Goal: Transaction & Acquisition: Purchase product/service

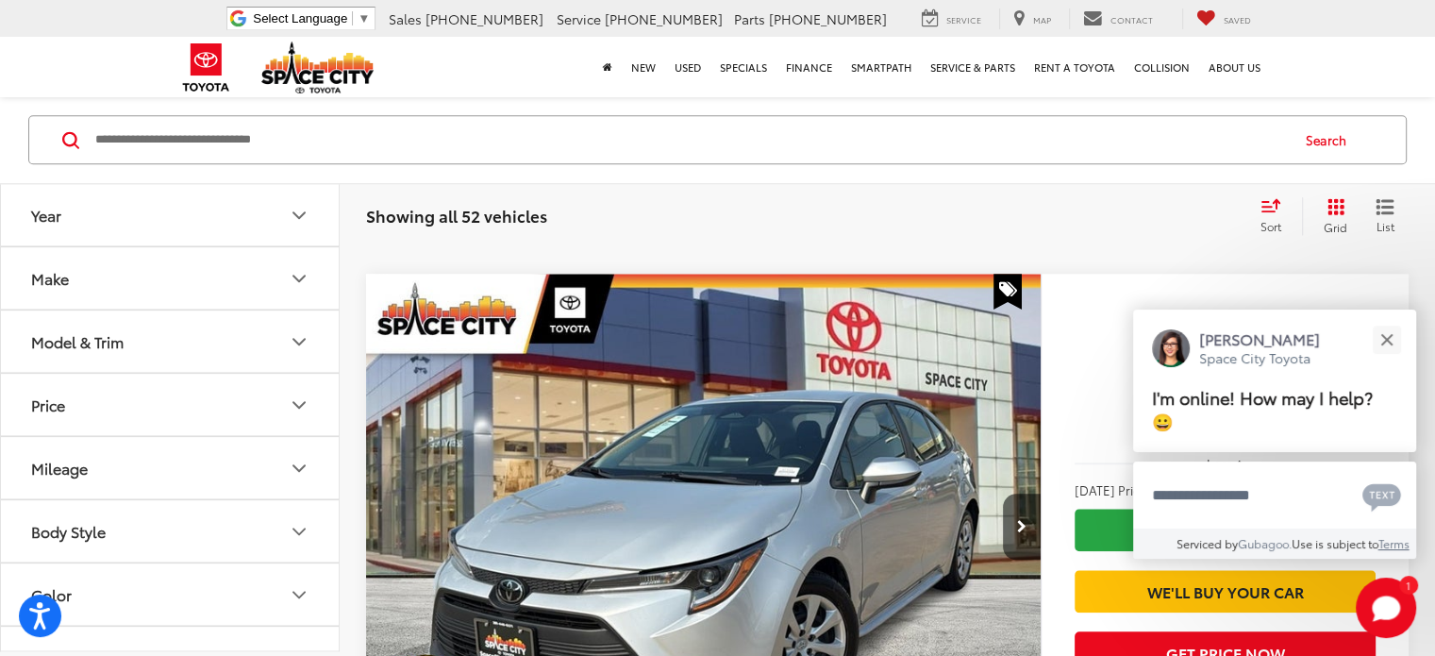
scroll to position [1225, 0]
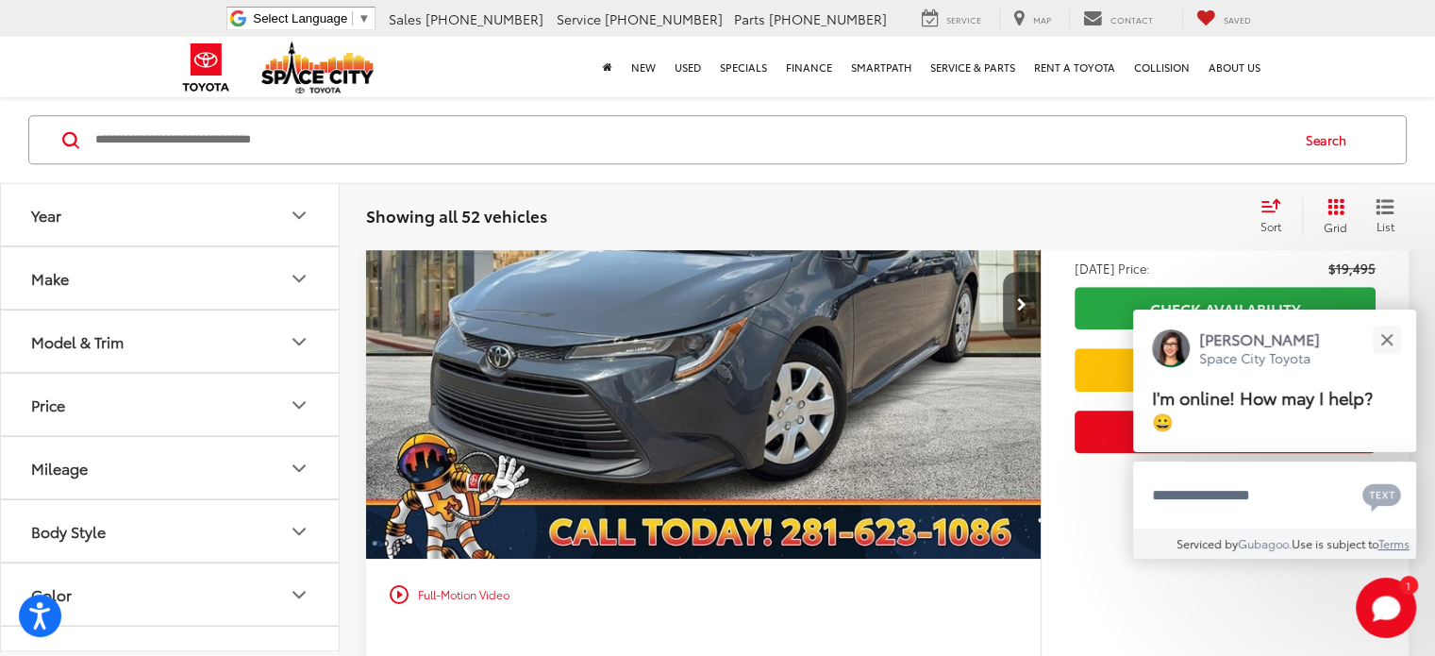
click at [176, 353] on button "Model & Trim" at bounding box center [171, 341] width 340 height 61
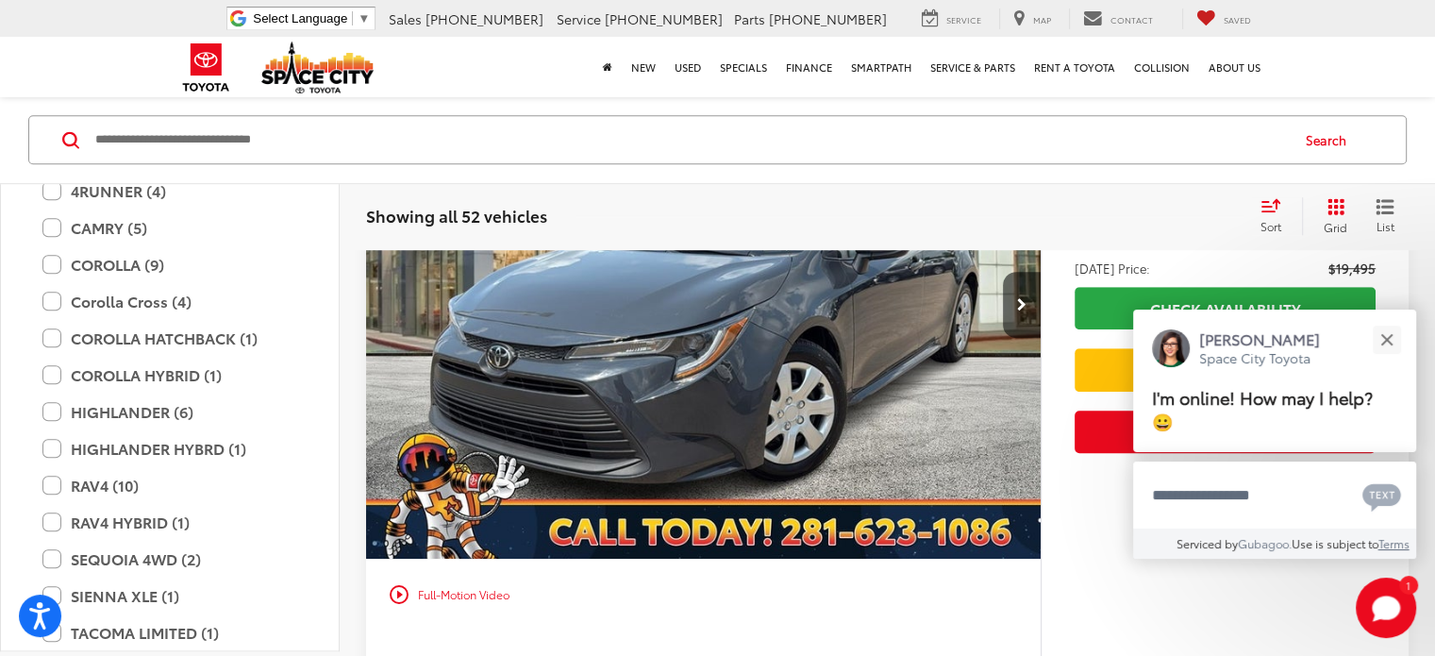
scroll to position [377, 0]
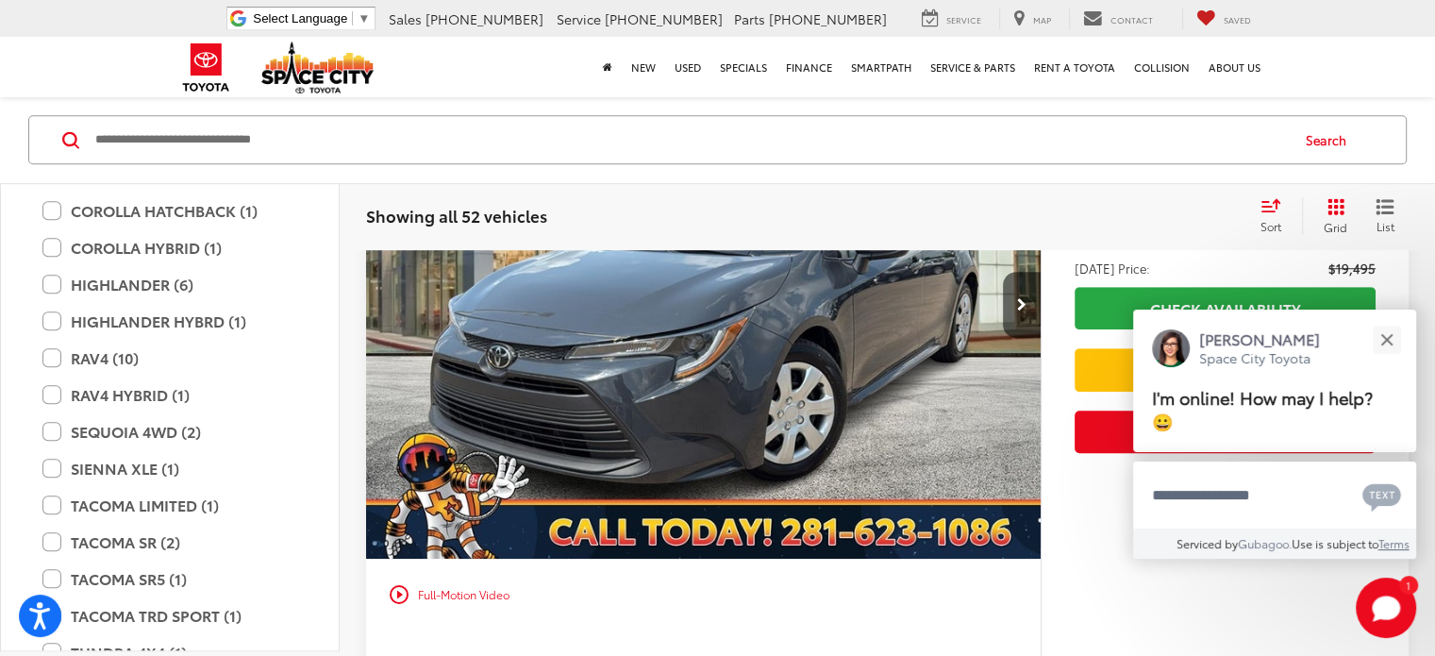
click at [55, 362] on label "RAV4 (10)" at bounding box center [169, 358] width 255 height 33
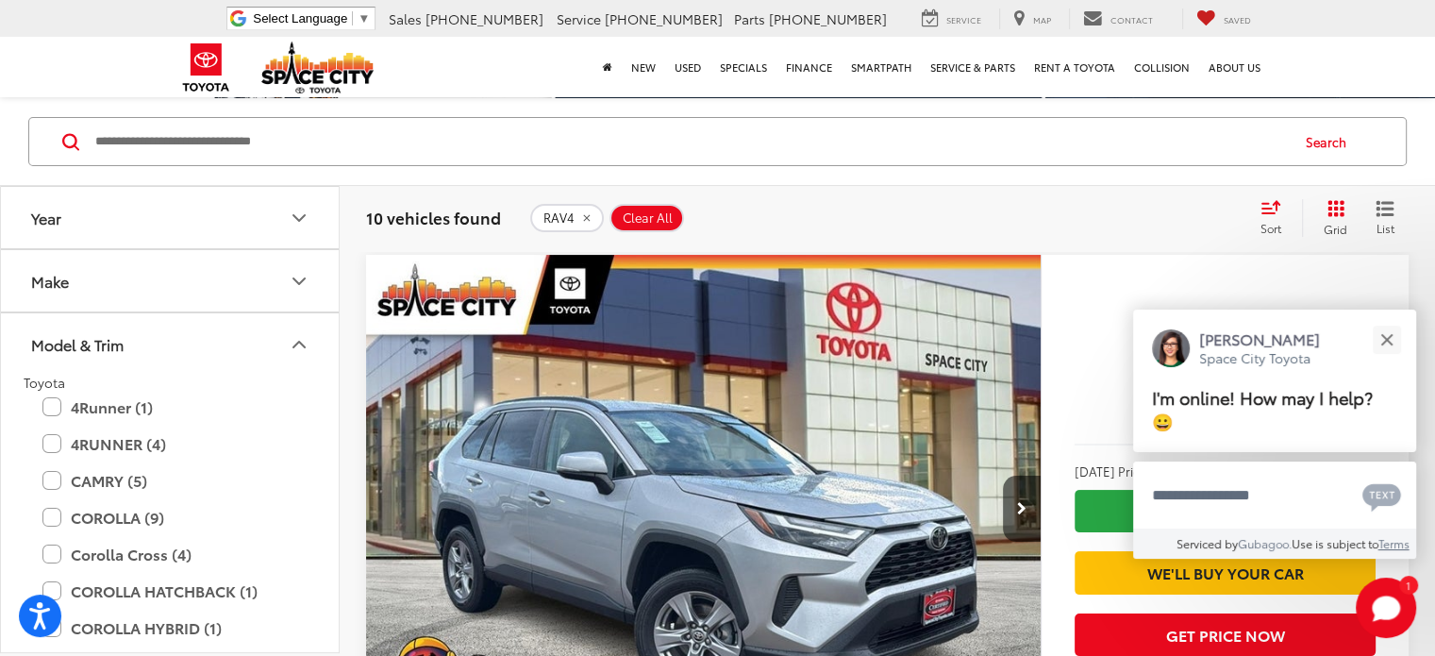
click at [279, 338] on button "Model & Trim" at bounding box center [171, 343] width 340 height 61
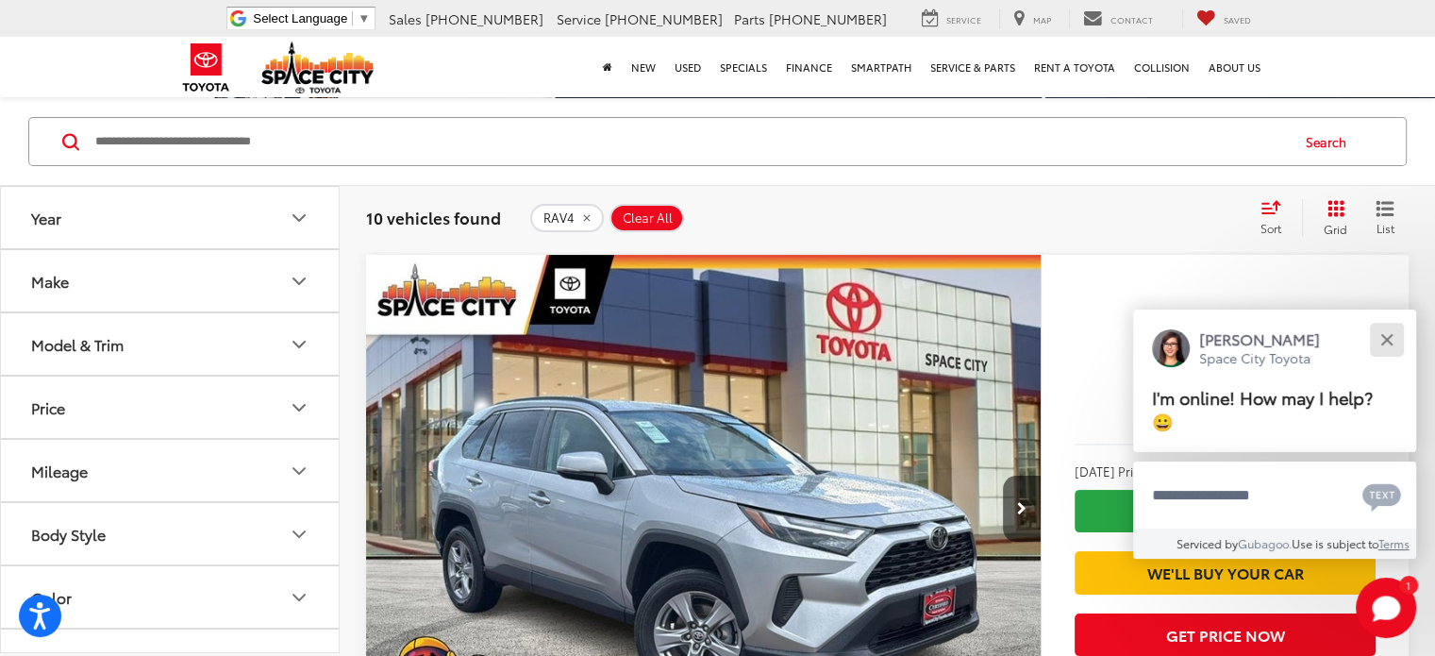
click at [1385, 340] on div "Close" at bounding box center [1387, 339] width 12 height 12
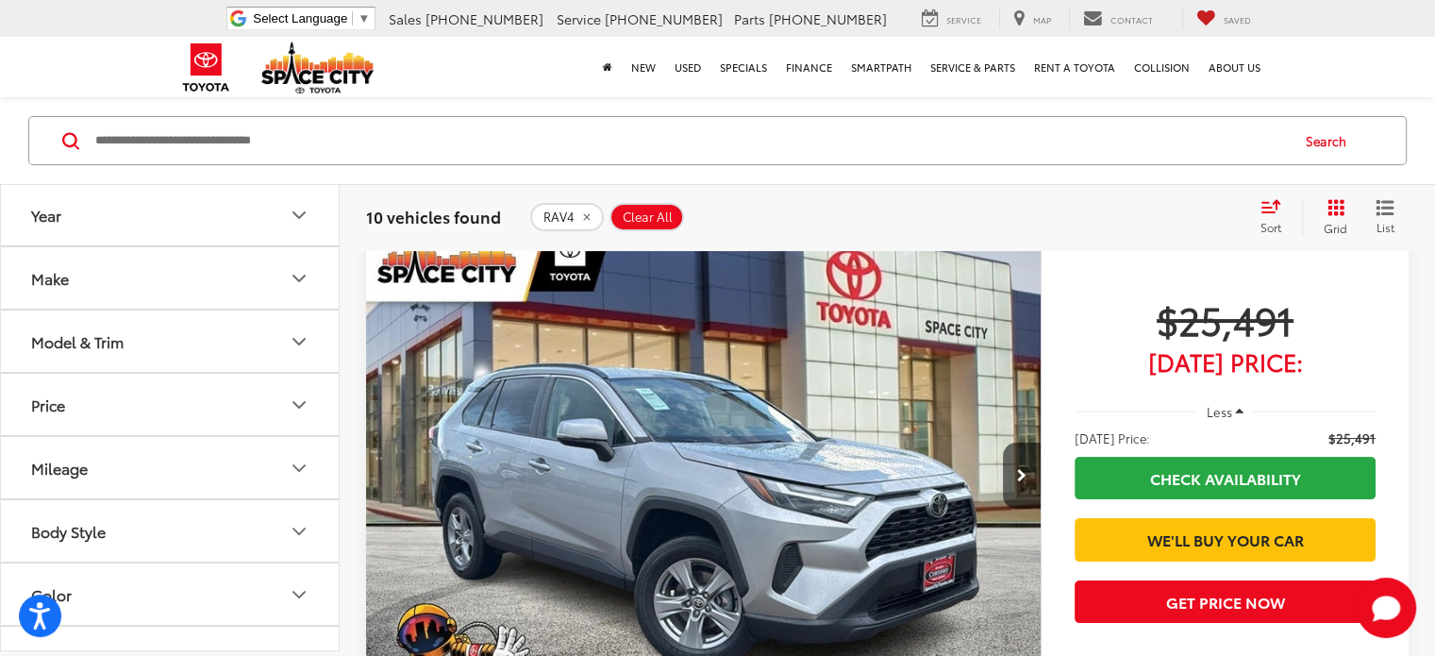
scroll to position [140, 0]
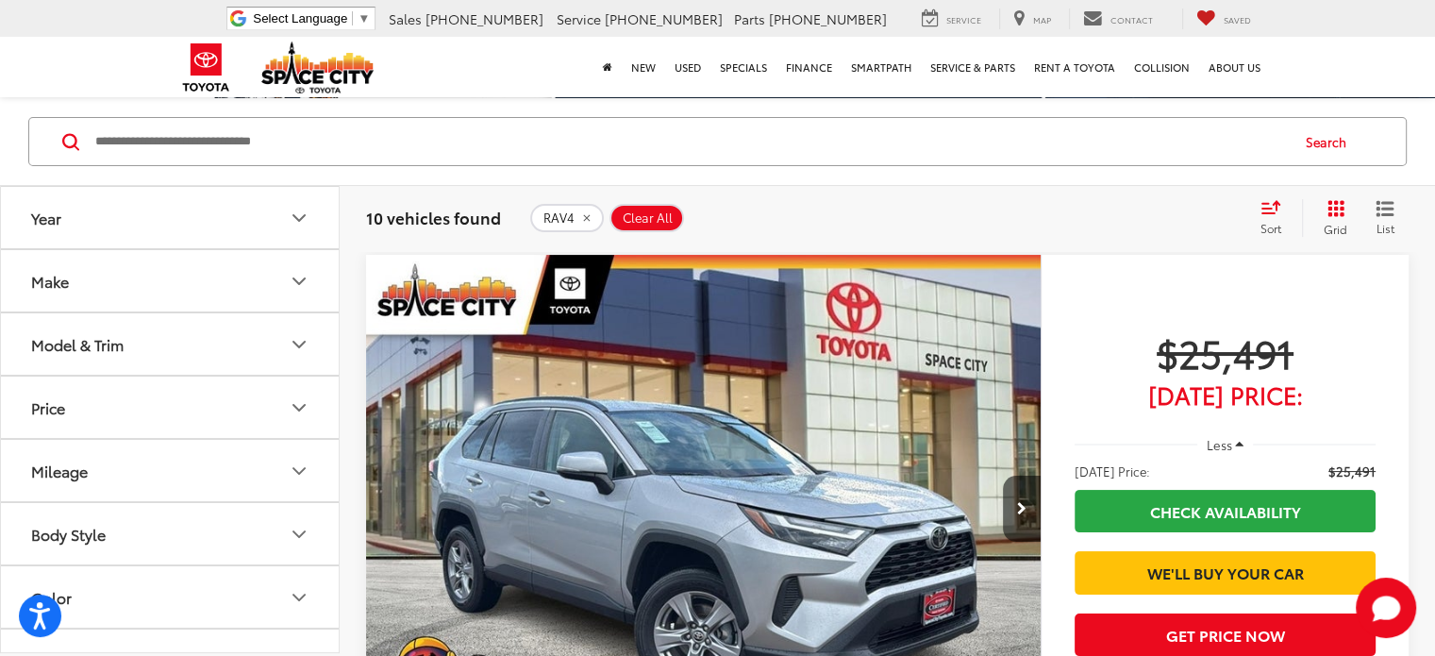
click at [1017, 502] on icon "Next image" at bounding box center [1021, 508] width 9 height 13
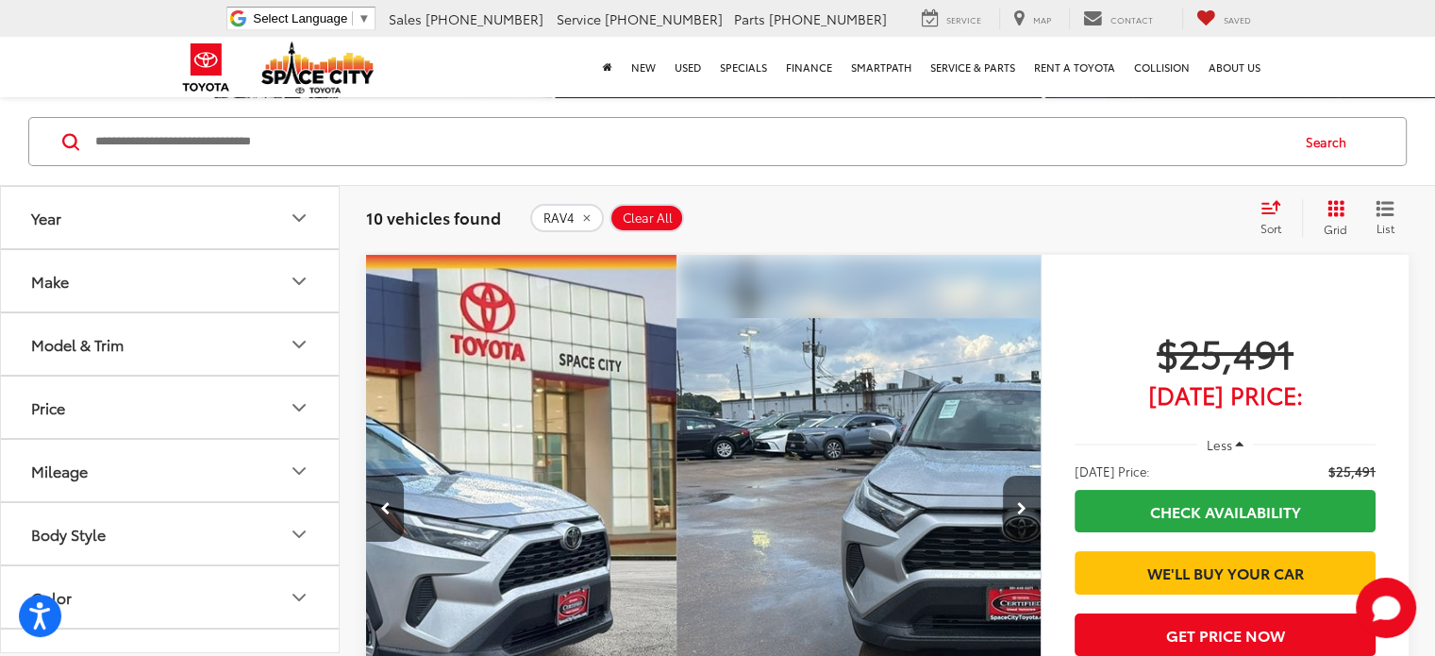
click at [1017, 502] on icon "Next image" at bounding box center [1021, 508] width 9 height 13
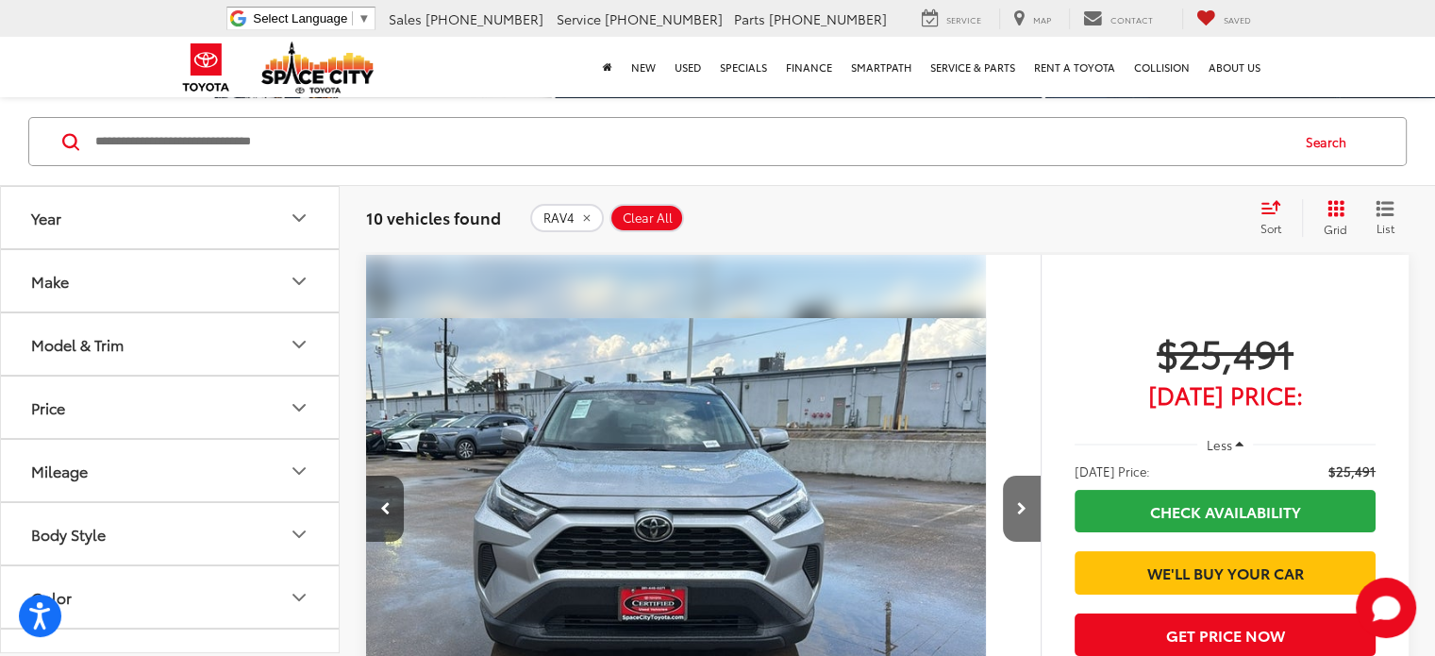
click at [1017, 502] on icon "Next image" at bounding box center [1021, 508] width 9 height 13
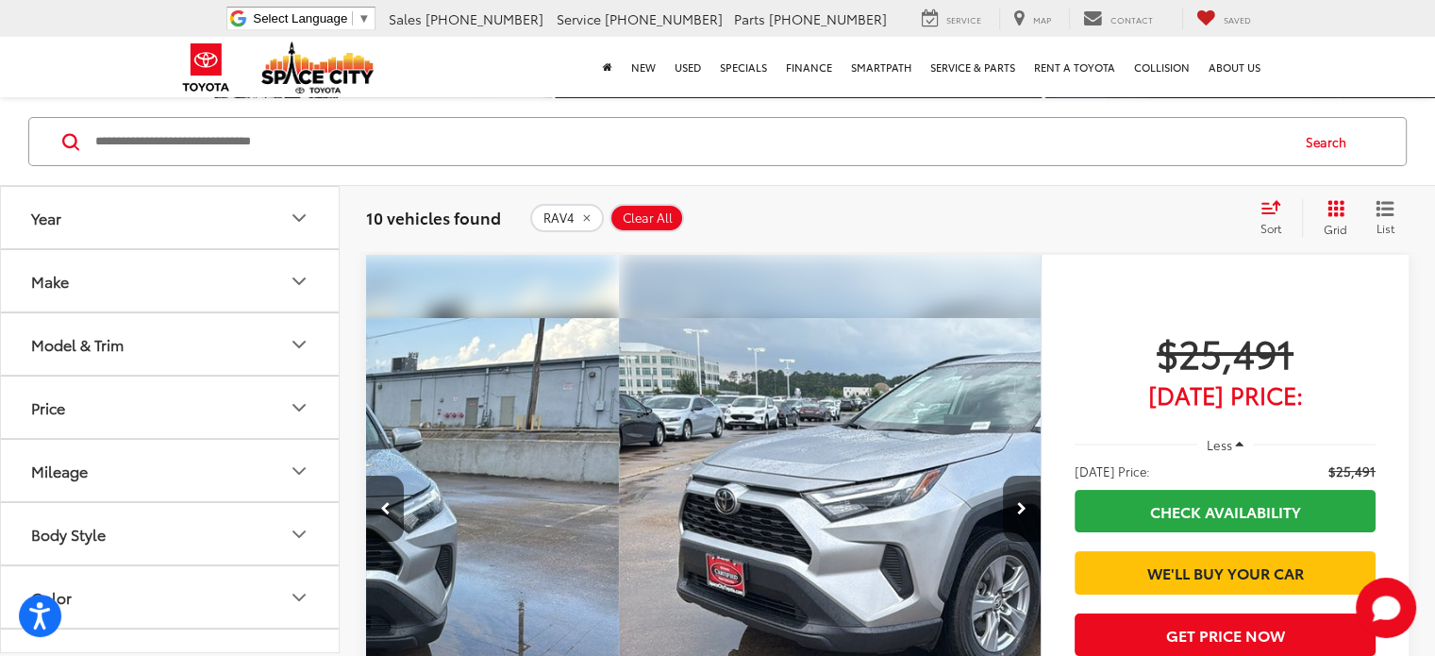
click at [1017, 502] on icon "Next image" at bounding box center [1021, 508] width 9 height 13
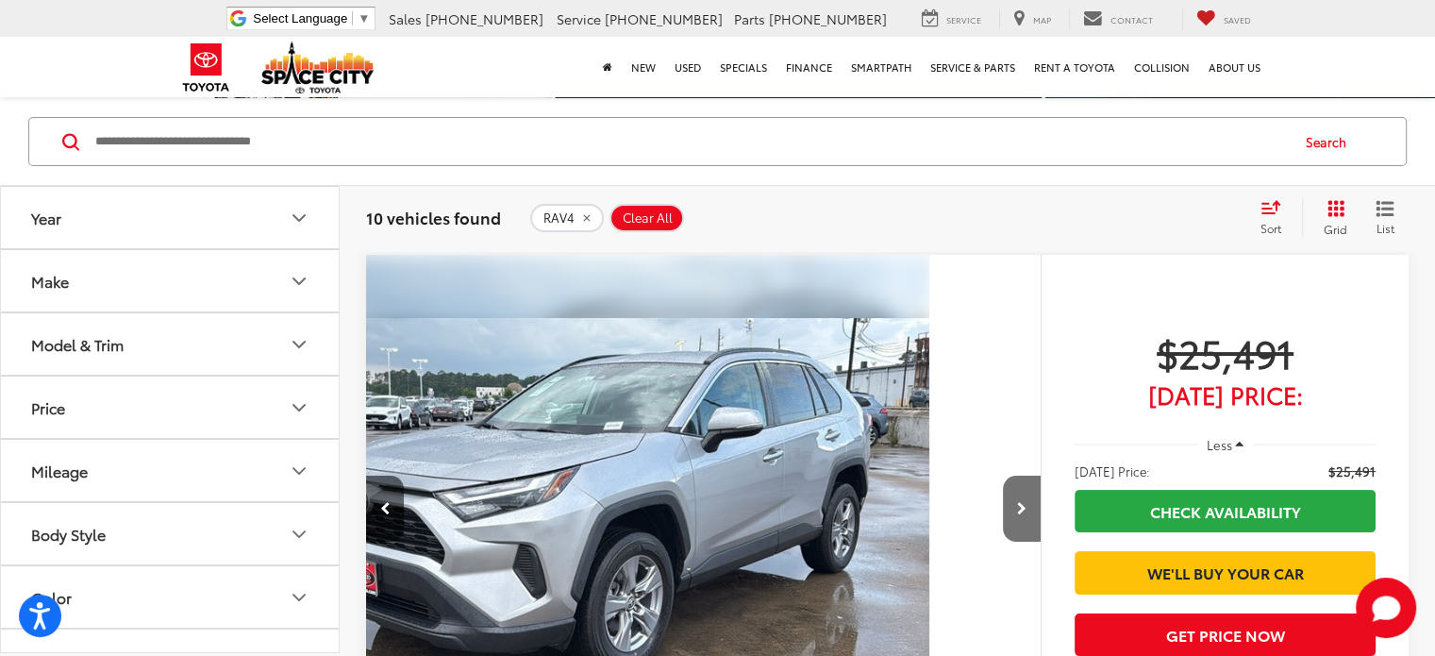
click at [1017, 502] on icon "Next image" at bounding box center [1021, 508] width 9 height 13
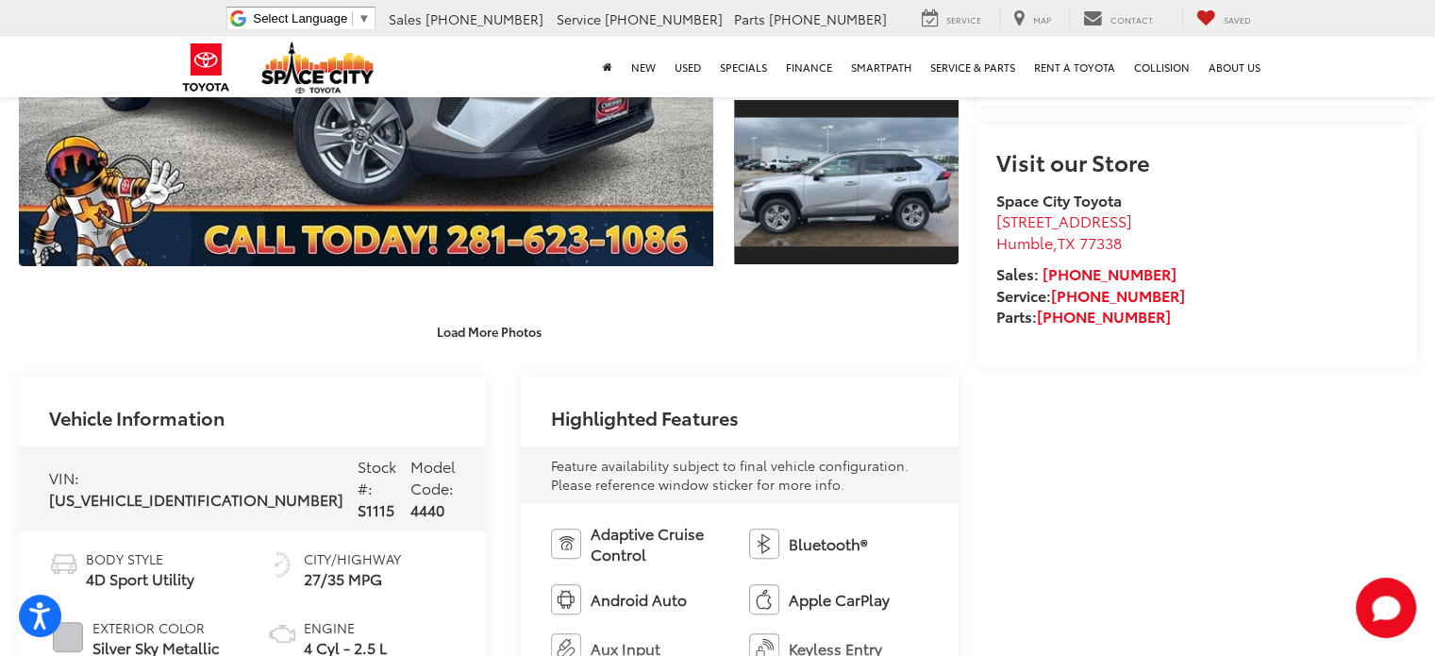
scroll to position [510, 0]
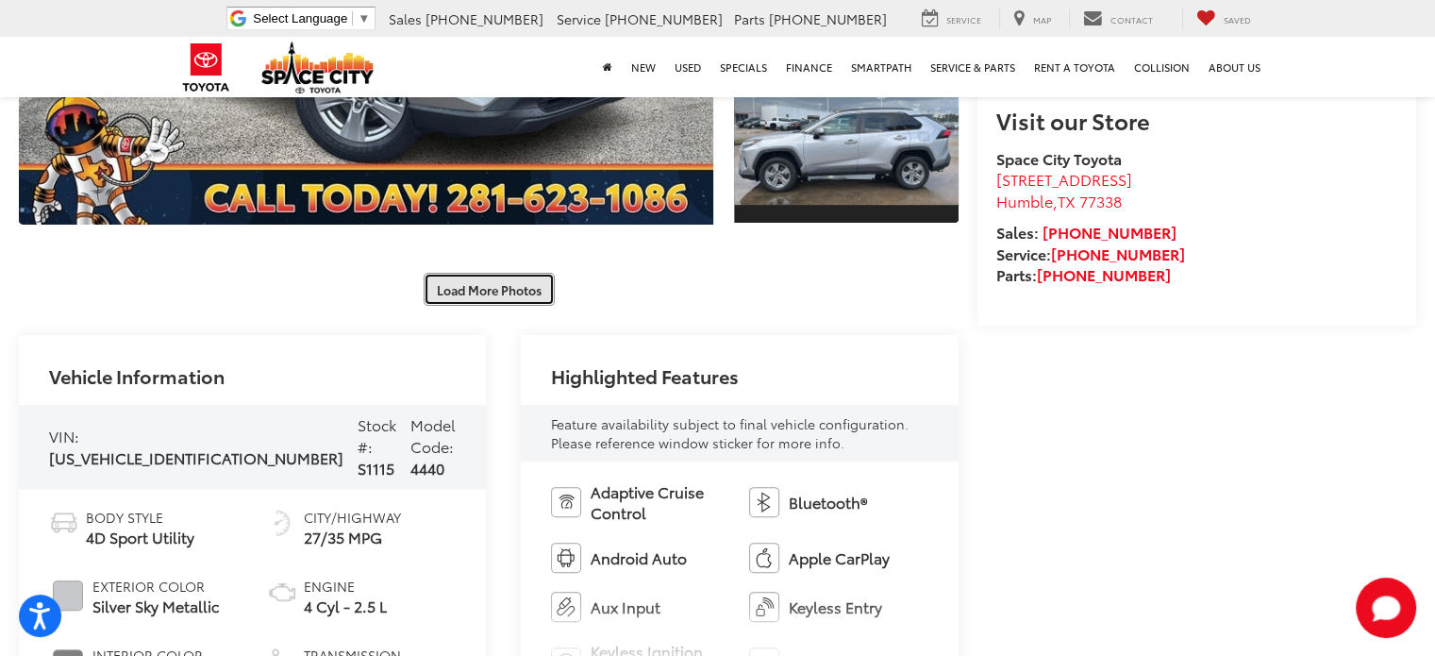
click at [457, 288] on button "Load More Photos" at bounding box center [489, 289] width 131 height 33
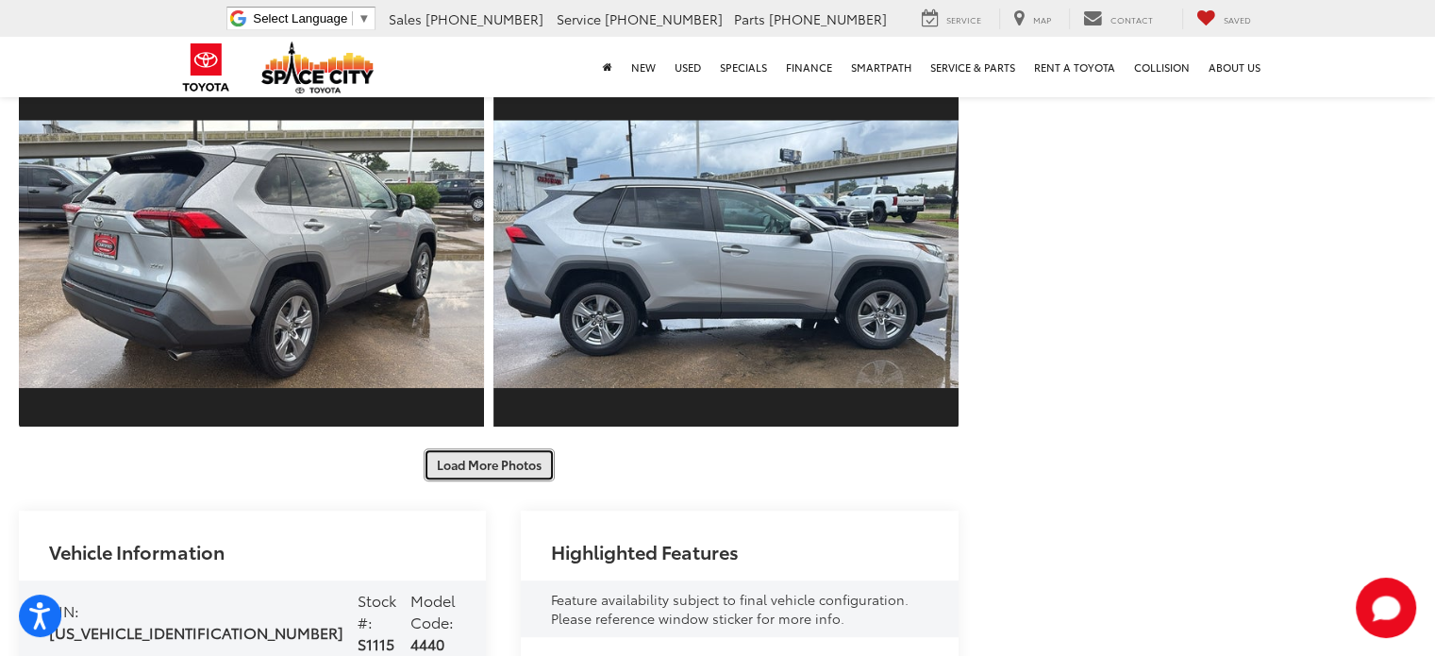
scroll to position [1256, 0]
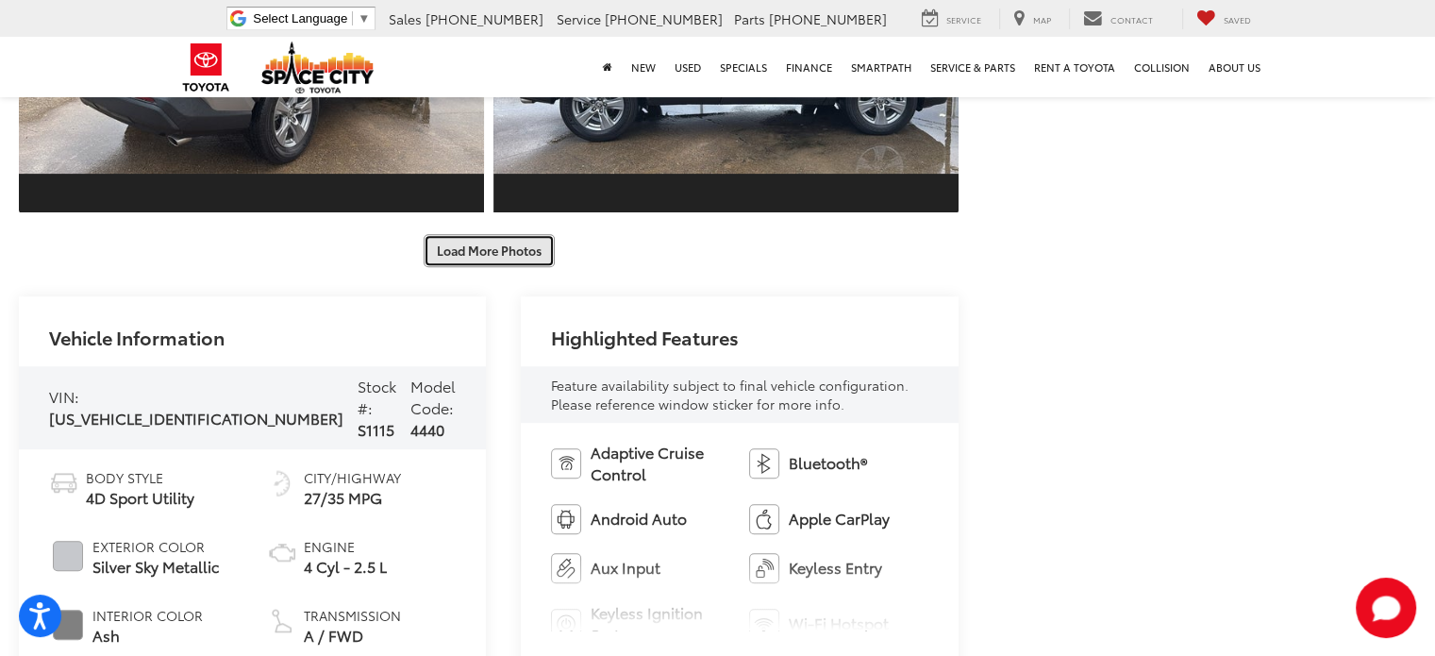
click at [506, 250] on button "Load More Photos" at bounding box center [489, 250] width 131 height 33
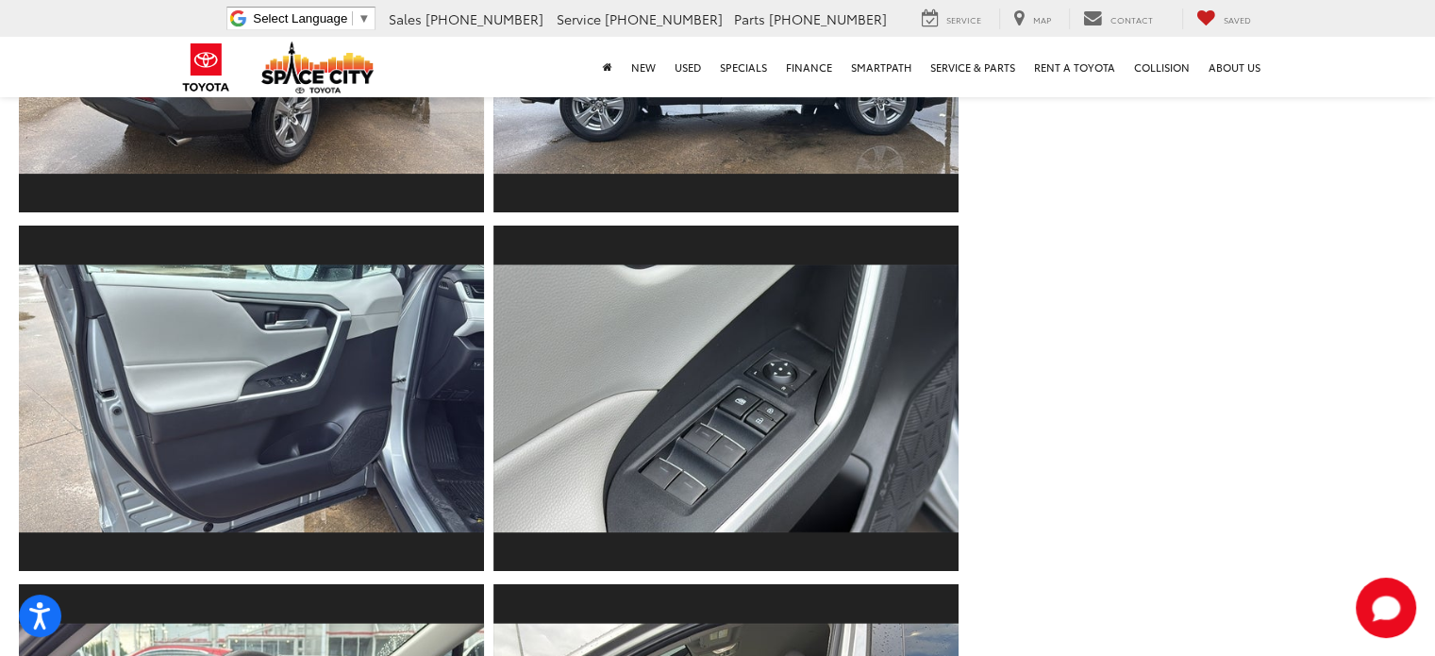
scroll to position [1539, 0]
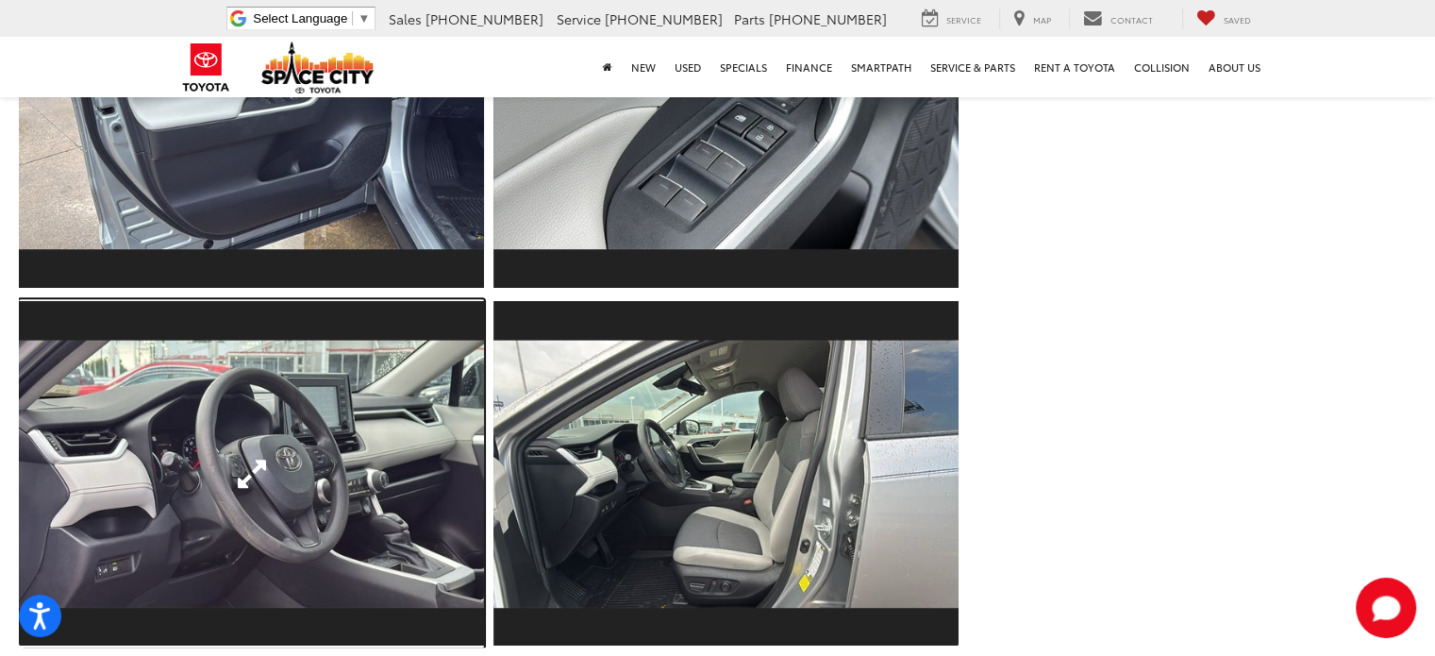
click at [305, 485] on link "Expand Photo 10" at bounding box center [251, 473] width 465 height 349
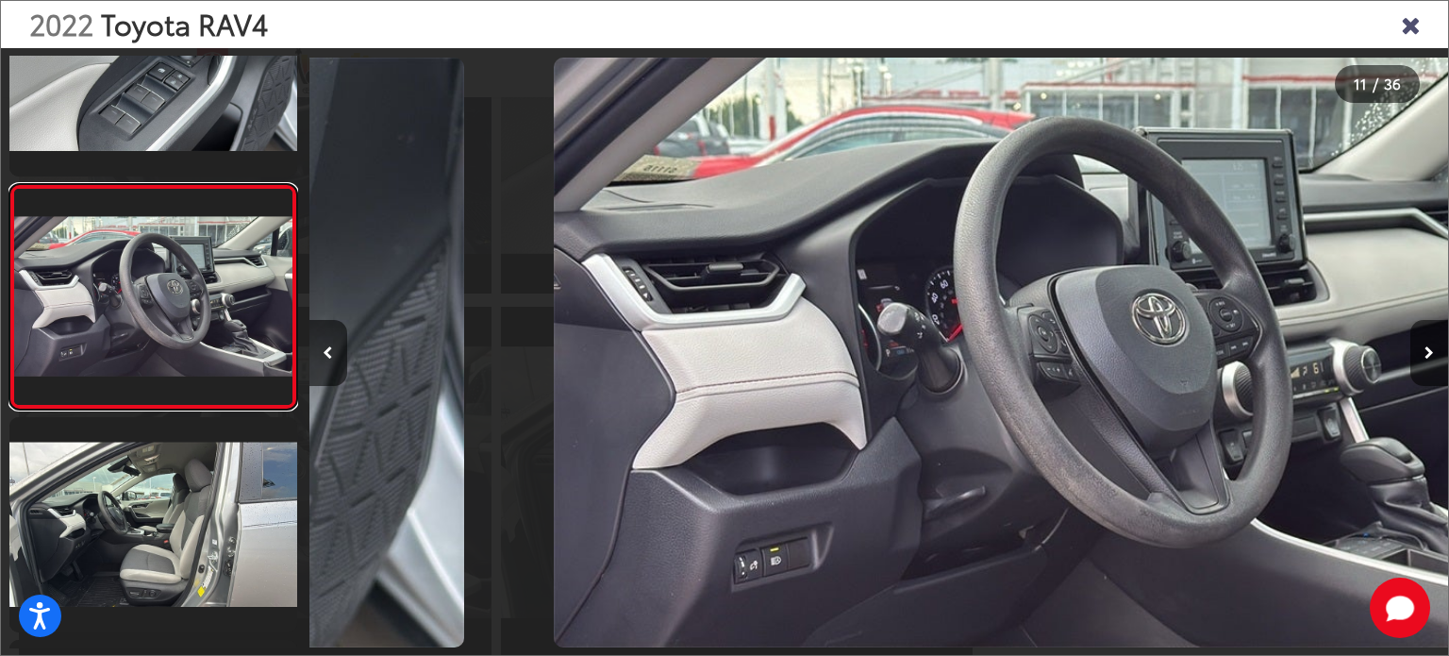
scroll to position [0, 11395]
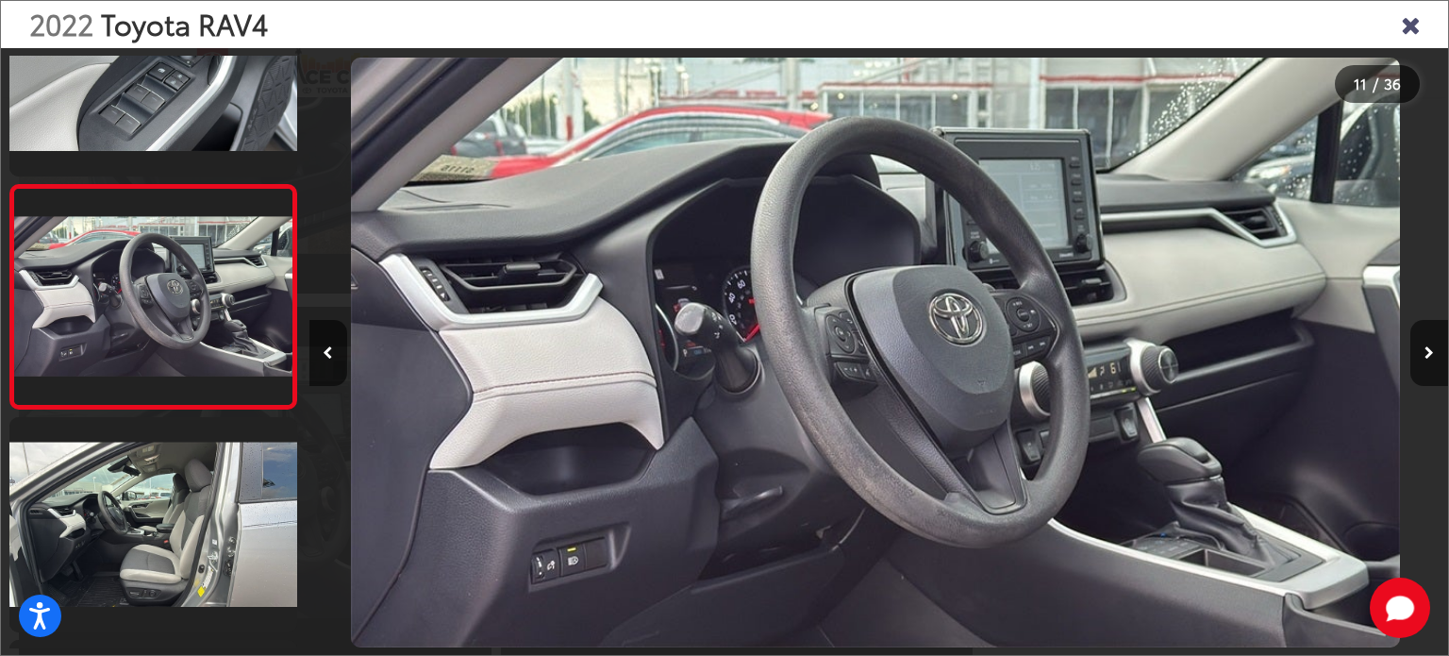
click at [1414, 360] on button "Next image" at bounding box center [1430, 353] width 38 height 66
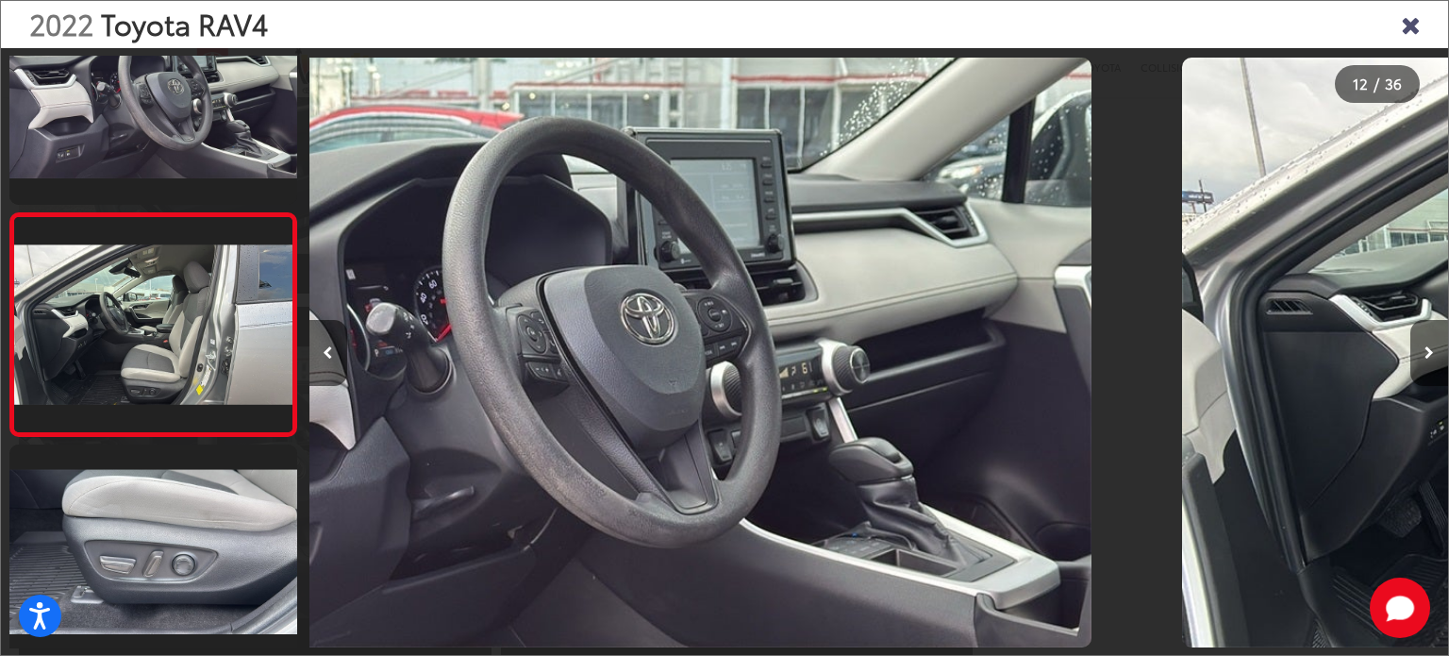
scroll to position [2328, 0]
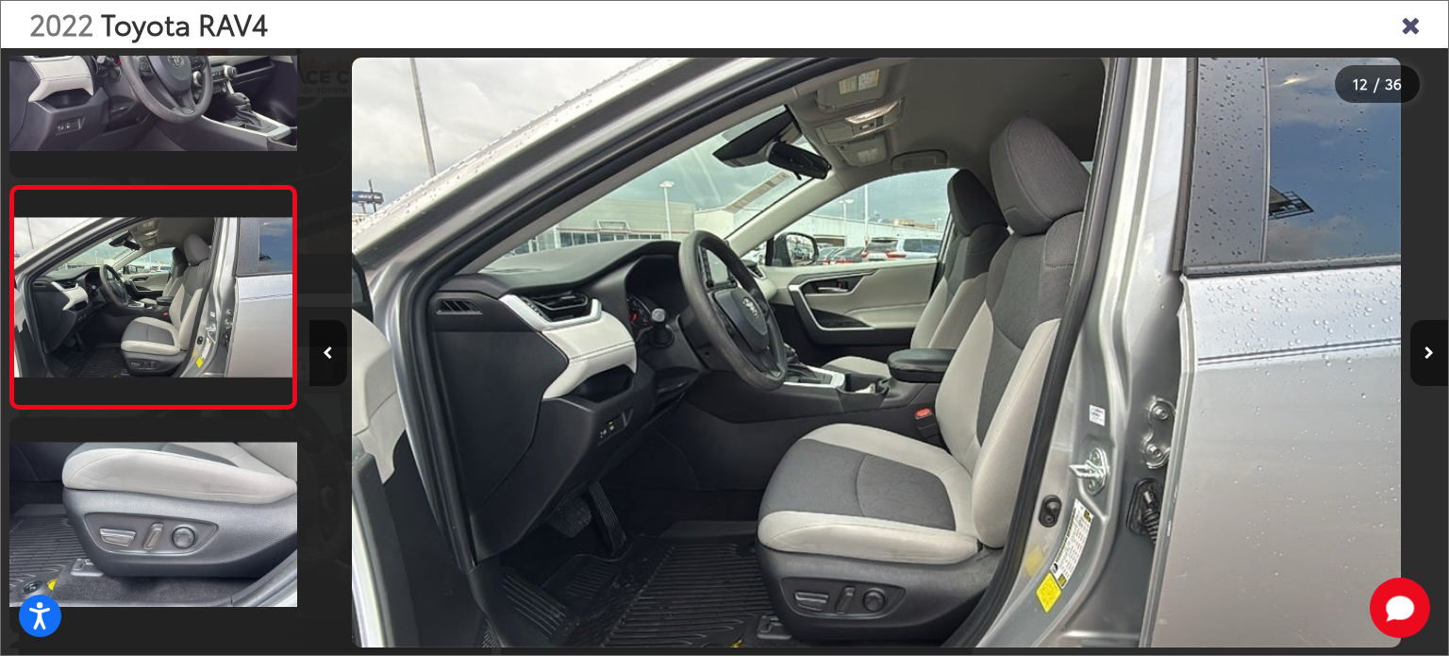
click at [1415, 345] on button "Next image" at bounding box center [1430, 353] width 38 height 66
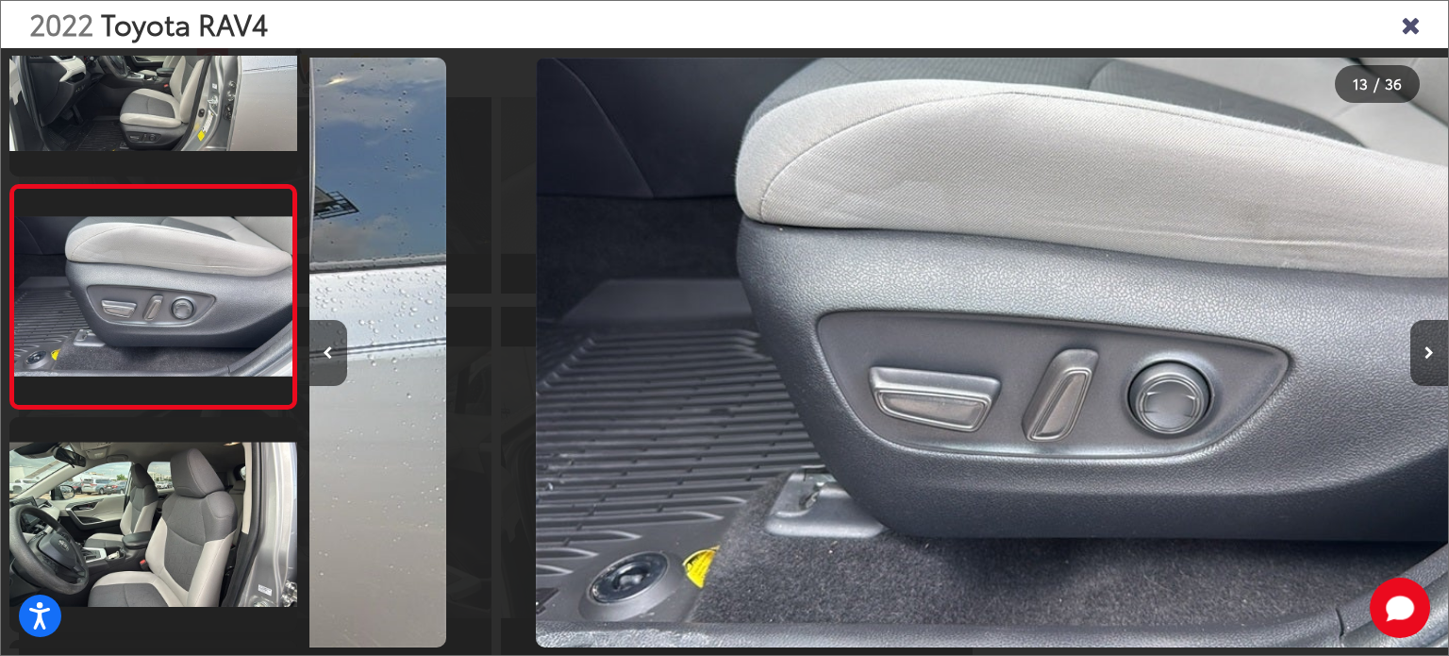
scroll to position [0, 13674]
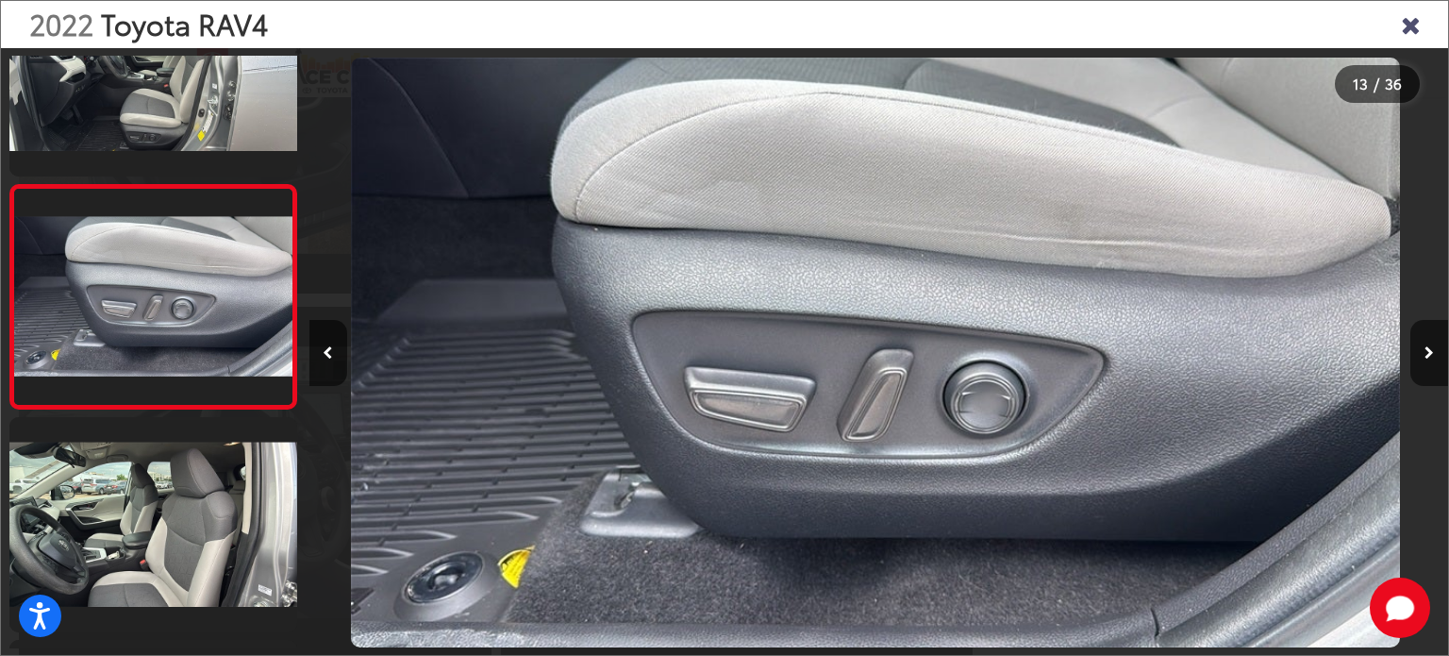
click at [1415, 345] on button "Next image" at bounding box center [1430, 353] width 38 height 66
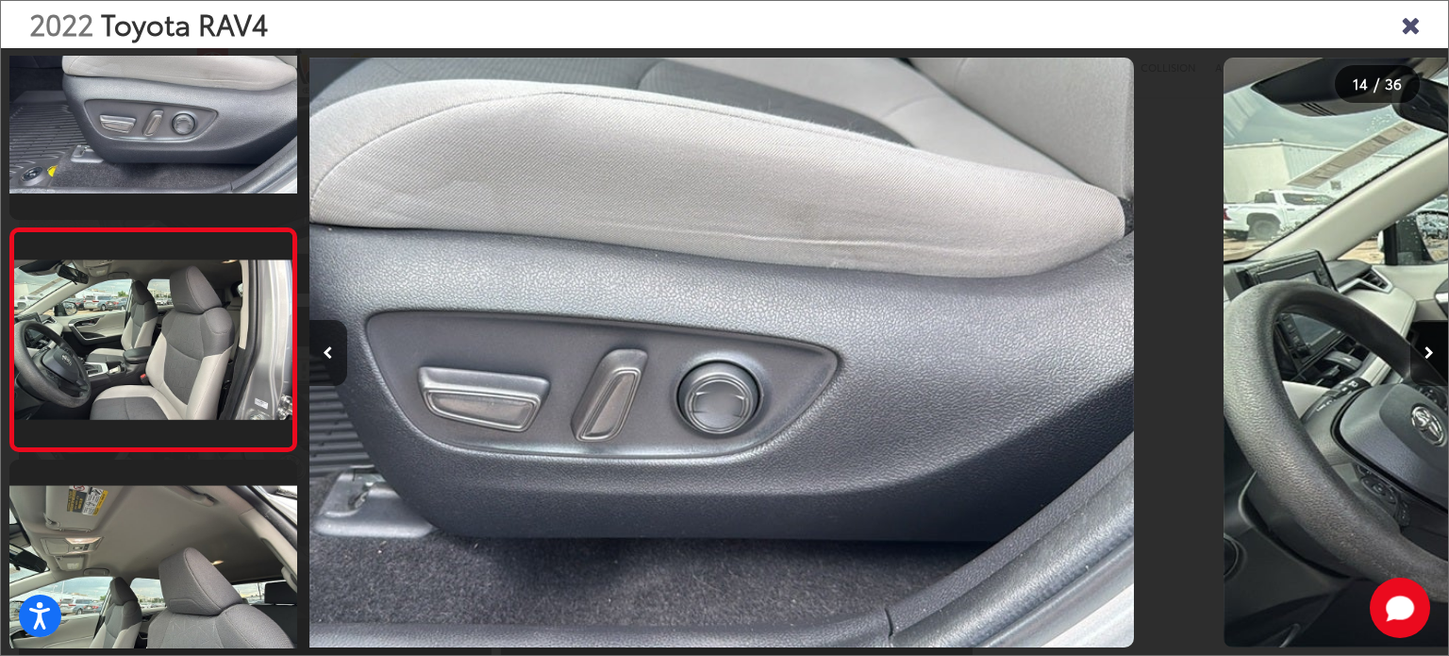
scroll to position [2774, 0]
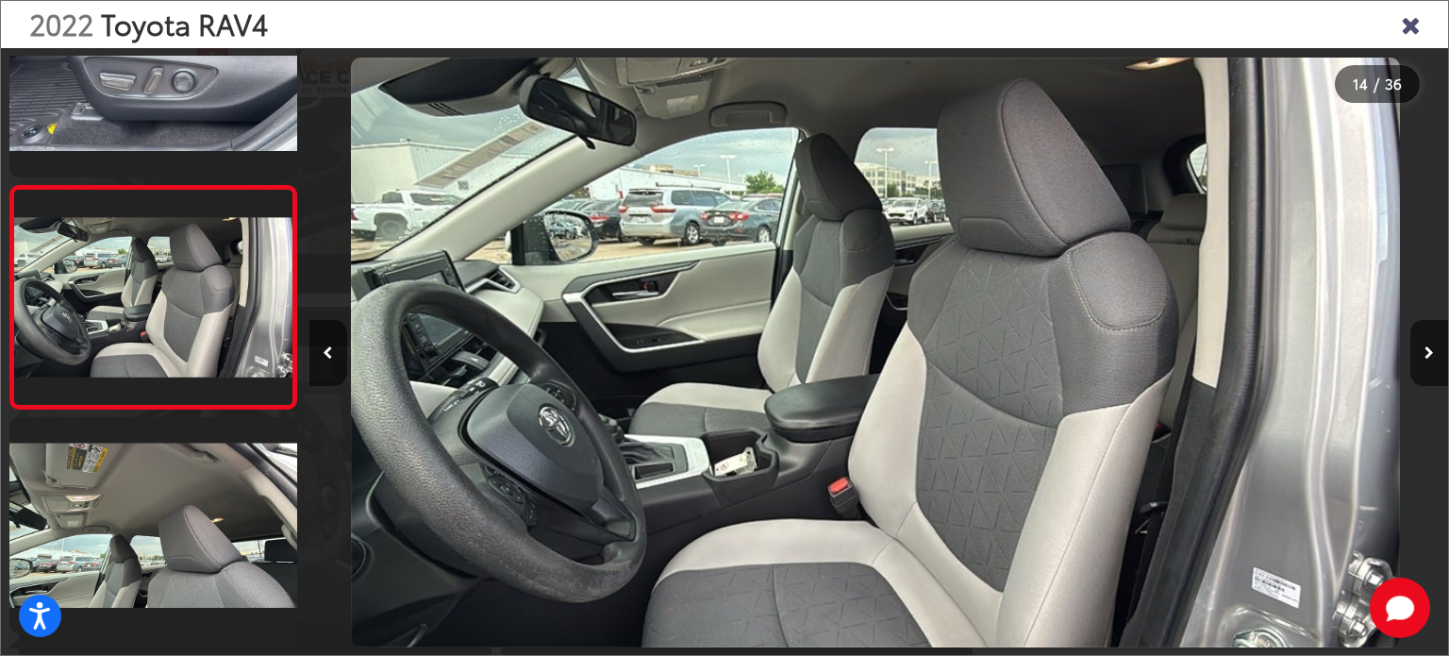
click at [1415, 345] on button "Next image" at bounding box center [1430, 353] width 38 height 66
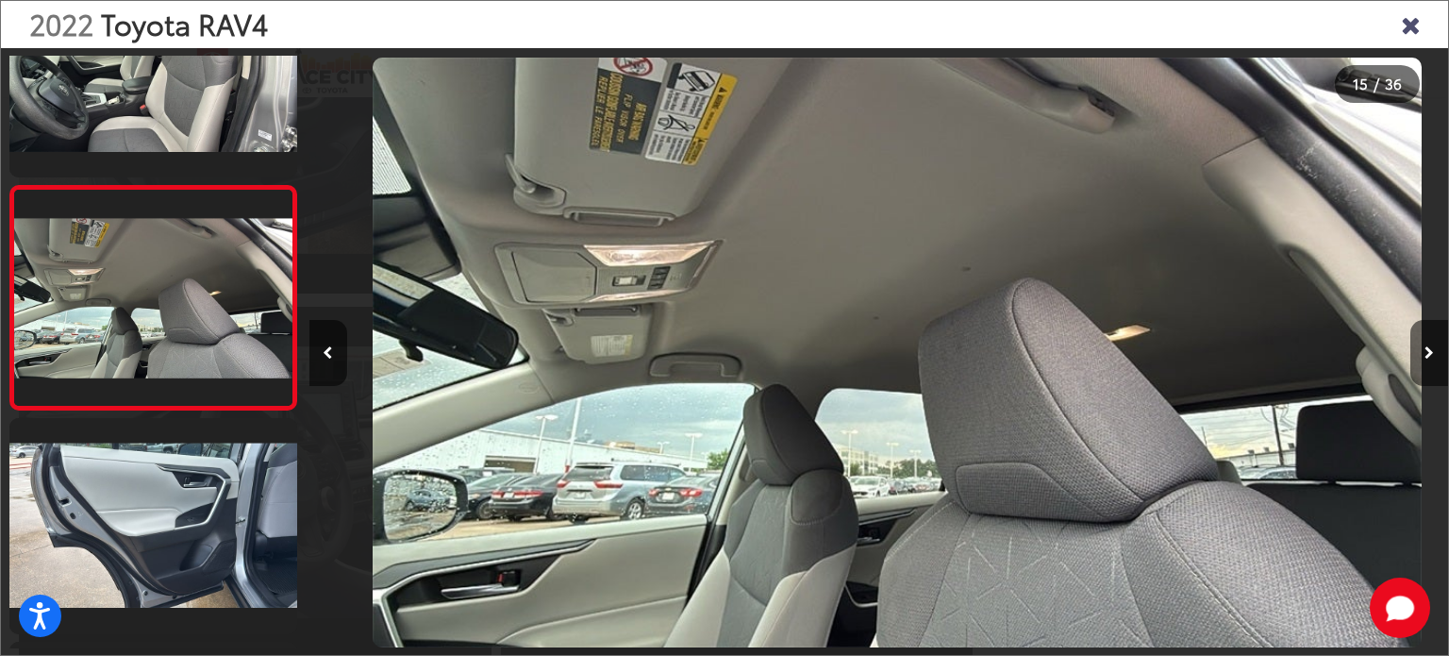
scroll to position [0, 15953]
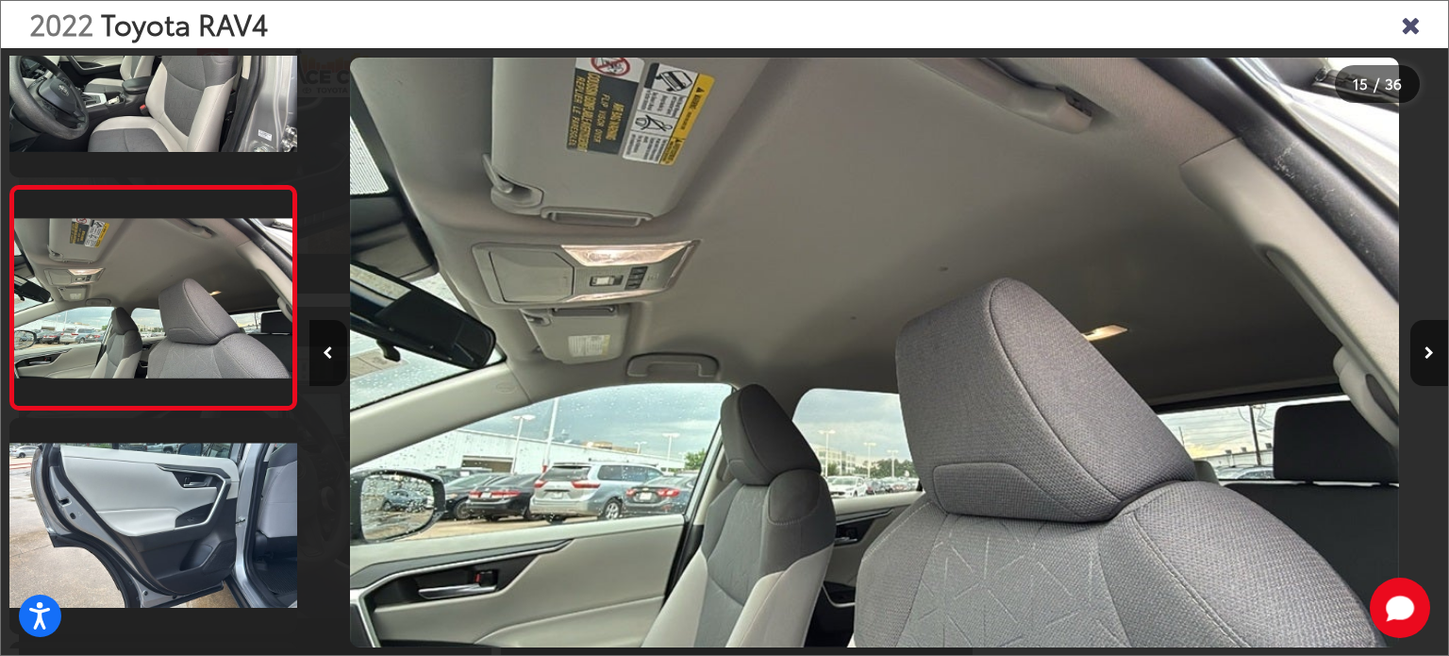
click at [1415, 345] on button "Next image" at bounding box center [1430, 353] width 38 height 66
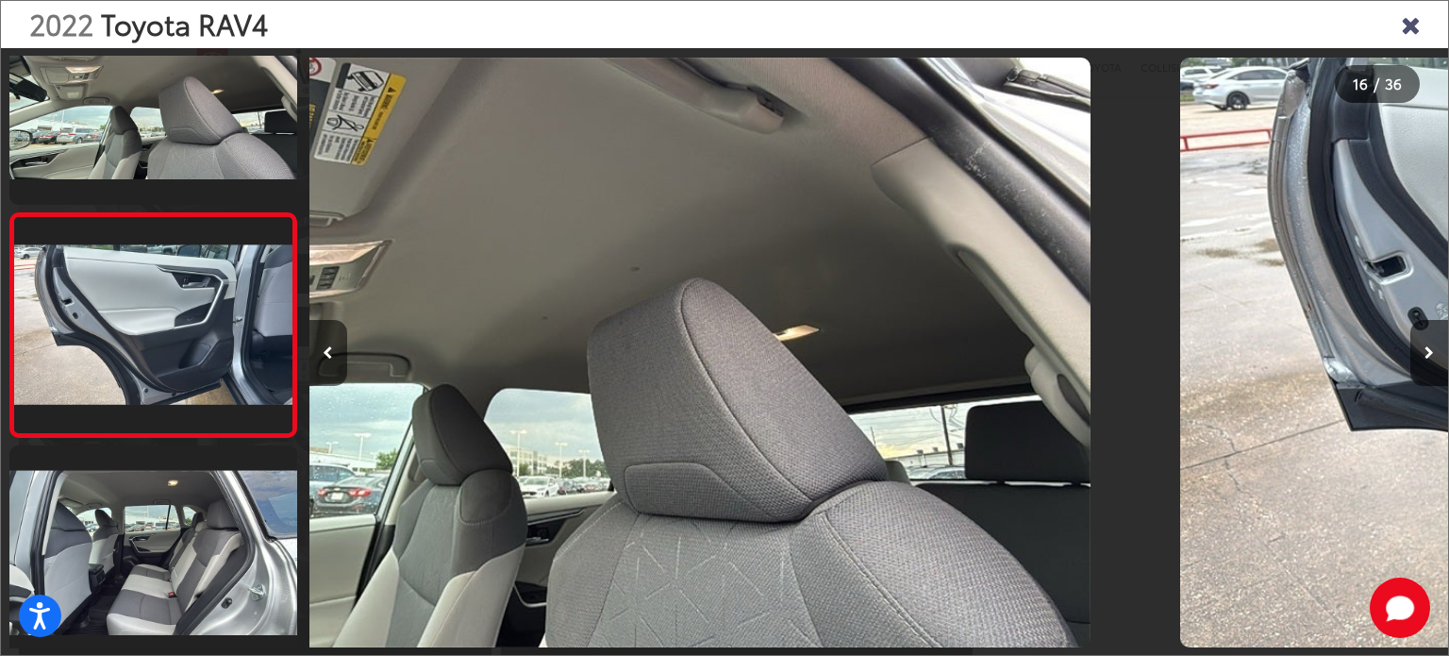
scroll to position [3221, 0]
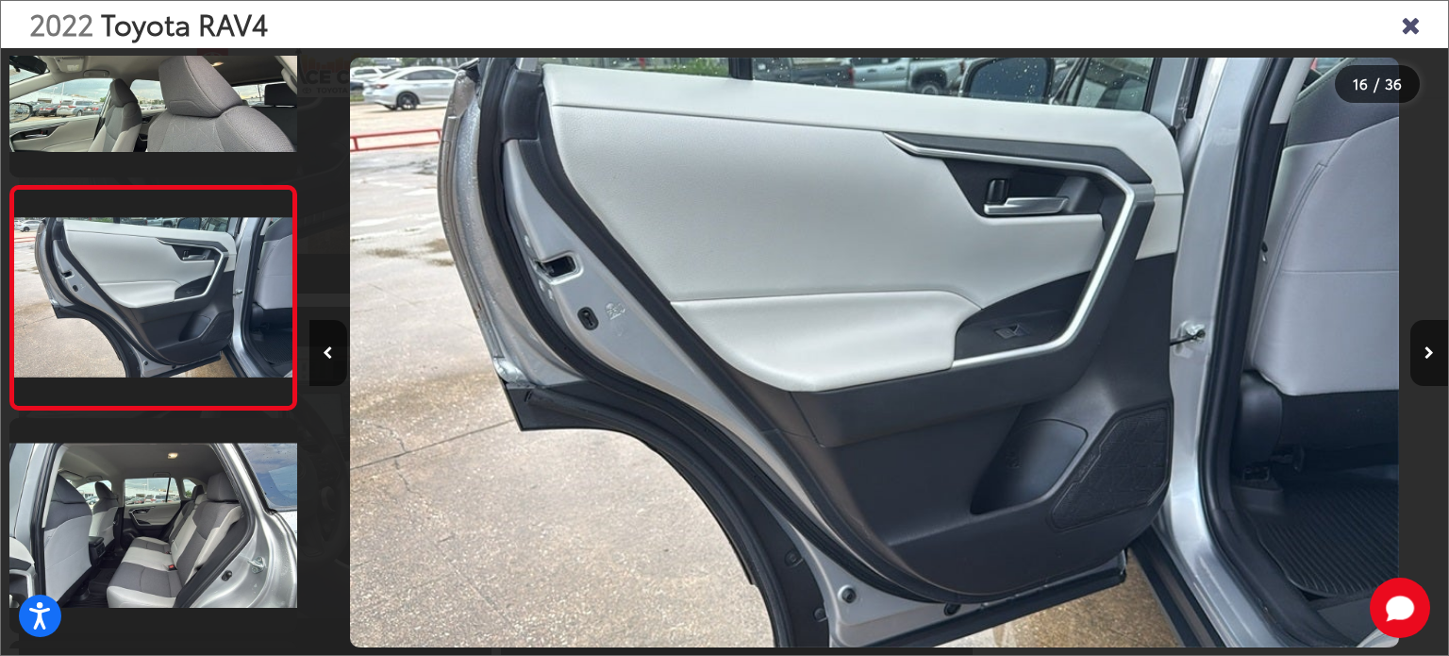
click at [1415, 345] on button "Next image" at bounding box center [1430, 353] width 38 height 66
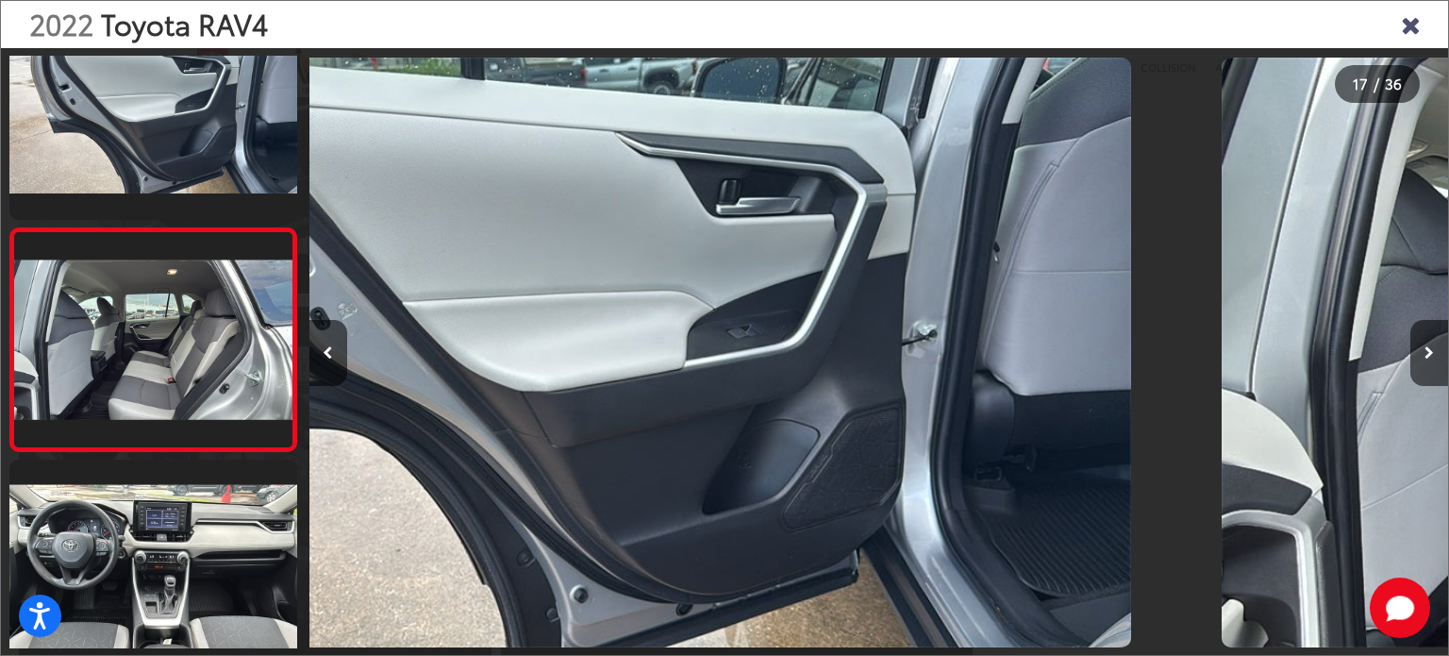
scroll to position [3443, 0]
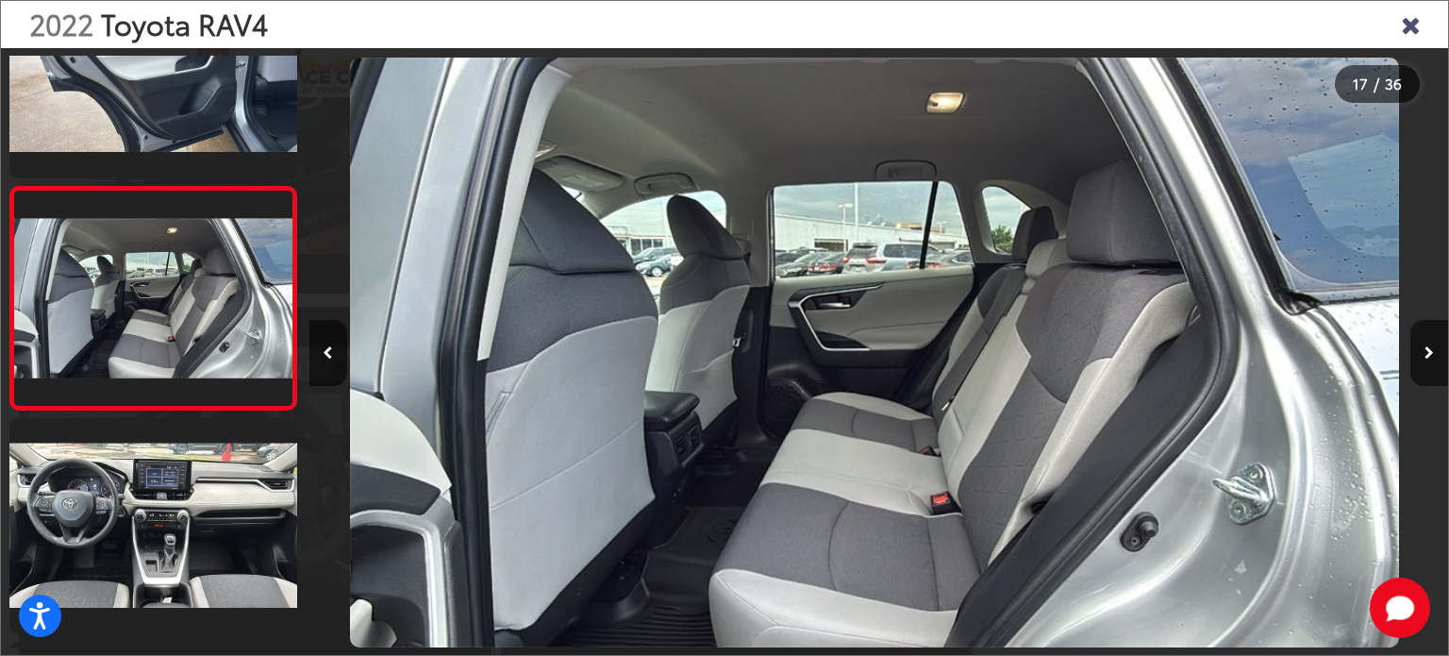
click at [1415, 345] on button "Next image" at bounding box center [1430, 353] width 38 height 66
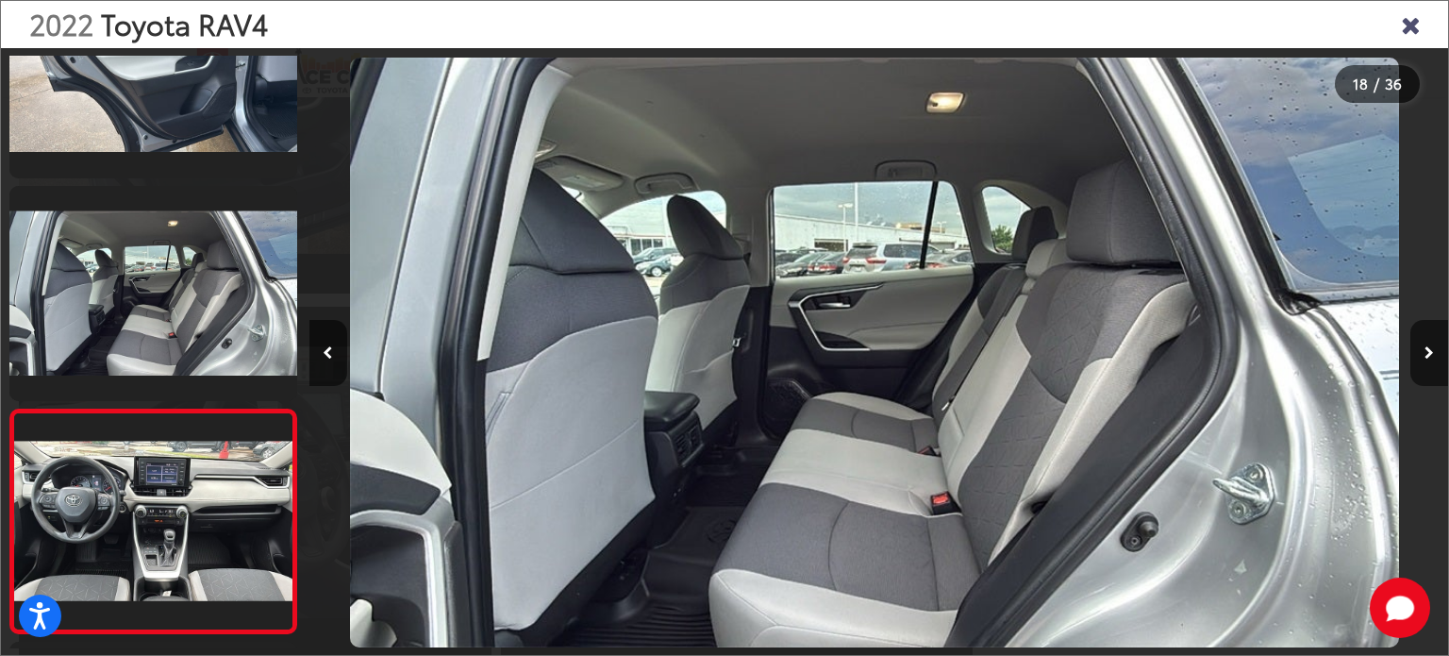
scroll to position [0, 0]
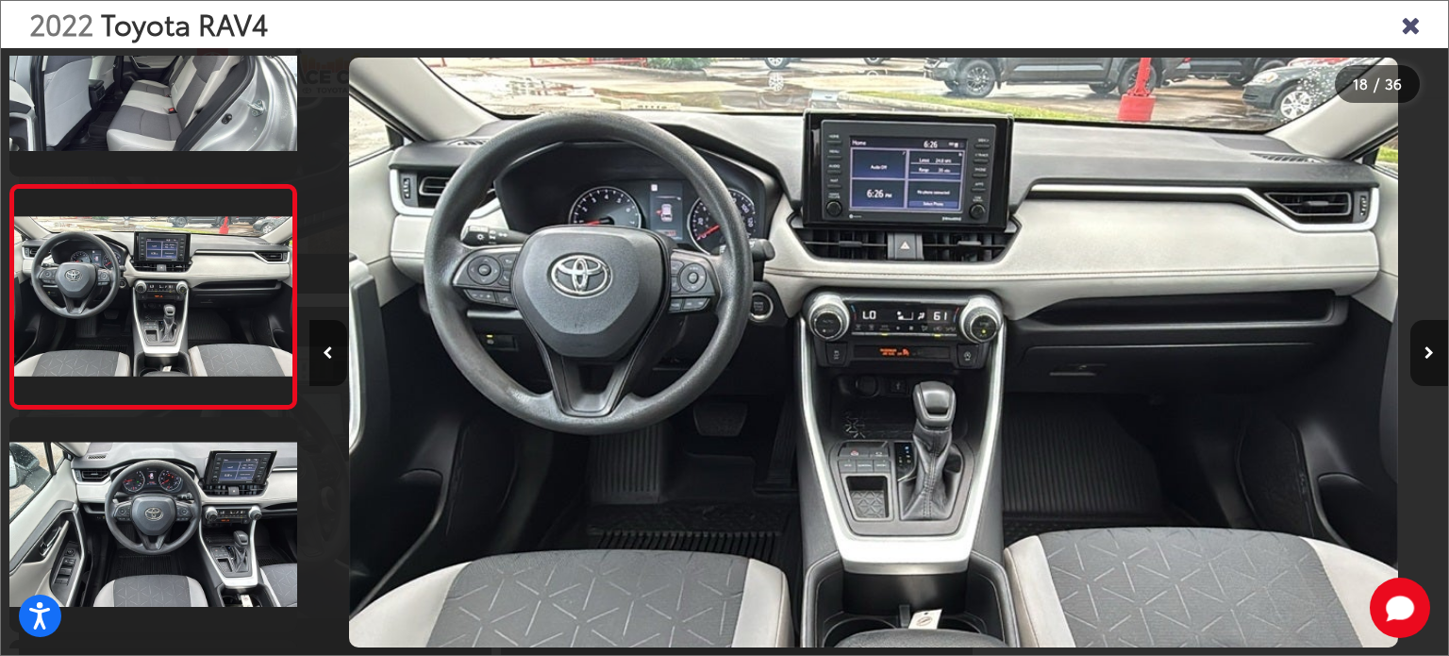
click at [1415, 345] on button "Next image" at bounding box center [1430, 353] width 38 height 66
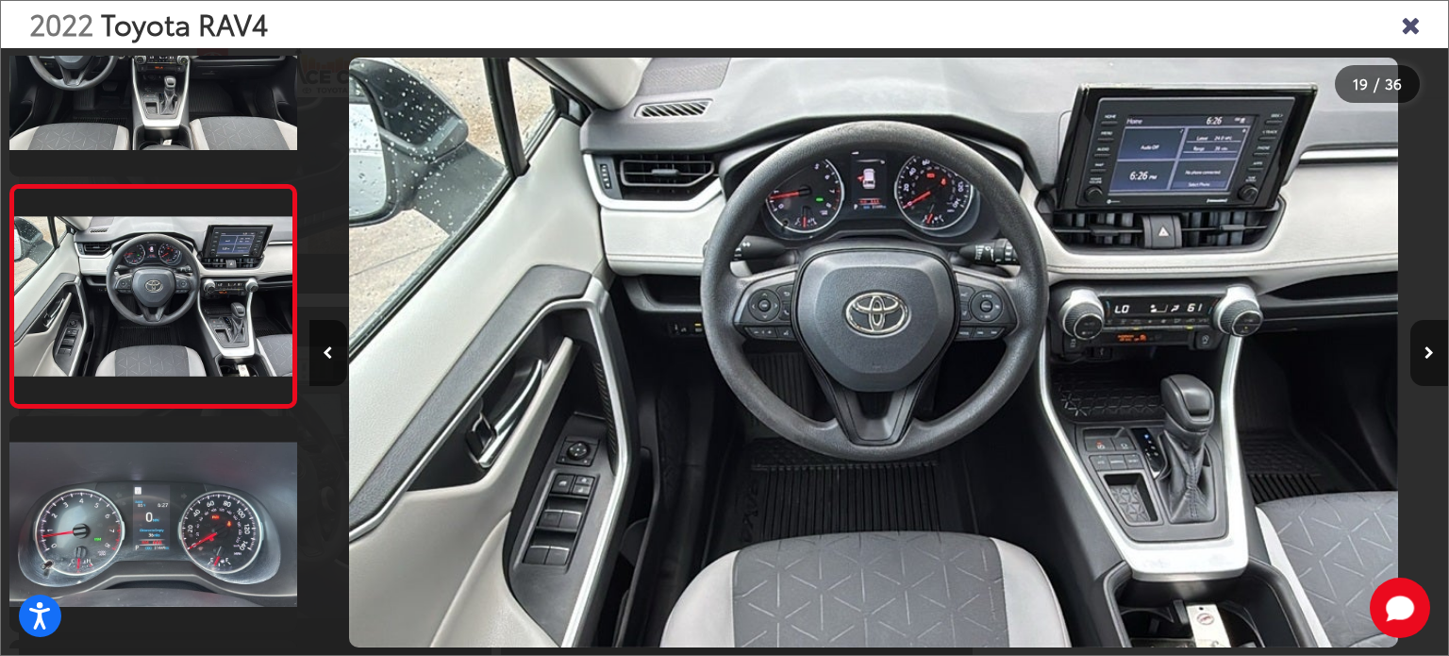
click at [1415, 345] on button "Next image" at bounding box center [1430, 353] width 38 height 66
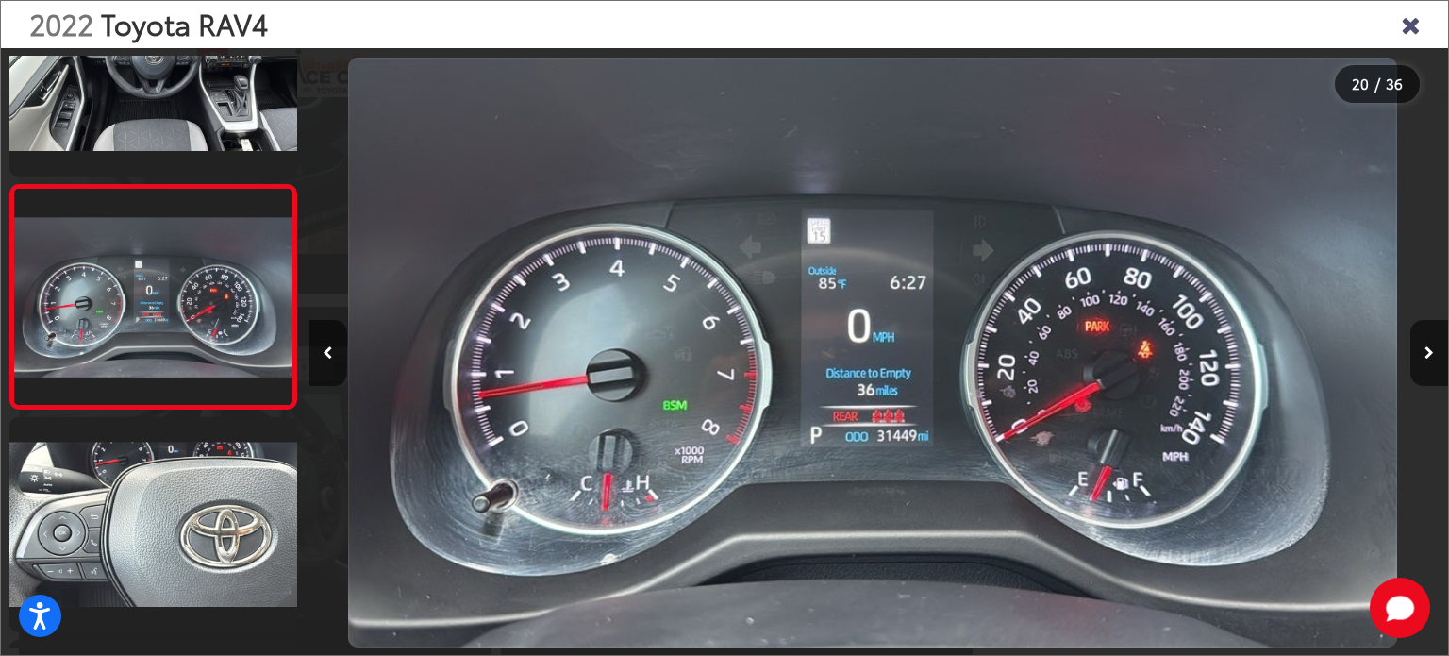
click at [1417, 344] on button "Next image" at bounding box center [1430, 353] width 38 height 66
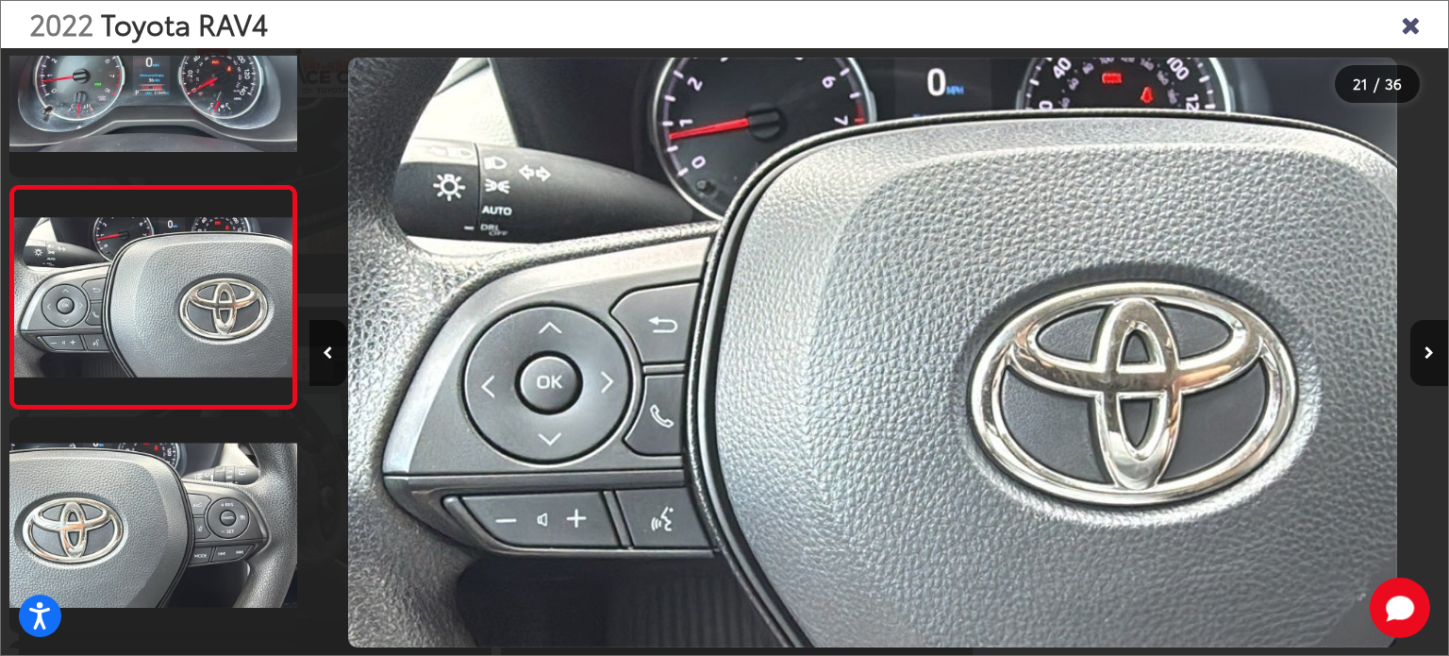
click at [1418, 344] on button "Next image" at bounding box center [1430, 353] width 38 height 66
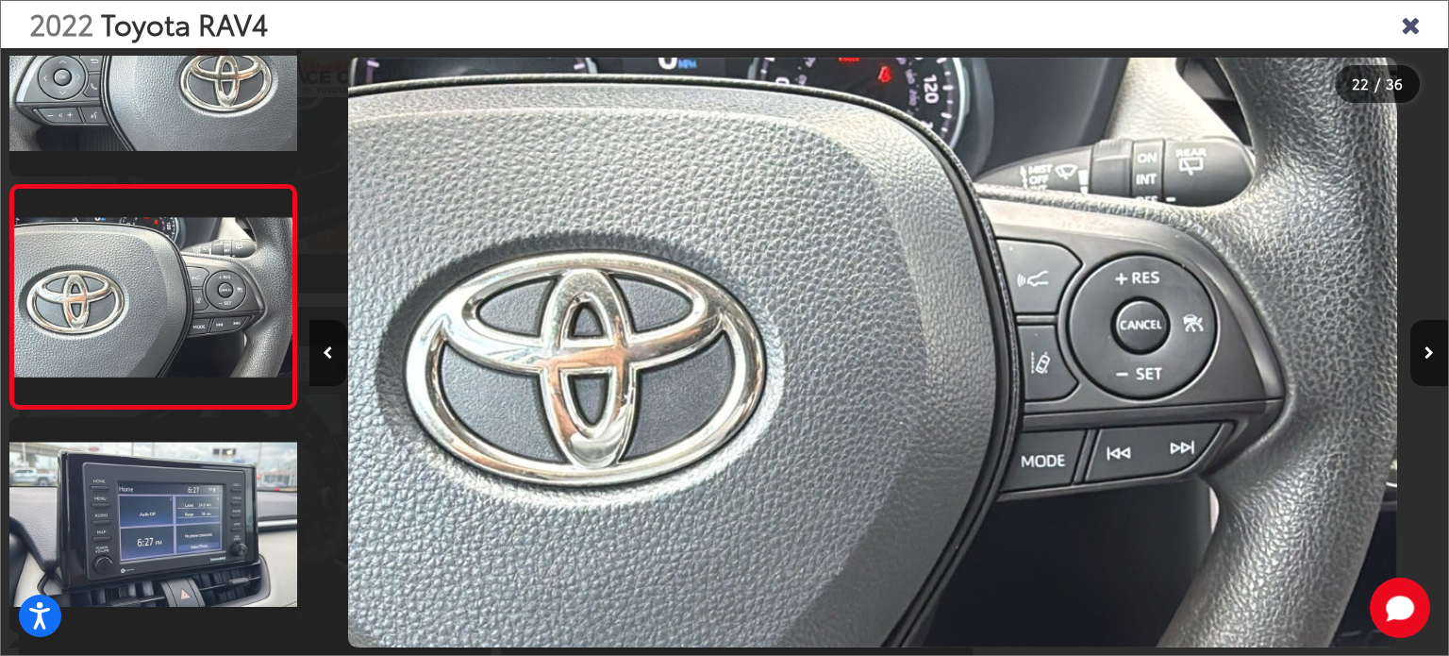
click at [1418, 344] on button "Next image" at bounding box center [1430, 353] width 38 height 66
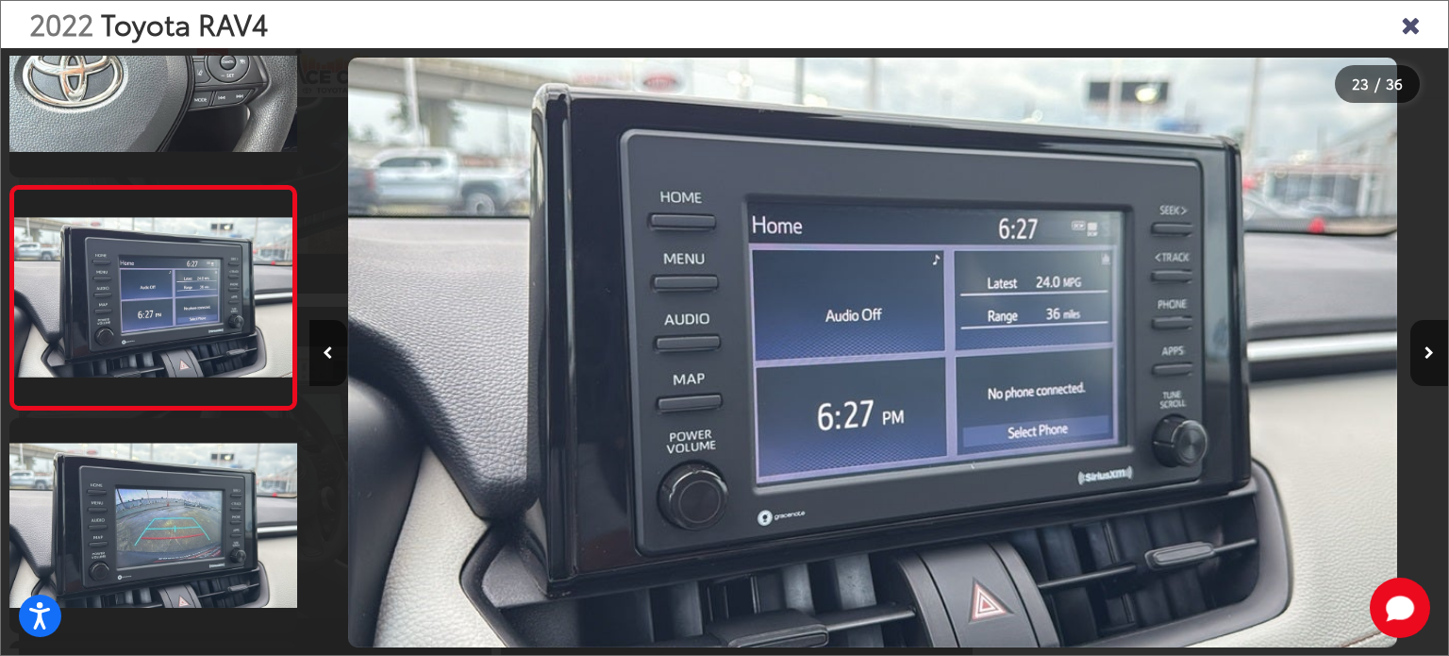
click at [1432, 352] on icon "Next image" at bounding box center [1429, 352] width 9 height 13
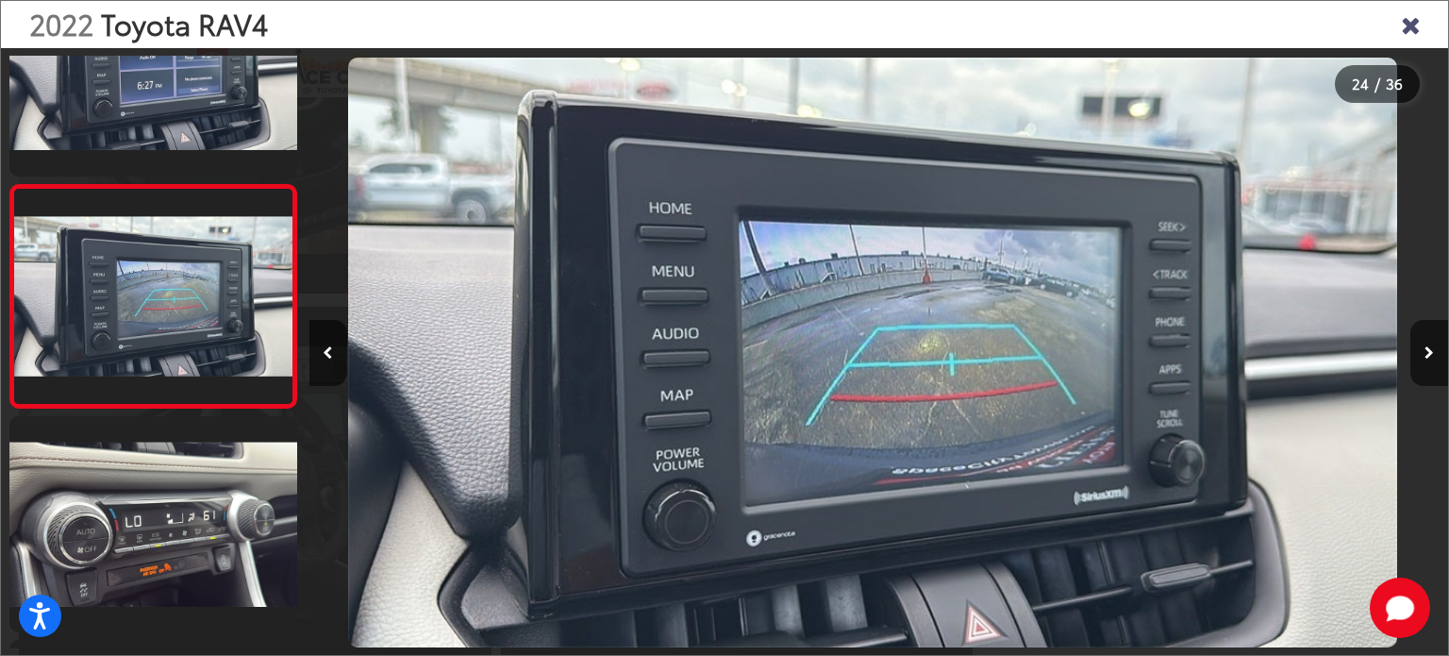
click at [1432, 352] on icon "Next image" at bounding box center [1429, 352] width 9 height 13
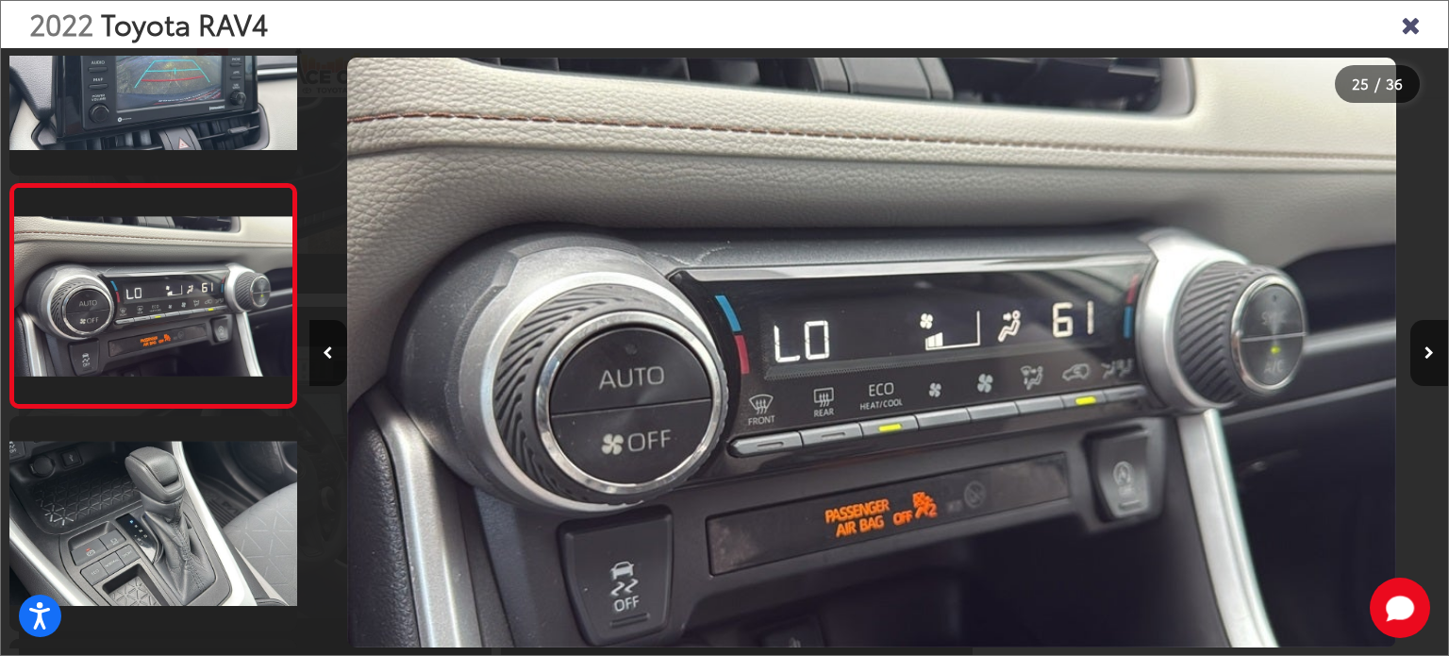
click at [1432, 352] on icon "Next image" at bounding box center [1429, 352] width 9 height 13
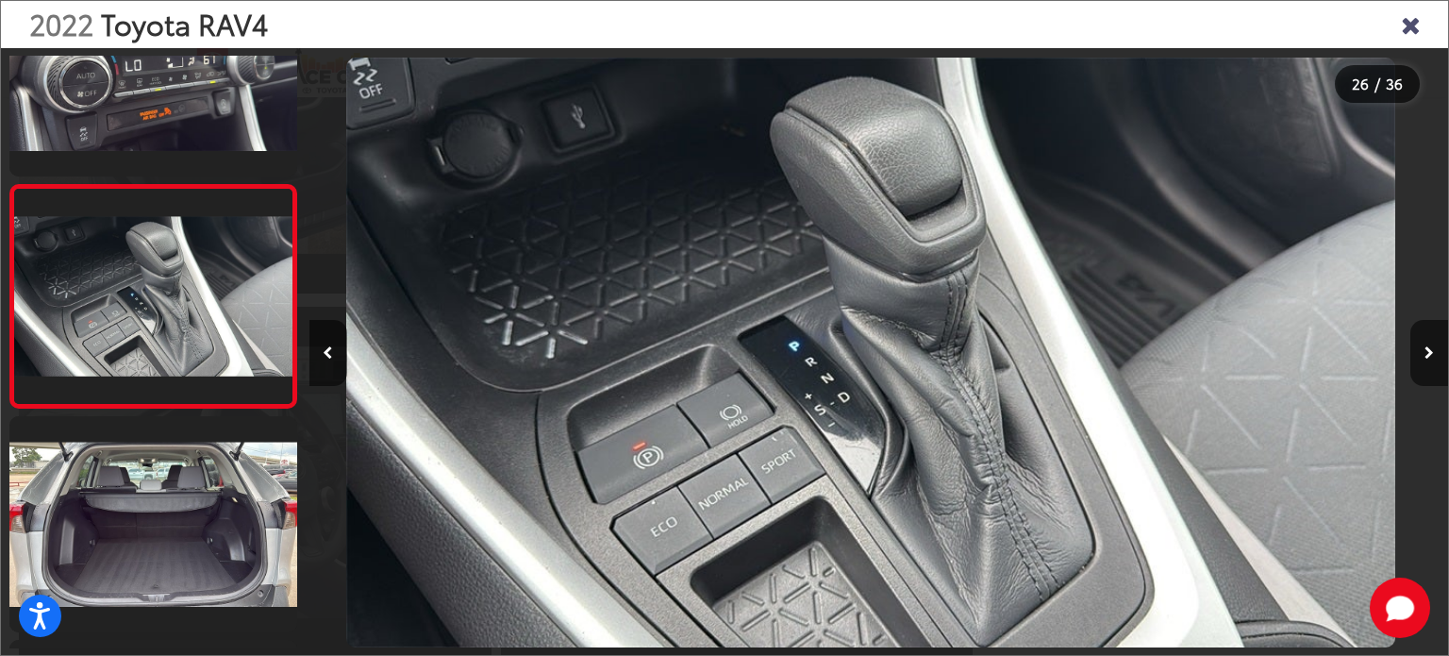
click at [1432, 352] on icon "Next image" at bounding box center [1429, 352] width 9 height 13
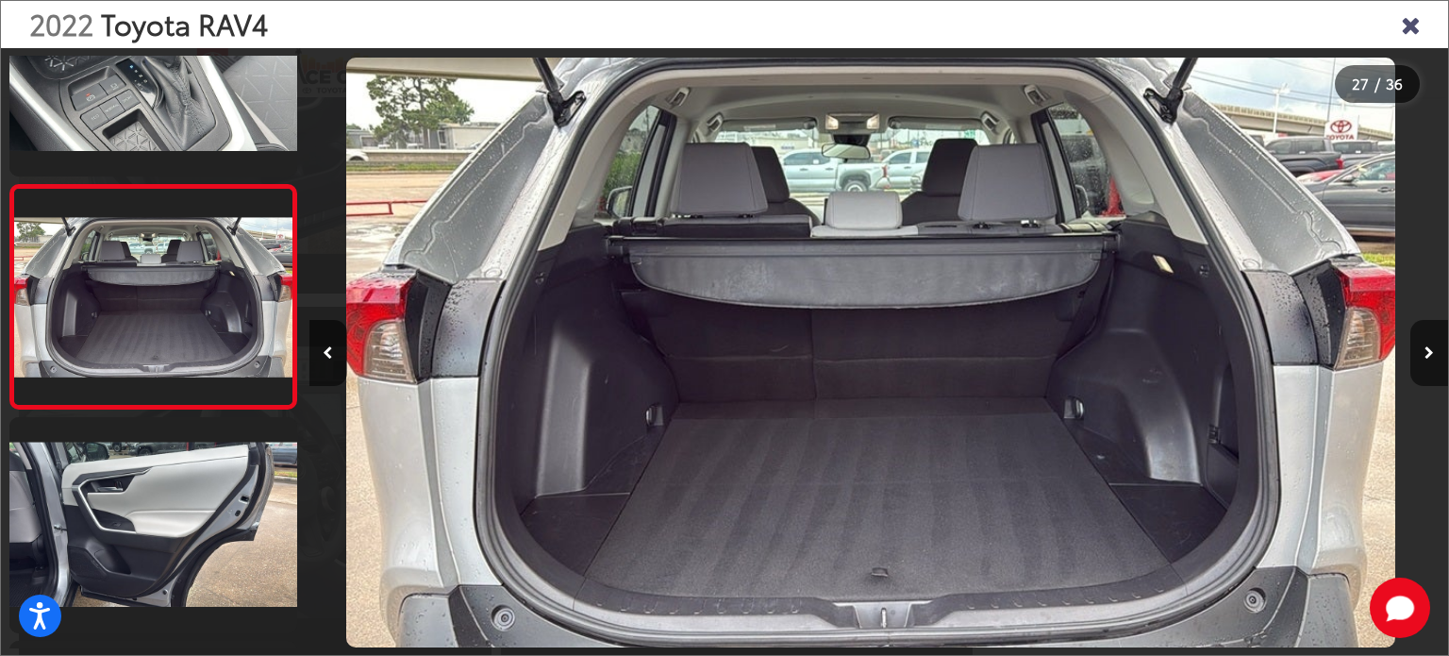
click at [1432, 352] on icon "Next image" at bounding box center [1429, 352] width 9 height 13
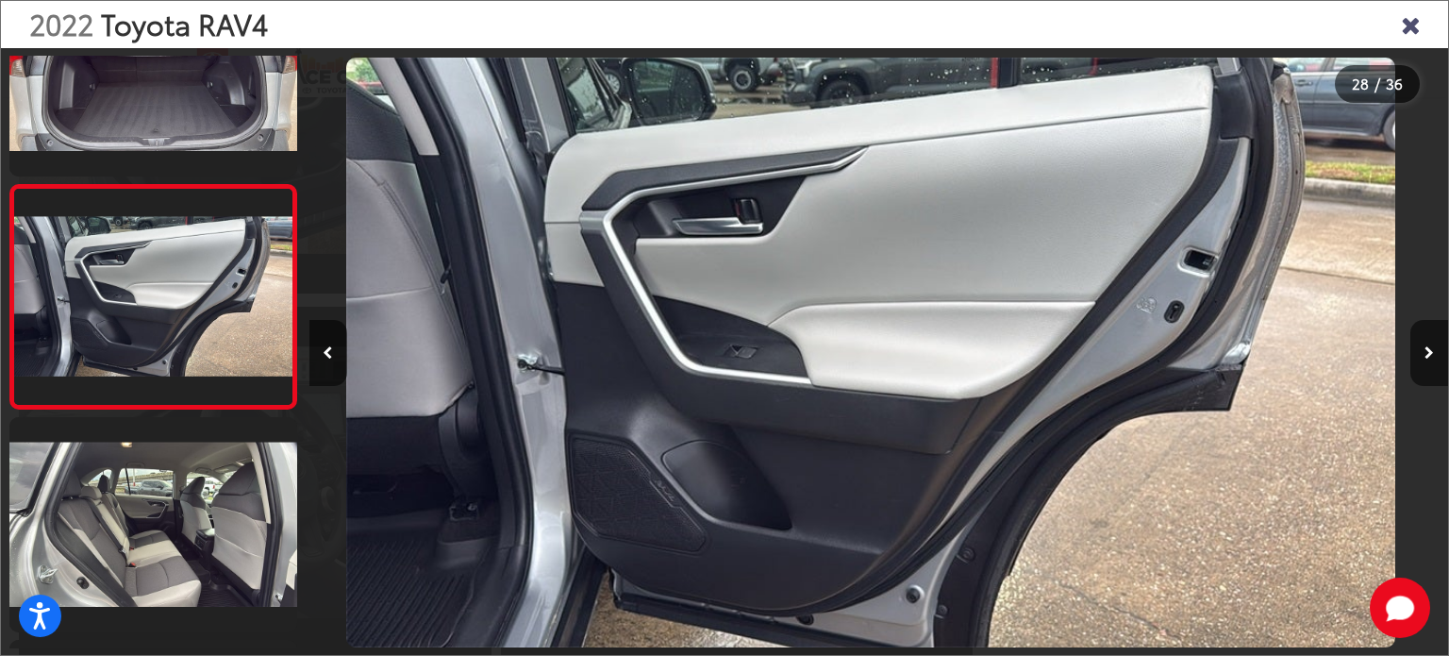
click at [1432, 352] on icon "Next image" at bounding box center [1429, 352] width 9 height 13
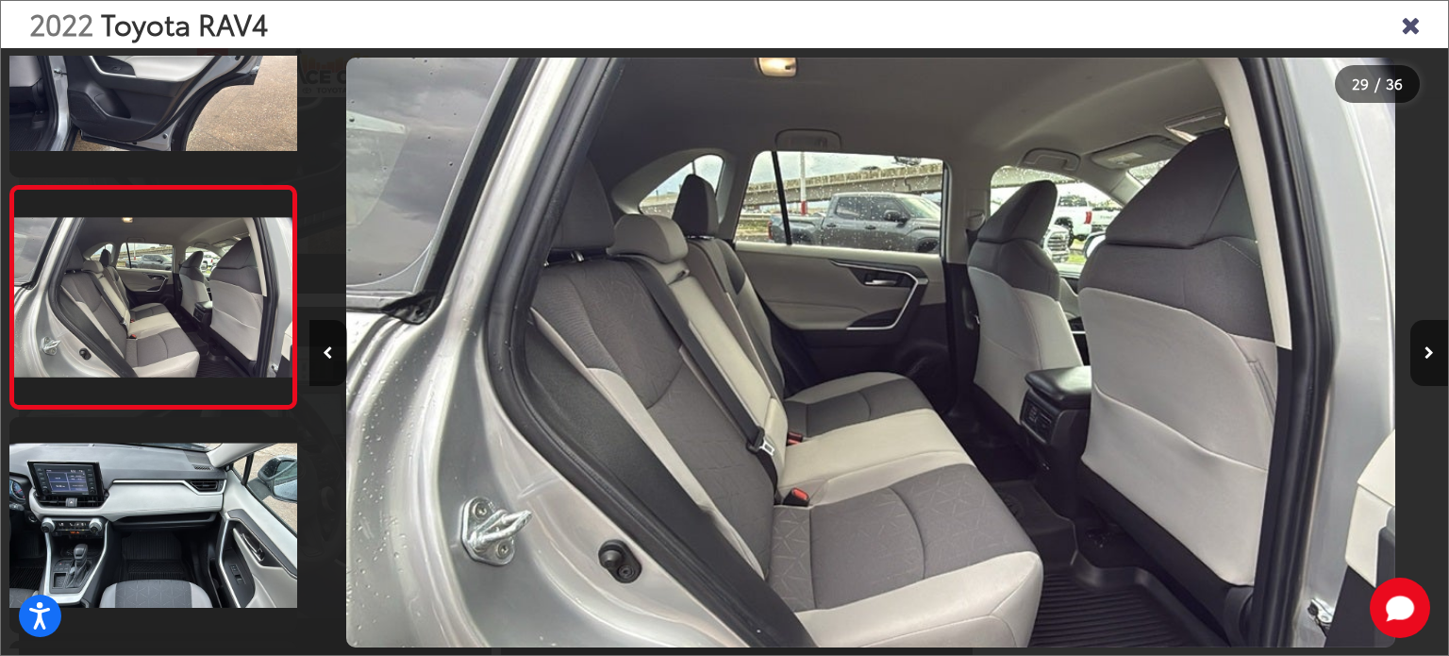
click at [1432, 352] on icon "Next image" at bounding box center [1429, 352] width 9 height 13
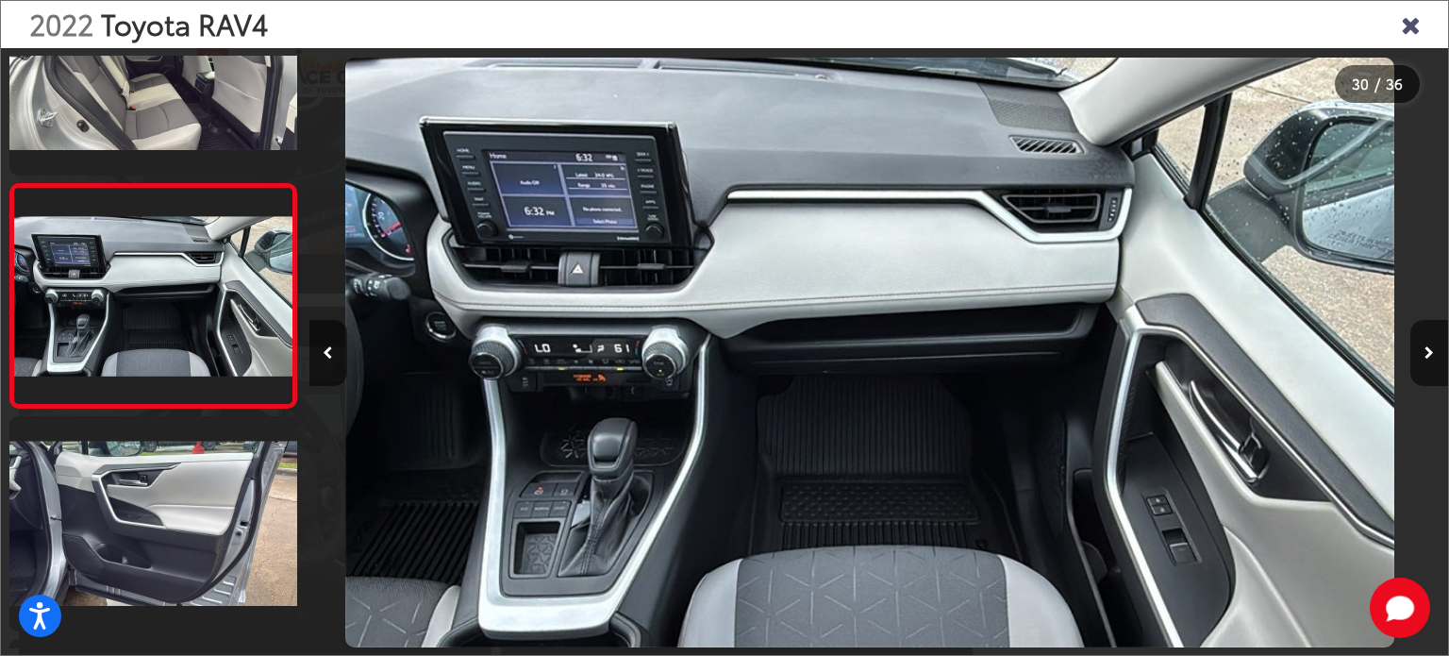
click at [1432, 352] on icon "Next image" at bounding box center [1429, 352] width 9 height 13
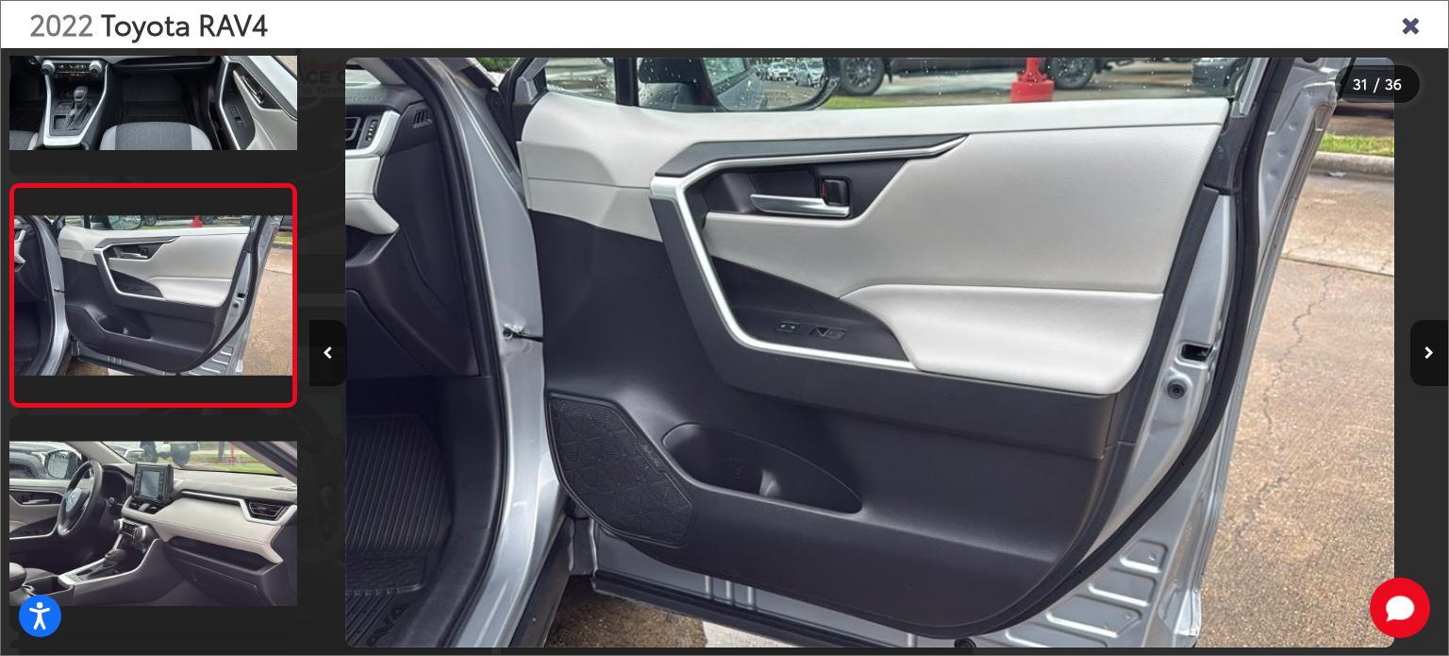
click at [1432, 352] on icon "Next image" at bounding box center [1429, 352] width 9 height 13
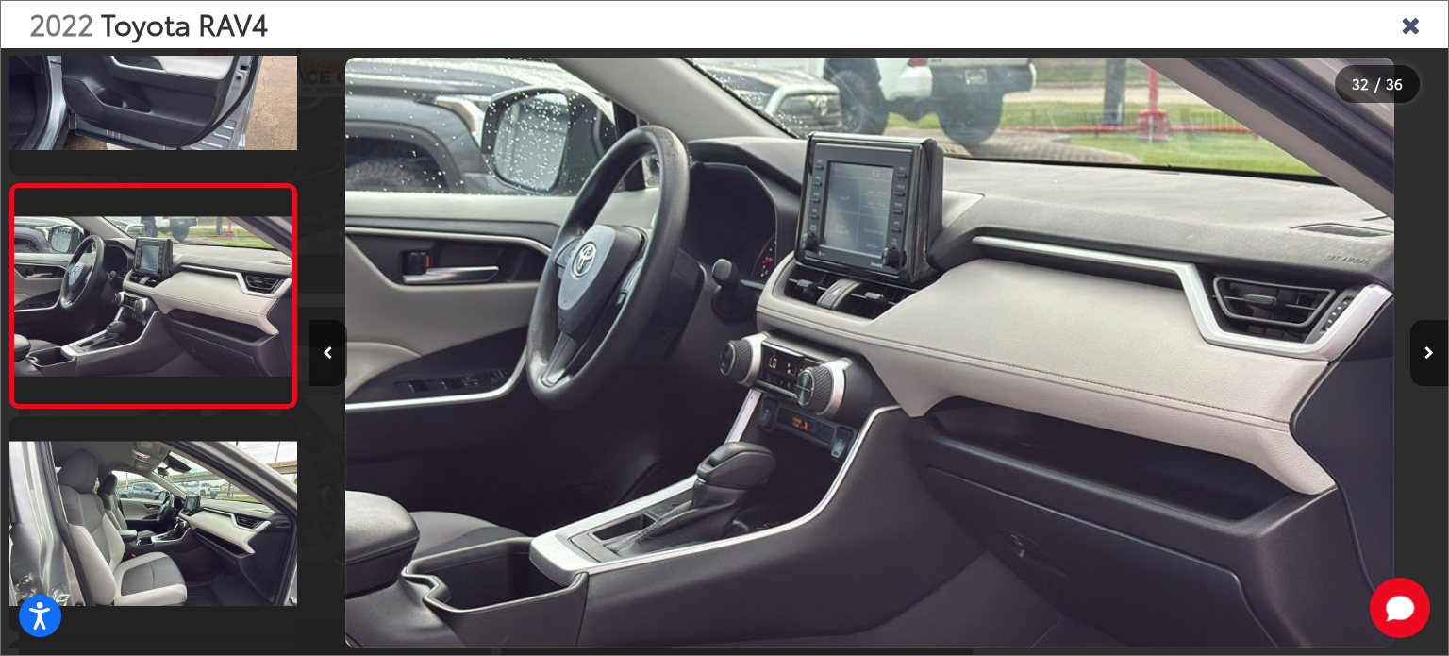
click at [1432, 352] on icon "Next image" at bounding box center [1429, 352] width 9 height 13
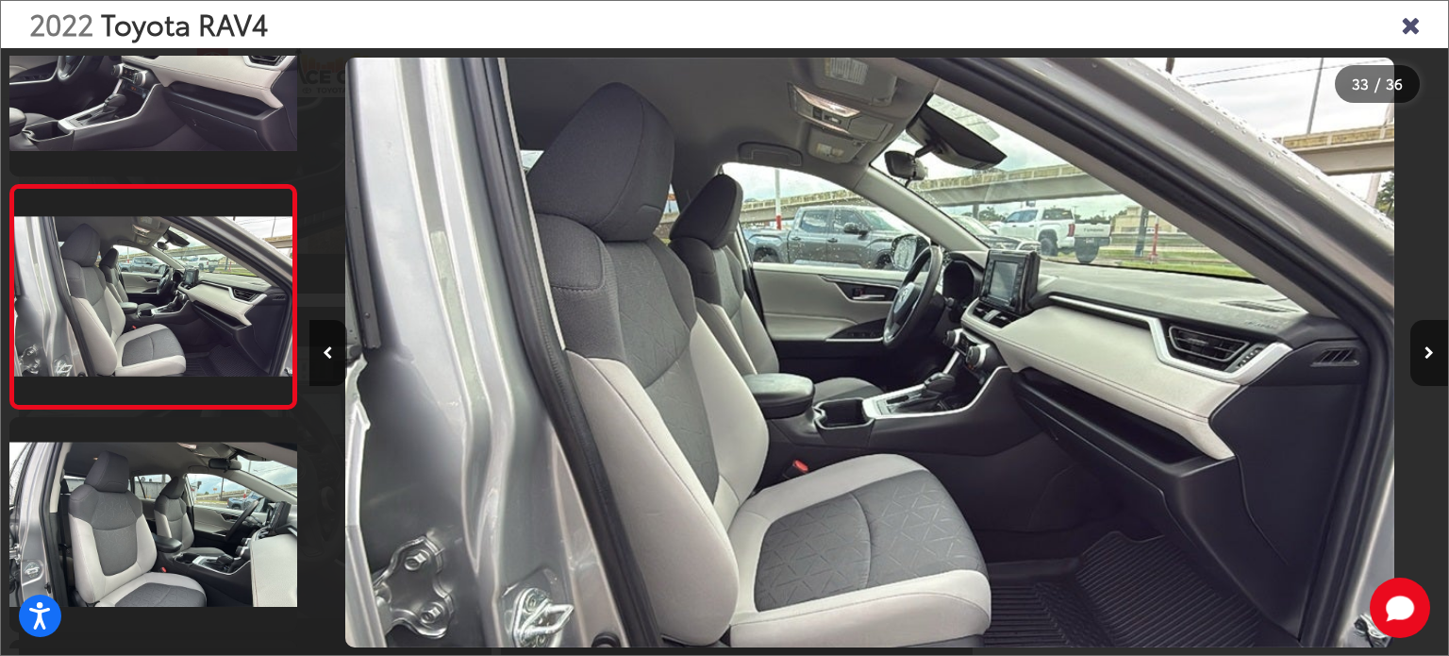
click at [1432, 352] on icon "Next image" at bounding box center [1429, 352] width 9 height 13
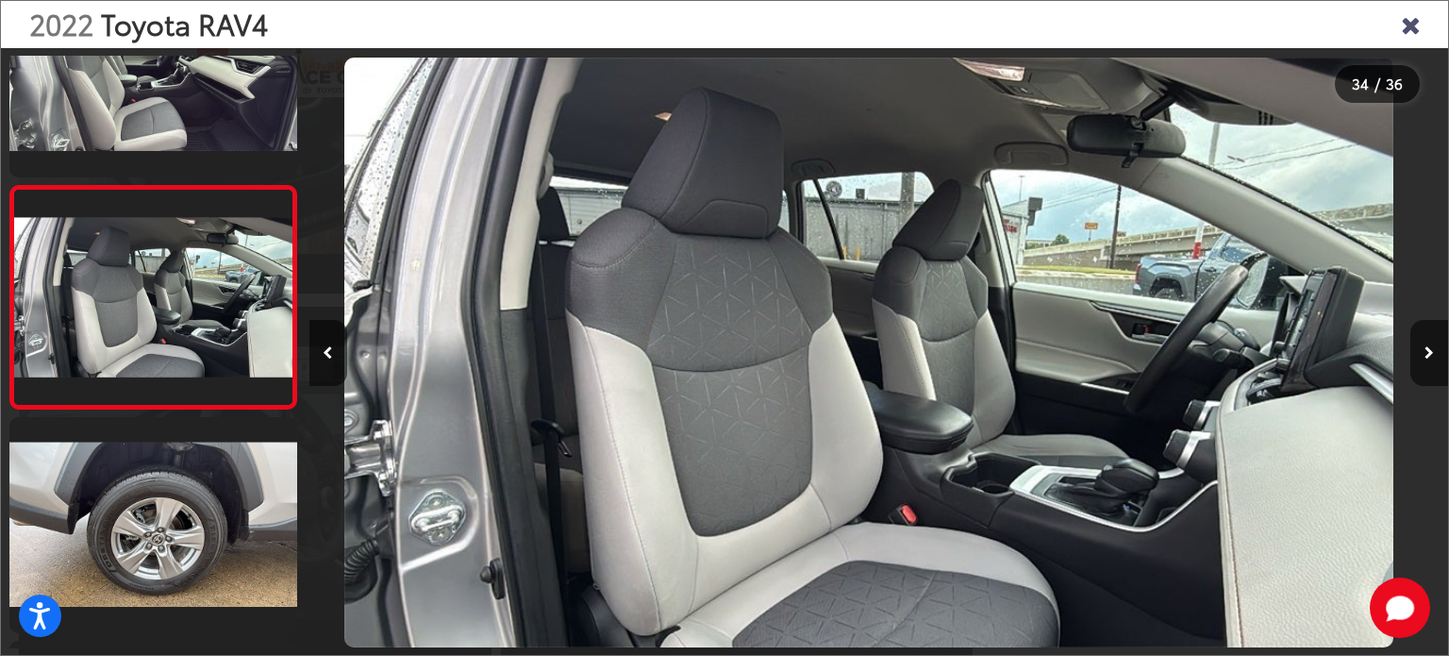
click at [1432, 352] on icon "Next image" at bounding box center [1429, 352] width 9 height 13
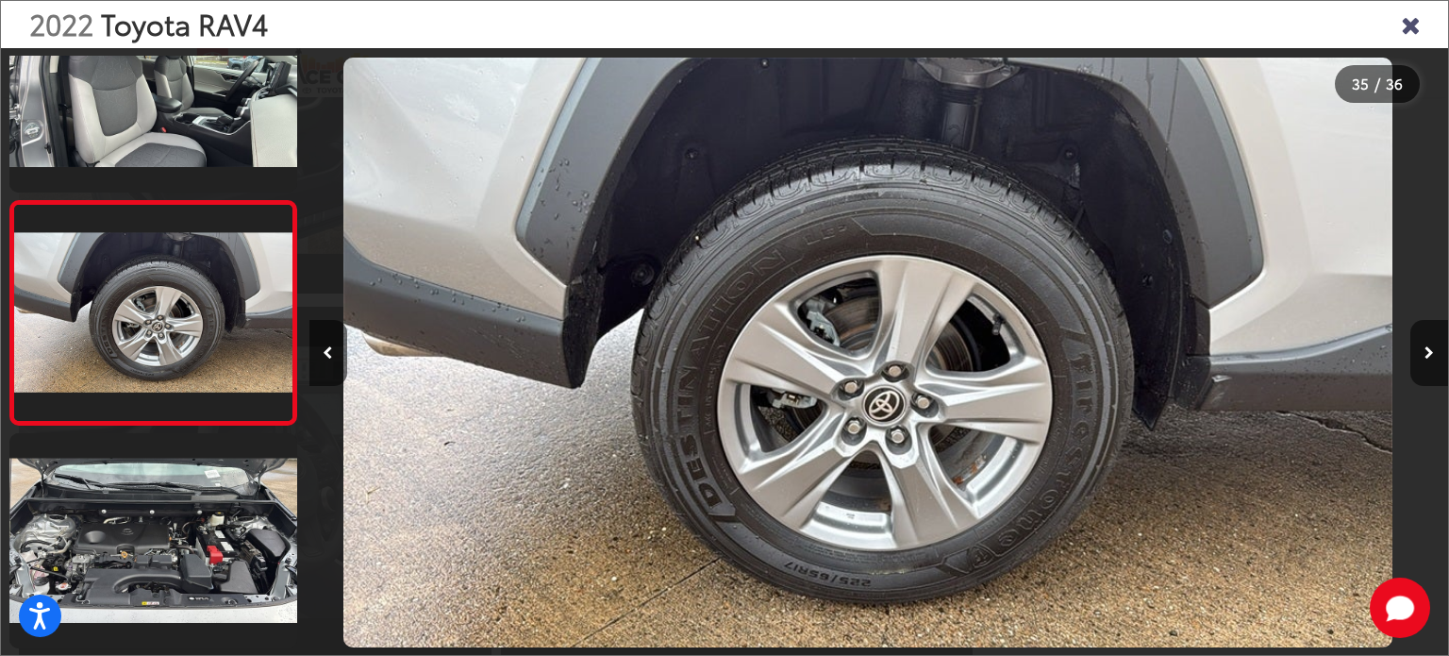
click at [1432, 352] on icon "Next image" at bounding box center [1429, 352] width 9 height 13
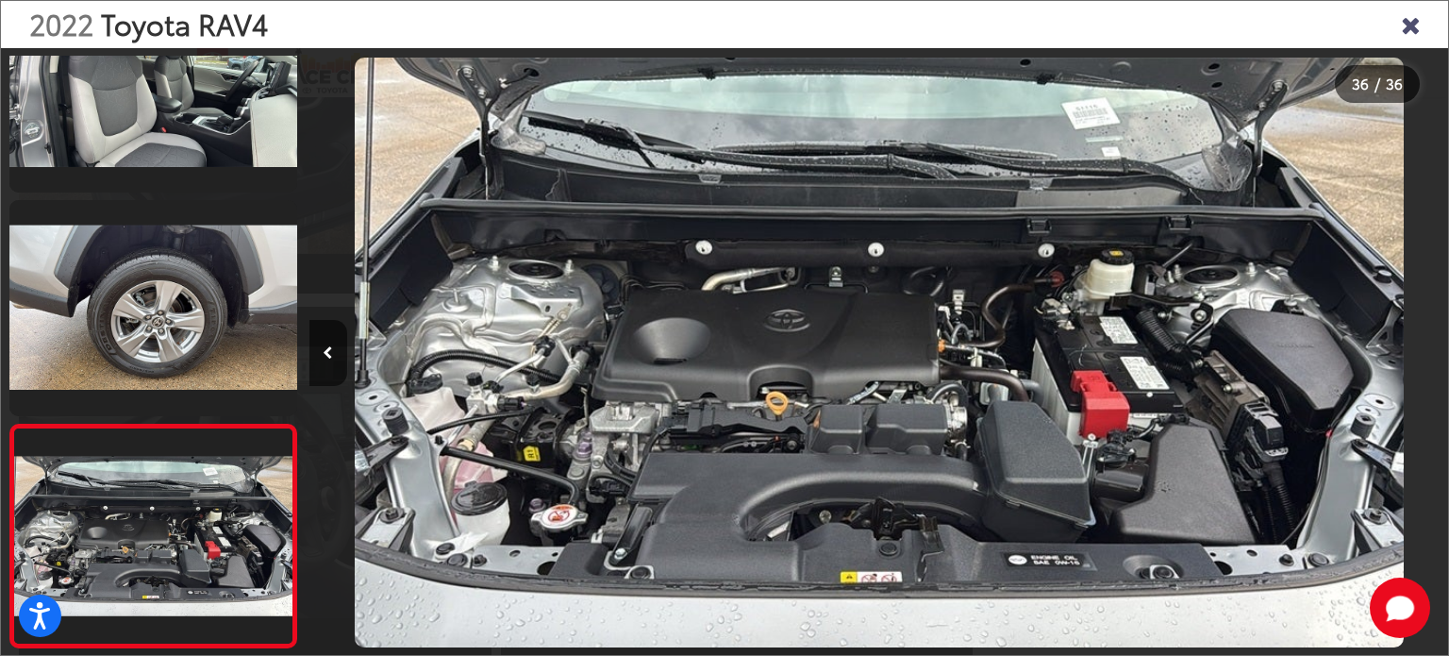
click at [1432, 352] on div at bounding box center [1306, 352] width 285 height 609
click at [1407, 31] on icon "Close gallery" at bounding box center [1410, 23] width 19 height 25
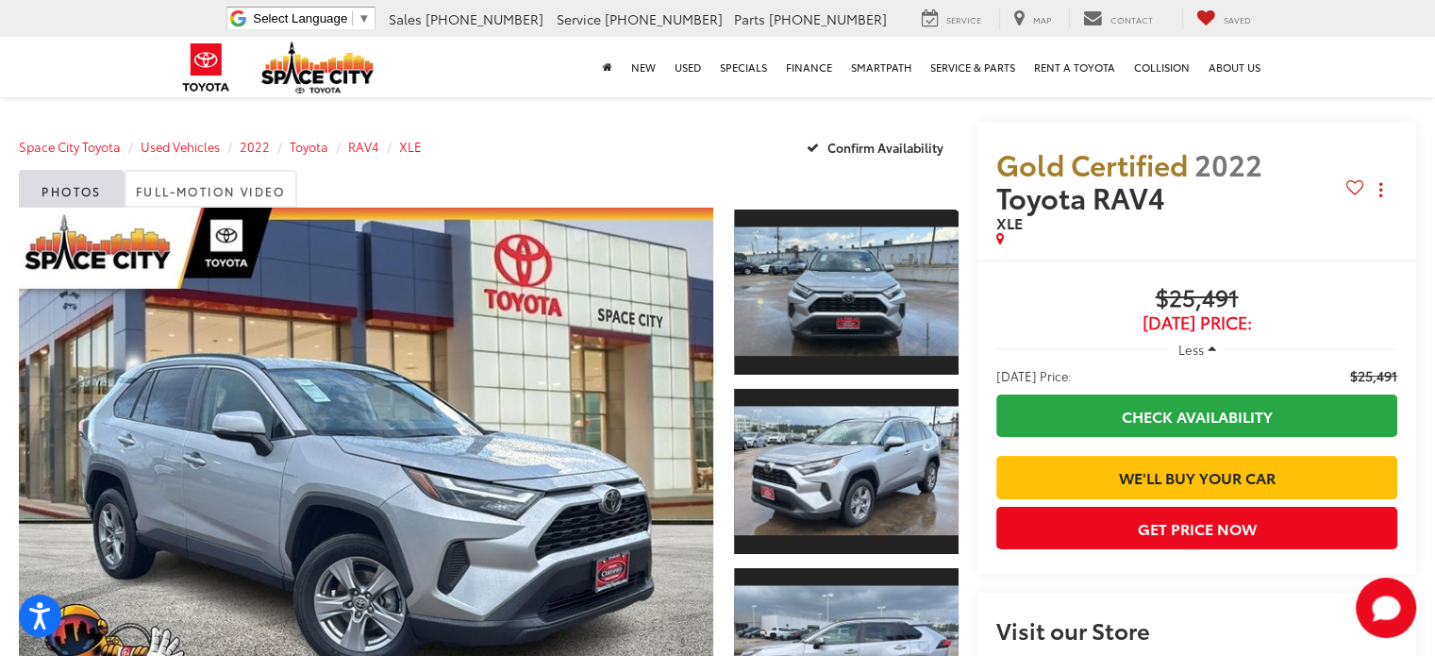
click at [1212, 350] on icon "button" at bounding box center [1212, 349] width 8 height 14
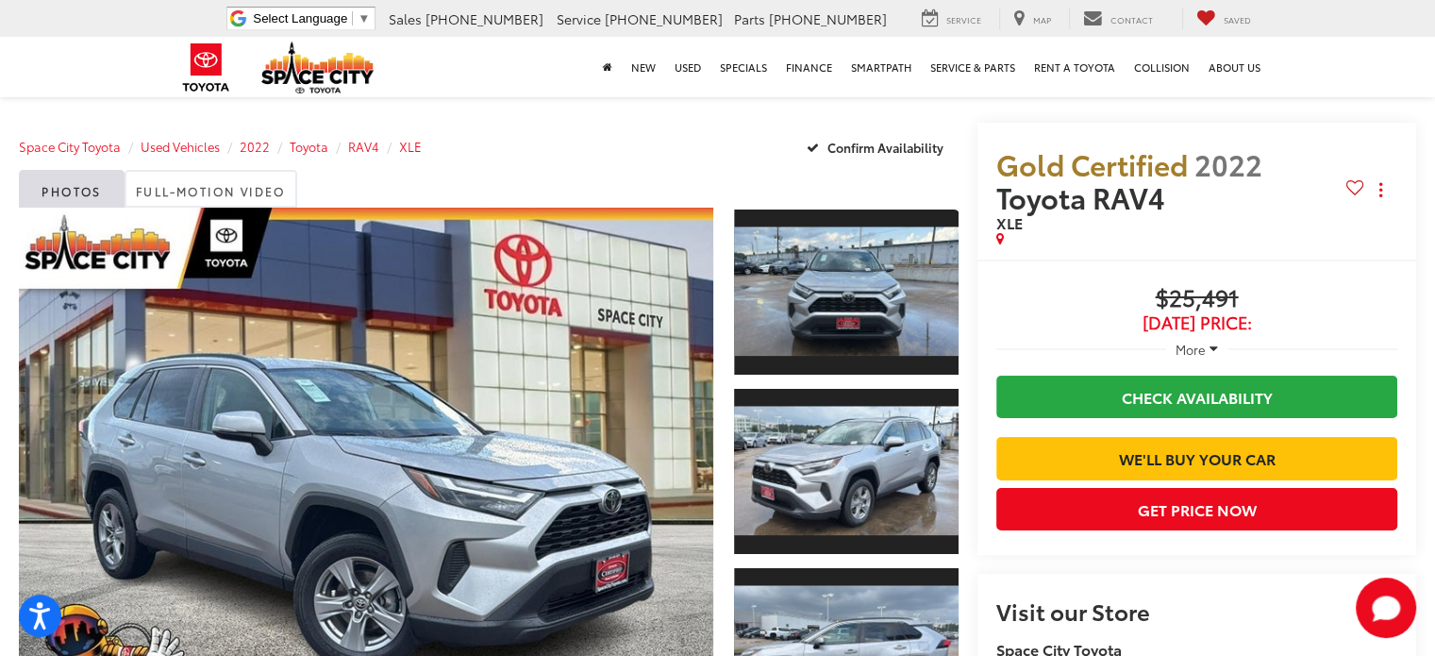
click at [1210, 344] on icon "button" at bounding box center [1214, 349] width 8 height 14
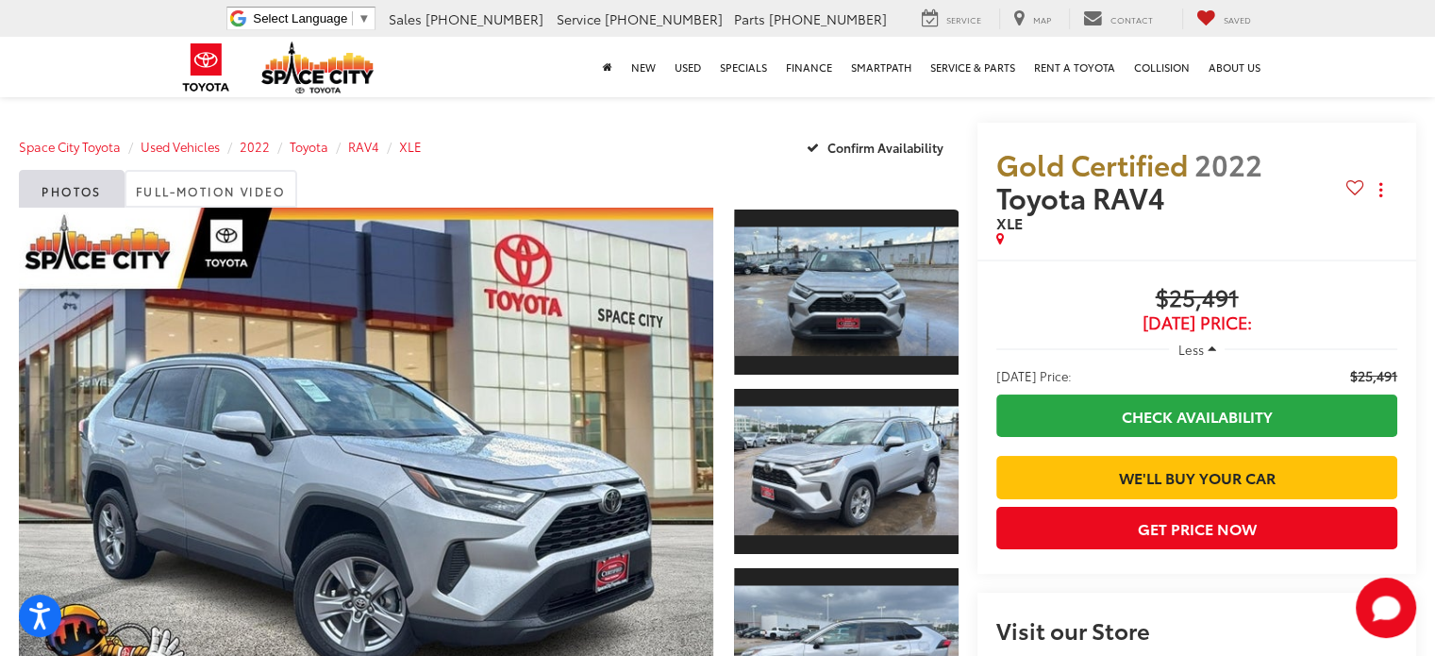
click at [1210, 344] on icon "button" at bounding box center [1212, 349] width 8 height 14
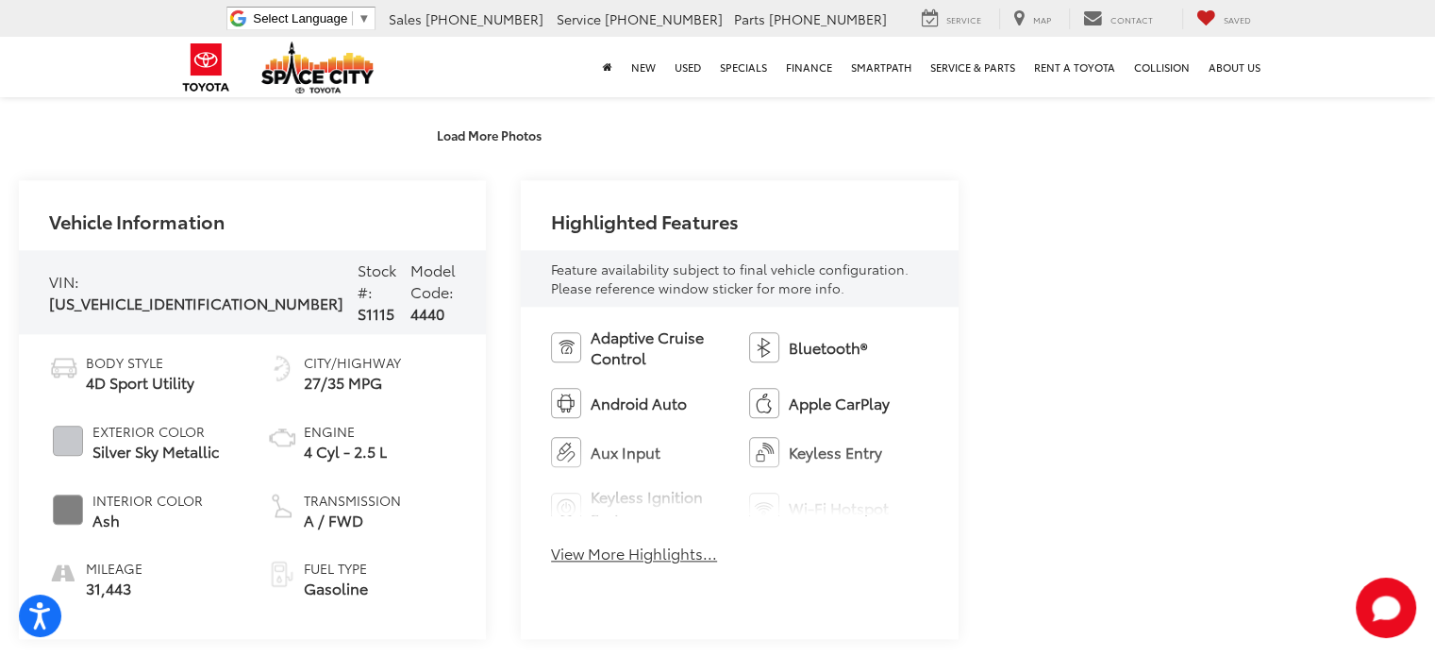
scroll to position [2170, 0]
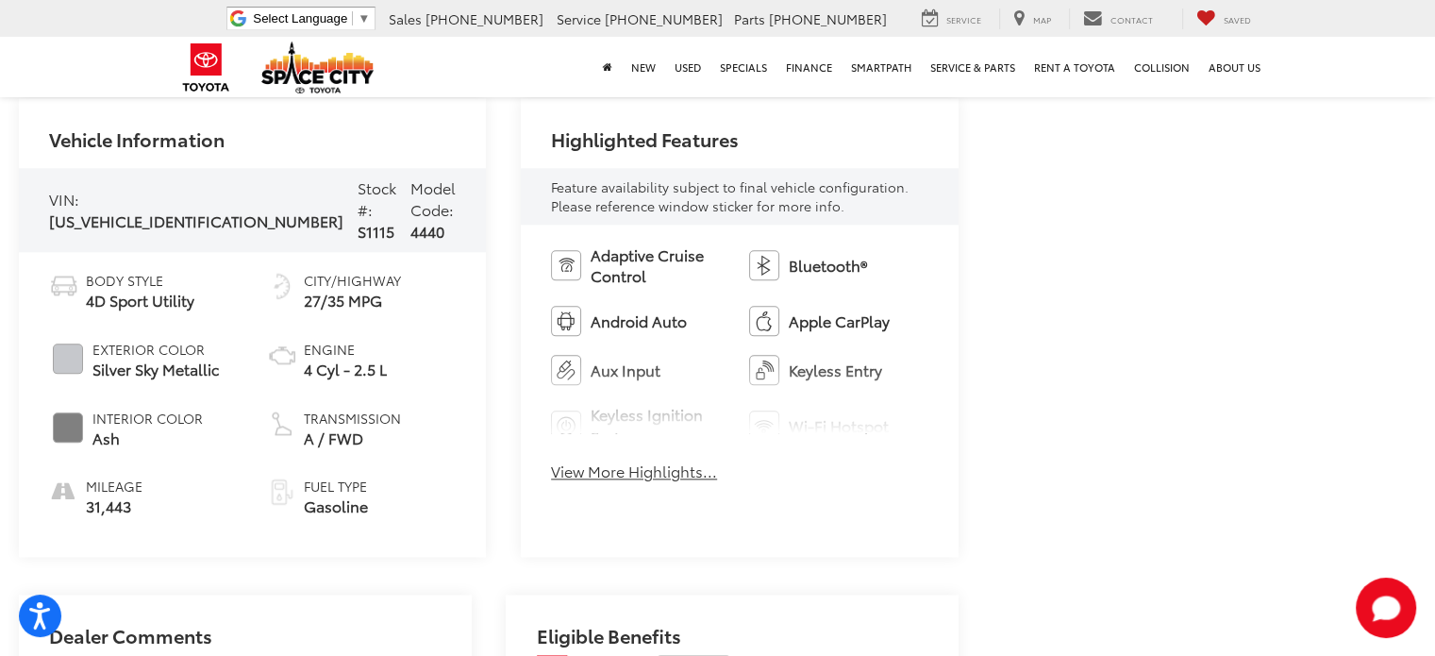
click at [599, 485] on div "Adaptive Cruise Control Bluetooth® Android Auto Apple CarPlay Aux Input Keyless…" at bounding box center [740, 369] width 438 height 288
click at [598, 477] on button "View More Highlights..." at bounding box center [634, 472] width 166 height 22
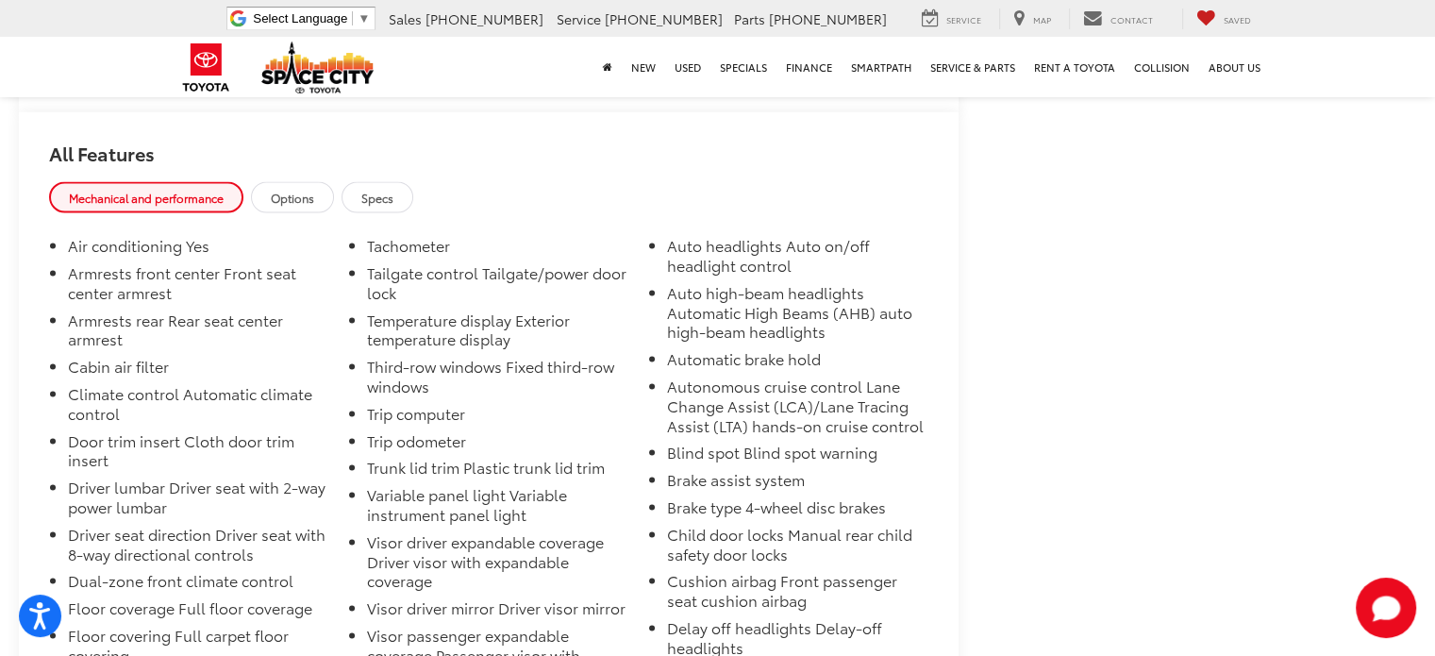
scroll to position [3586, 0]
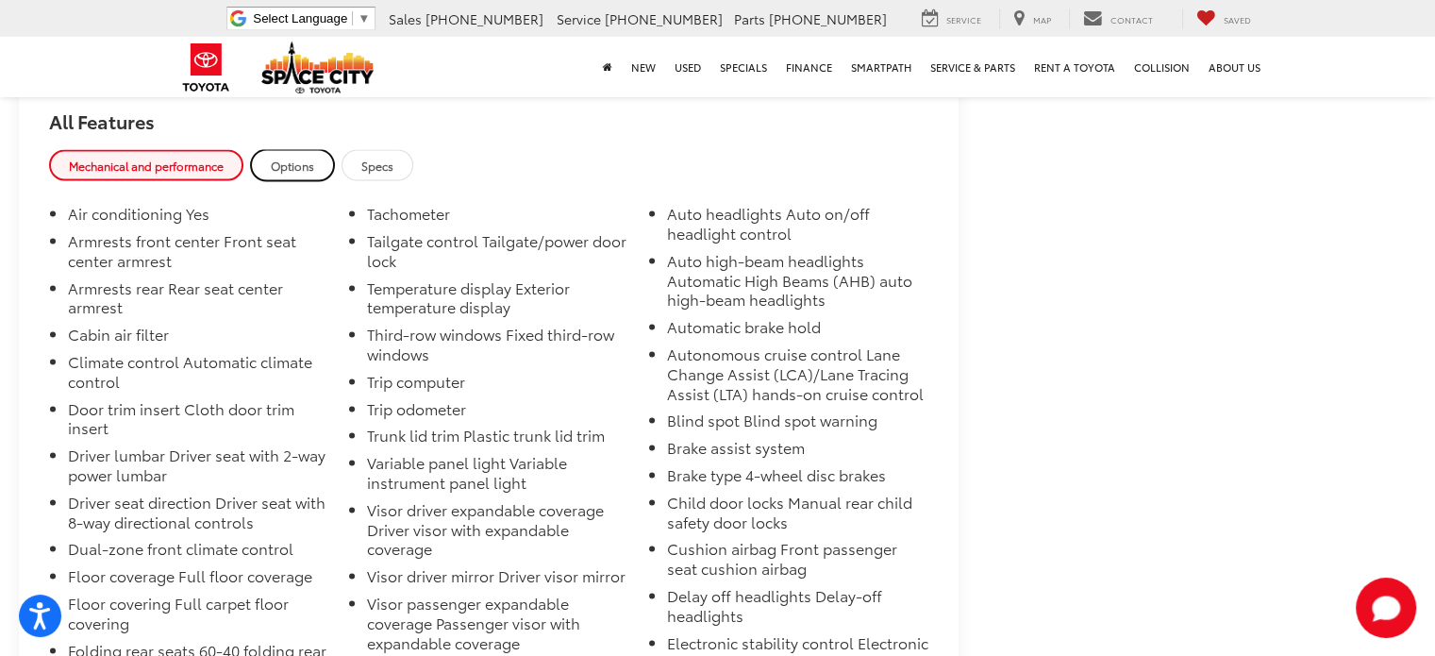
click at [265, 161] on link "Options" at bounding box center [292, 164] width 83 height 31
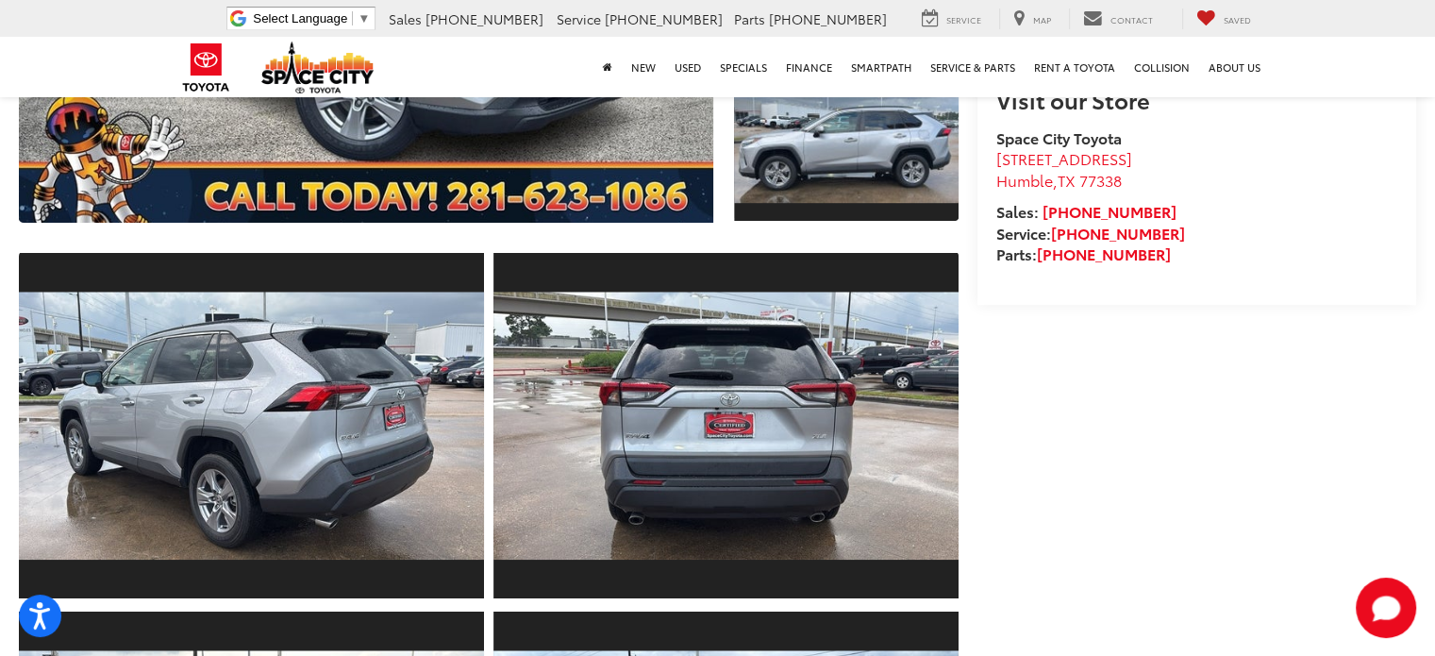
scroll to position [0, 0]
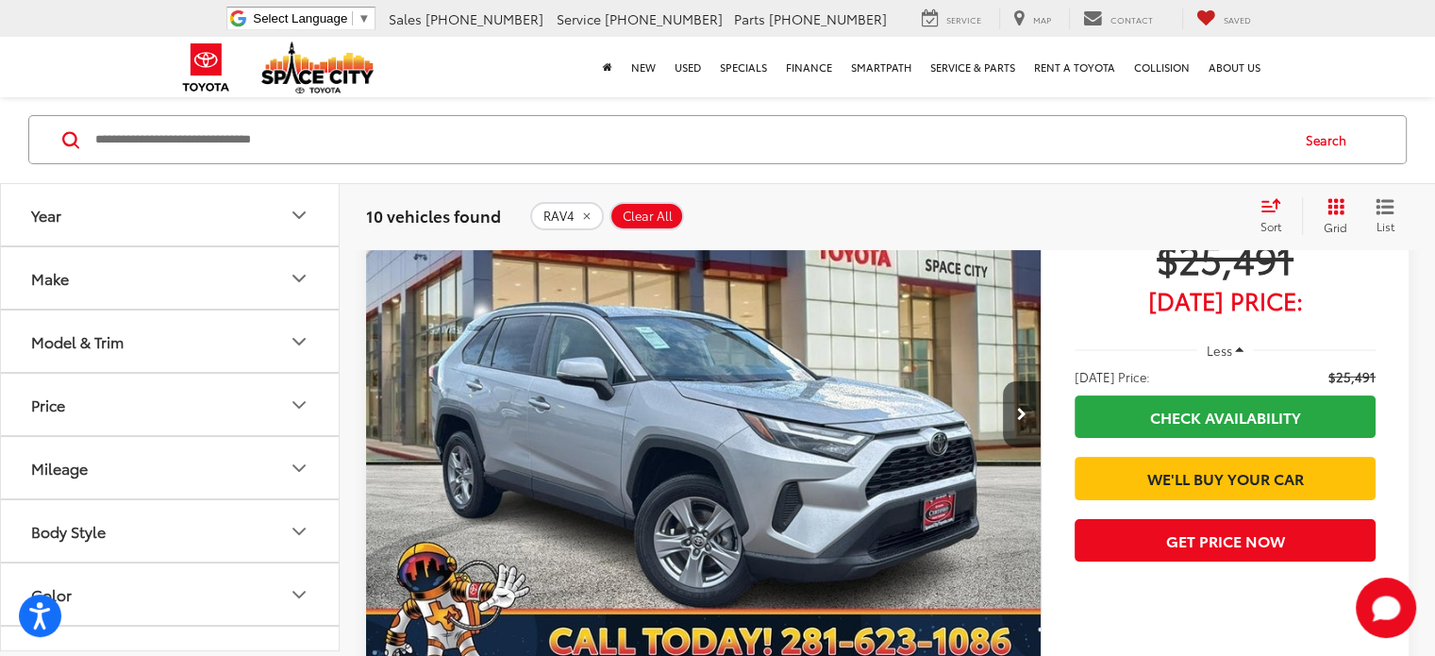
scroll to position [234, 0]
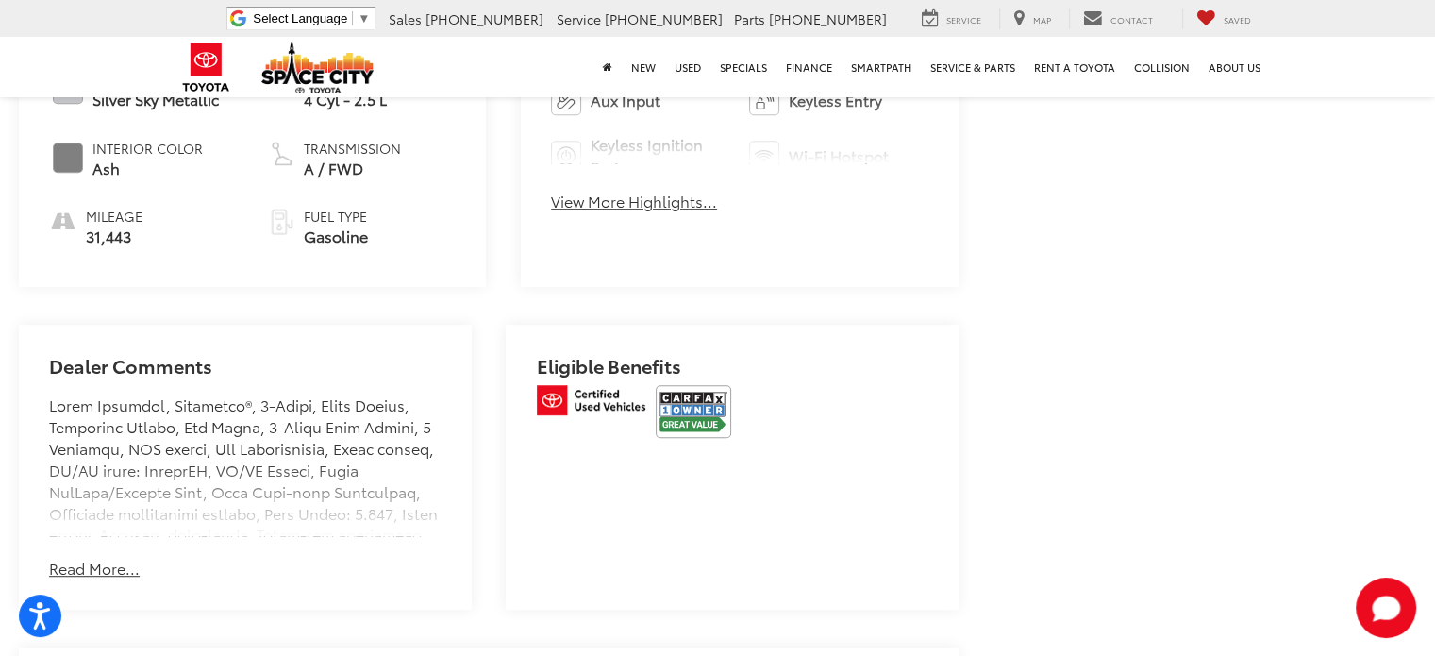
scroll to position [1038, 0]
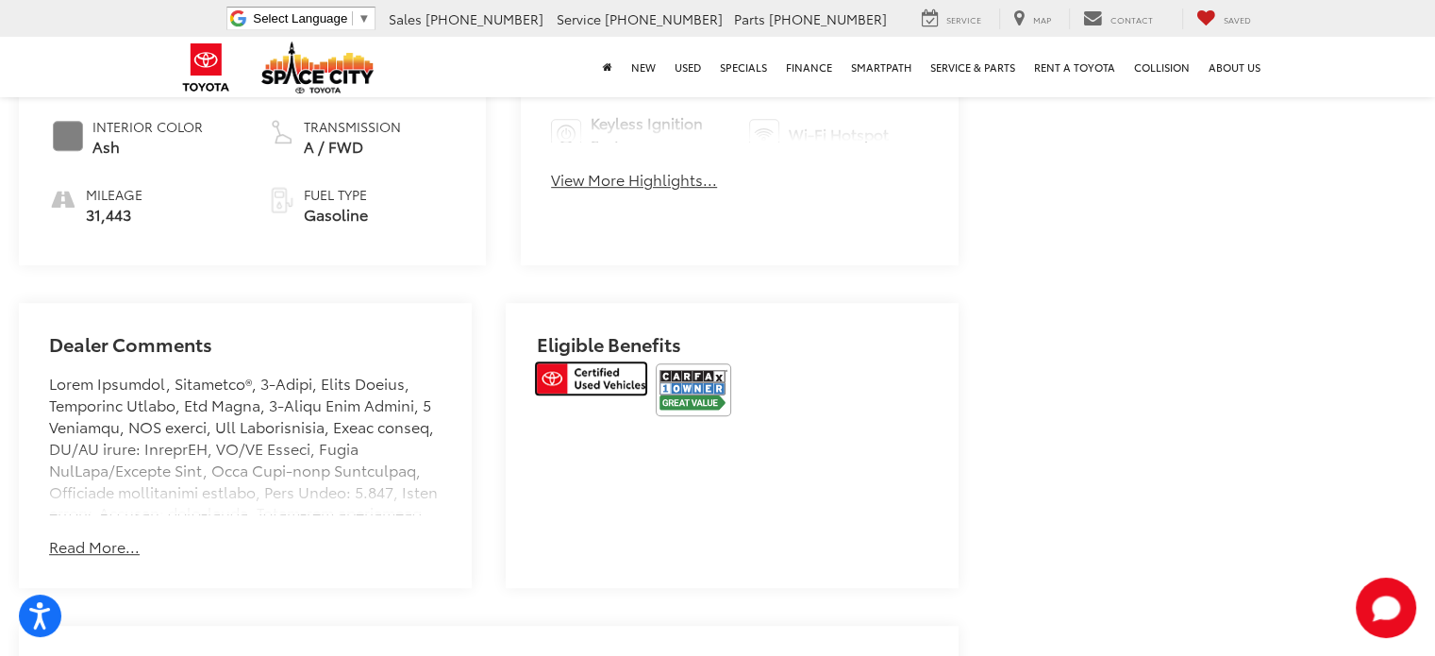
click at [593, 363] on img at bounding box center [591, 378] width 109 height 30
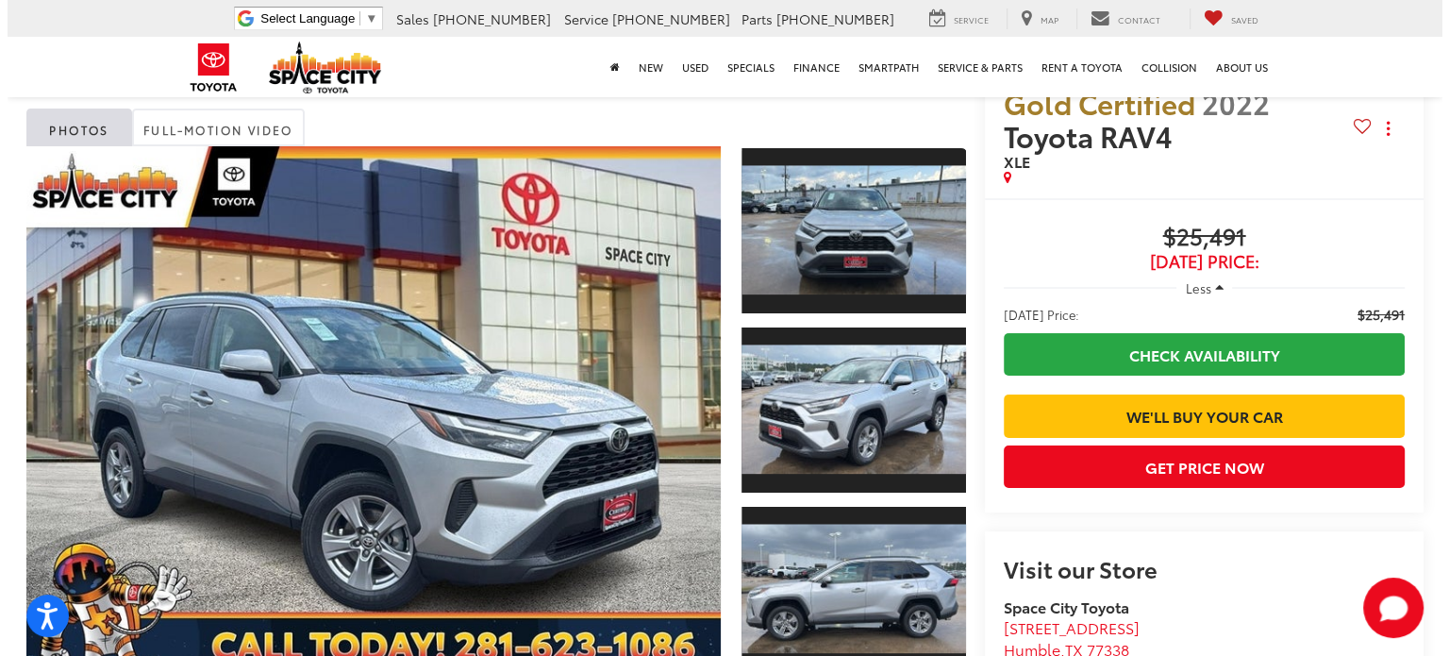
scroll to position [94, 0]
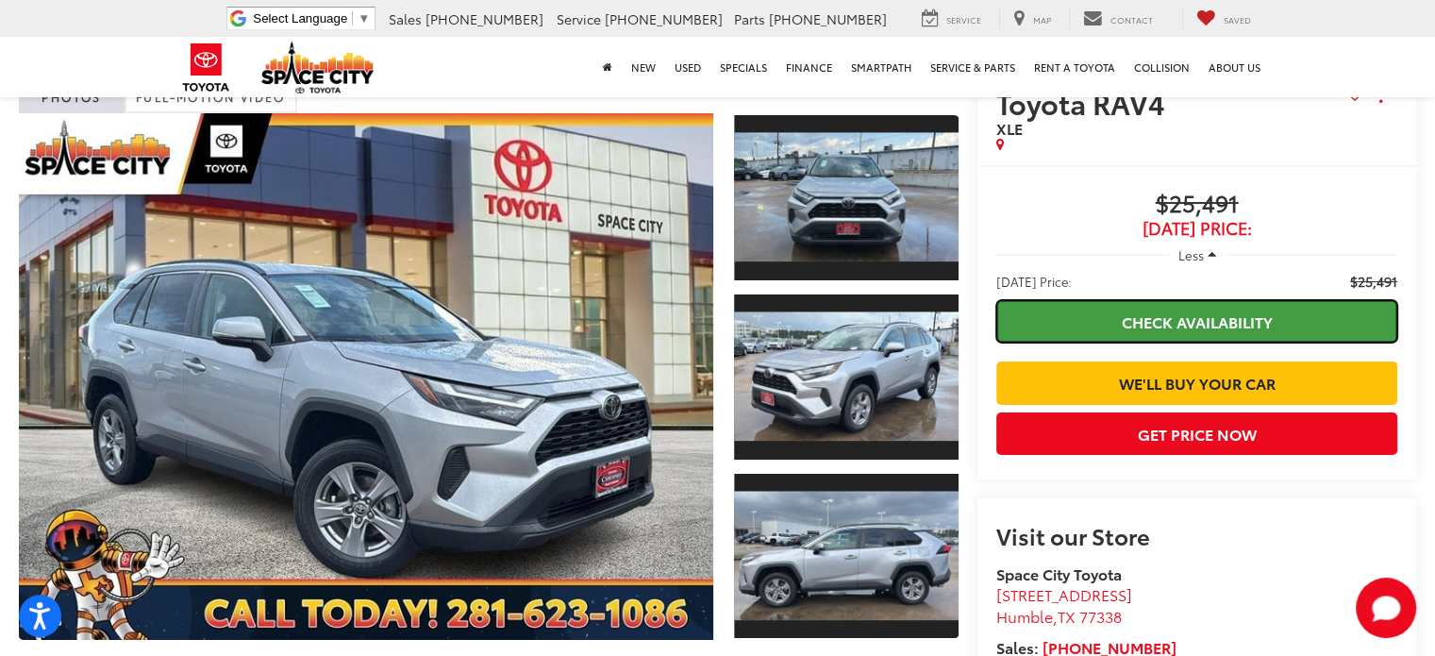
click at [1168, 327] on link "Check Availability" at bounding box center [1197, 321] width 401 height 42
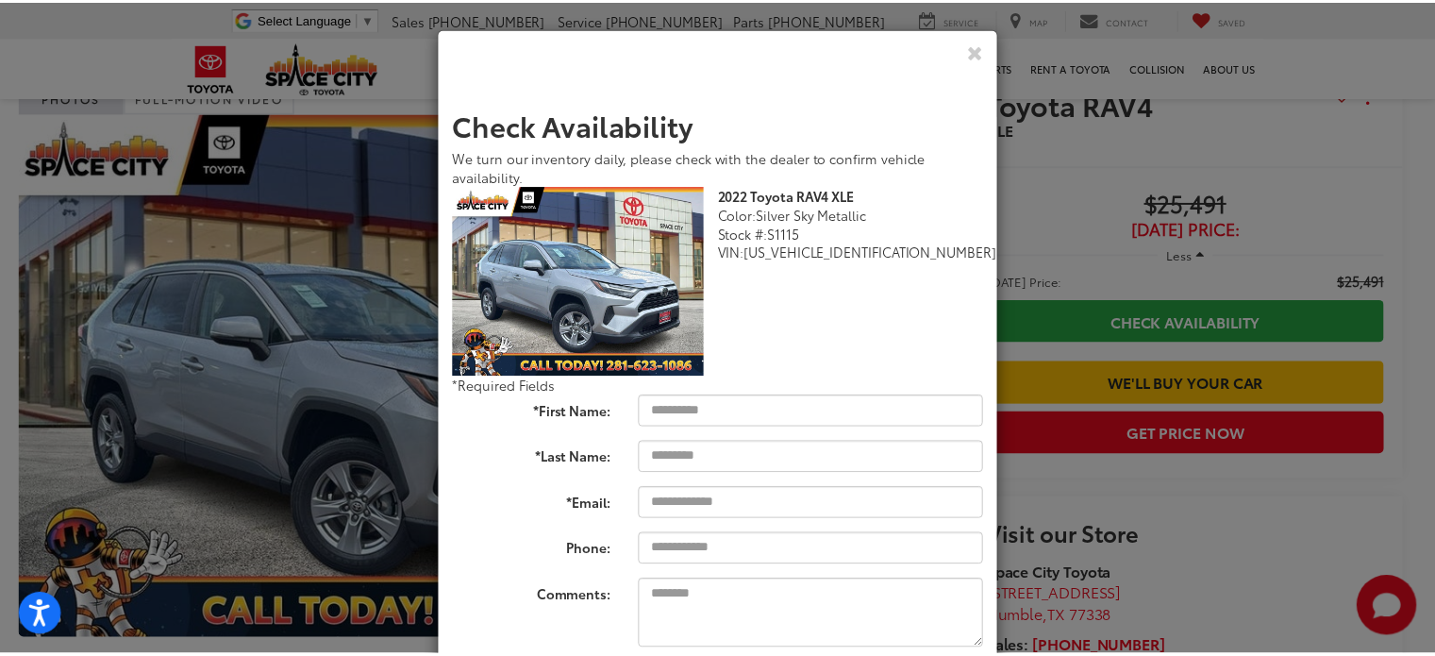
scroll to position [0, 0]
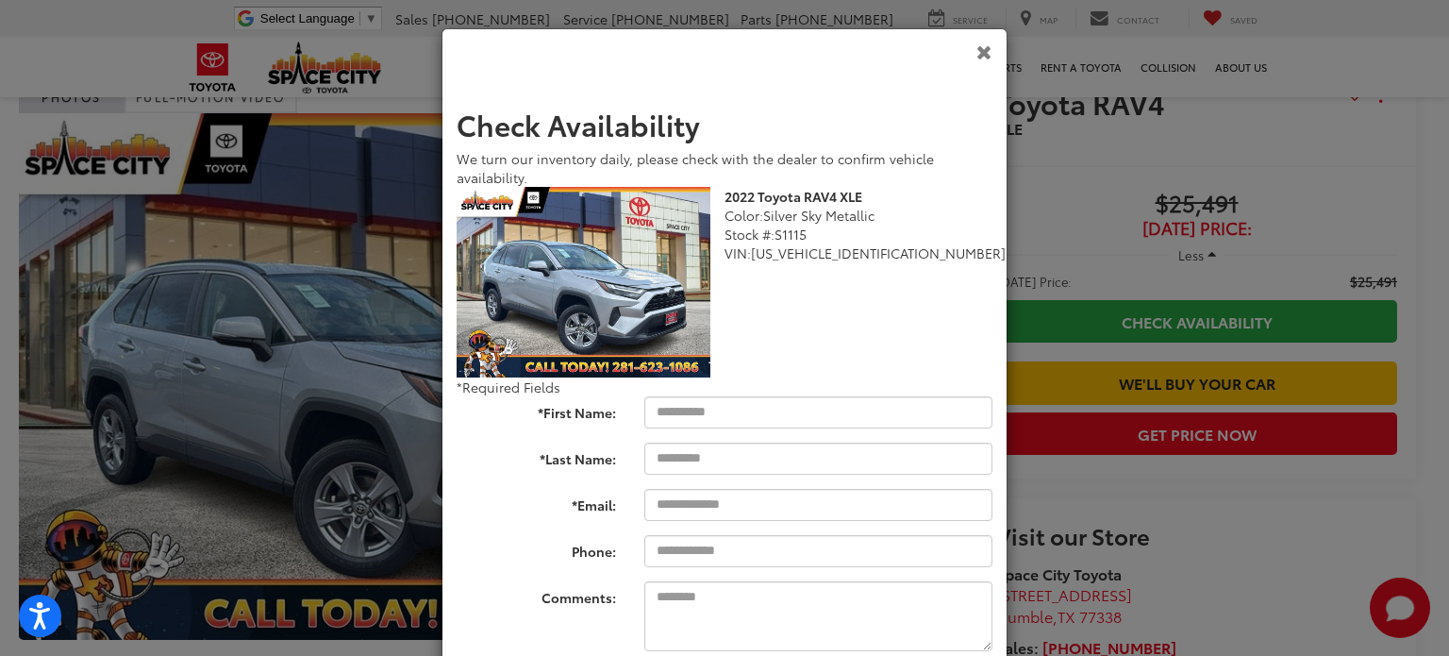
click at [980, 48] on icon "Close" at bounding box center [985, 52] width 16 height 20
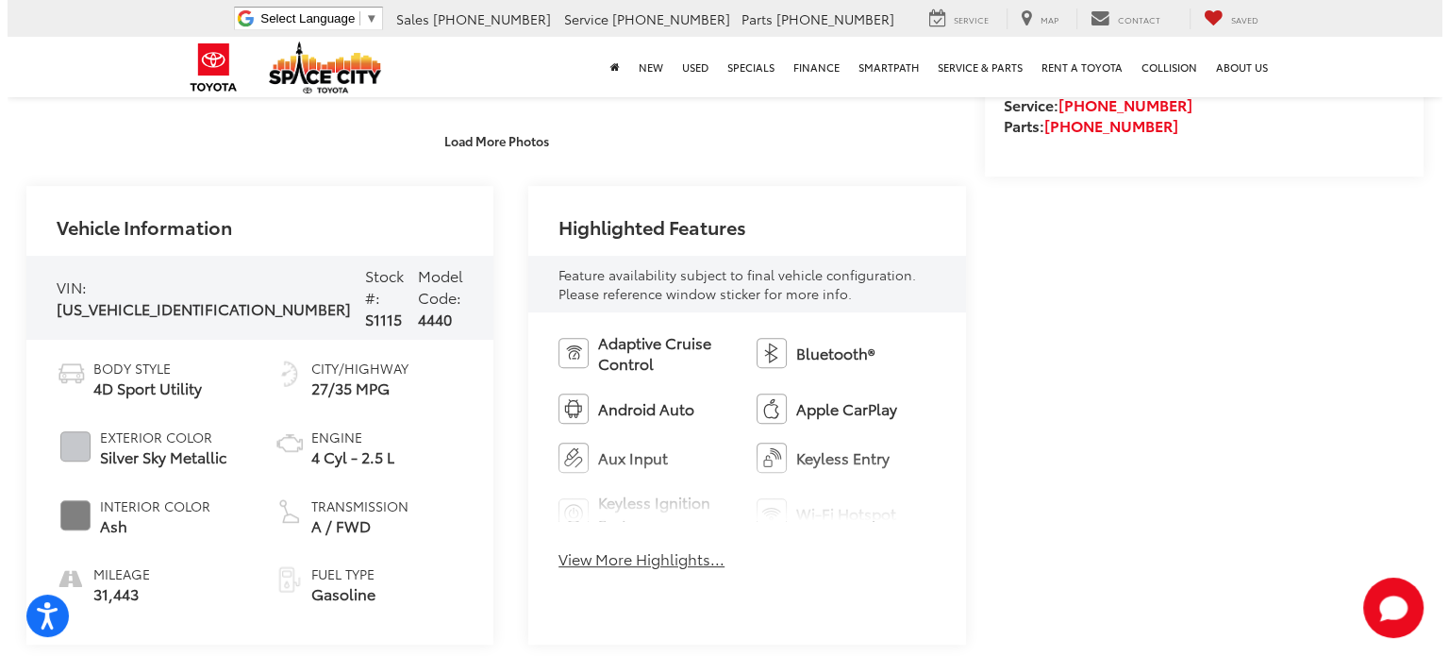
scroll to position [226, 0]
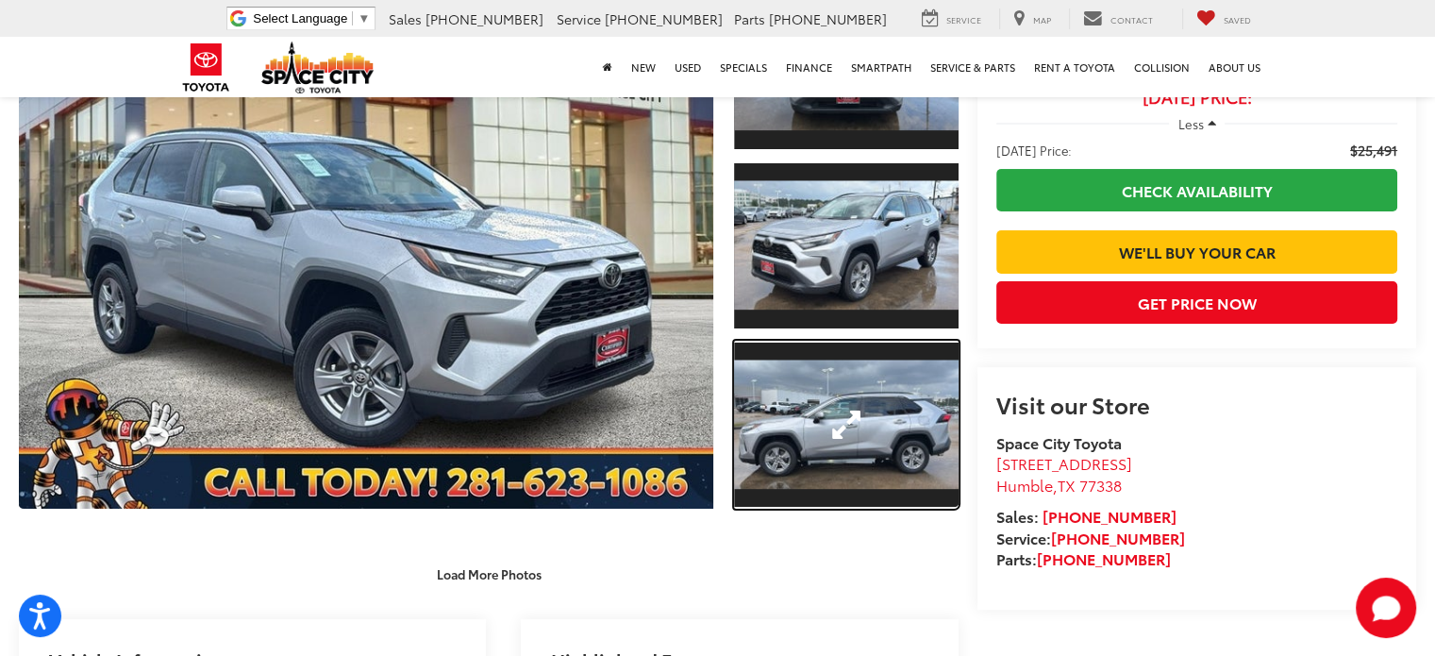
click at [827, 427] on link "Expand Photo 3" at bounding box center [846, 425] width 225 height 169
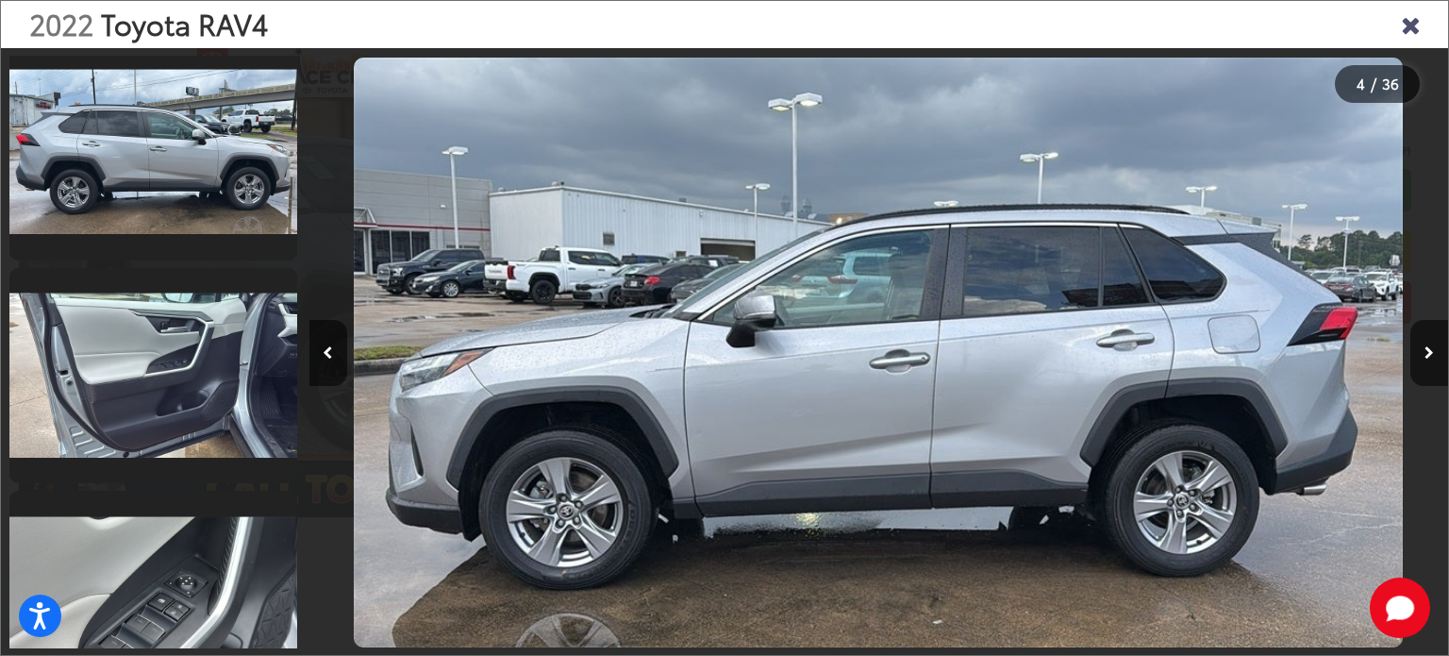
scroll to position [2145, 0]
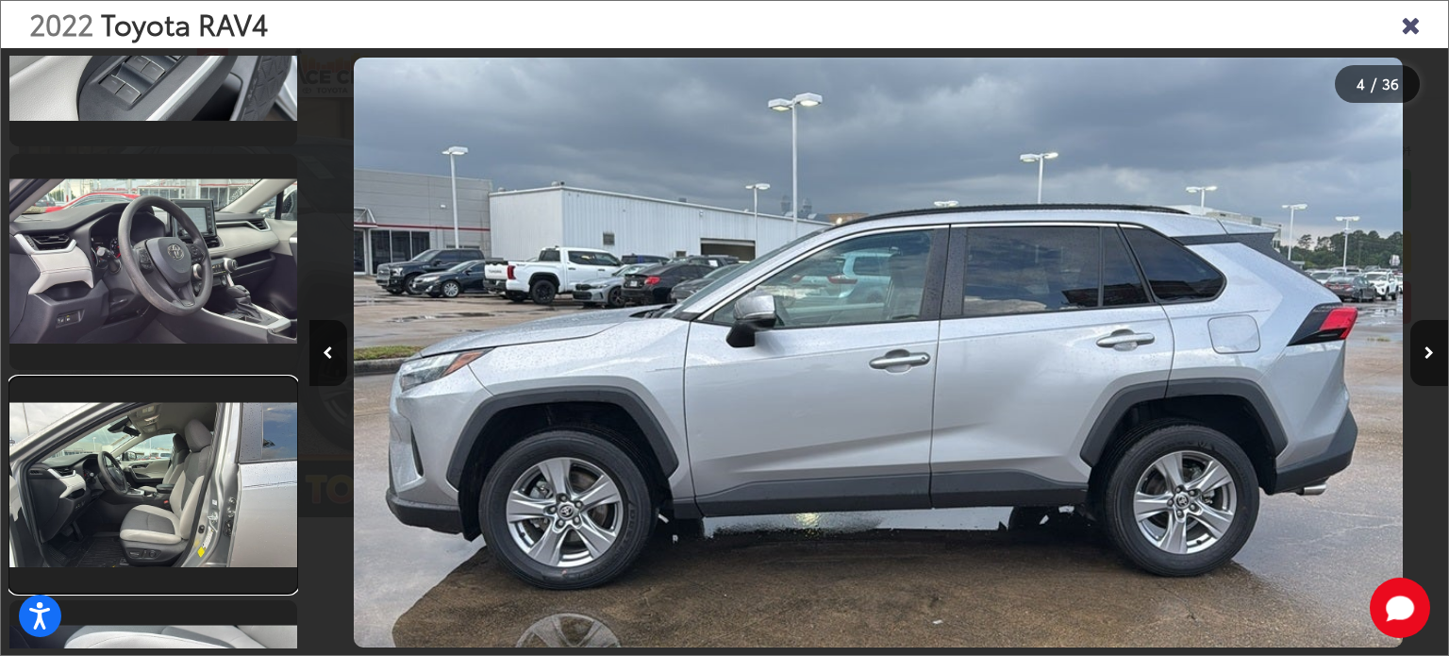
click at [198, 477] on link at bounding box center [153, 485] width 288 height 216
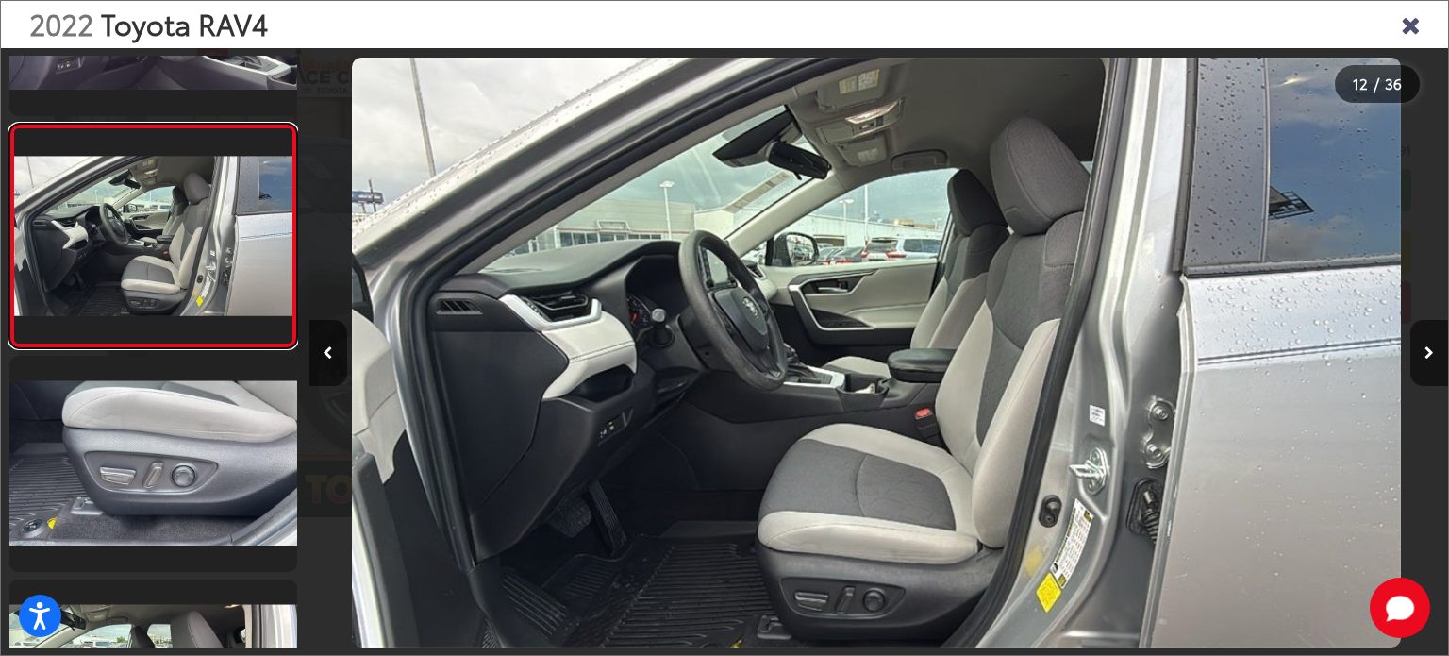
scroll to position [2422, 0]
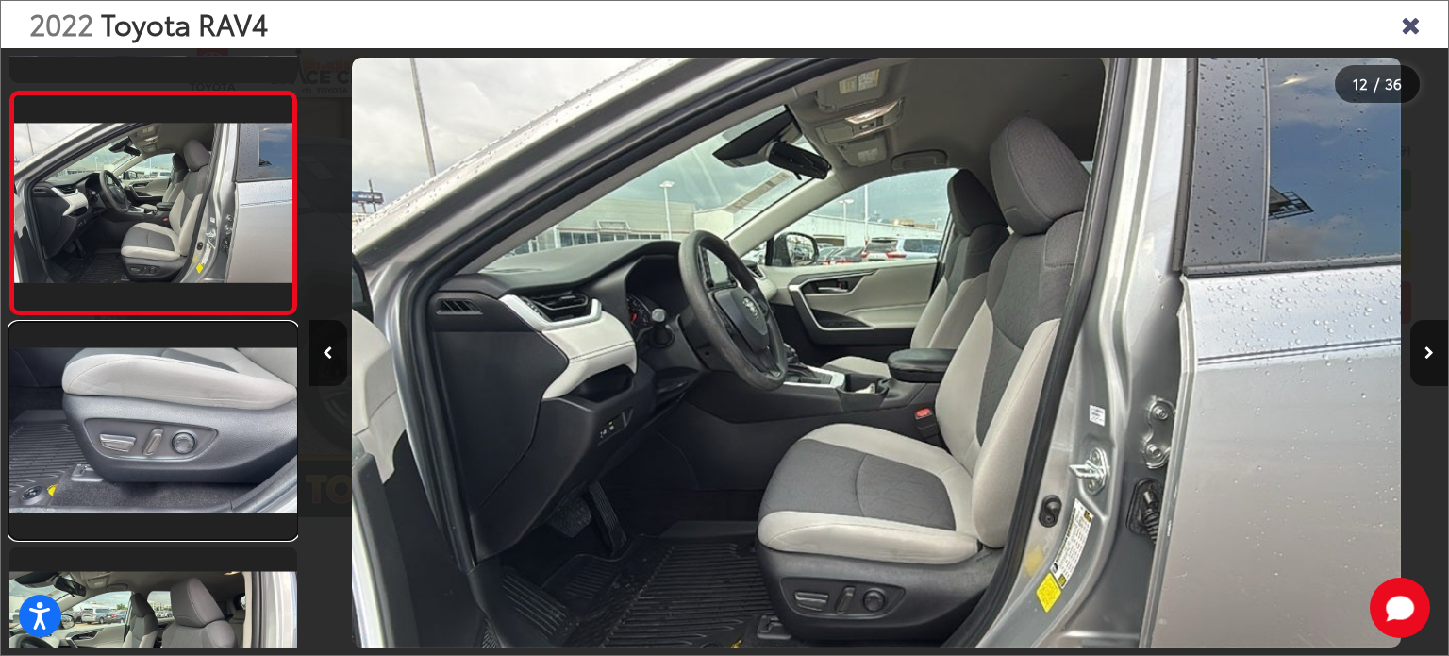
click at [150, 459] on link at bounding box center [153, 431] width 288 height 216
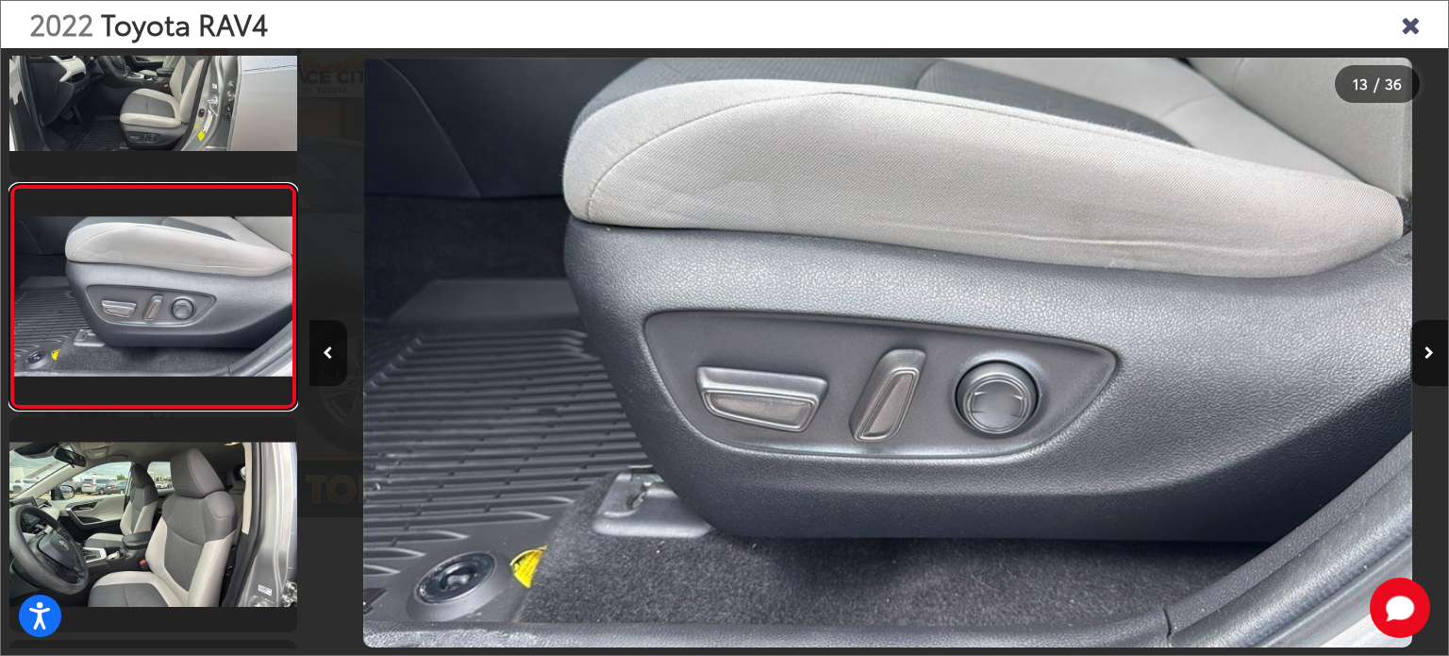
scroll to position [0, 13674]
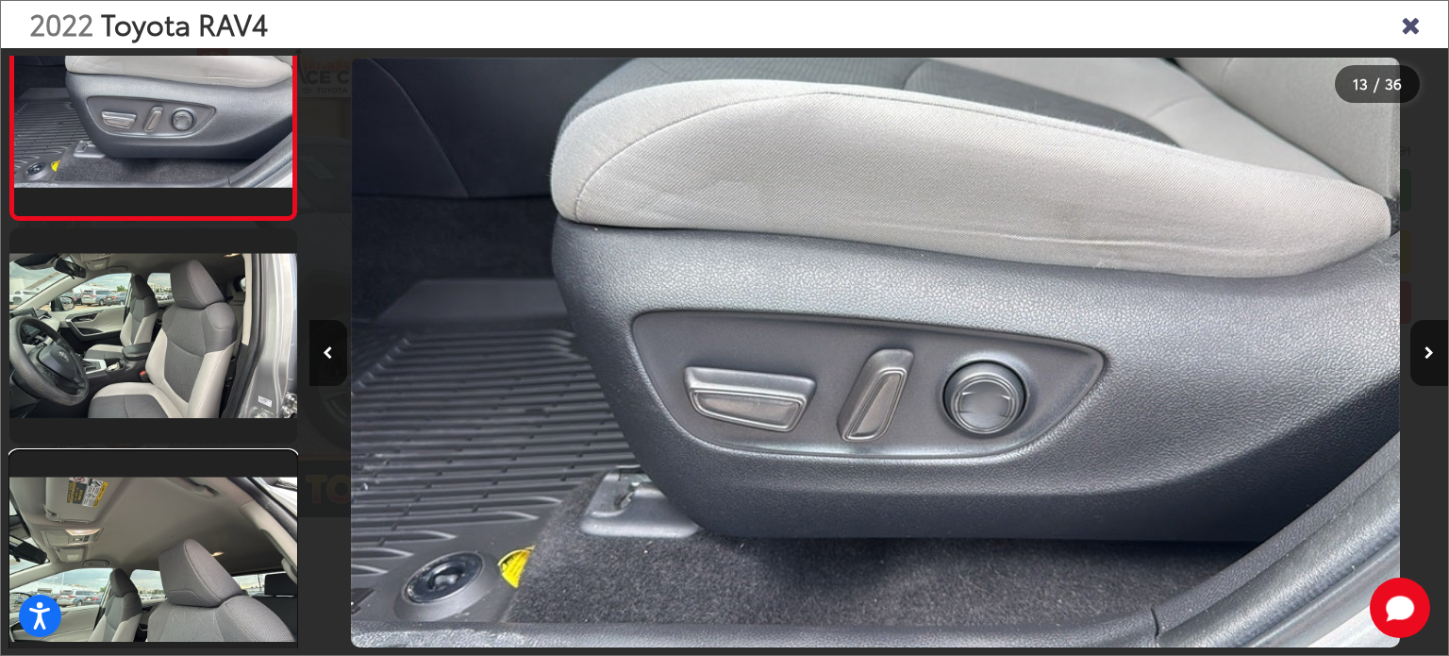
click at [147, 545] on link at bounding box center [153, 559] width 288 height 216
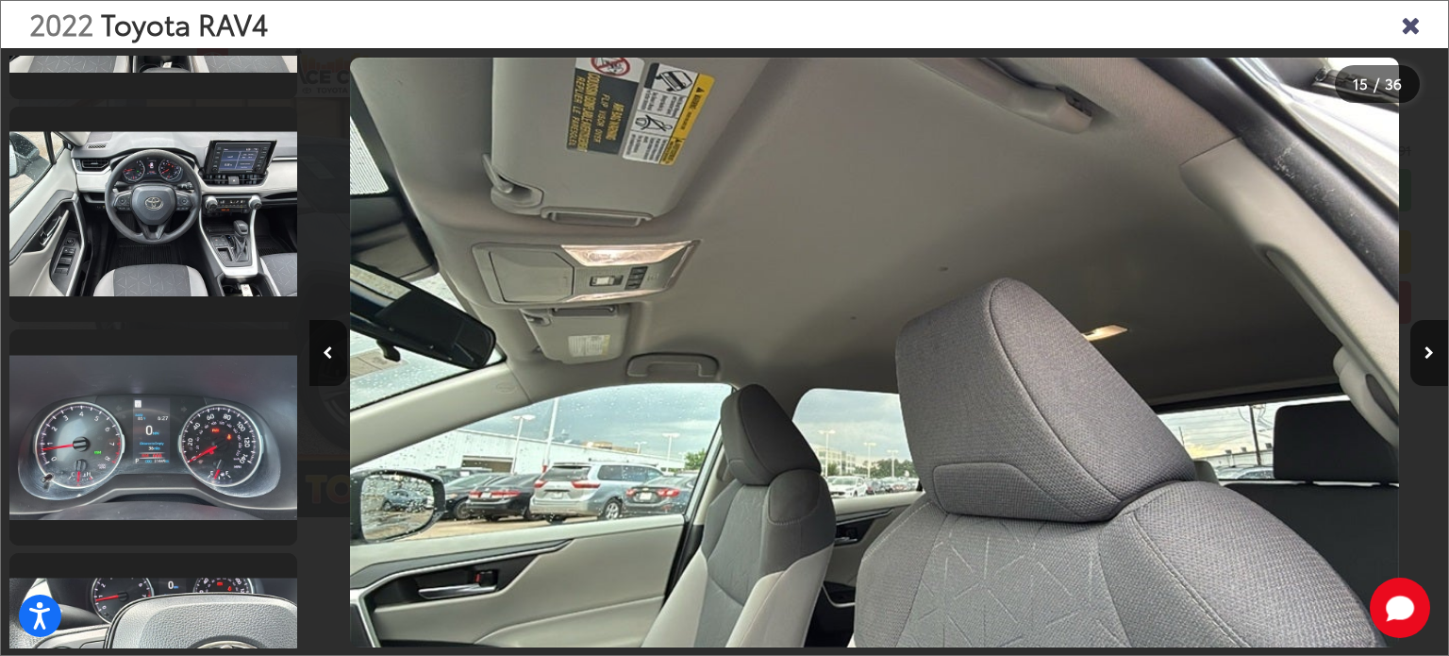
scroll to position [4035, 0]
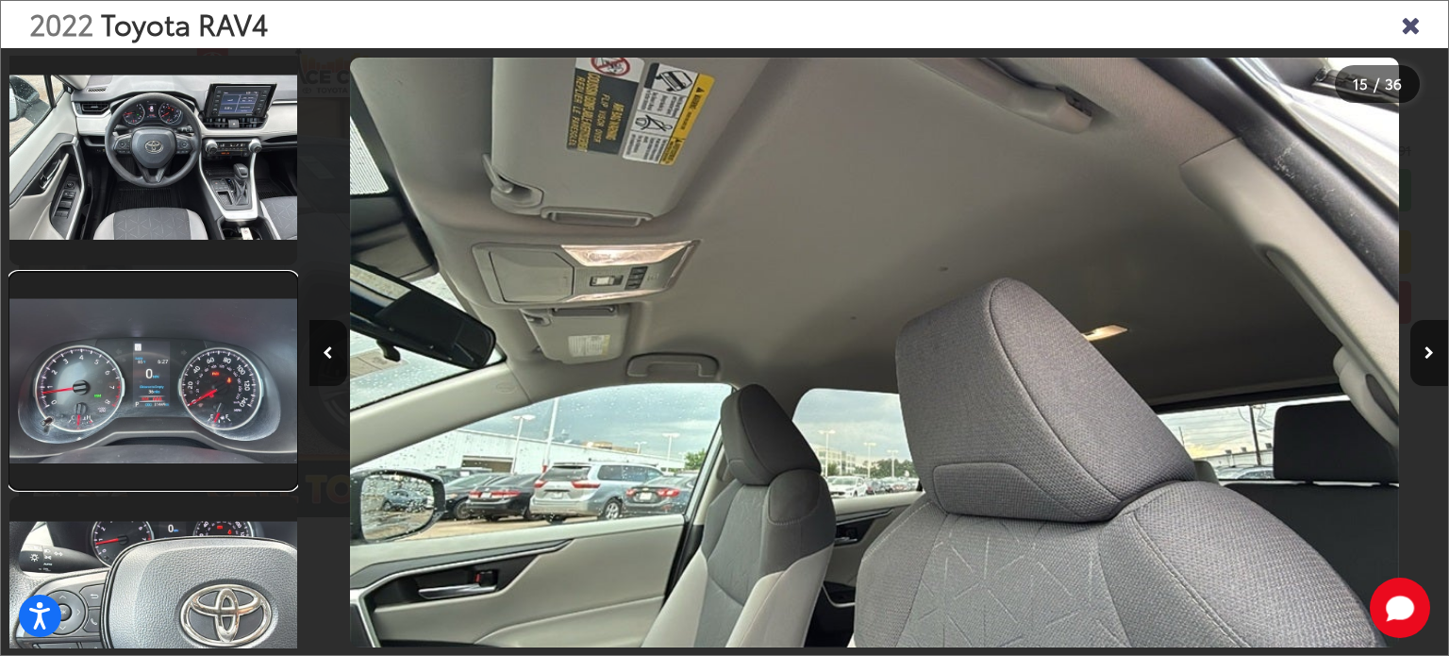
click at [196, 400] on link at bounding box center [153, 381] width 288 height 216
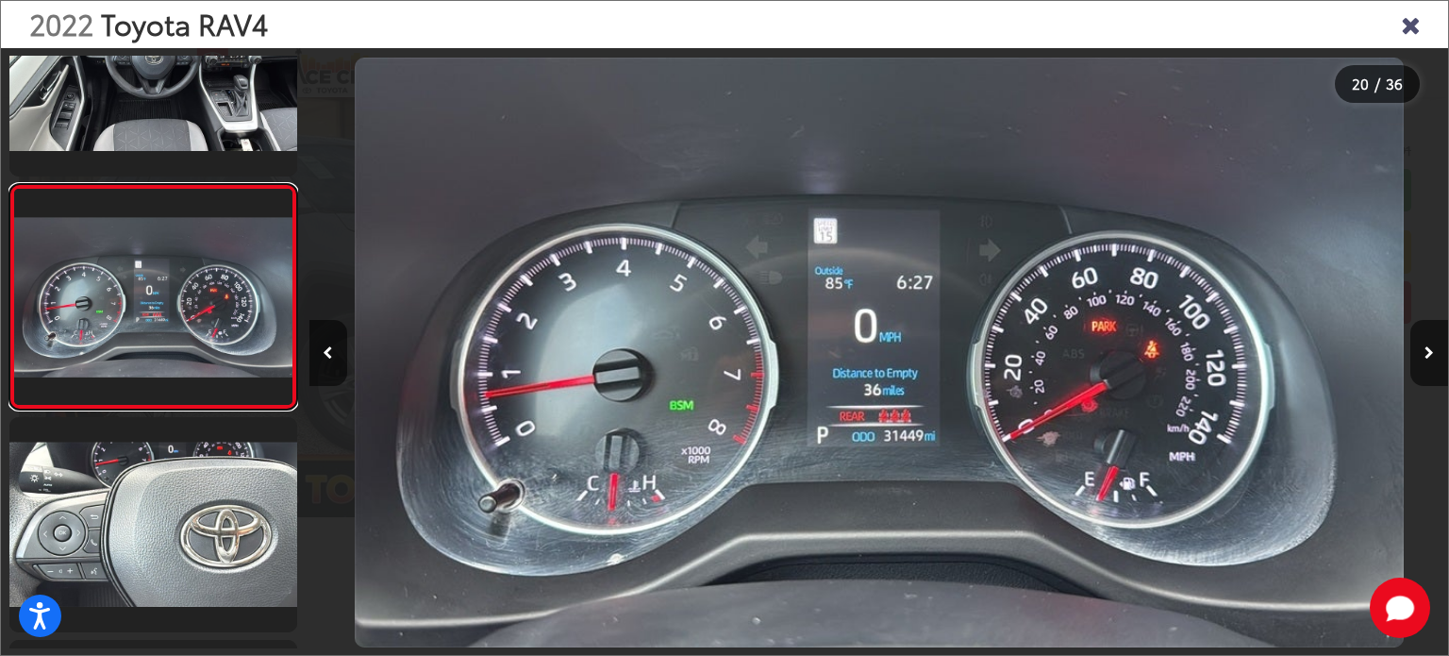
scroll to position [0, 21650]
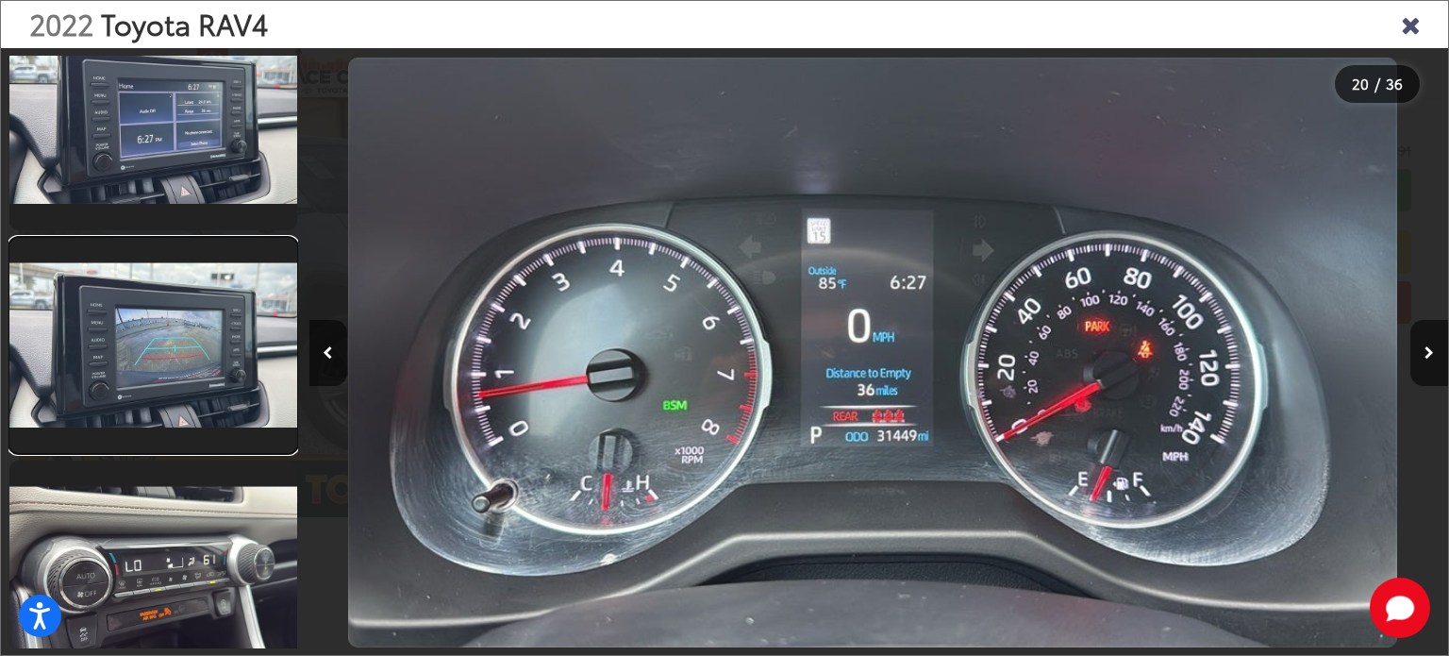
click at [224, 414] on link at bounding box center [153, 346] width 288 height 216
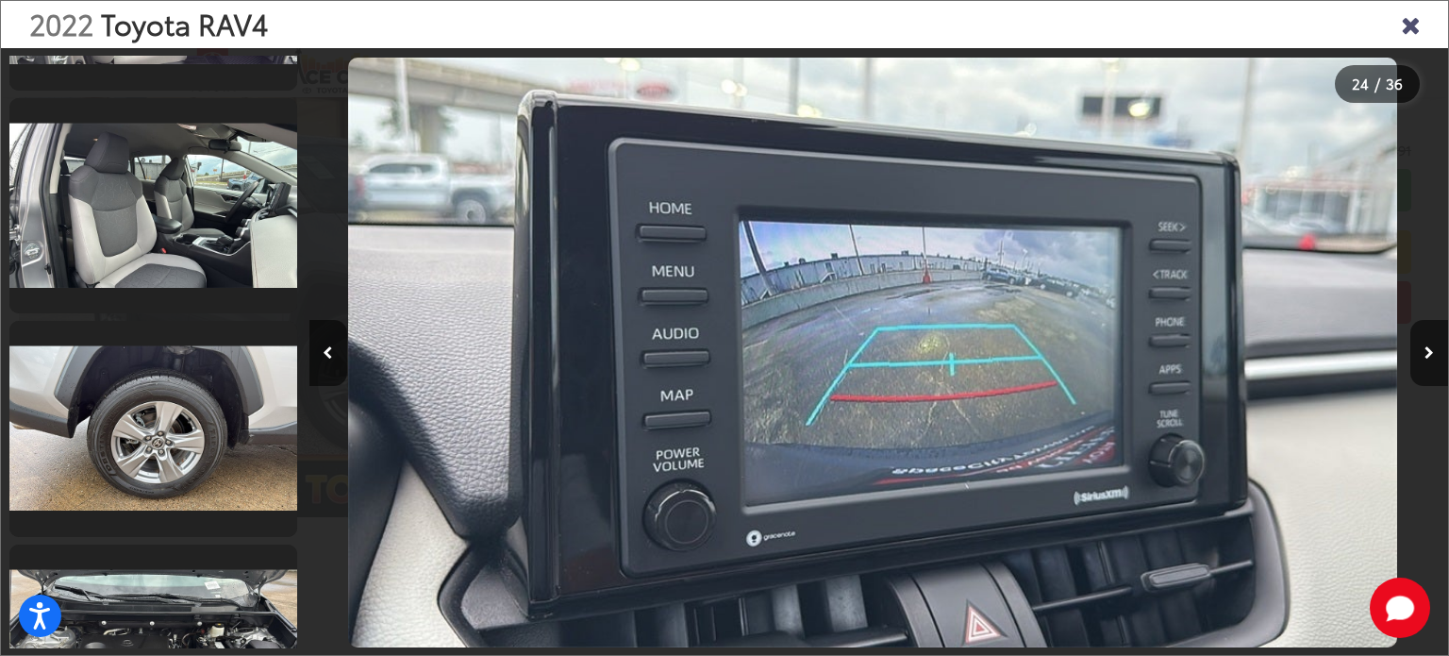
scroll to position [0, 0]
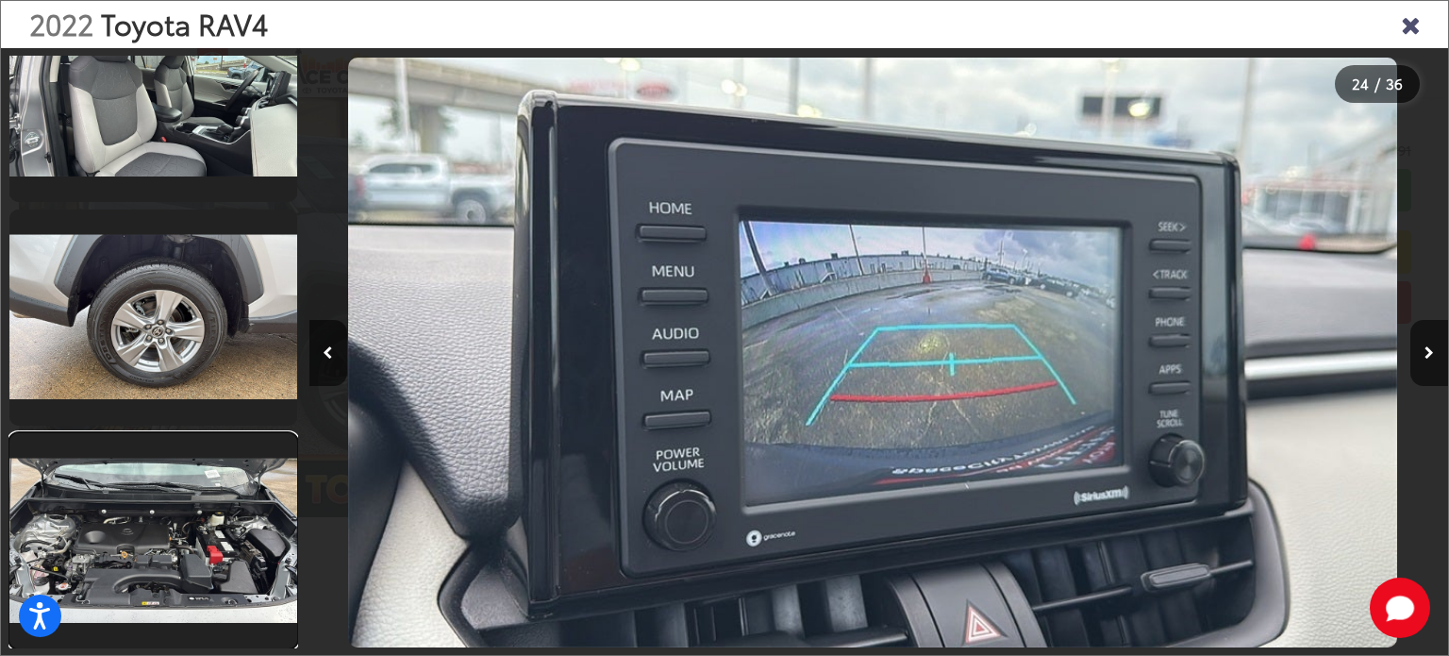
click at [193, 551] on link at bounding box center [153, 541] width 288 height 216
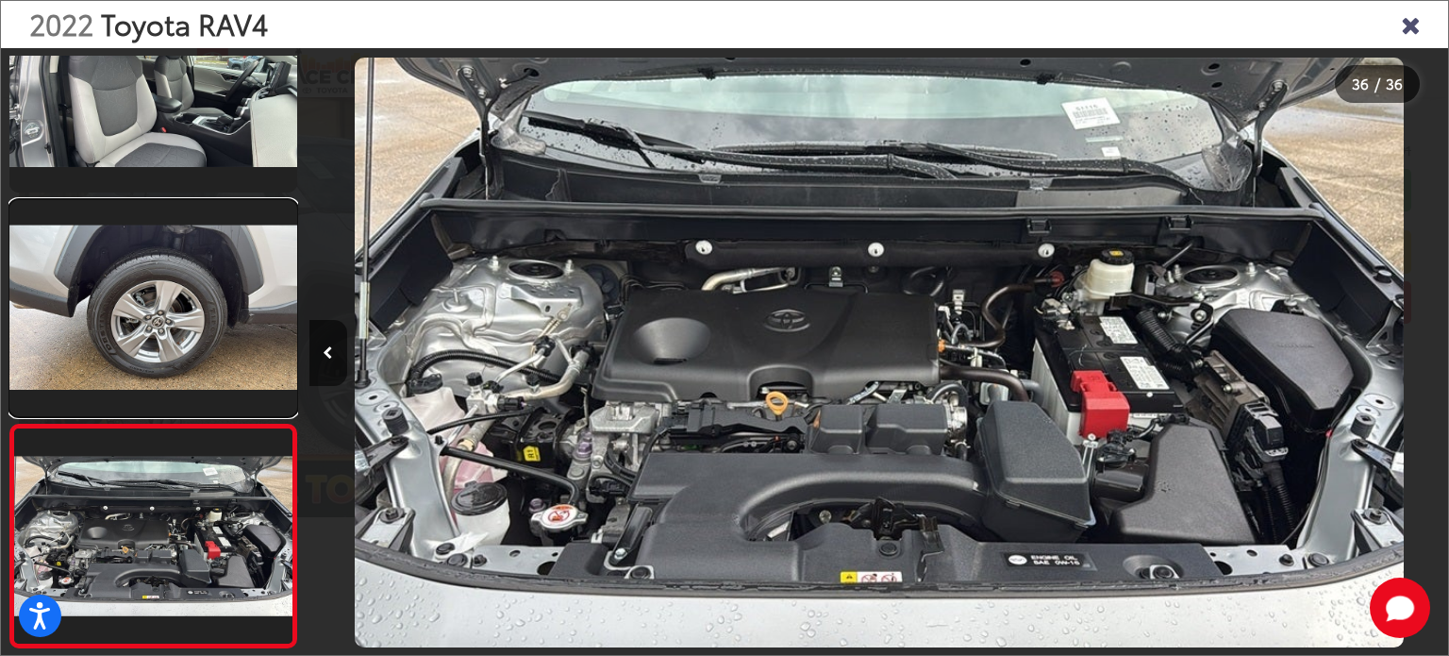
click at [201, 331] on link at bounding box center [153, 308] width 288 height 216
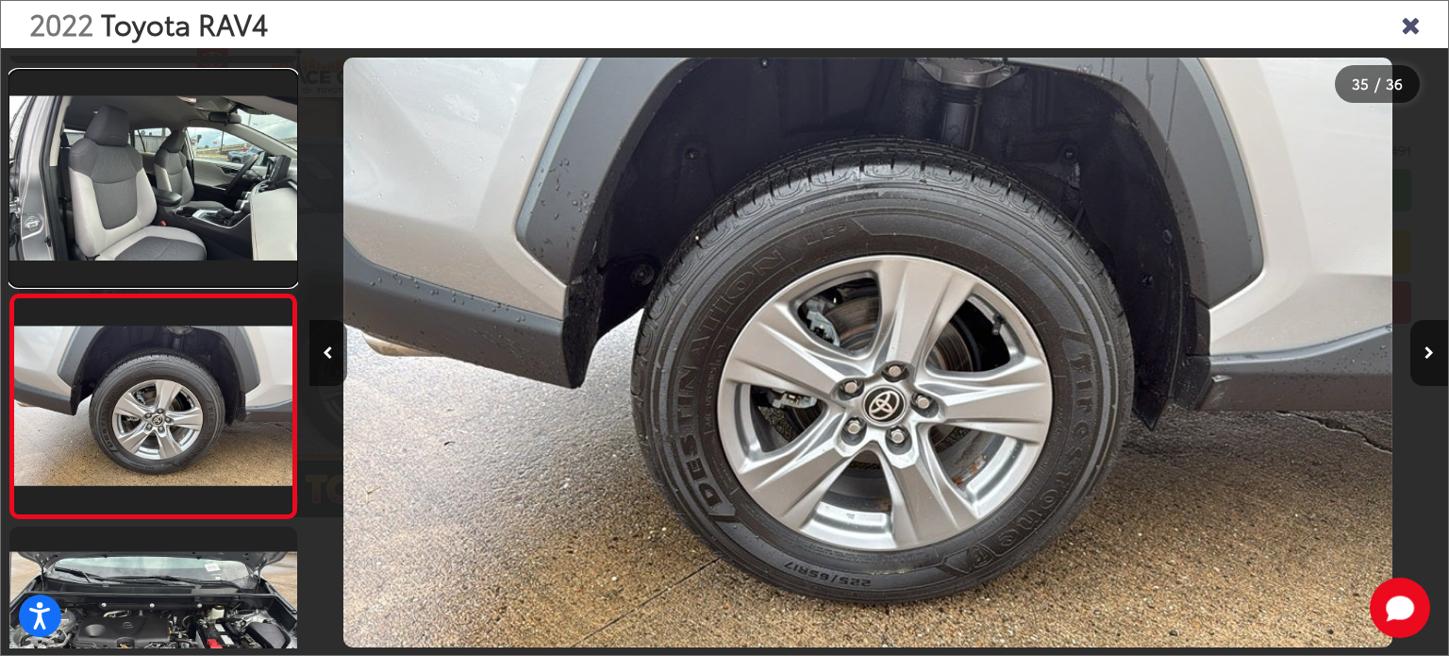
click at [248, 203] on link at bounding box center [153, 179] width 288 height 216
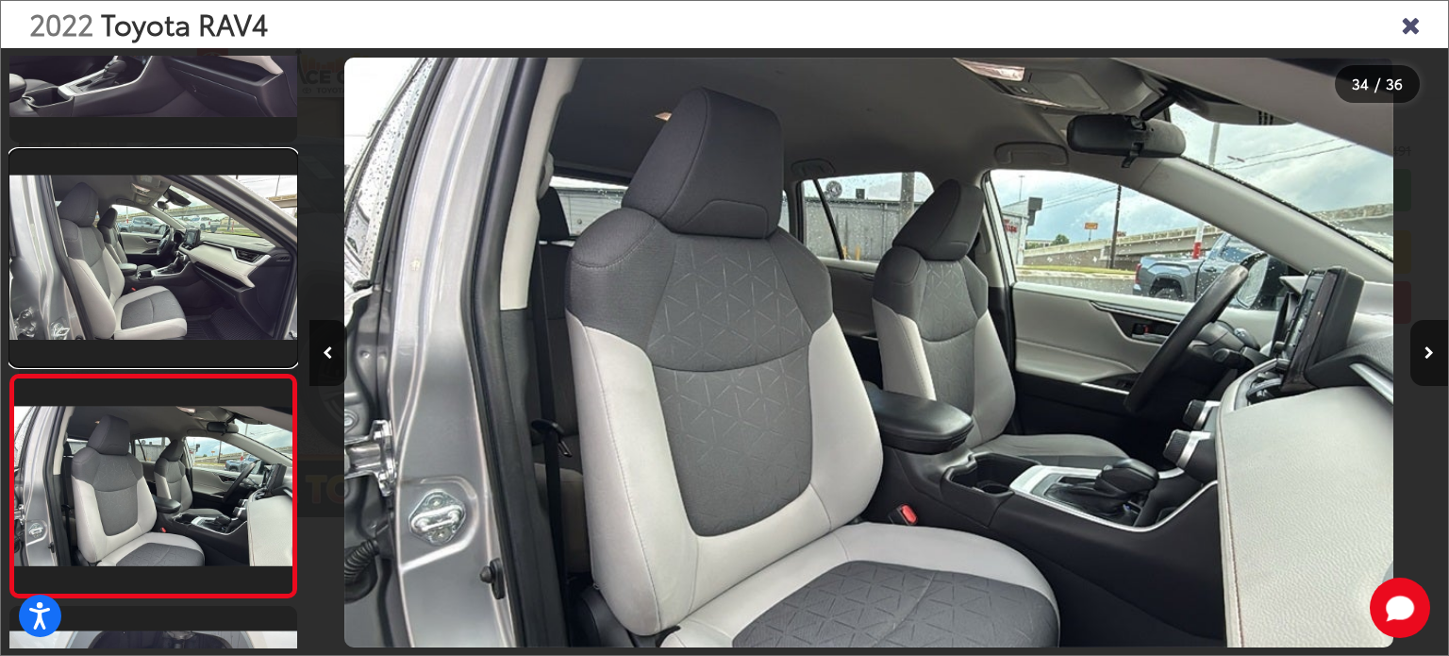
click at [212, 250] on link at bounding box center [153, 258] width 288 height 216
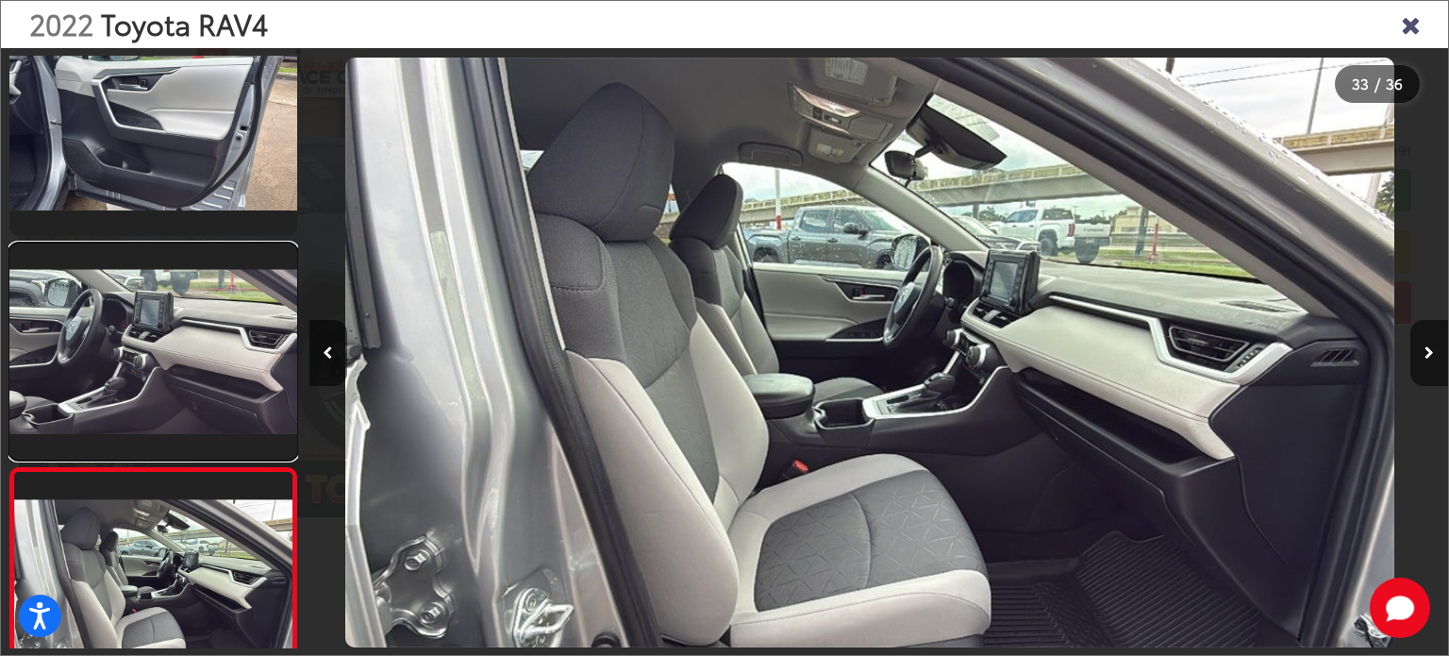
click at [189, 309] on link at bounding box center [153, 351] width 288 height 216
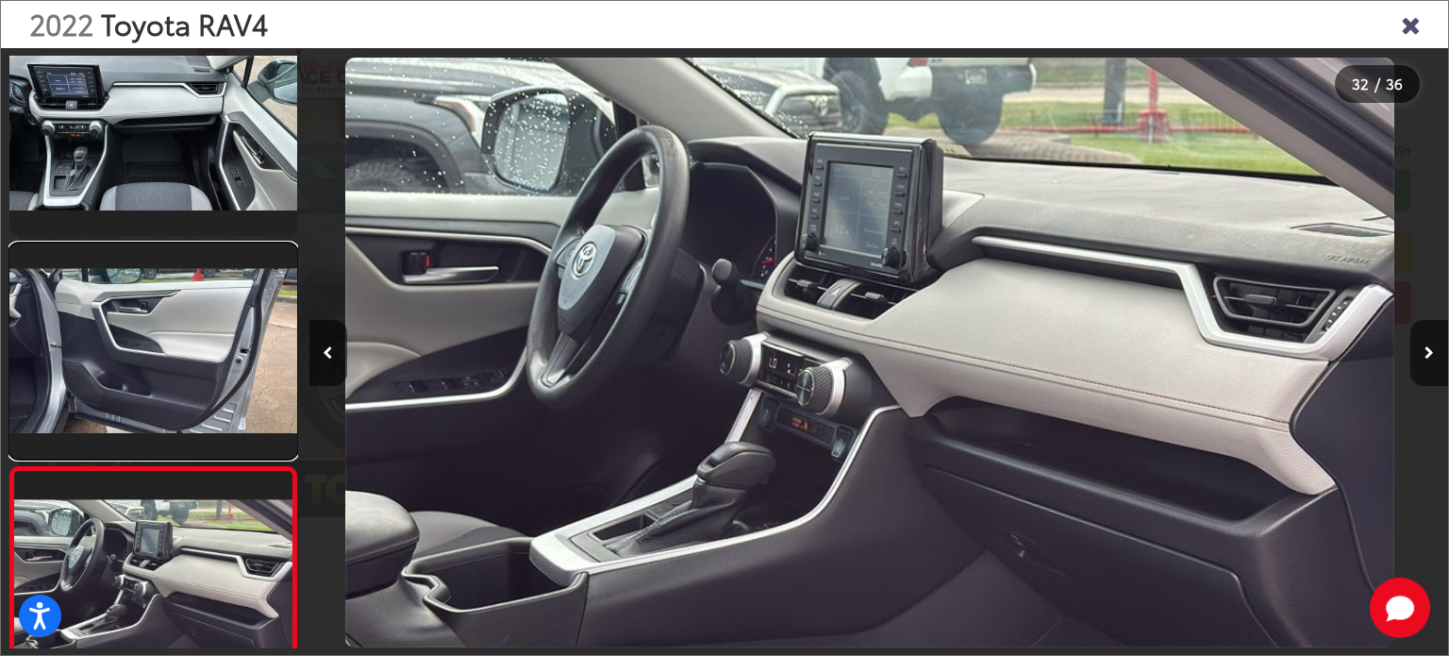
click at [173, 328] on link at bounding box center [153, 351] width 288 height 216
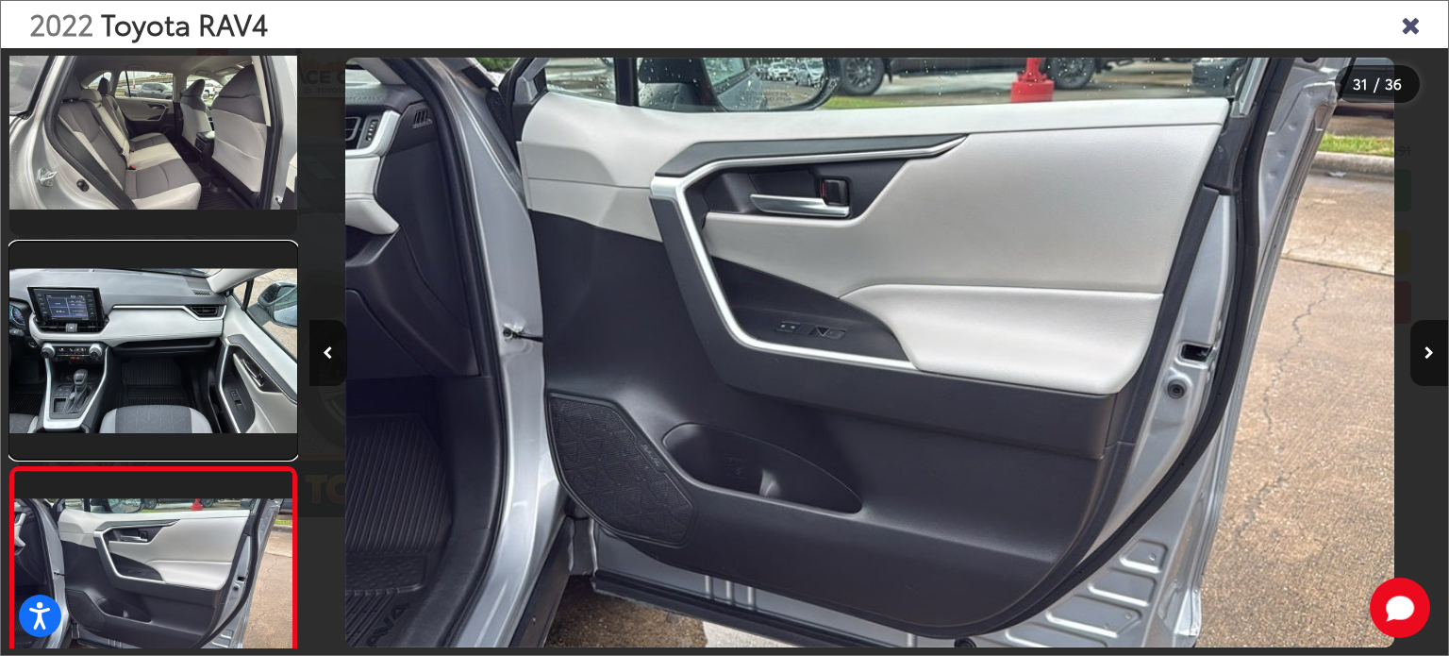
click at [174, 328] on link at bounding box center [153, 351] width 288 height 216
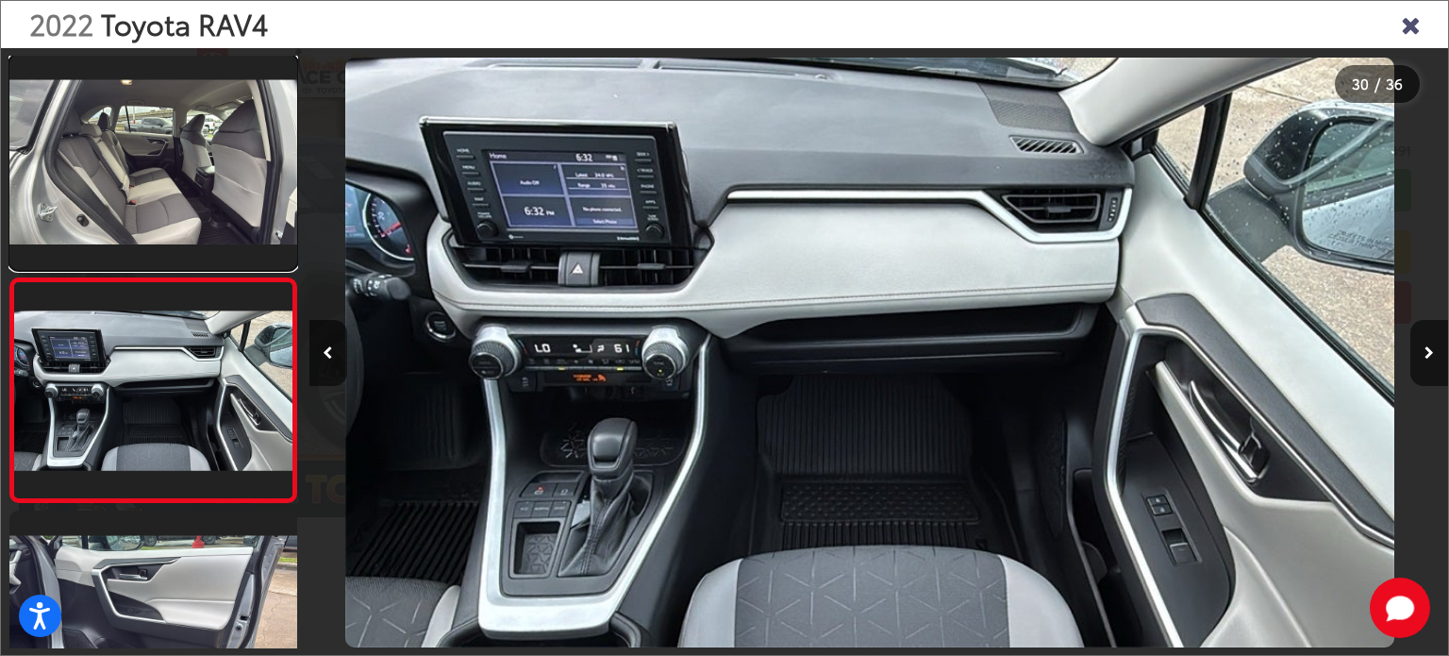
click at [200, 209] on link at bounding box center [153, 163] width 288 height 216
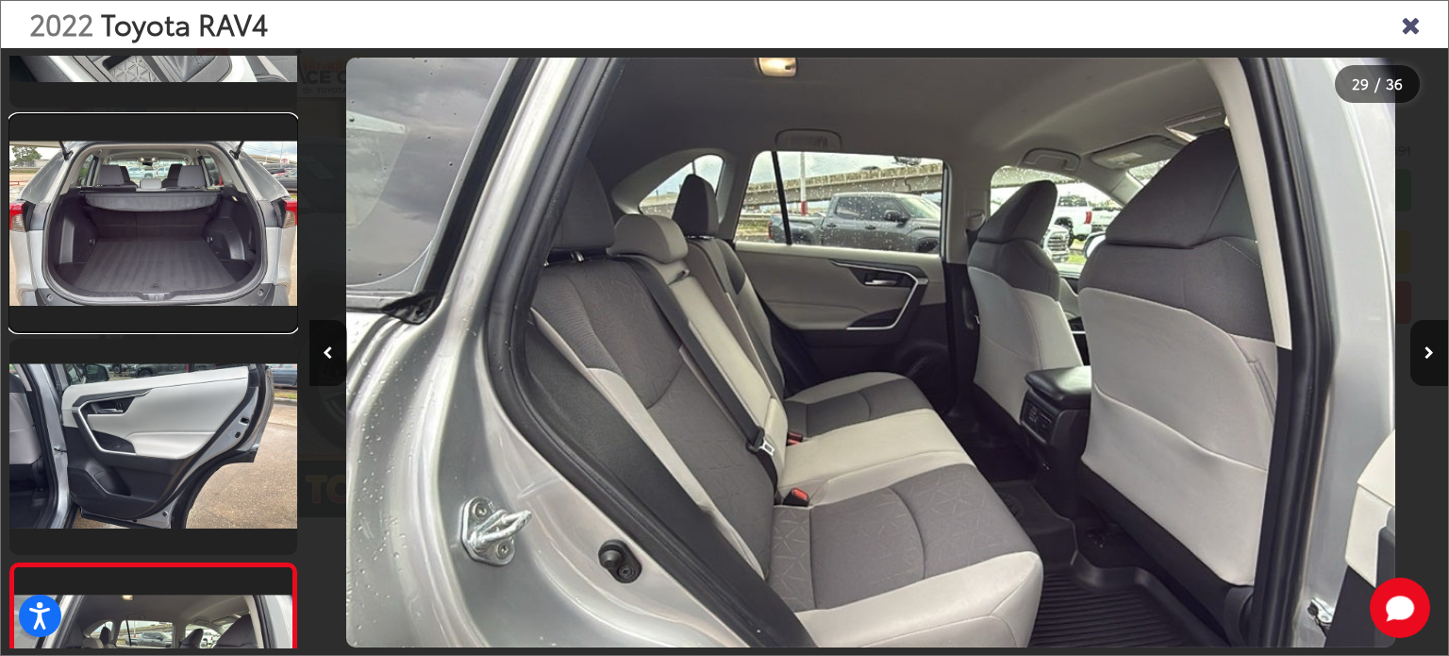
click at [225, 247] on link at bounding box center [153, 223] width 288 height 216
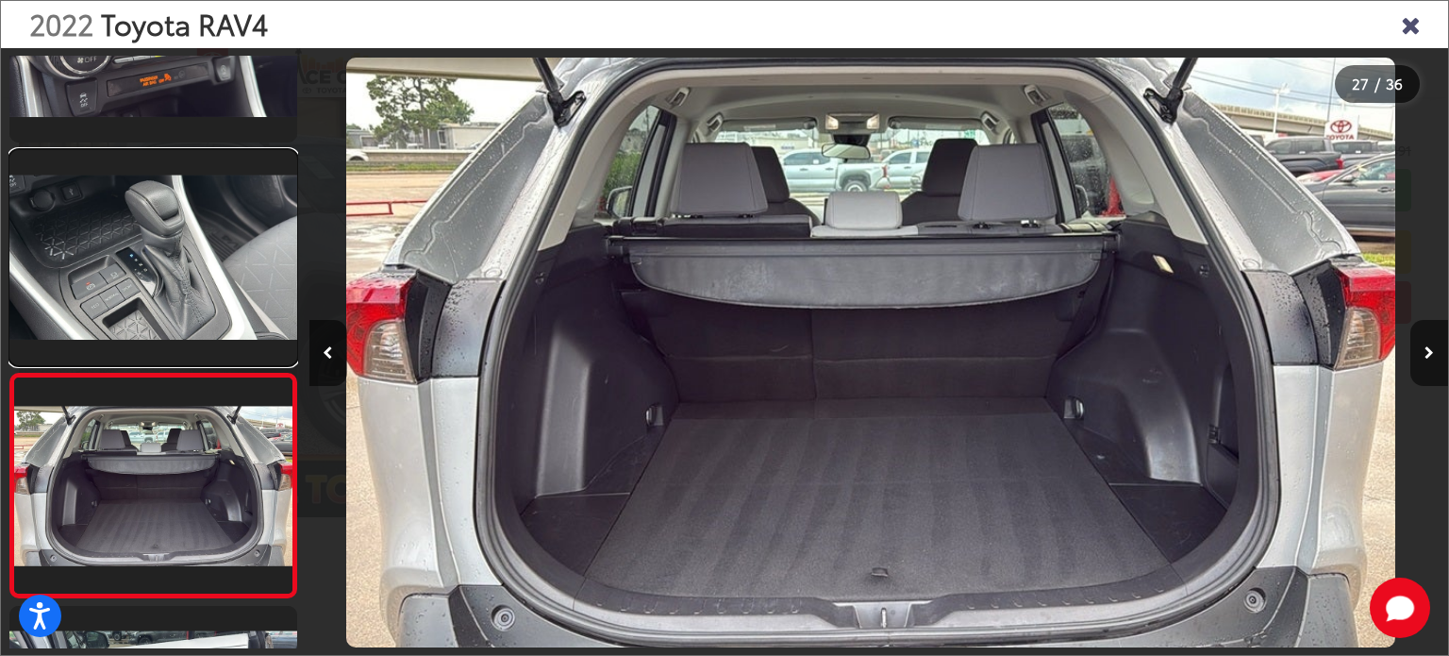
click at [204, 252] on link at bounding box center [153, 258] width 288 height 216
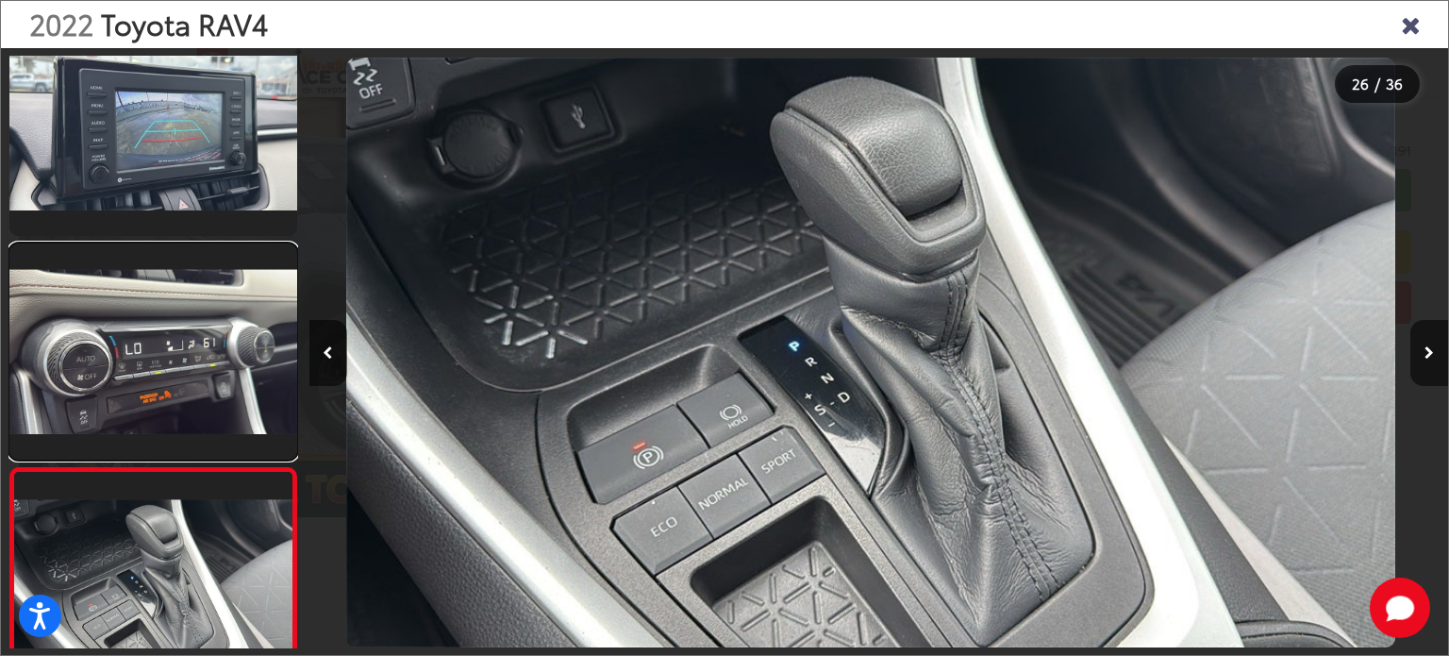
click at [189, 324] on link at bounding box center [153, 351] width 288 height 216
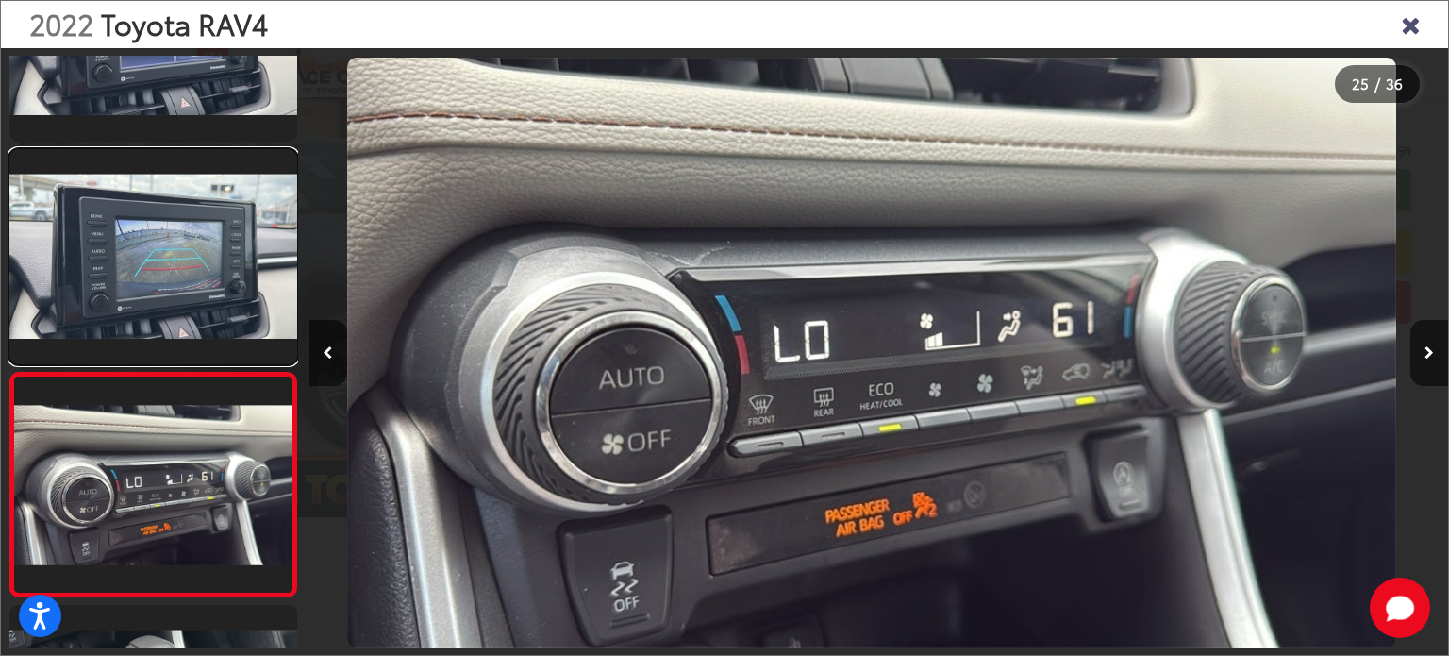
click at [193, 290] on link at bounding box center [153, 257] width 288 height 216
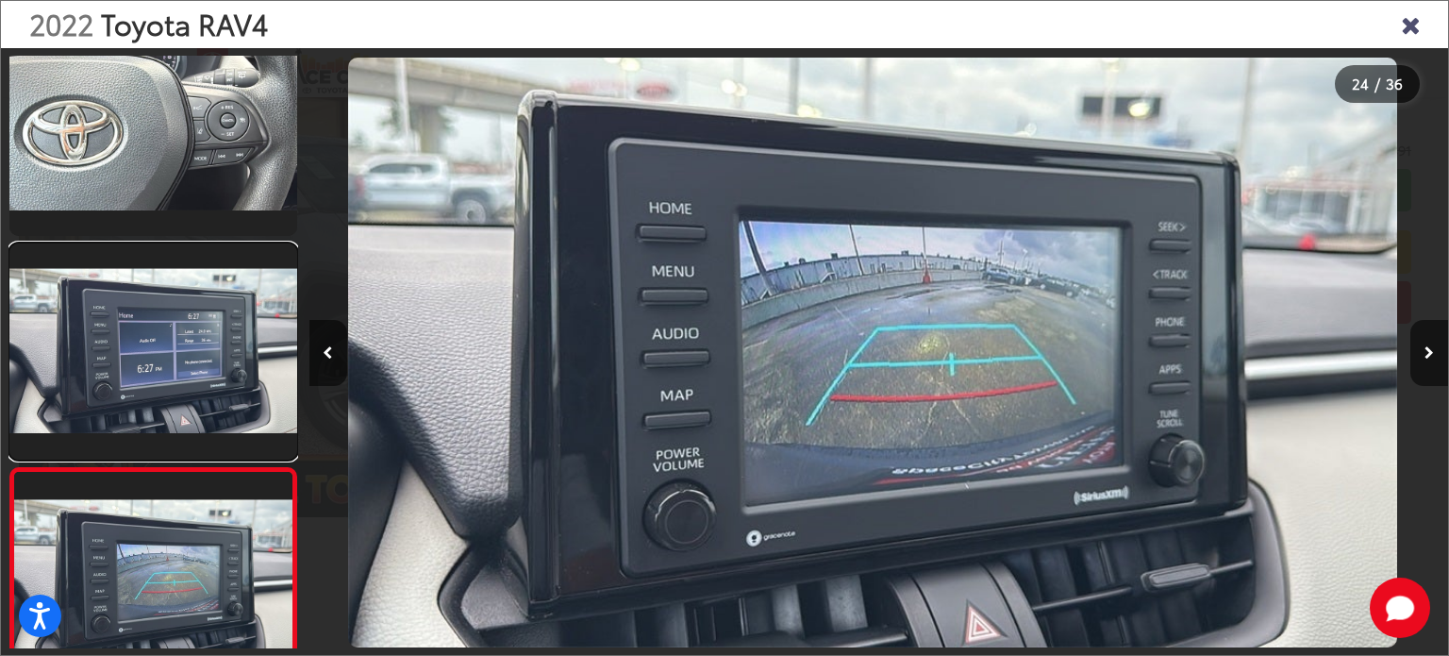
click at [168, 361] on link at bounding box center [153, 351] width 288 height 216
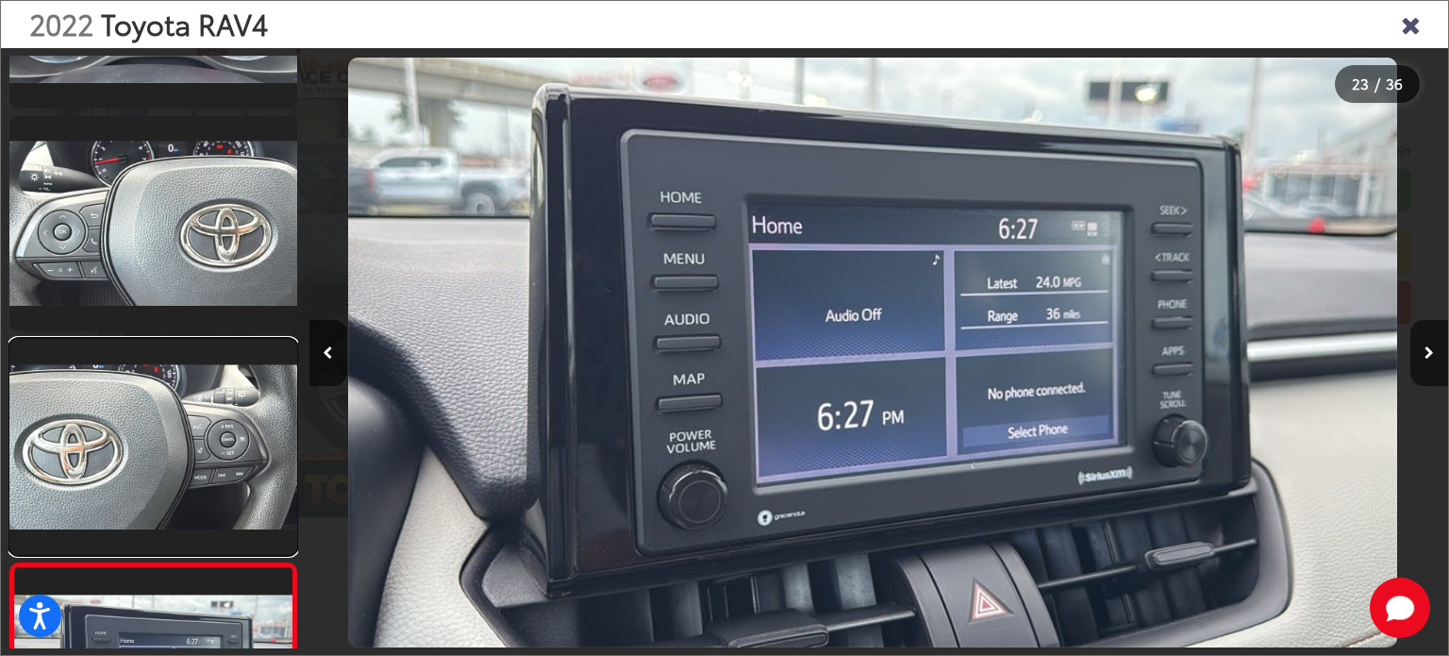
click at [167, 361] on link at bounding box center [153, 447] width 288 height 216
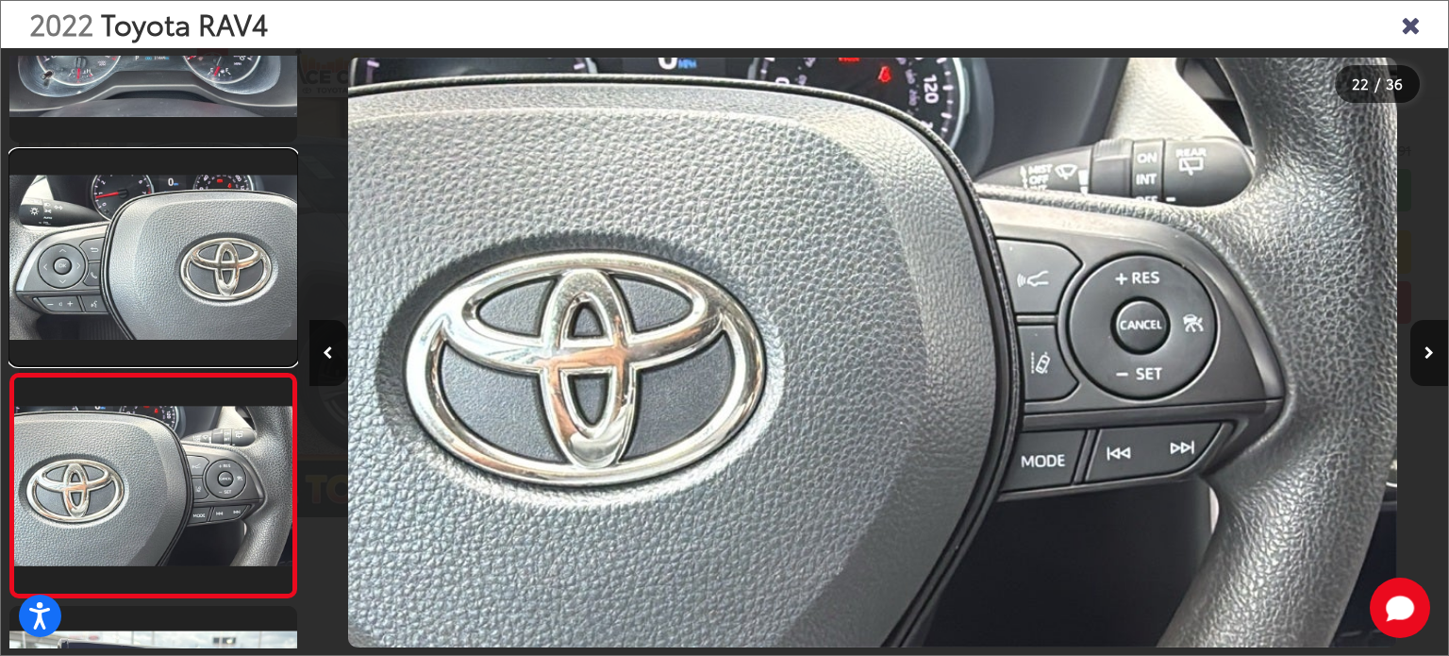
click at [179, 286] on link at bounding box center [153, 258] width 288 height 216
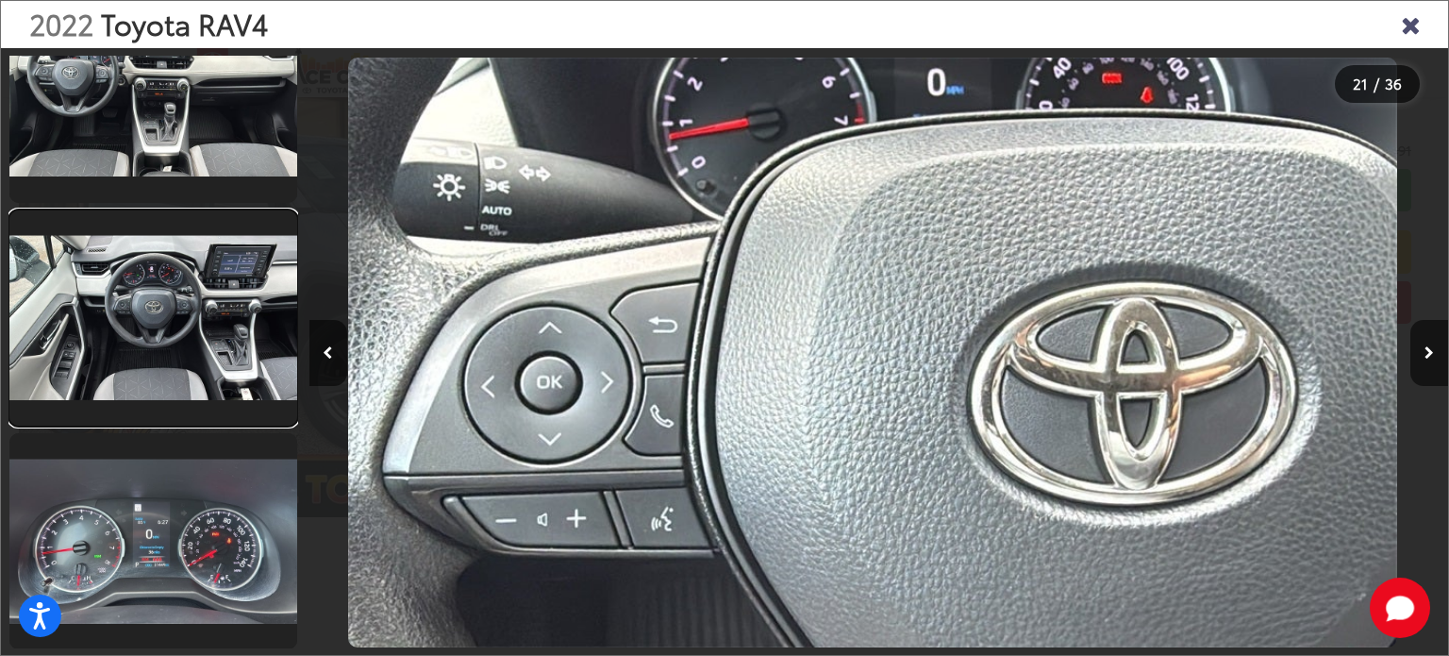
click at [189, 260] on link at bounding box center [153, 318] width 288 height 216
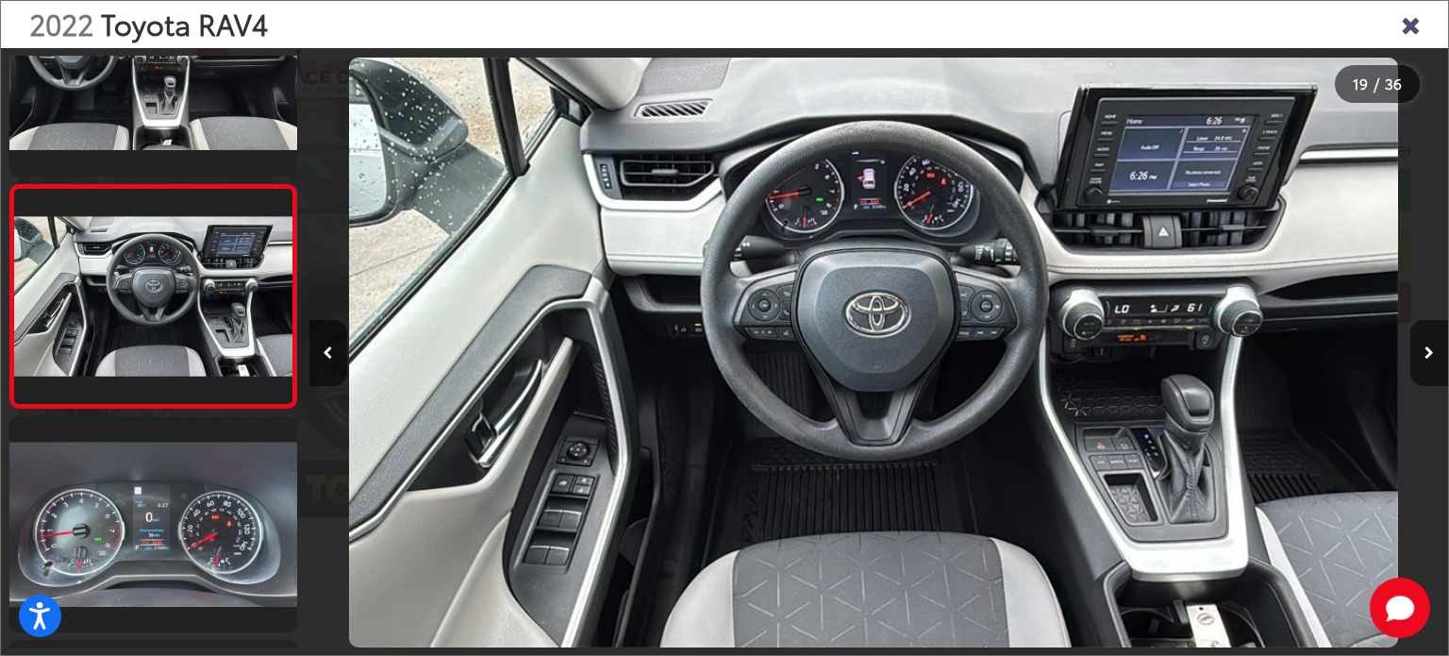
click at [1410, 27] on icon "Close gallery" at bounding box center [1410, 23] width 19 height 25
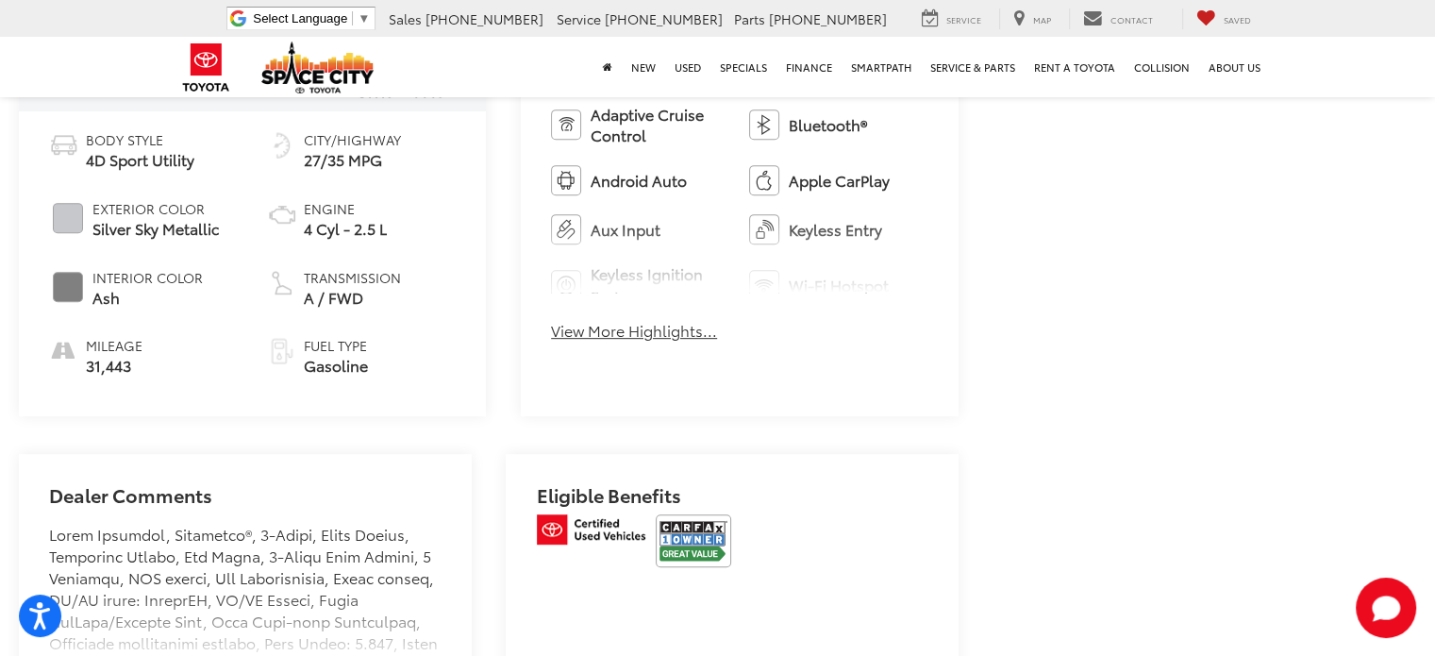
scroll to position [1227, 0]
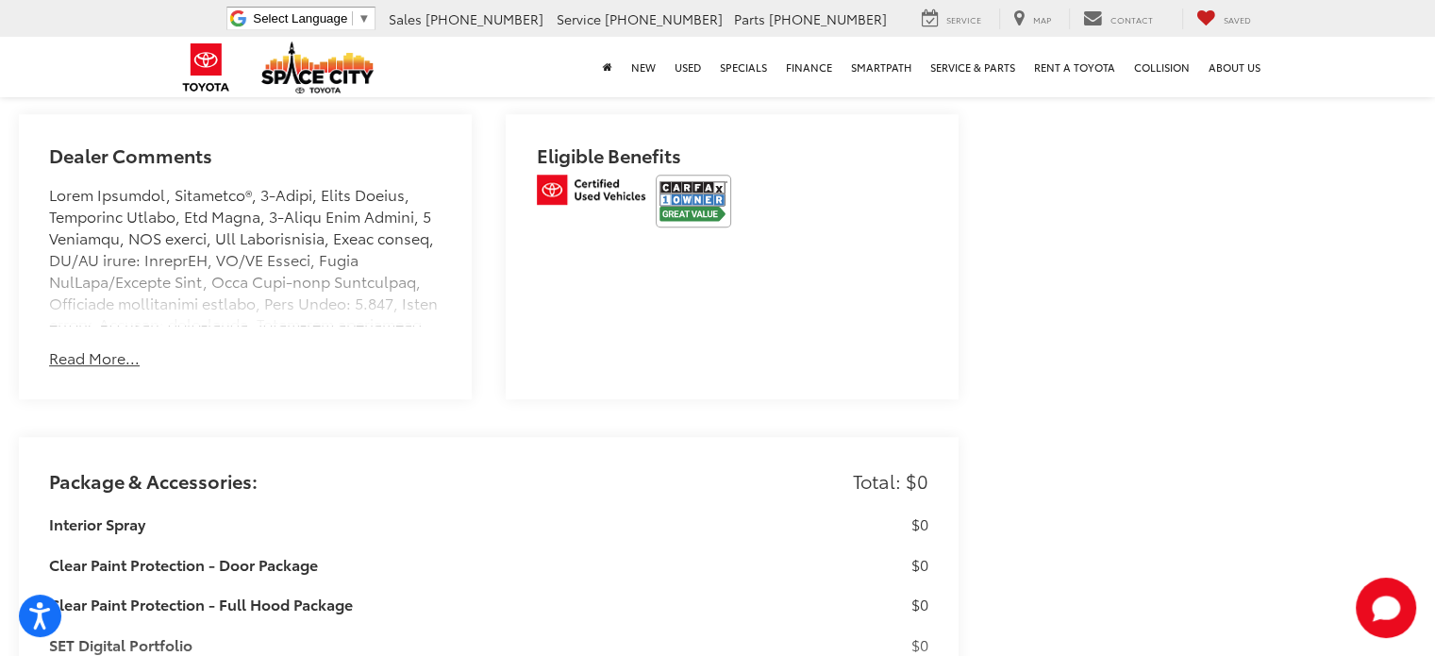
click at [106, 324] on div "Dealer Comments Read More... Hide Comments" at bounding box center [245, 256] width 453 height 285
click at [106, 347] on button "Read More..." at bounding box center [94, 358] width 91 height 22
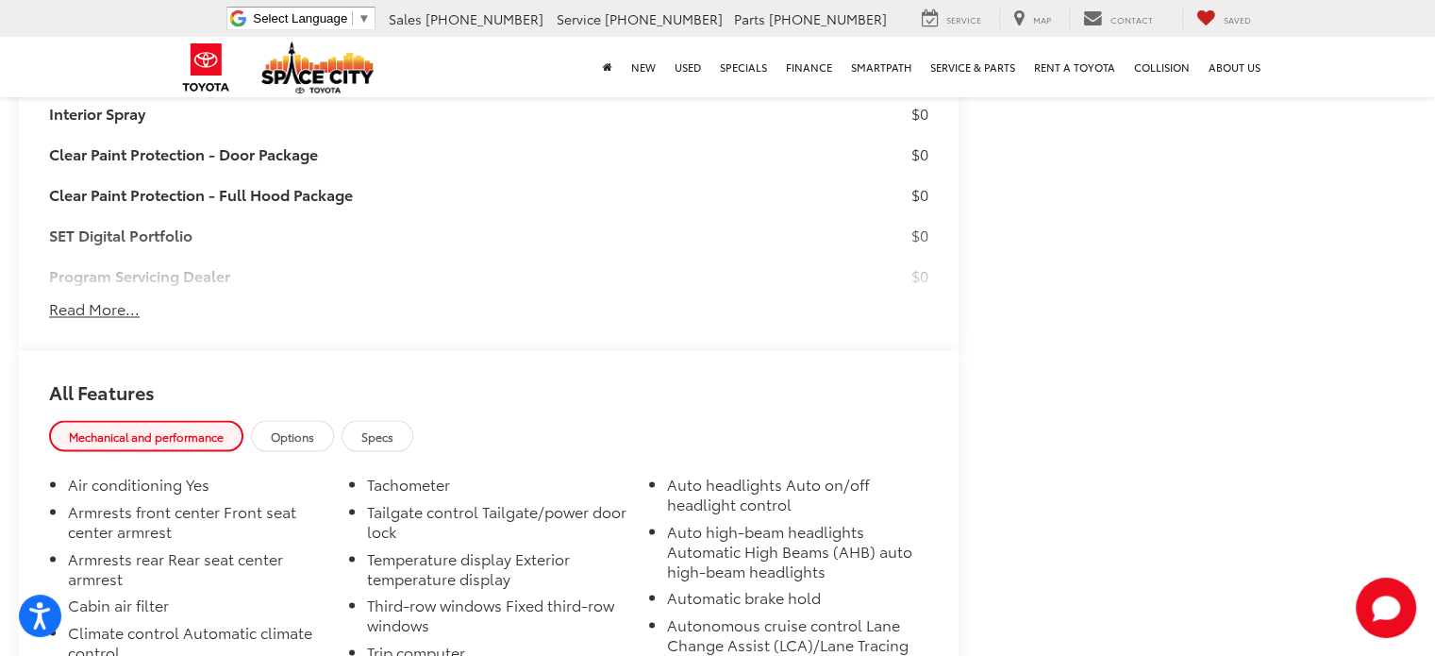
scroll to position [2925, 0]
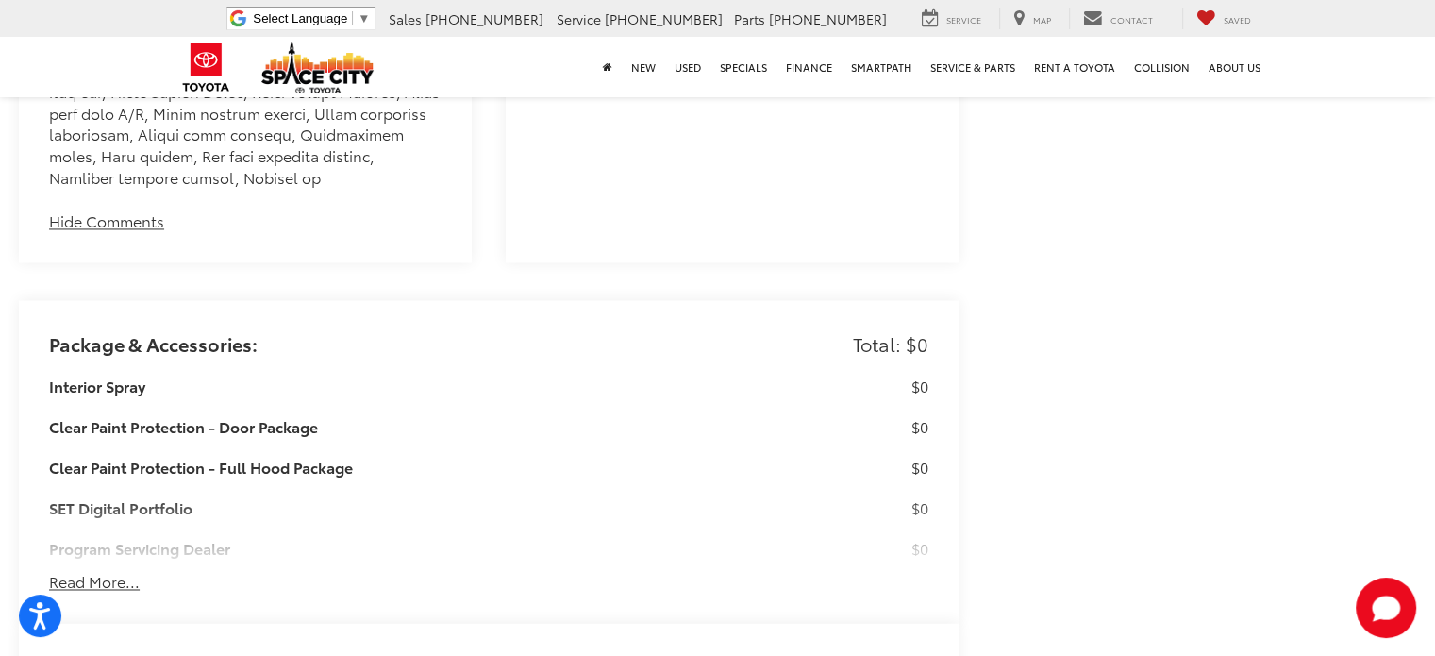
click at [118, 210] on button "Hide Comments" at bounding box center [106, 221] width 115 height 22
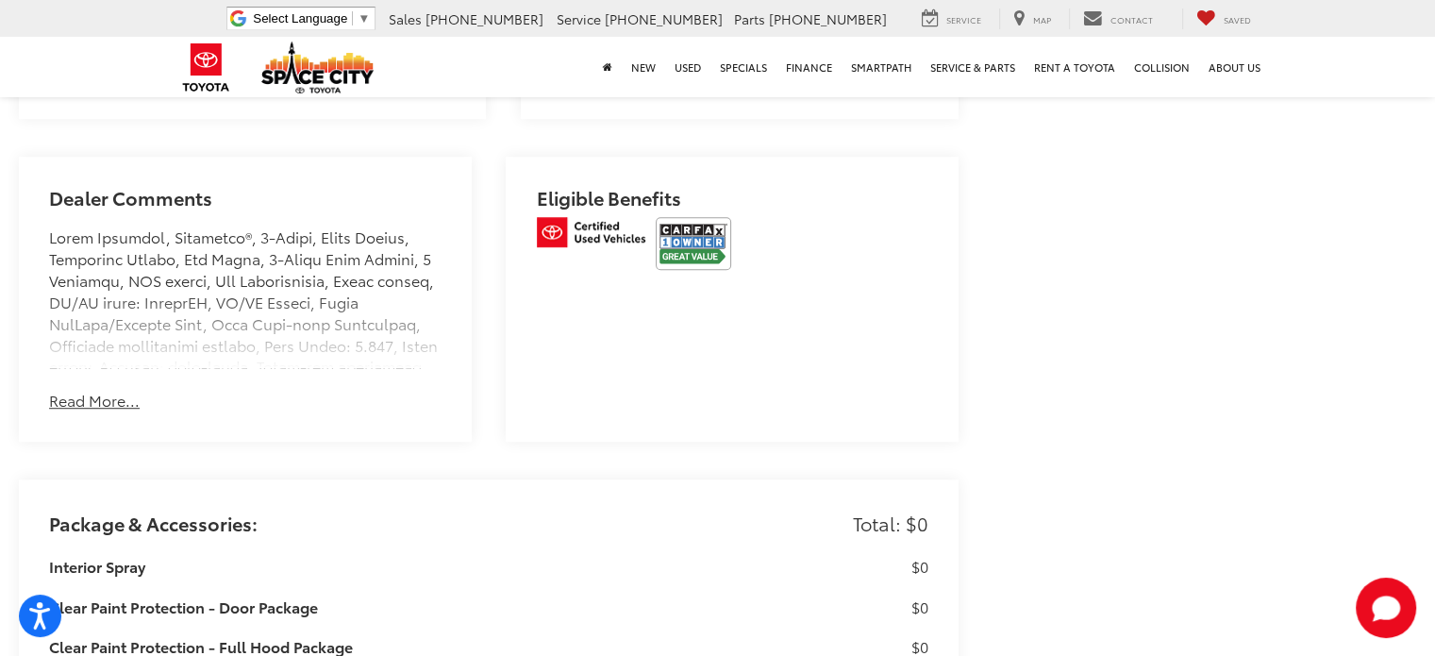
scroll to position [1415, 0]
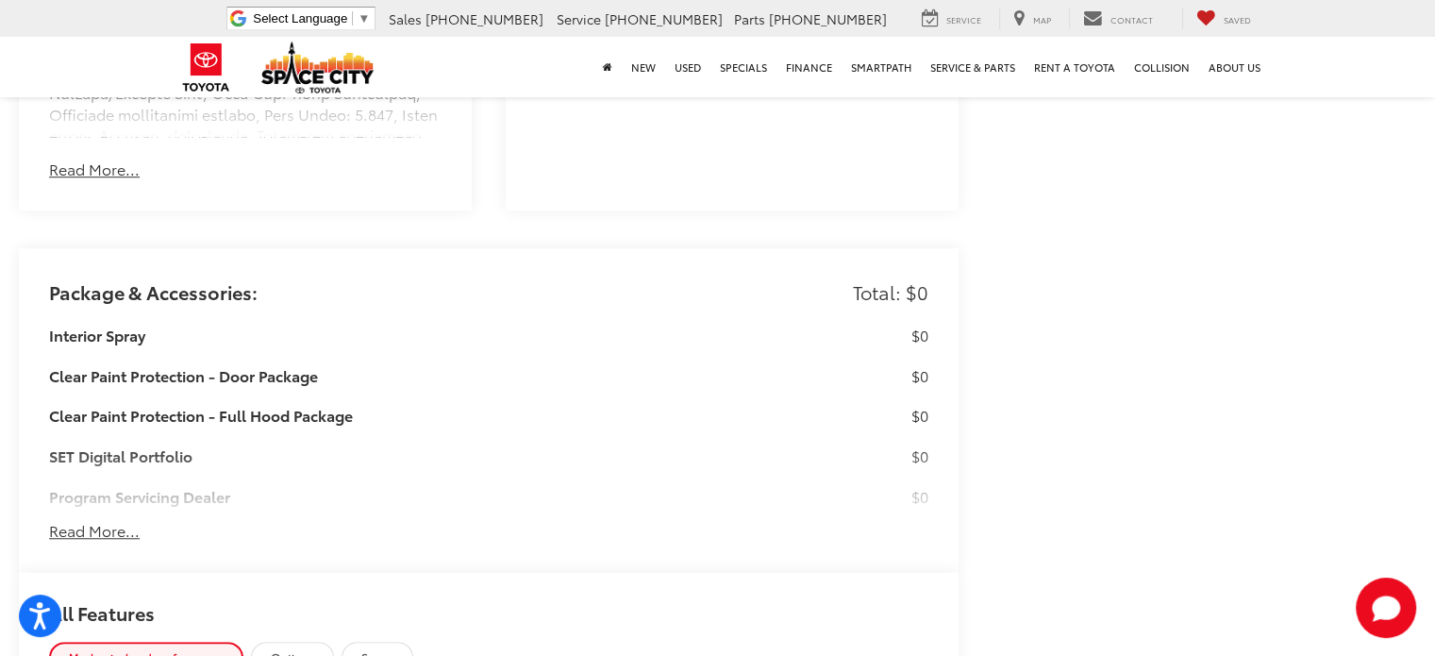
click at [70, 522] on div "Package & Accessories: Total: $0 Interior Spray $0 Clear Paint Protection - Doo…" at bounding box center [489, 410] width 940 height 324
click at [62, 520] on button "Read More..." at bounding box center [94, 531] width 91 height 22
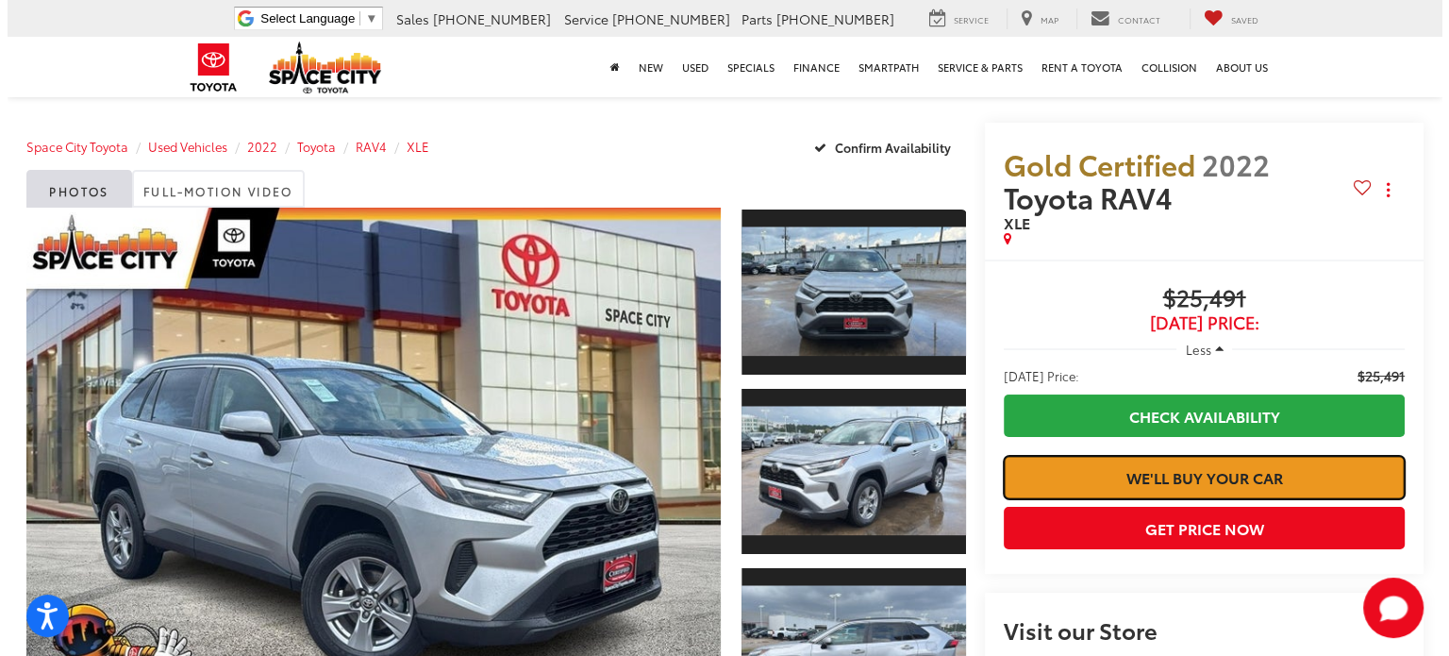
scroll to position [283, 0]
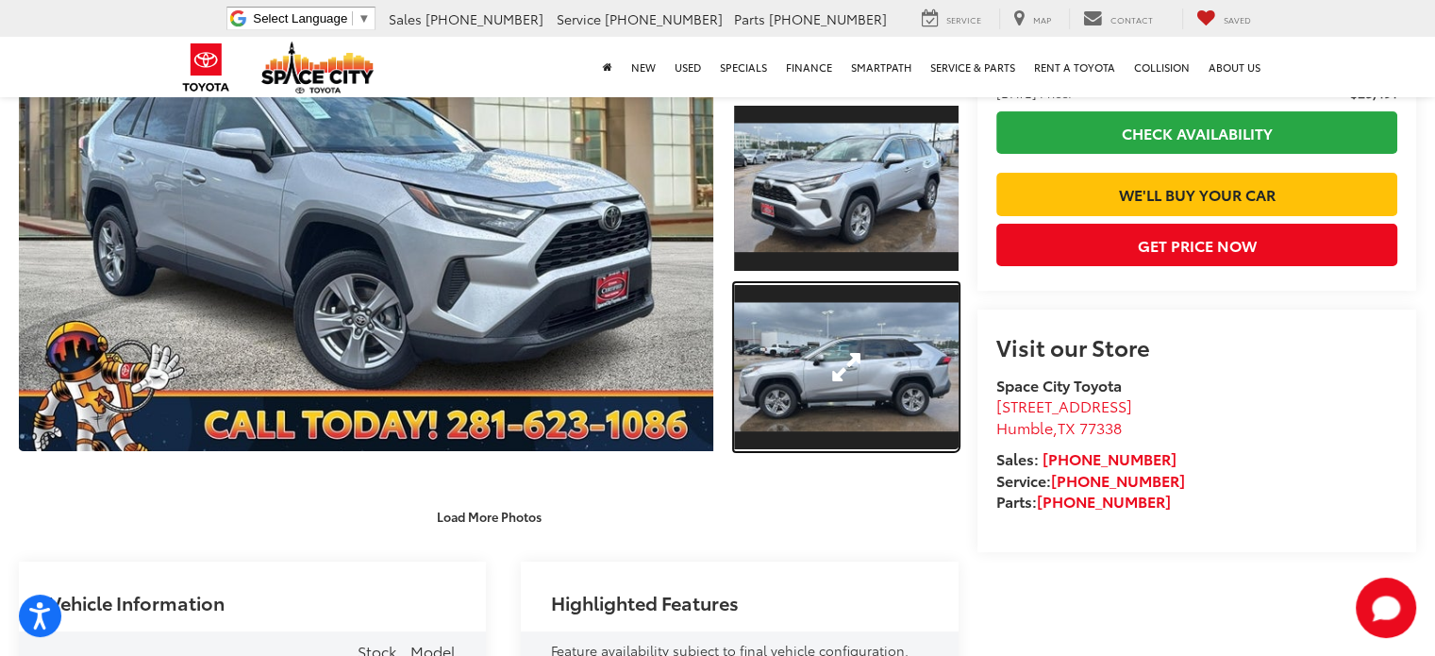
click at [854, 373] on link "Expand Photo 3" at bounding box center [846, 367] width 225 height 169
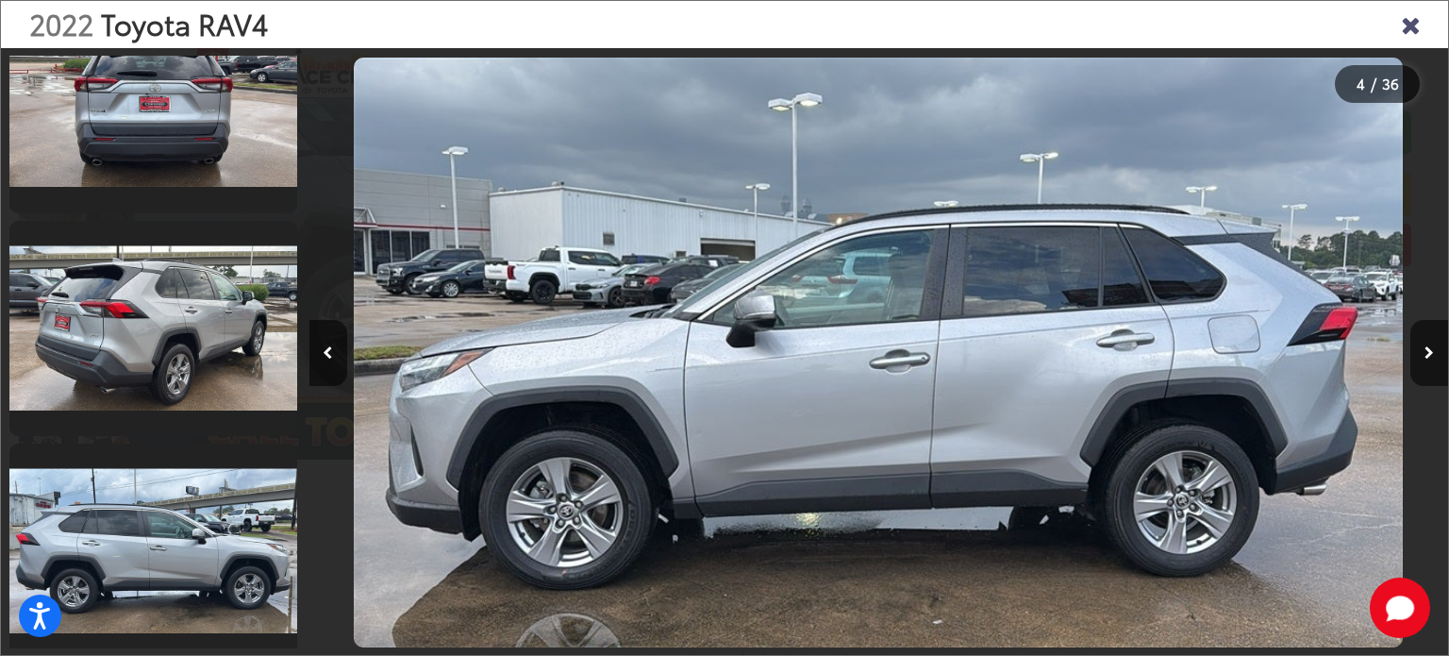
scroll to position [1201, 0]
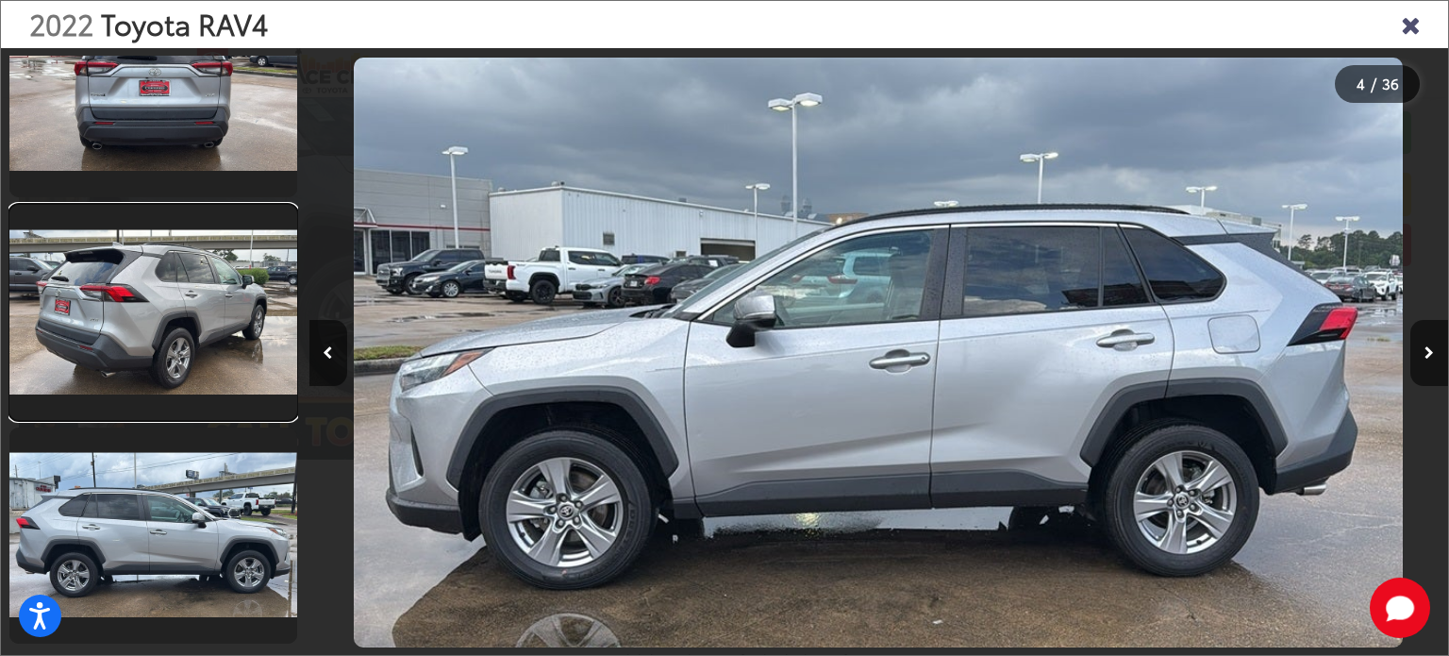
click at [222, 364] on link at bounding box center [153, 313] width 288 height 216
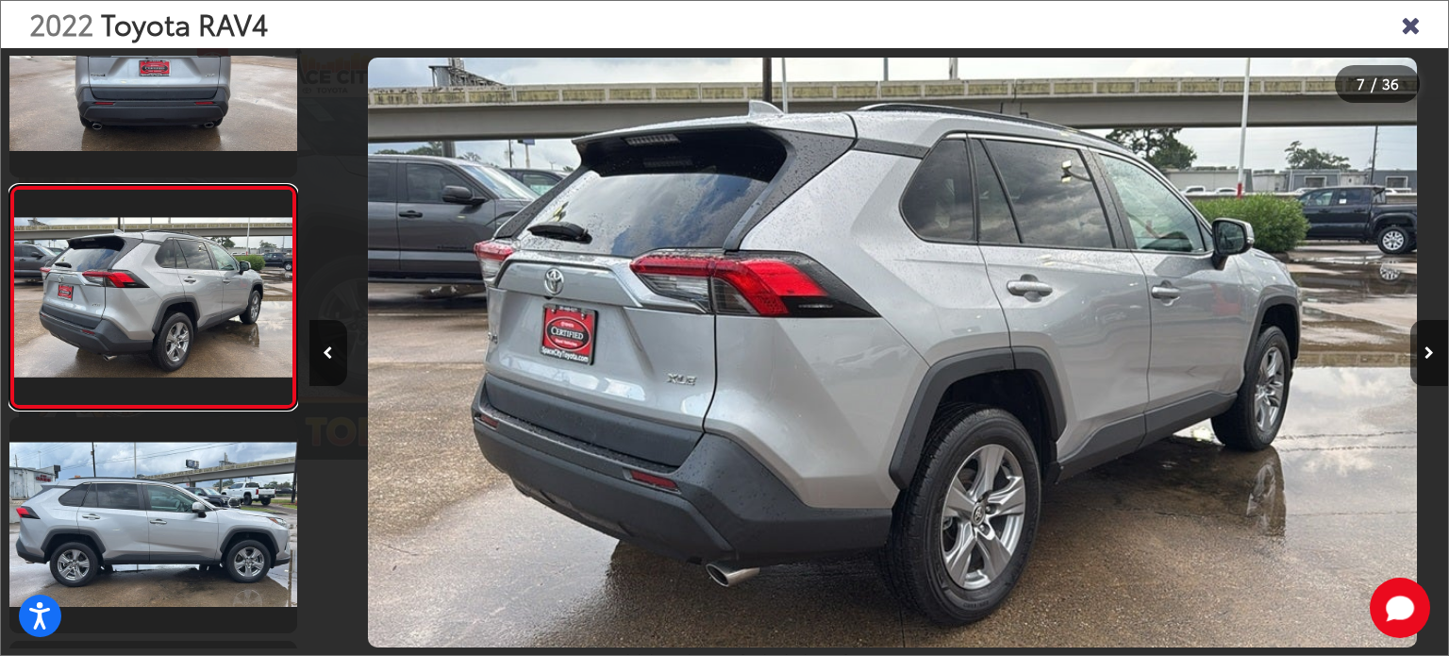
scroll to position [0, 6836]
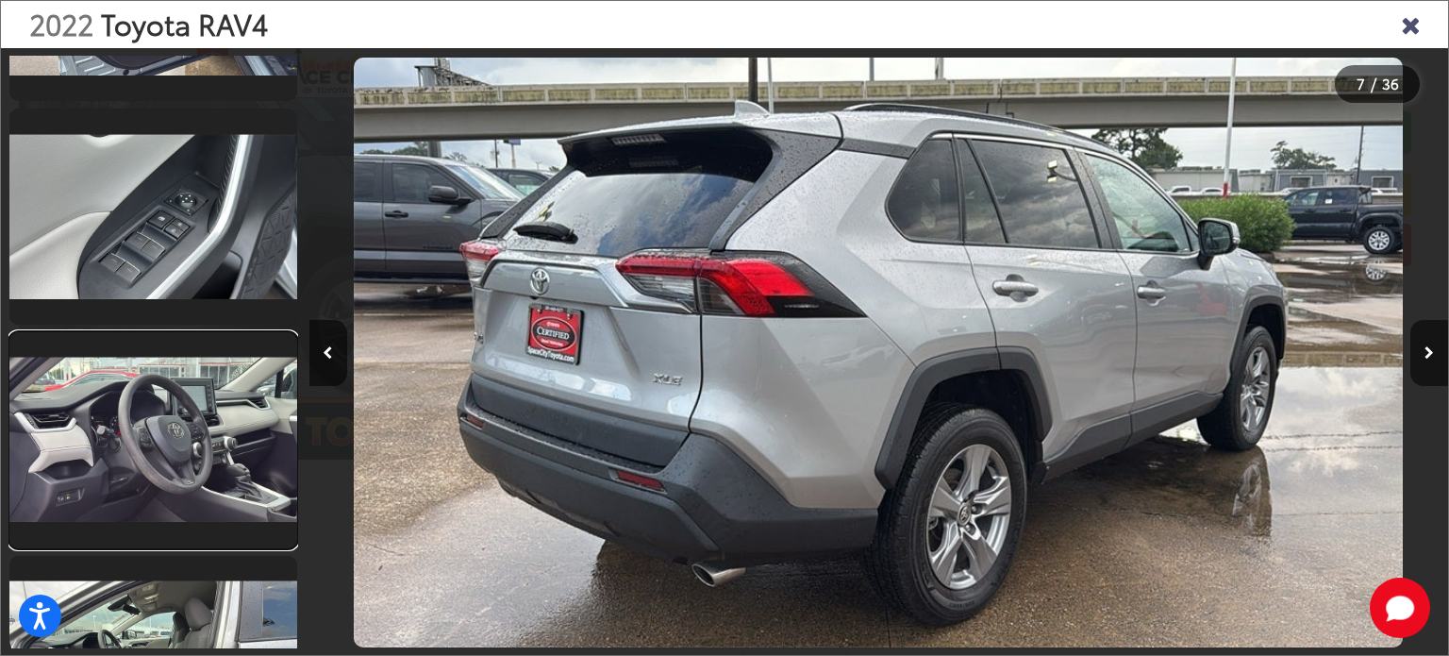
click at [193, 457] on link at bounding box center [153, 440] width 288 height 216
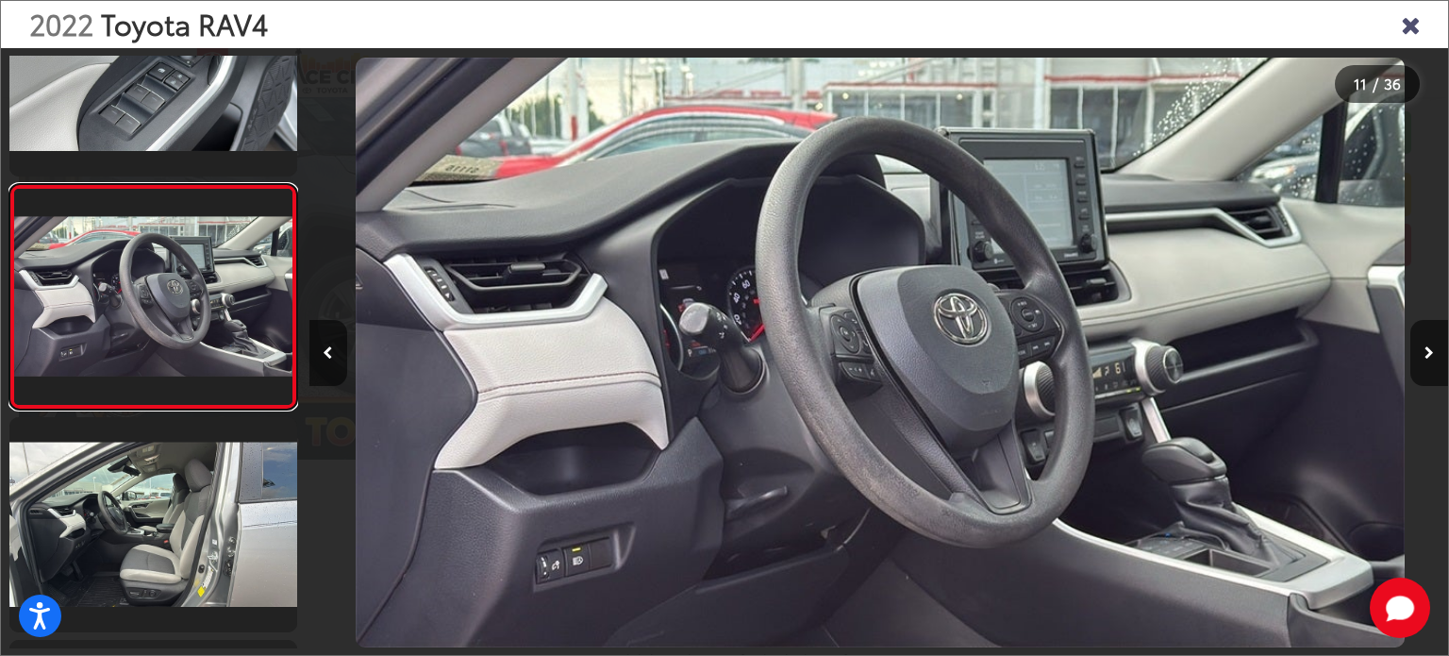
scroll to position [0, 11395]
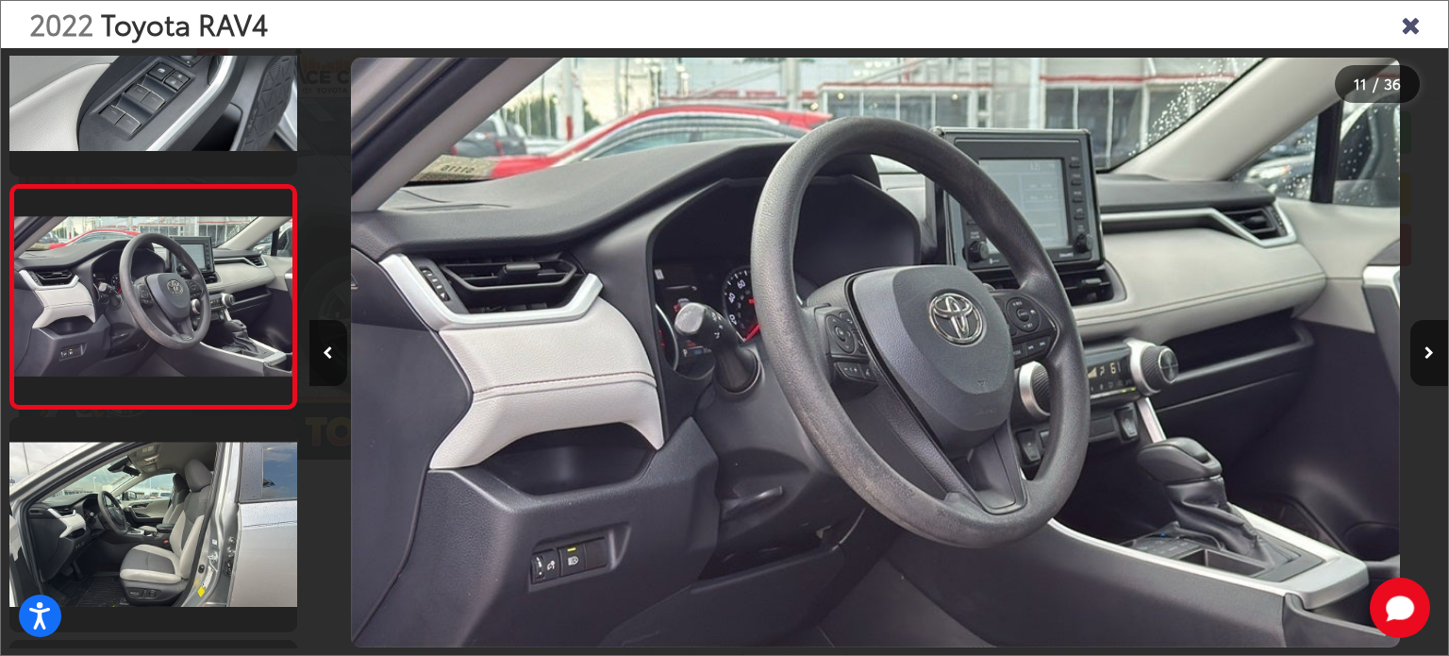
click at [1428, 362] on button "Next image" at bounding box center [1430, 353] width 38 height 66
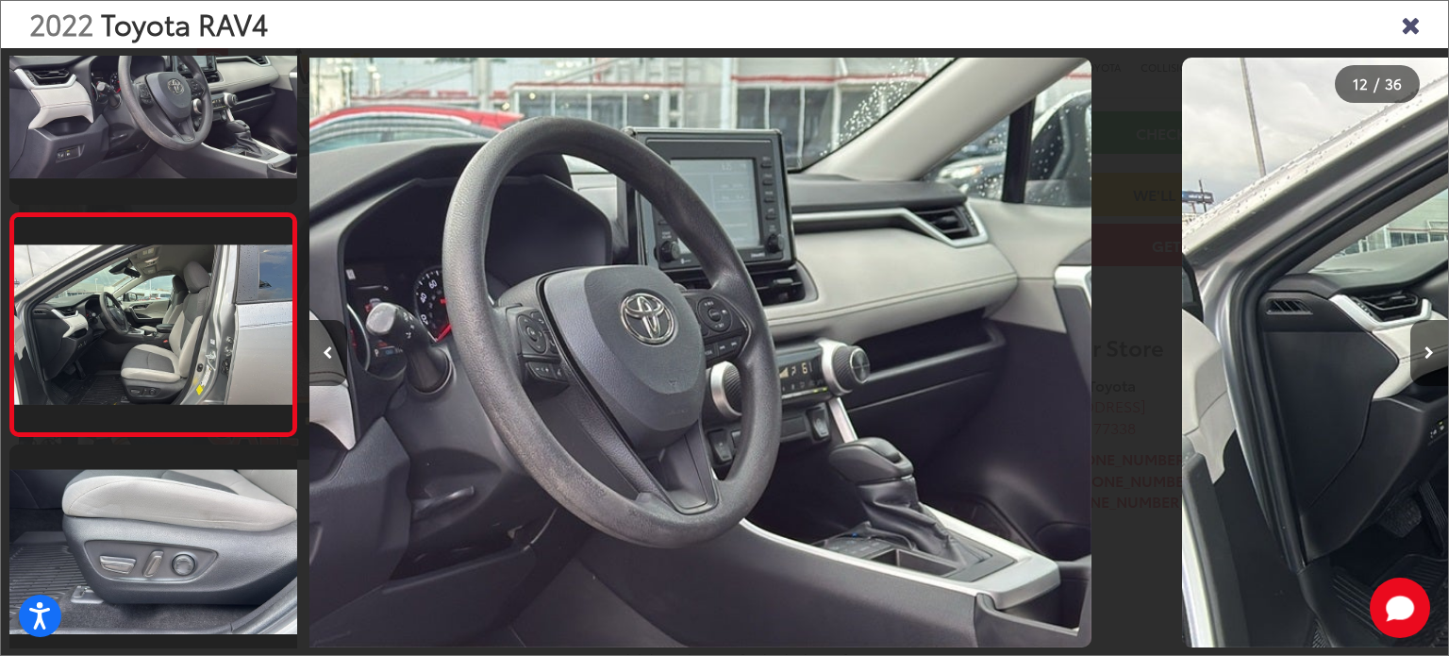
scroll to position [2328, 0]
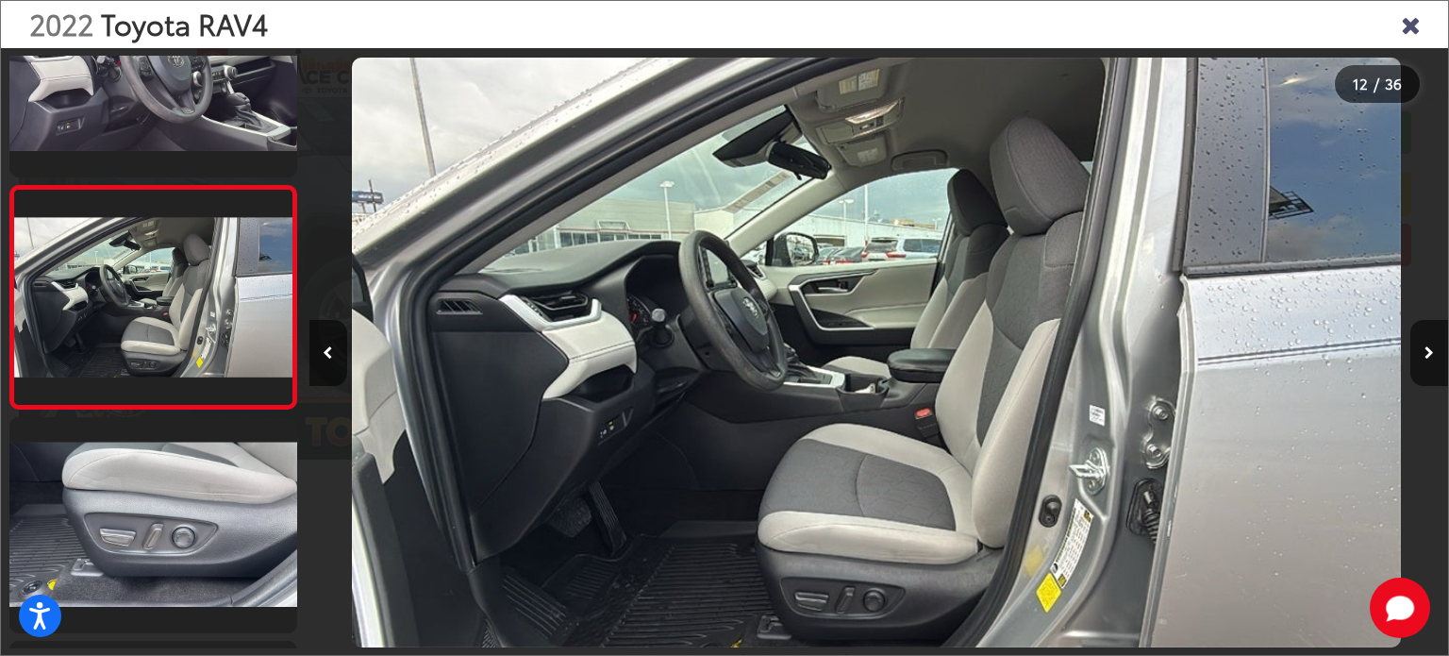
click at [1427, 362] on button "Next image" at bounding box center [1430, 353] width 38 height 66
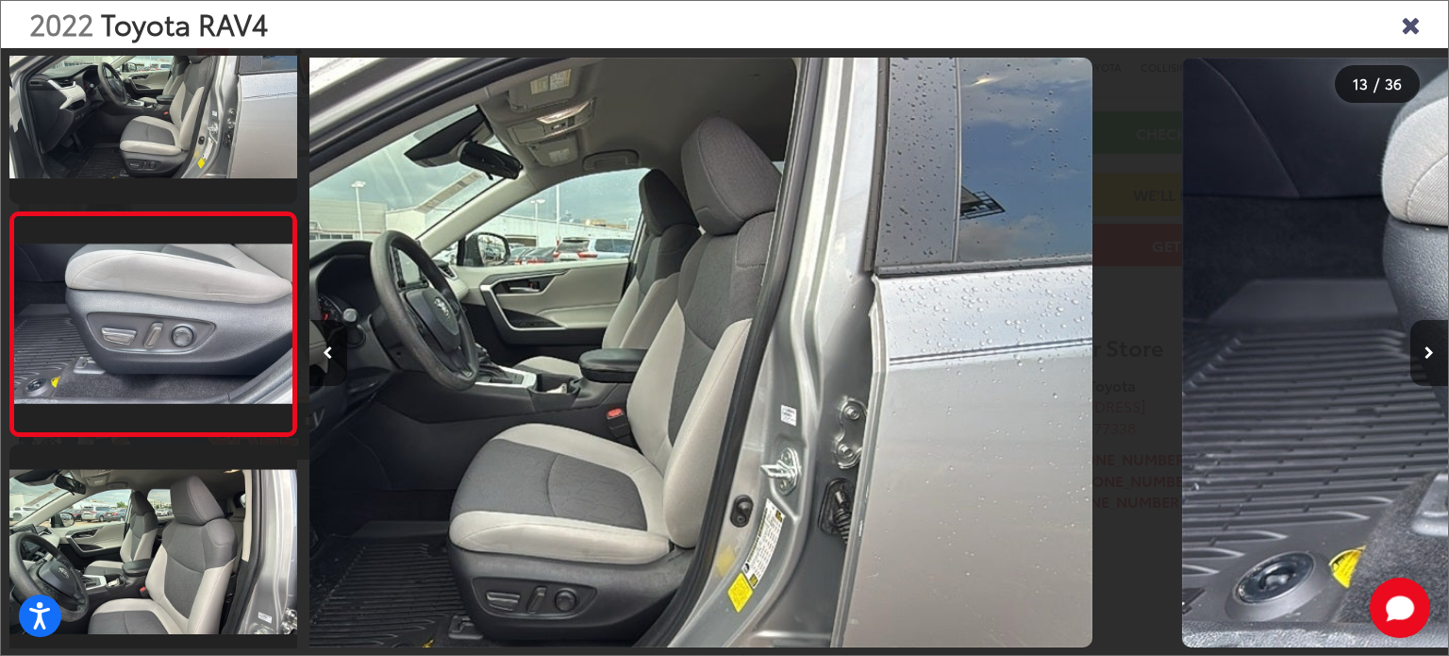
scroll to position [2552, 0]
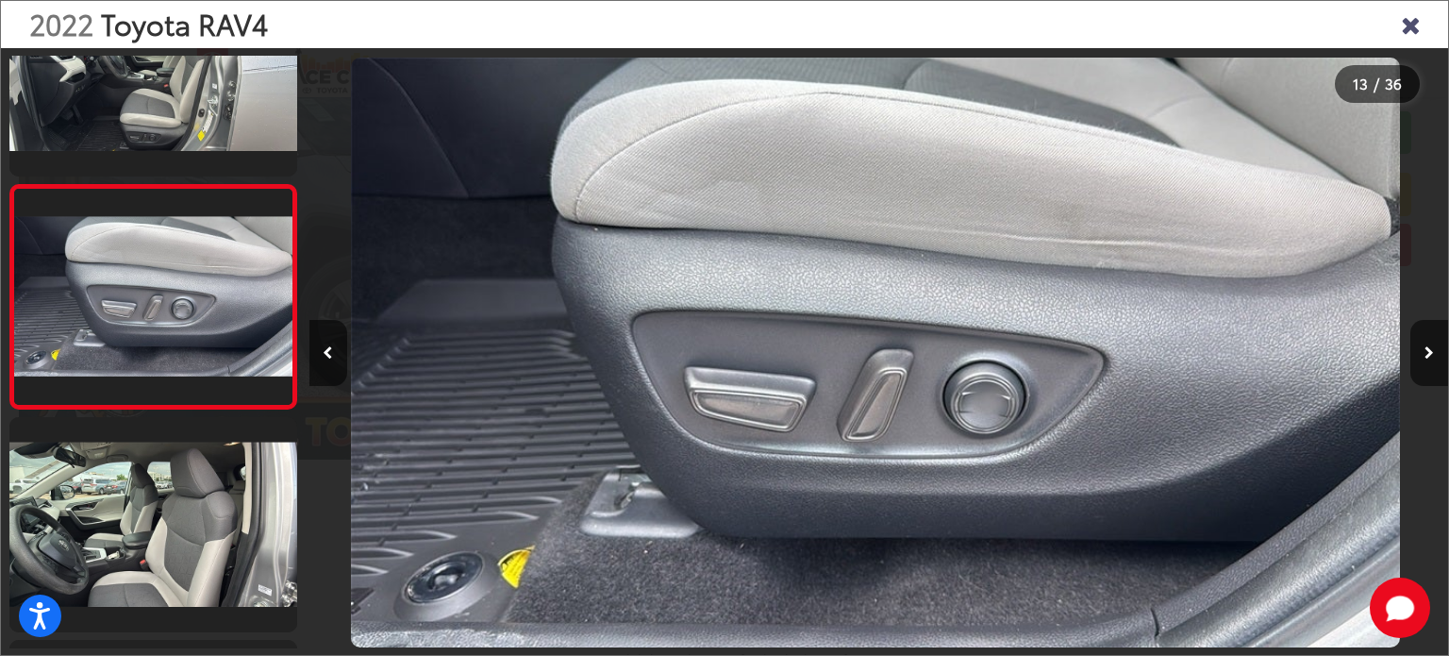
click at [1427, 362] on button "Next image" at bounding box center [1430, 353] width 38 height 66
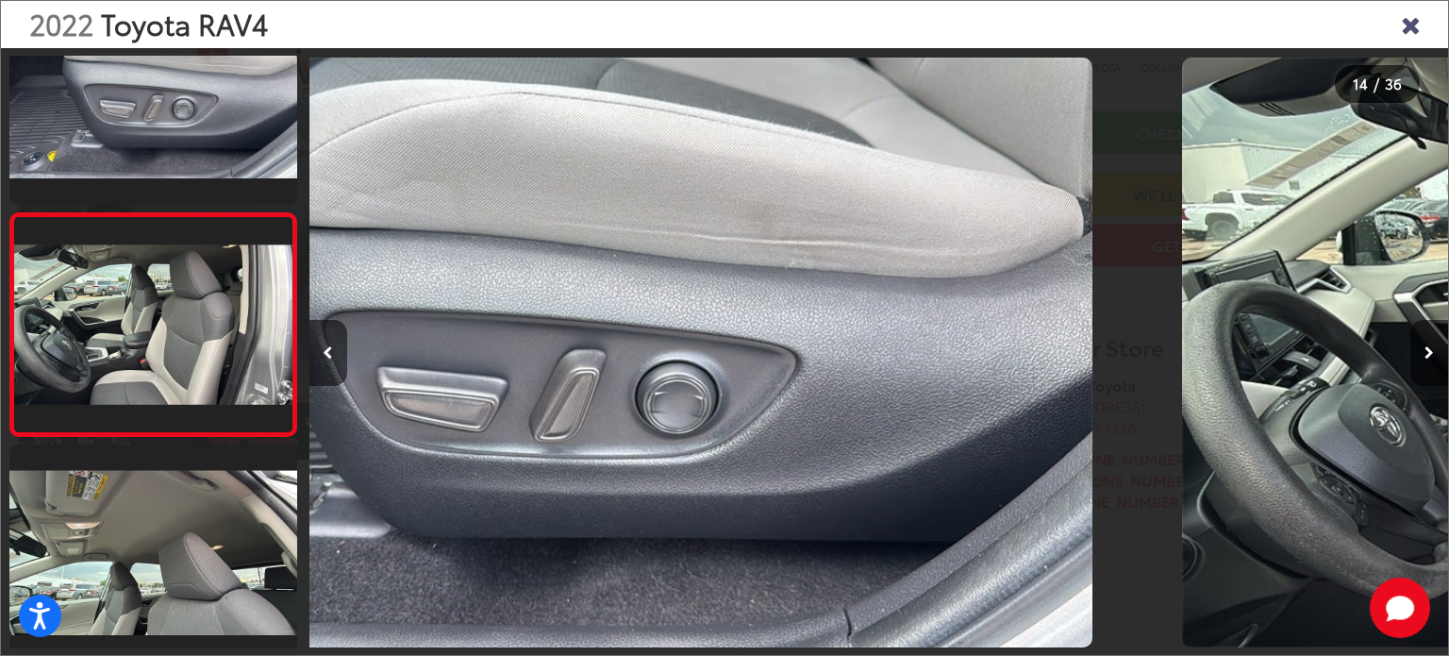
scroll to position [2774, 0]
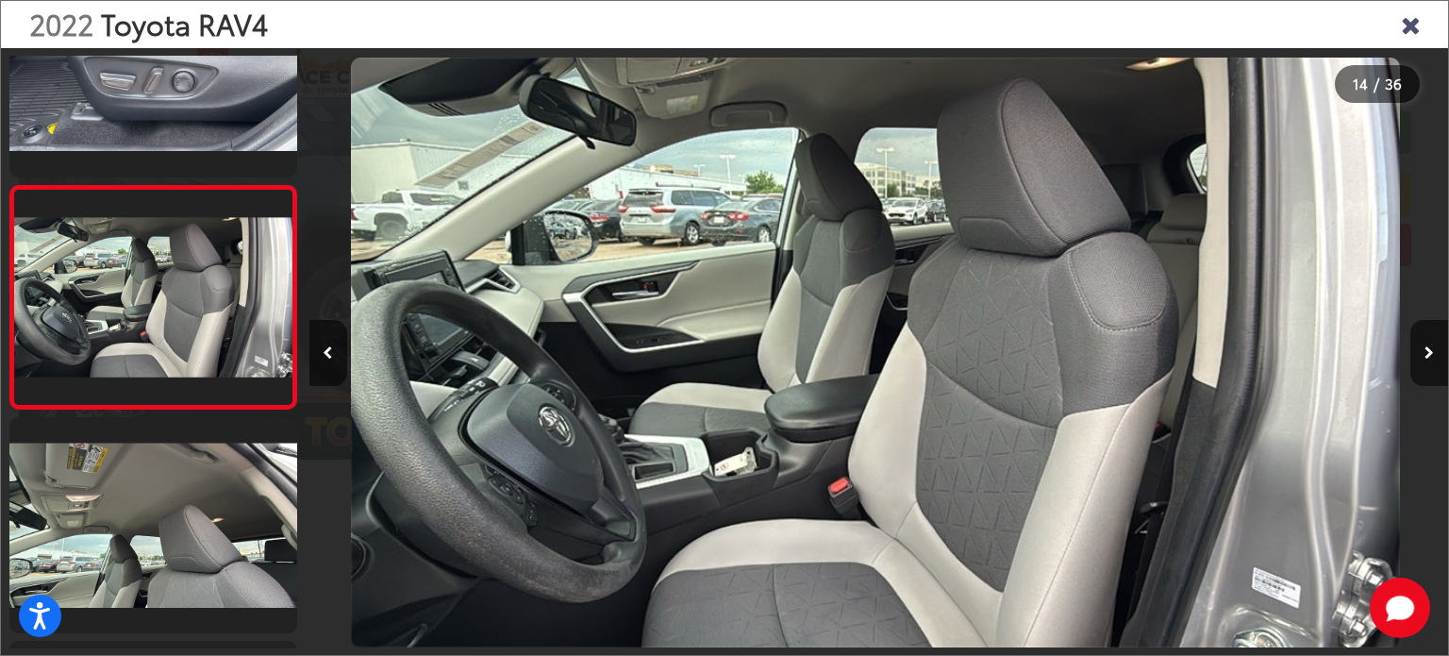
click at [1427, 362] on button "Next image" at bounding box center [1430, 353] width 38 height 66
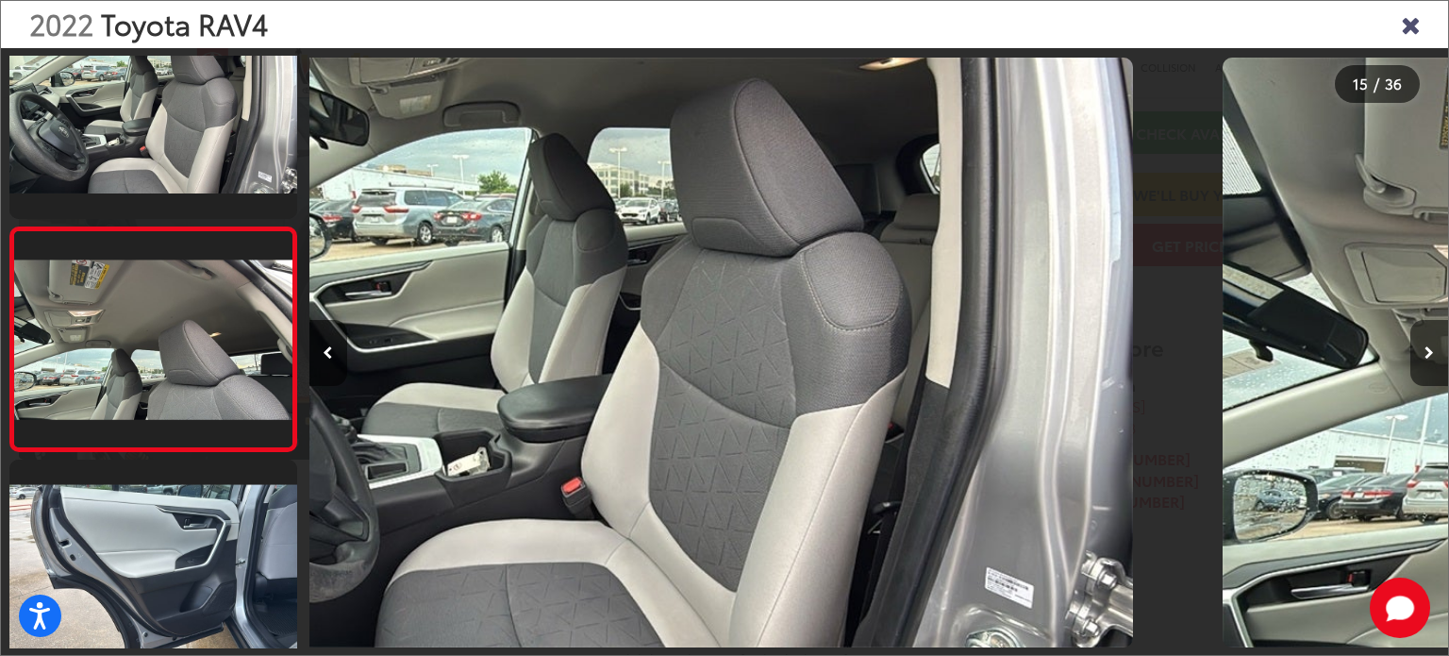
scroll to position [2997, 0]
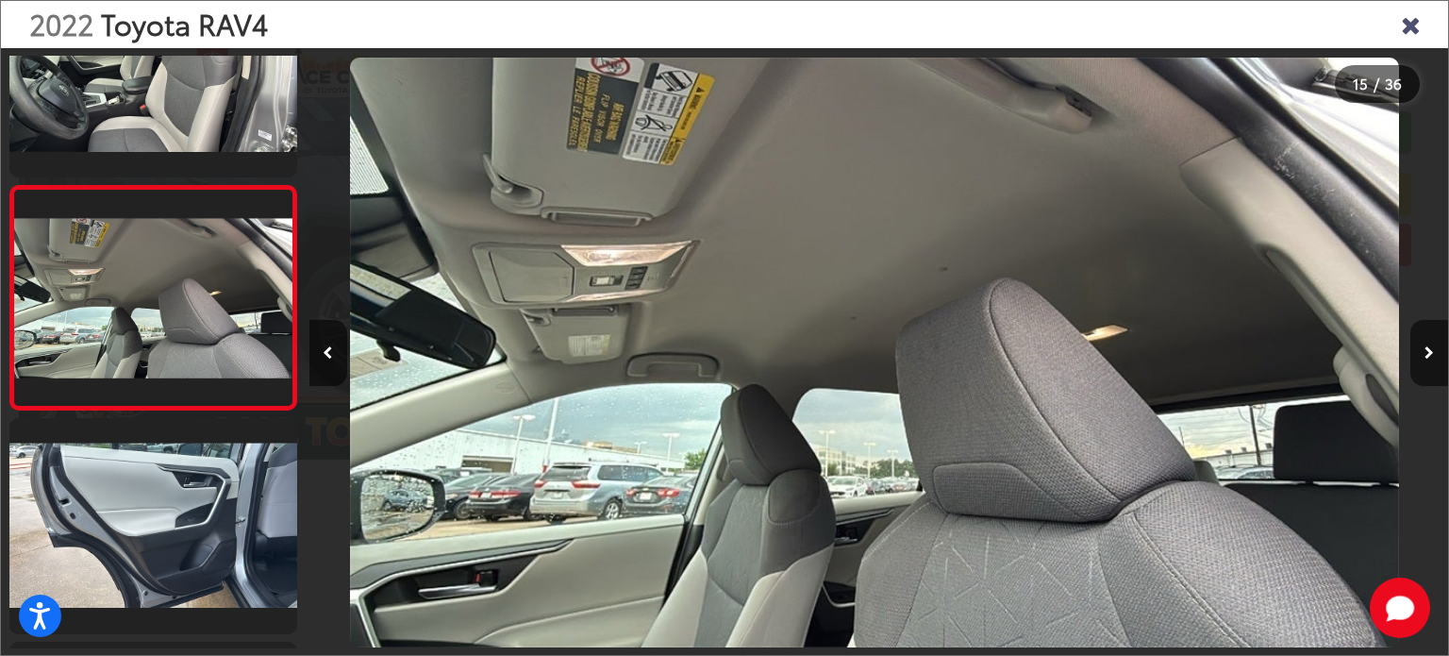
click at [1427, 362] on button "Next image" at bounding box center [1430, 353] width 38 height 66
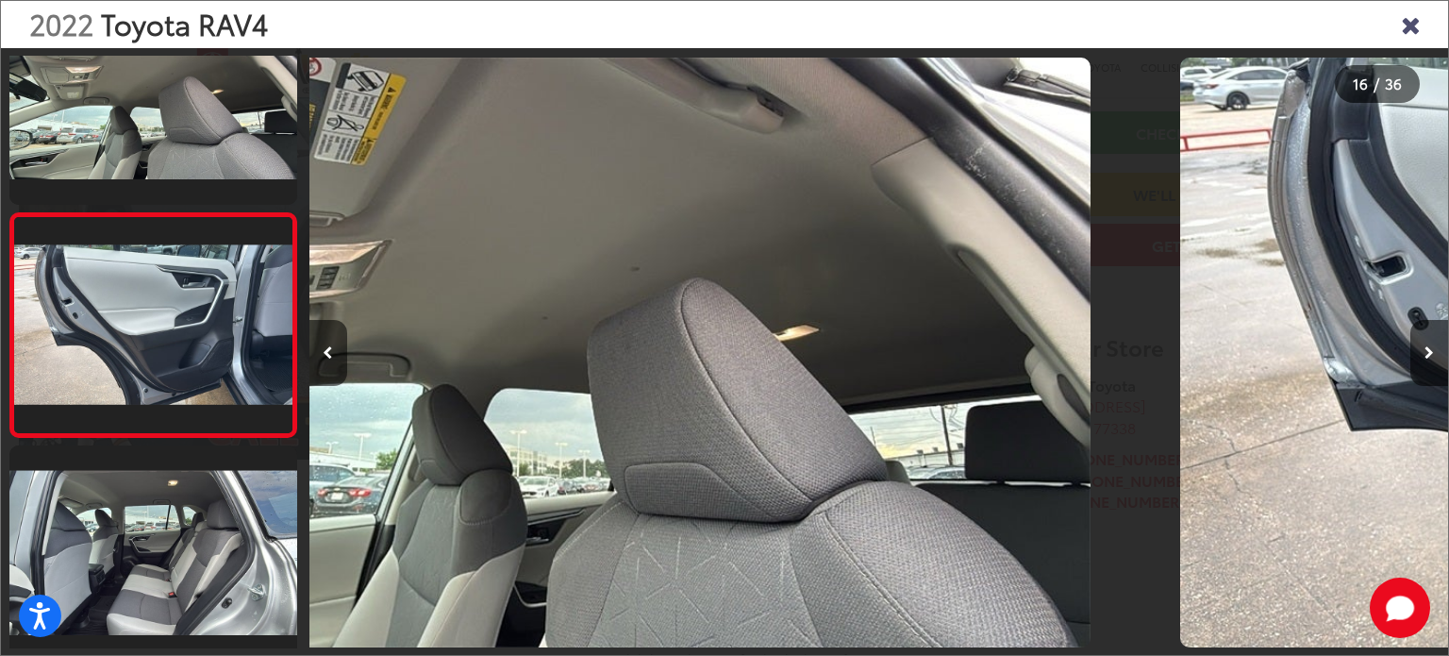
scroll to position [3221, 0]
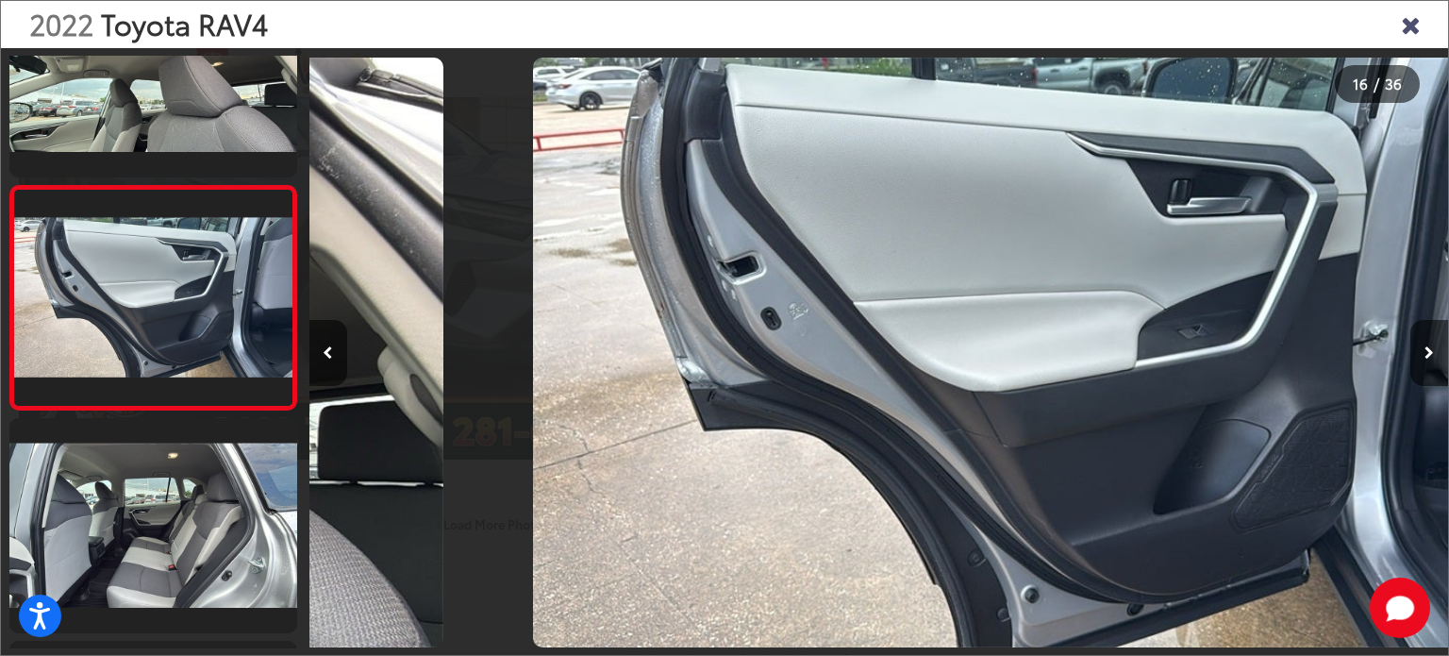
click at [1427, 362] on button "Next image" at bounding box center [1430, 353] width 38 height 66
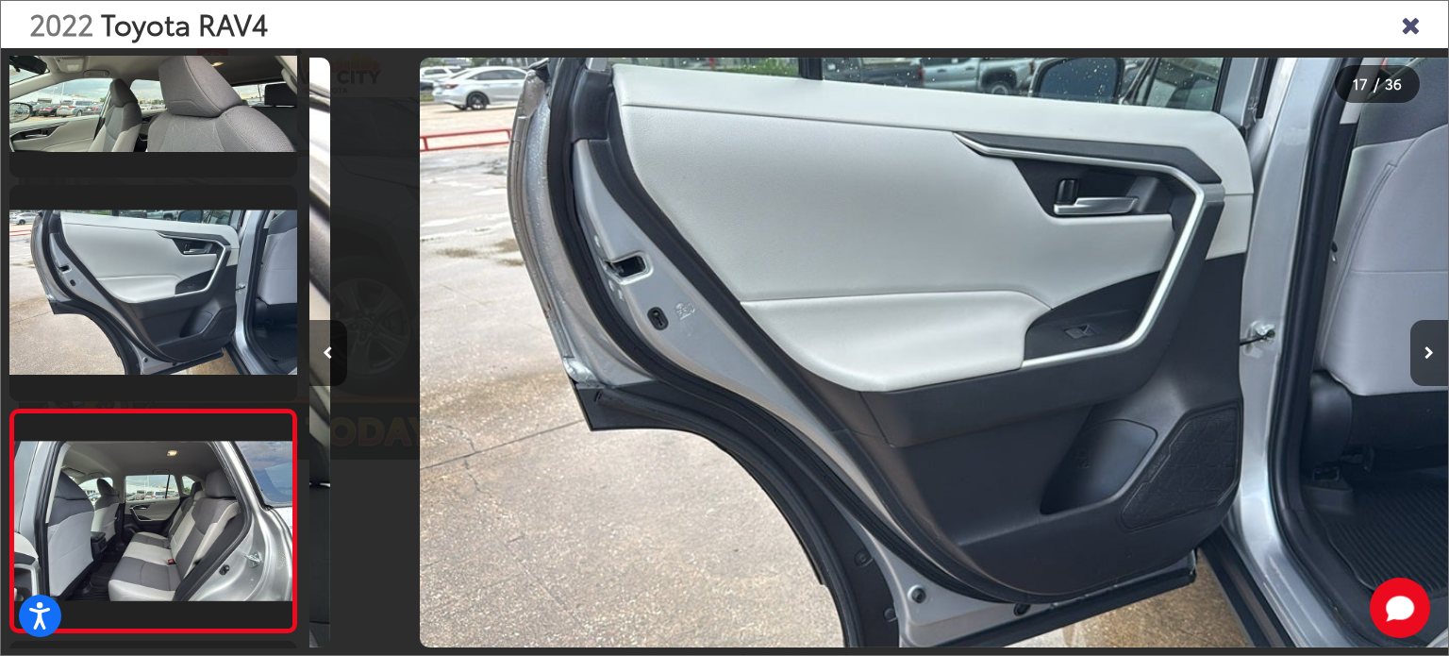
scroll to position [3298, 0]
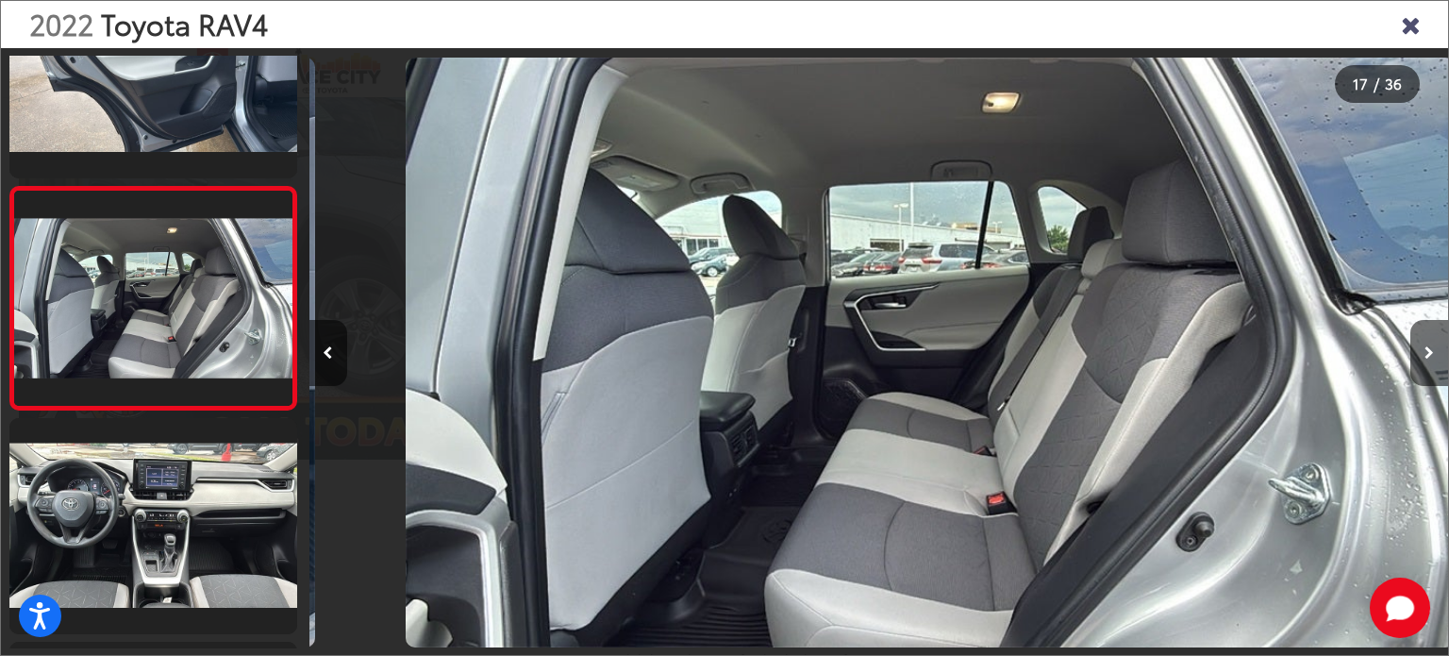
click at [1427, 362] on button "Next image" at bounding box center [1430, 353] width 38 height 66
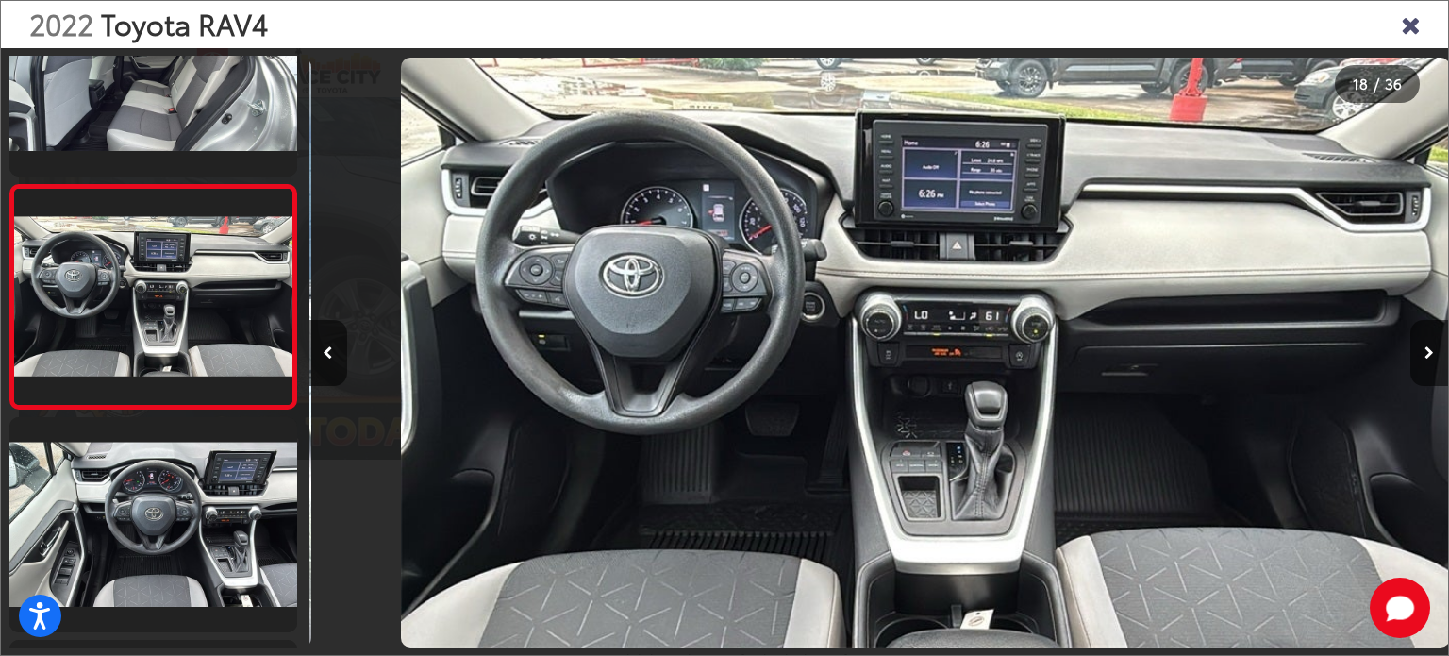
click at [1427, 362] on button "Next image" at bounding box center [1430, 353] width 38 height 66
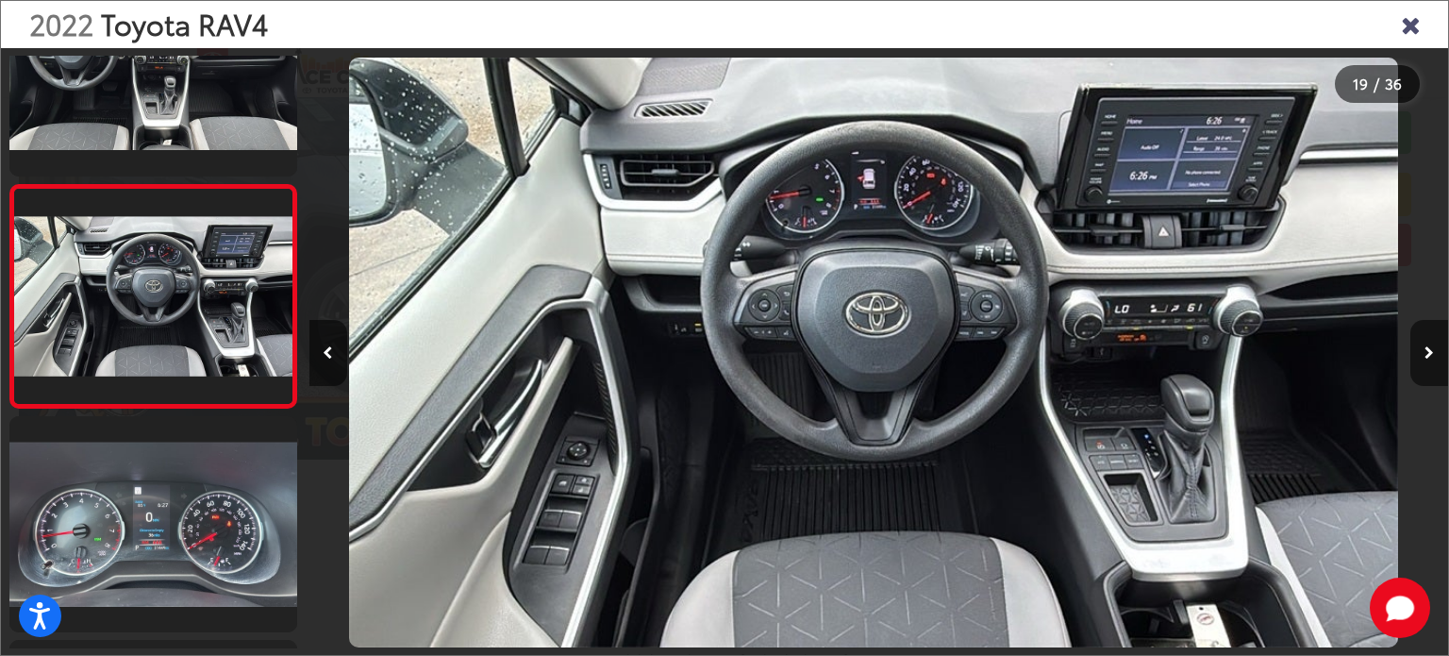
click at [1427, 362] on button "Next image" at bounding box center [1430, 353] width 38 height 66
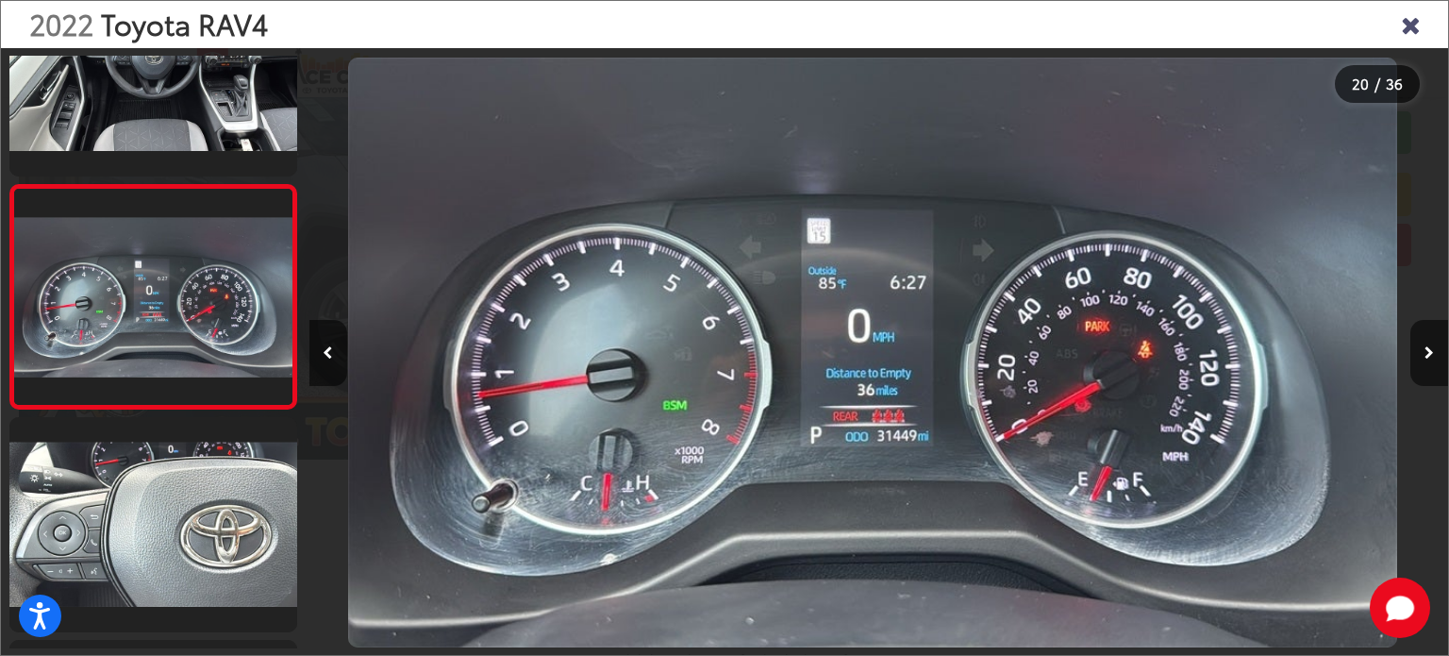
click at [1427, 362] on button "Next image" at bounding box center [1430, 353] width 38 height 66
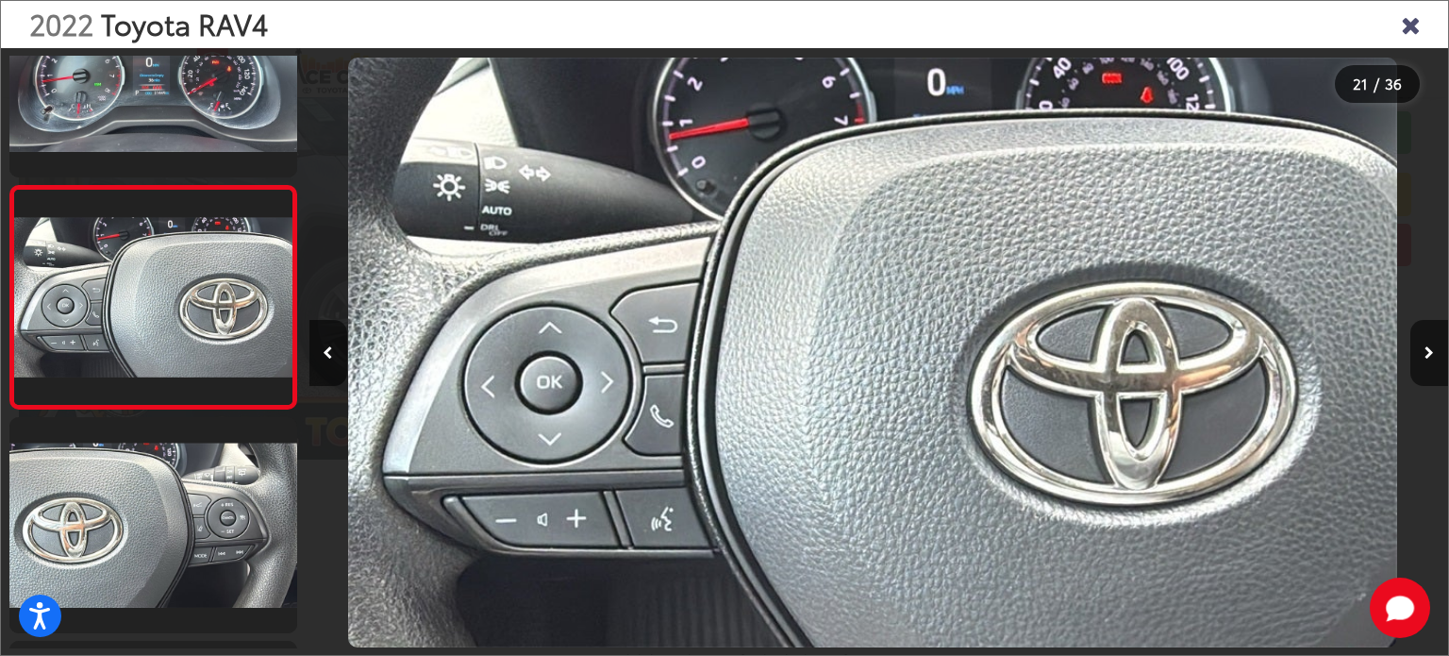
click at [1427, 362] on button "Next image" at bounding box center [1430, 353] width 38 height 66
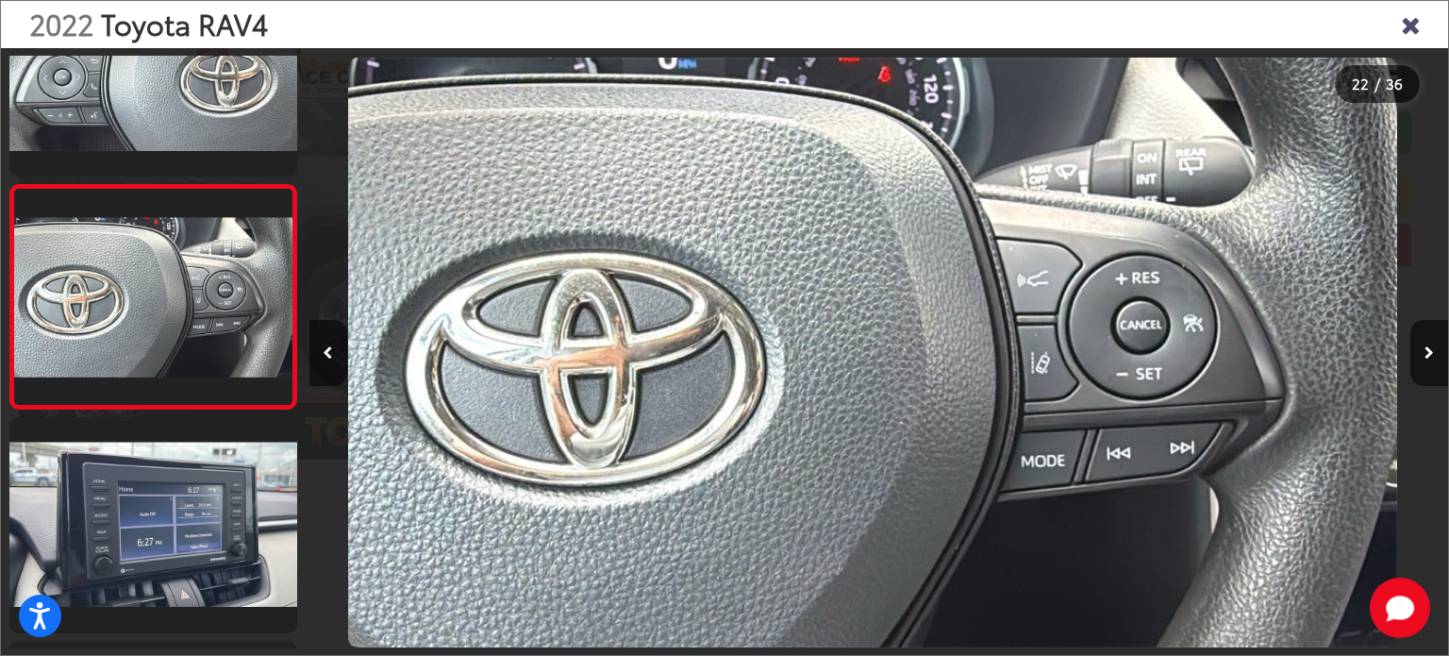
click at [1427, 362] on button "Next image" at bounding box center [1430, 353] width 38 height 66
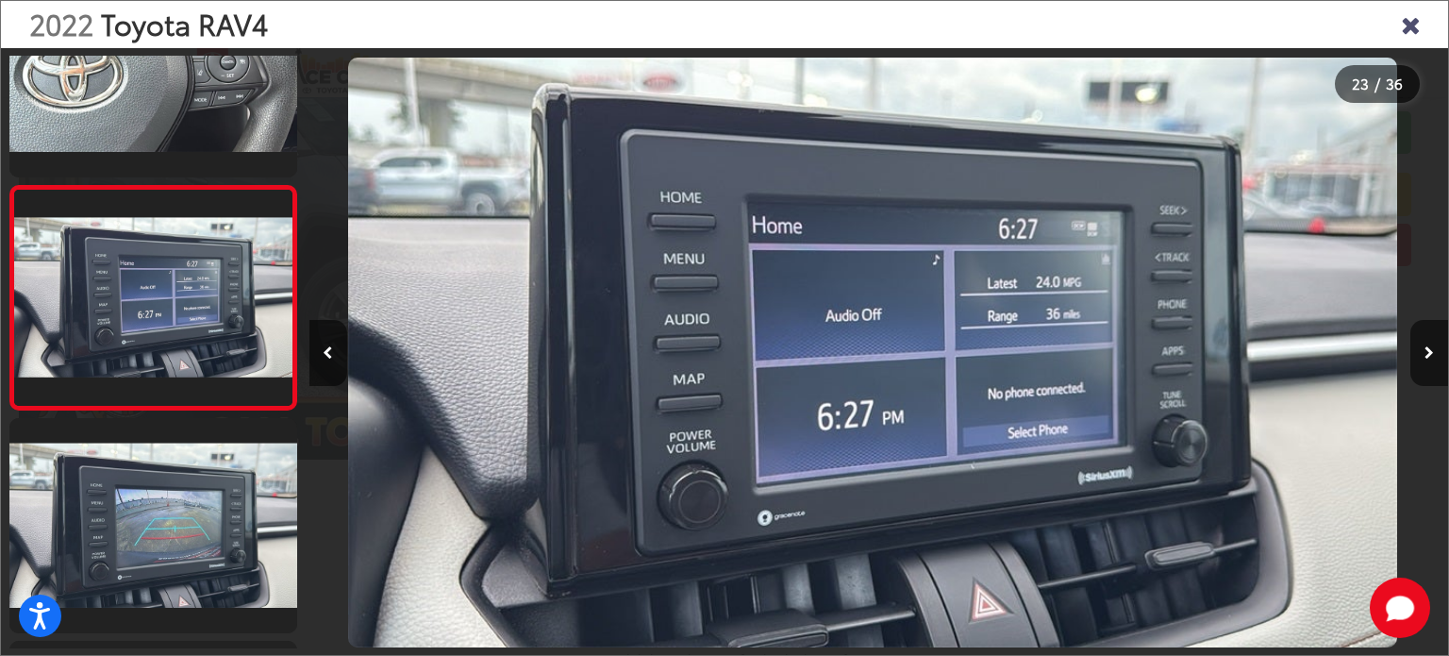
click at [1427, 362] on button "Next image" at bounding box center [1430, 353] width 38 height 66
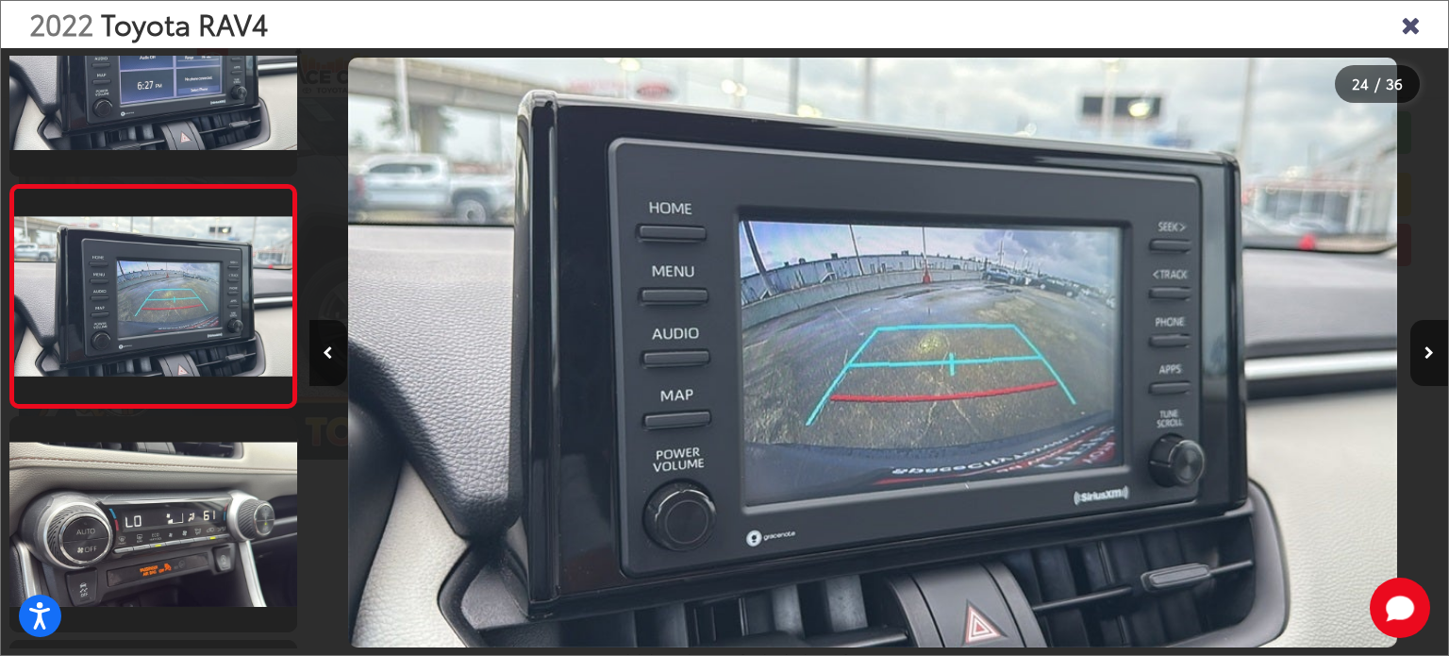
click at [1427, 362] on button "Next image" at bounding box center [1430, 353] width 38 height 66
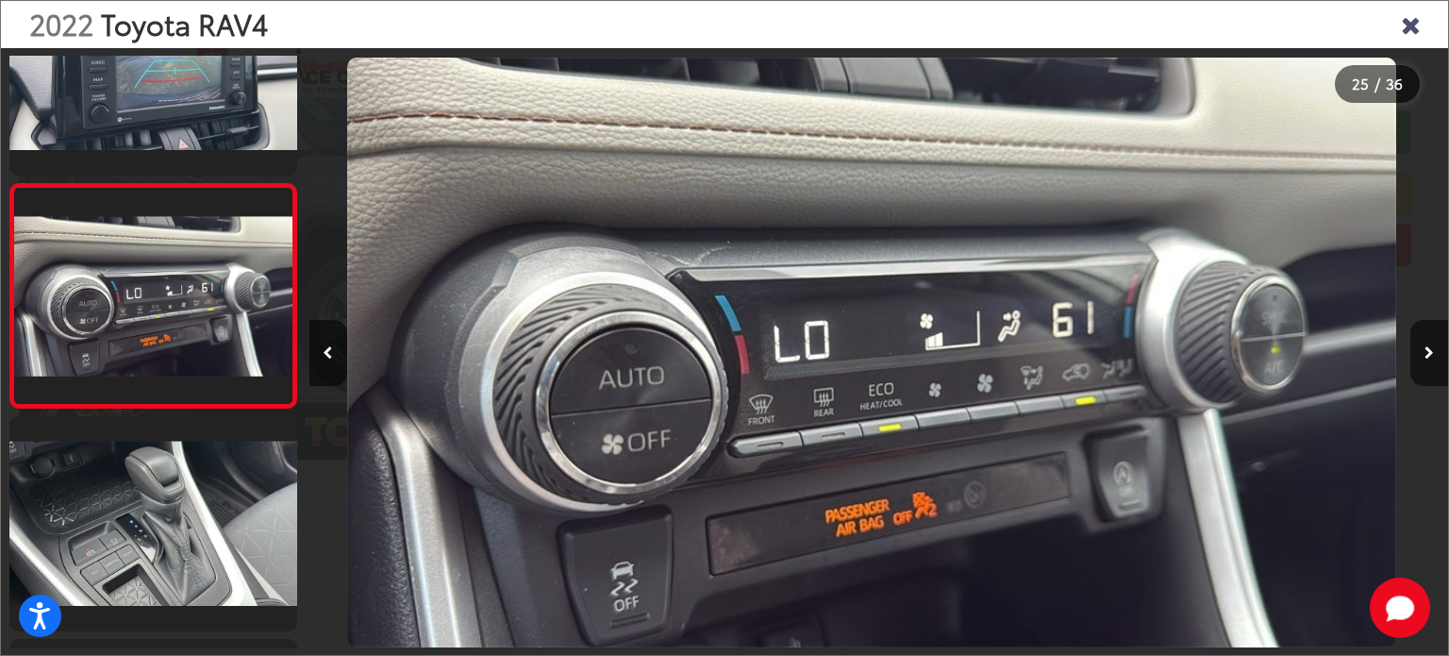
click at [1427, 362] on button "Next image" at bounding box center [1430, 353] width 38 height 66
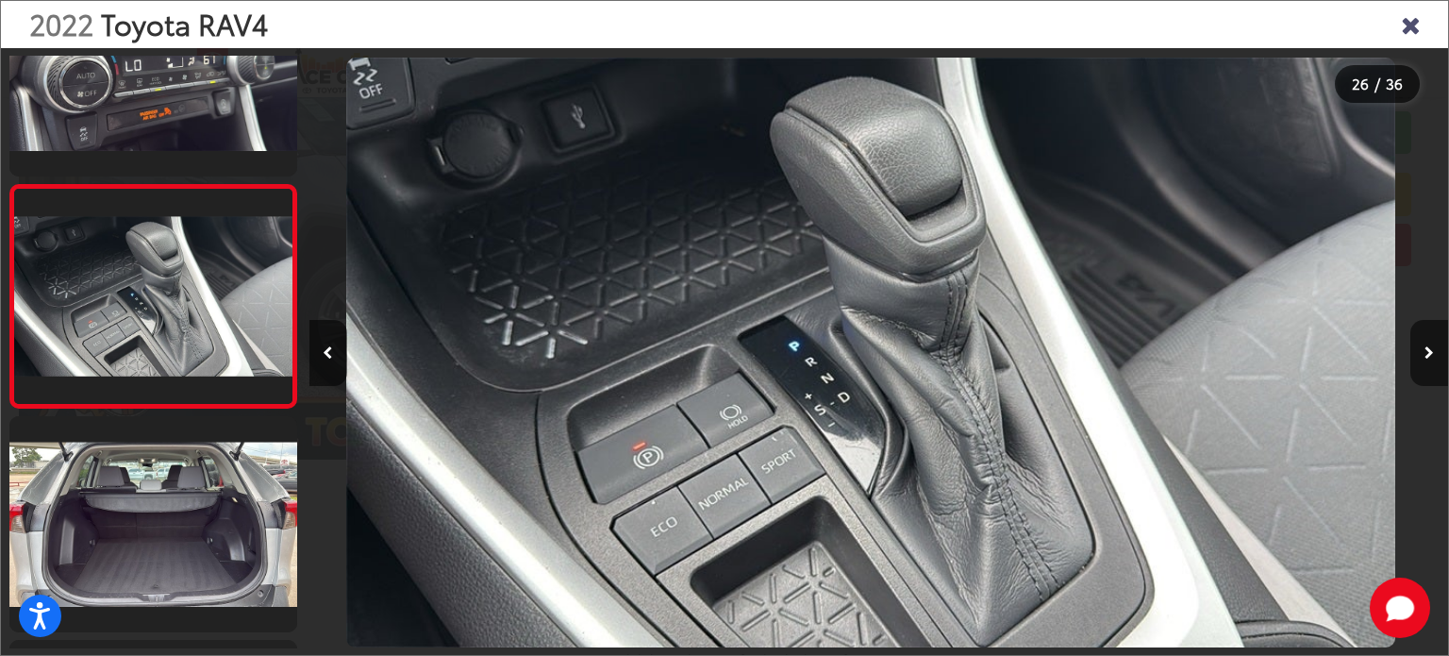
click at [1427, 362] on button "Next image" at bounding box center [1430, 353] width 38 height 66
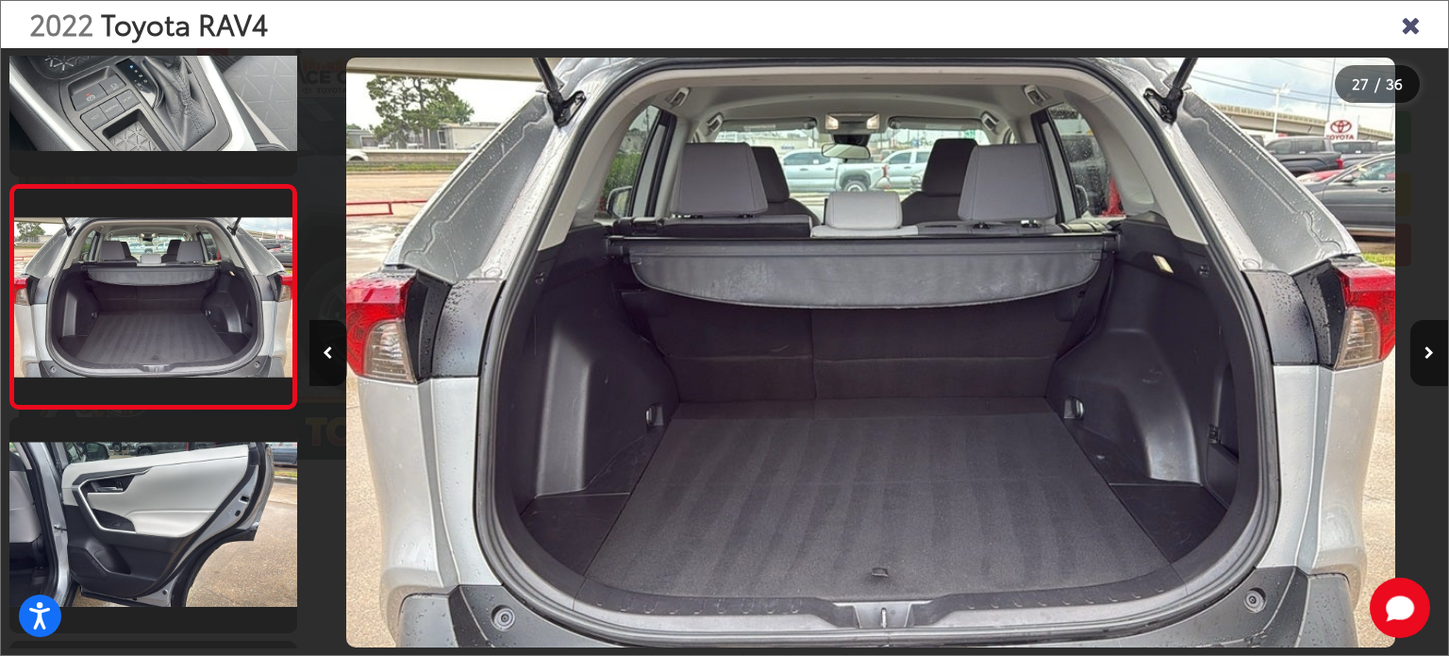
click at [1427, 362] on button "Next image" at bounding box center [1430, 353] width 38 height 66
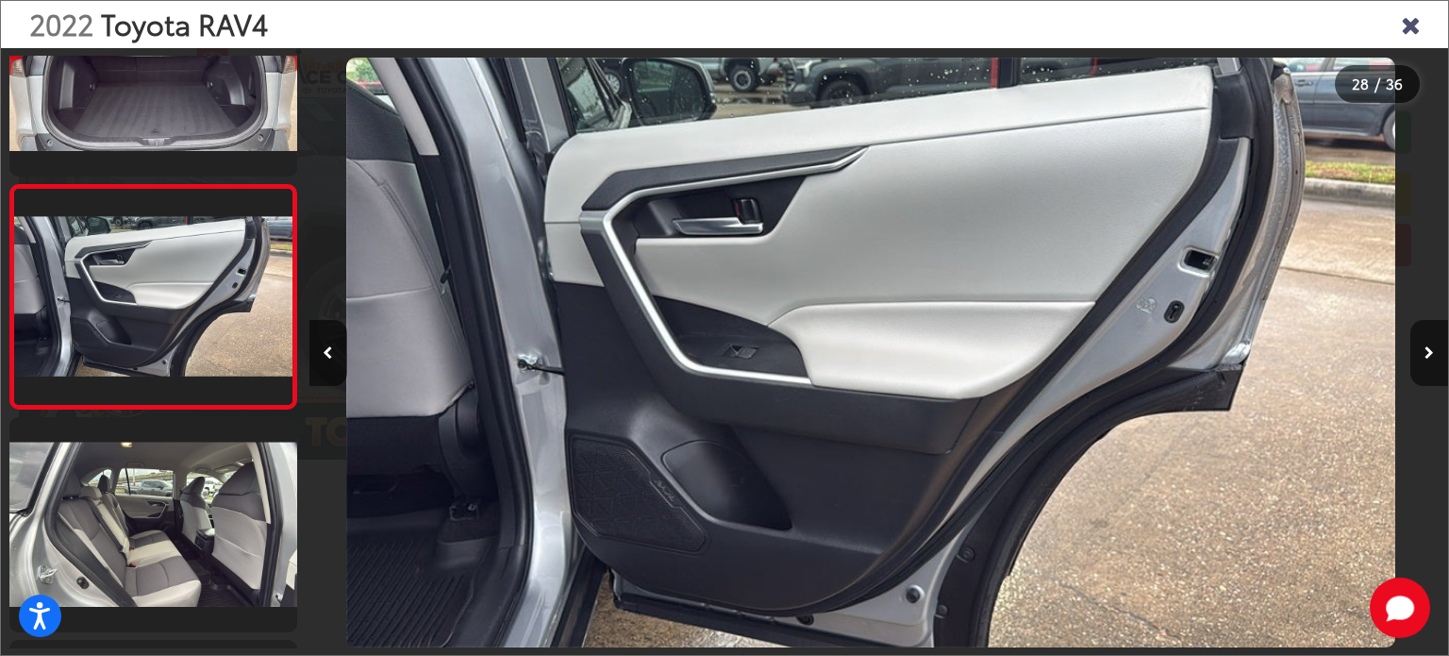
click at [1427, 362] on button "Next image" at bounding box center [1430, 353] width 38 height 66
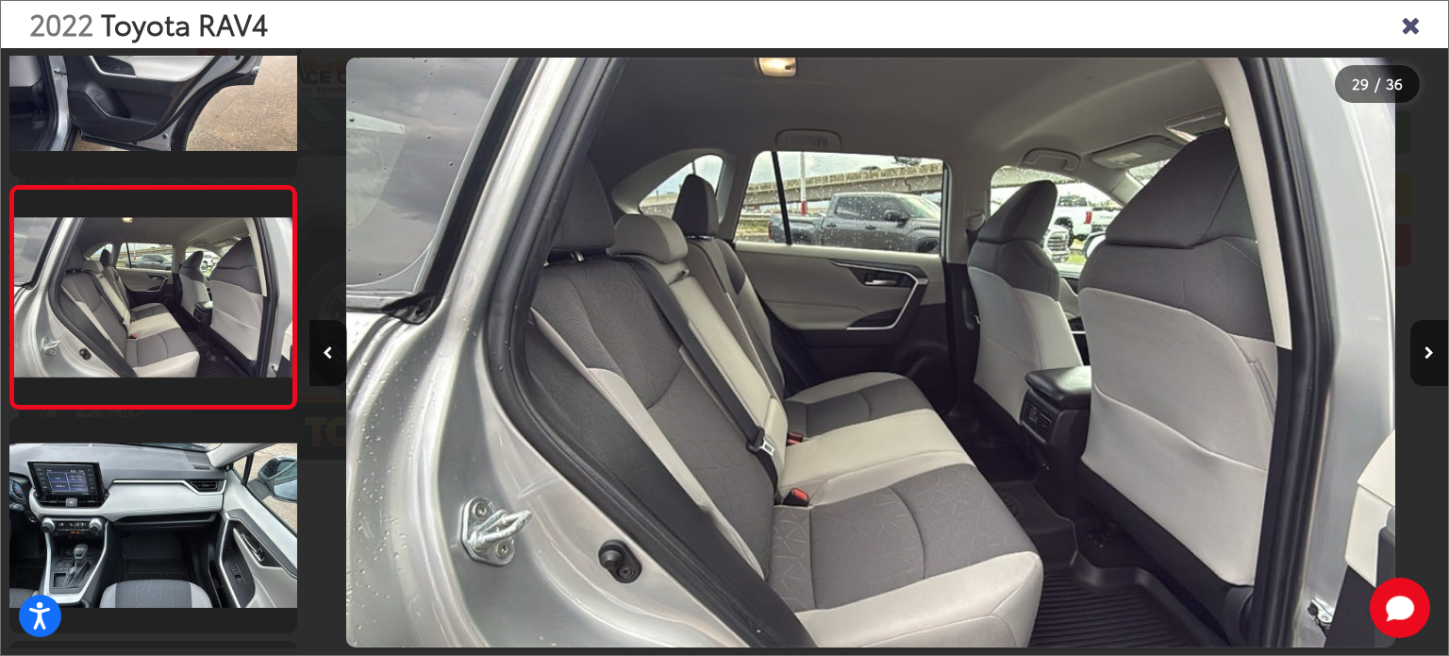
click at [1427, 362] on button "Next image" at bounding box center [1430, 353] width 38 height 66
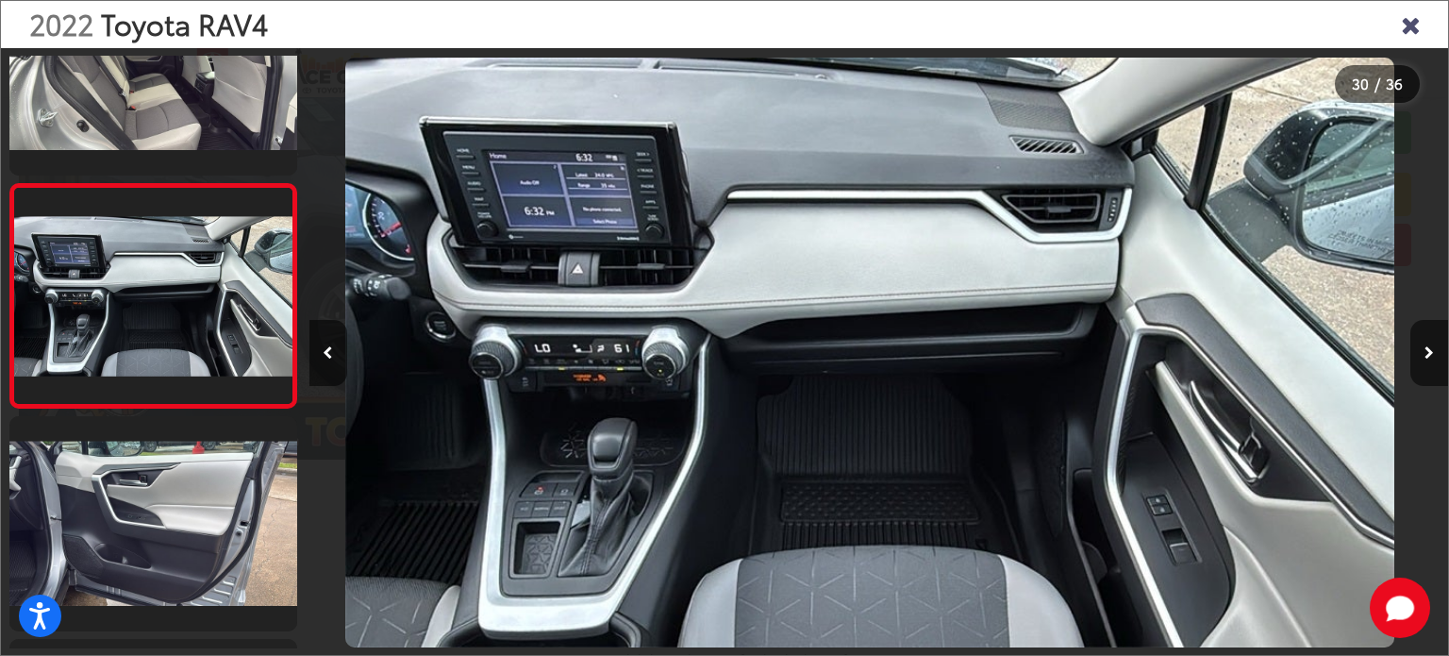
click at [1427, 362] on button "Next image" at bounding box center [1430, 353] width 38 height 66
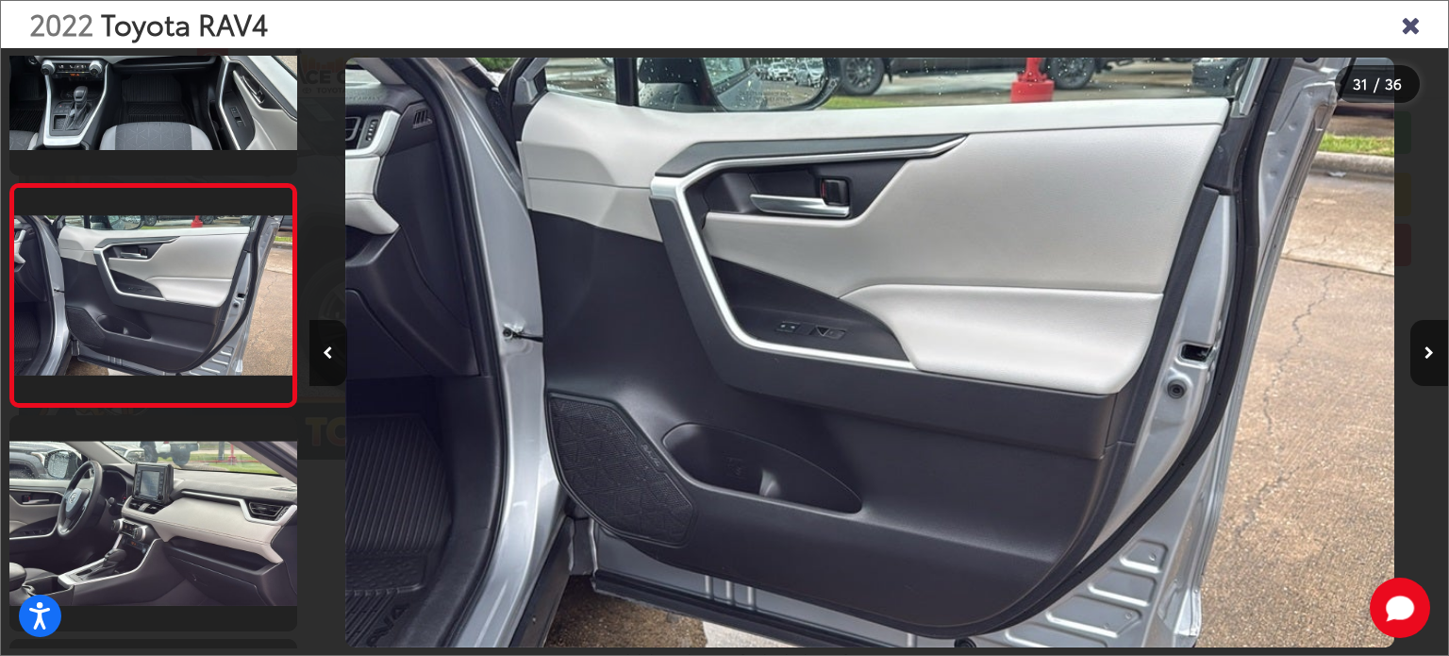
click at [1427, 362] on button "Next image" at bounding box center [1430, 353] width 38 height 66
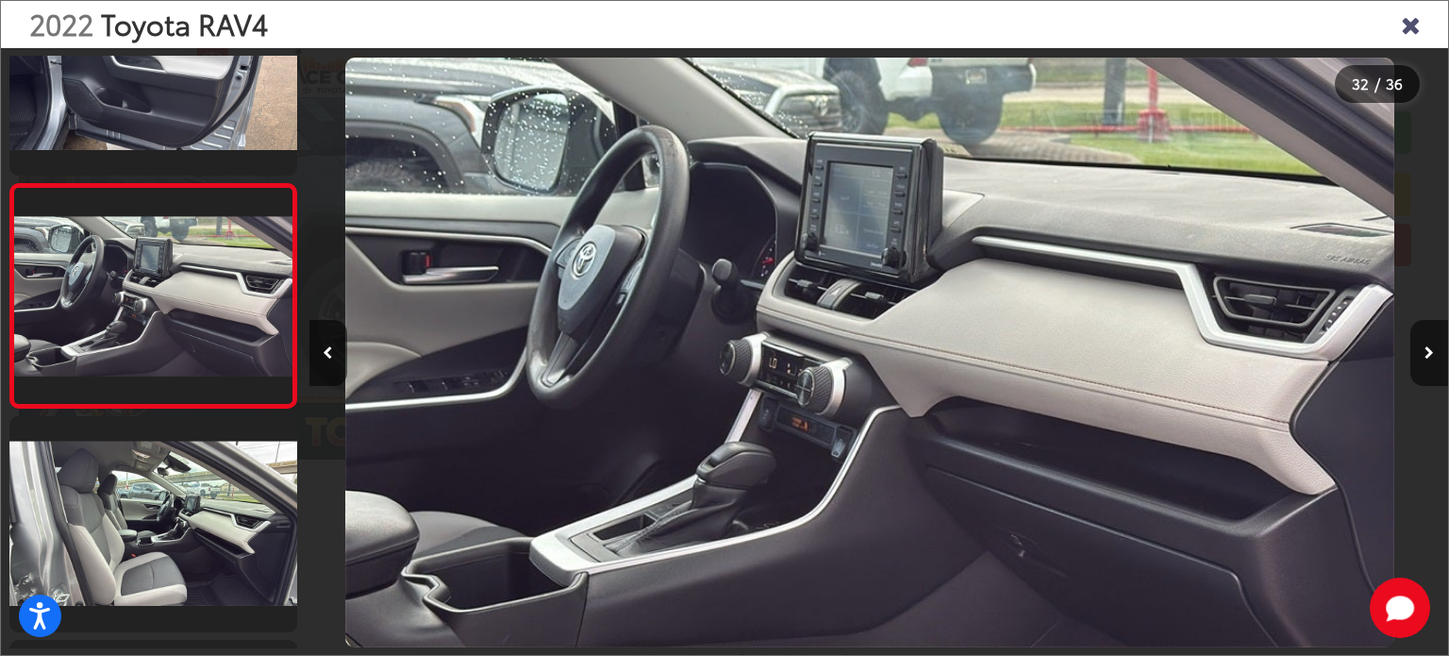
click at [1427, 362] on button "Next image" at bounding box center [1430, 353] width 38 height 66
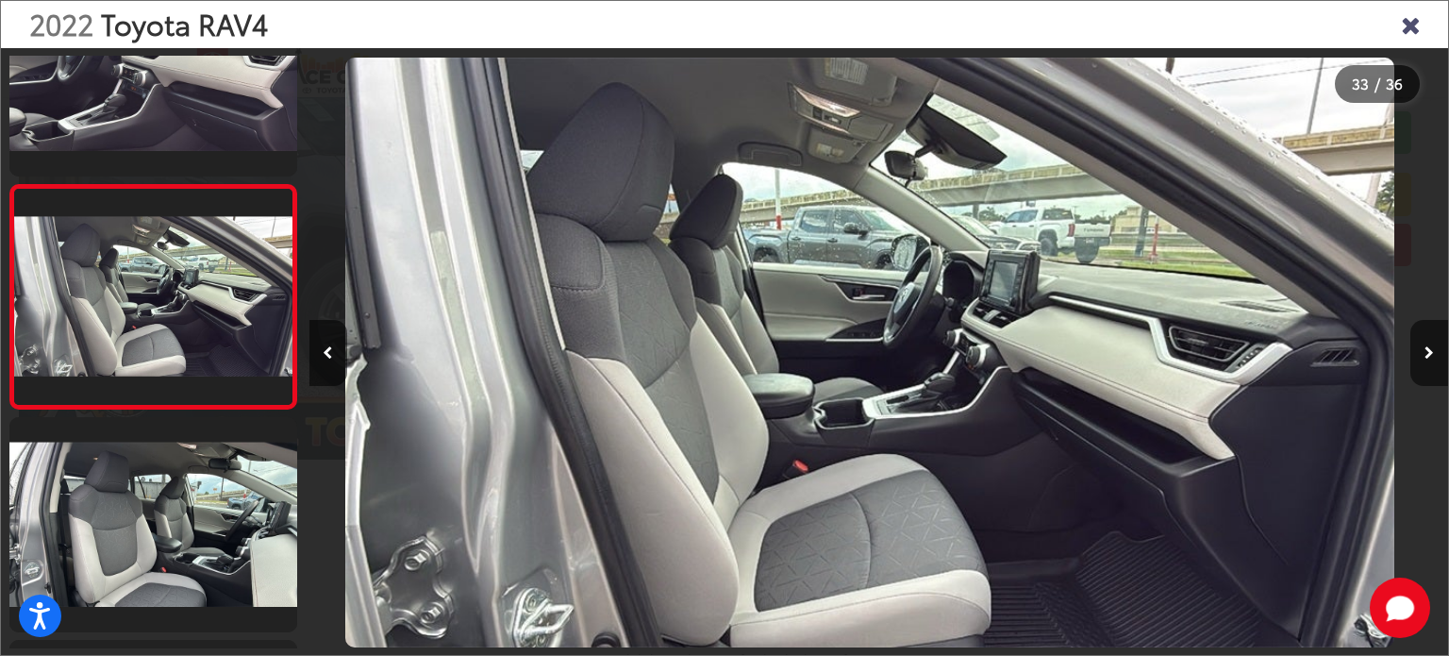
click at [1434, 345] on button "Next image" at bounding box center [1430, 353] width 38 height 66
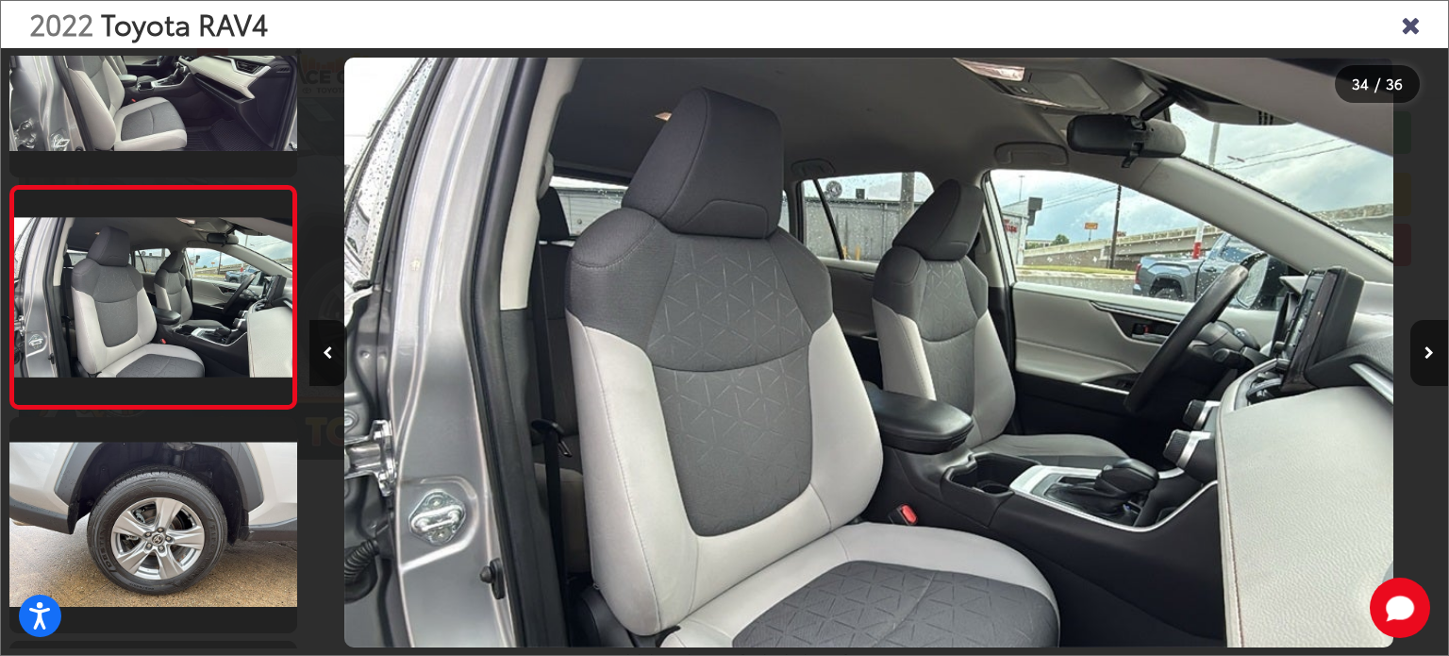
click at [1434, 345] on button "Next image" at bounding box center [1430, 353] width 38 height 66
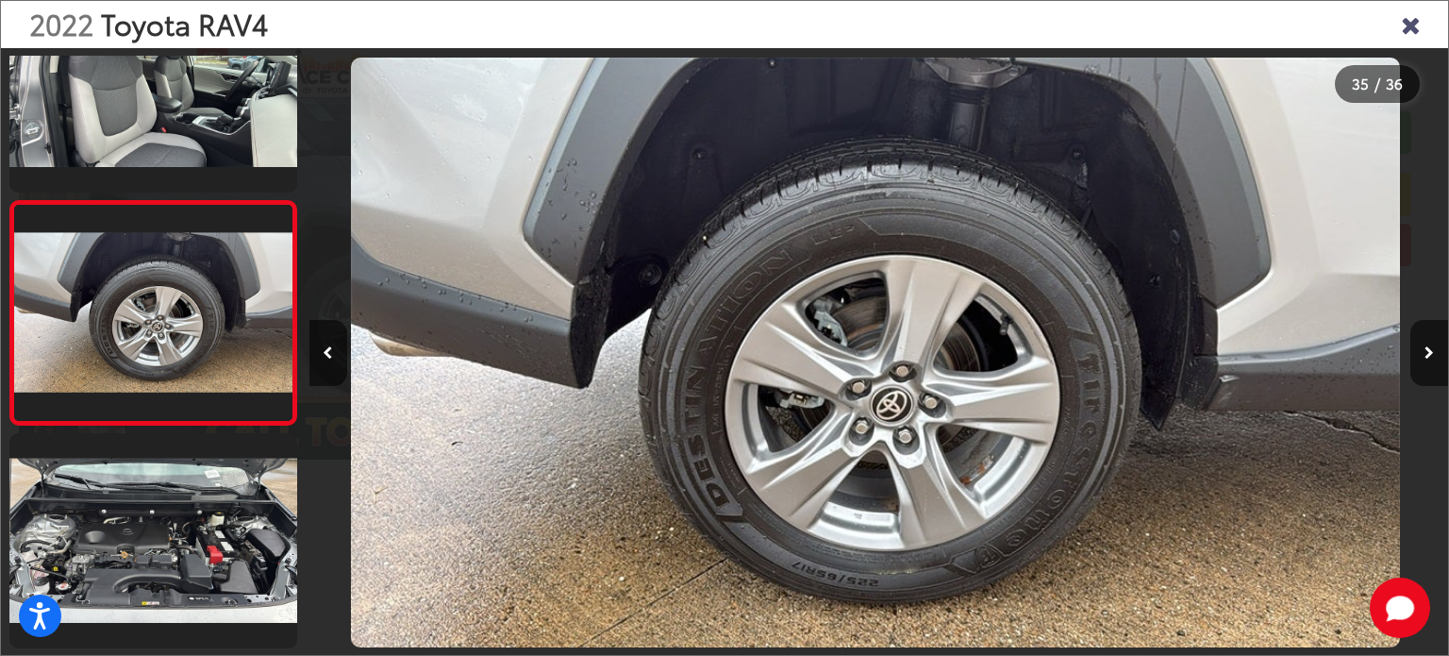
click at [1434, 345] on button "Next image" at bounding box center [1430, 353] width 38 height 66
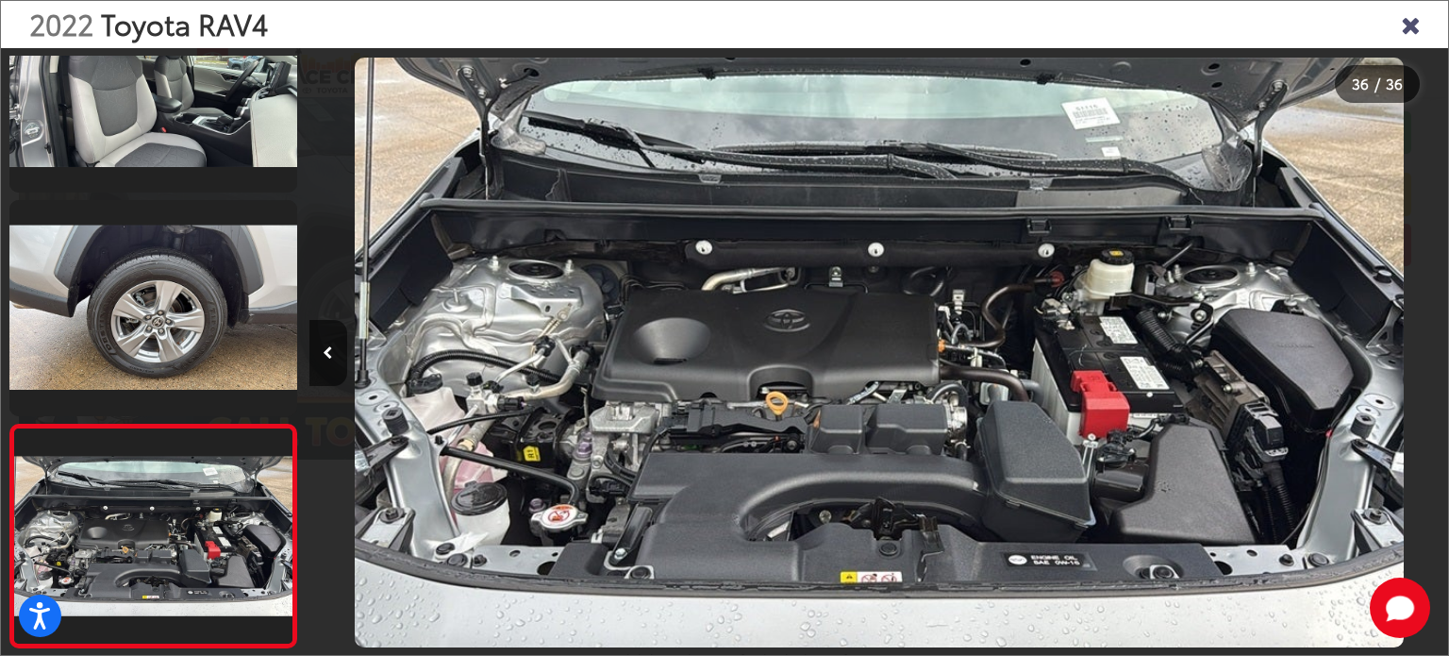
click at [1434, 345] on div at bounding box center [1306, 352] width 285 height 609
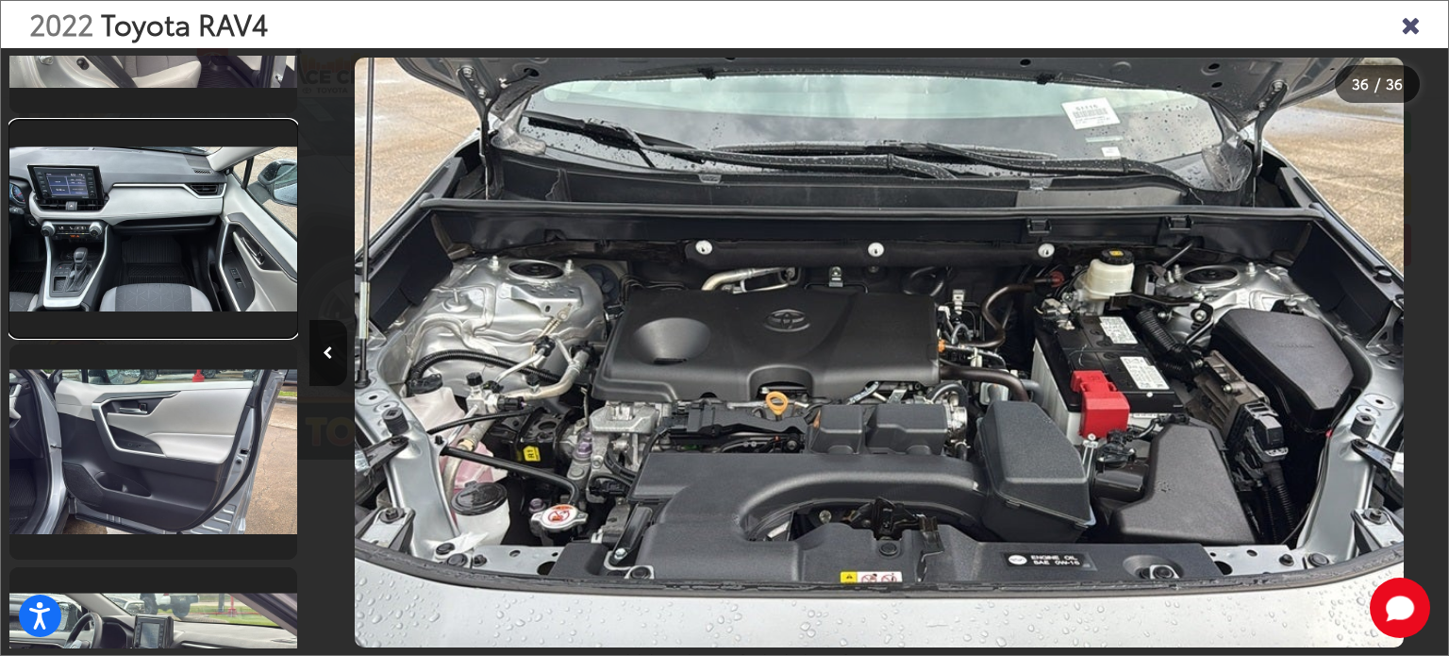
click at [204, 275] on link at bounding box center [153, 229] width 288 height 216
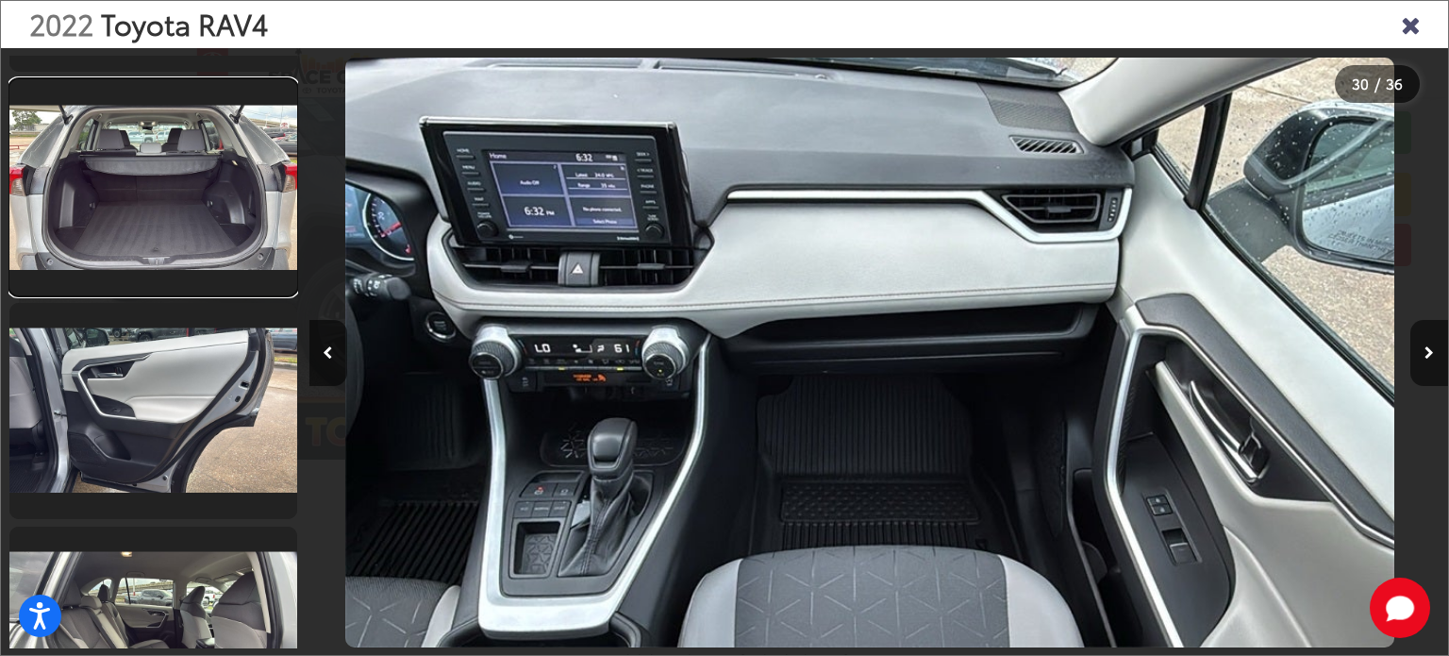
click at [204, 275] on link at bounding box center [153, 187] width 288 height 216
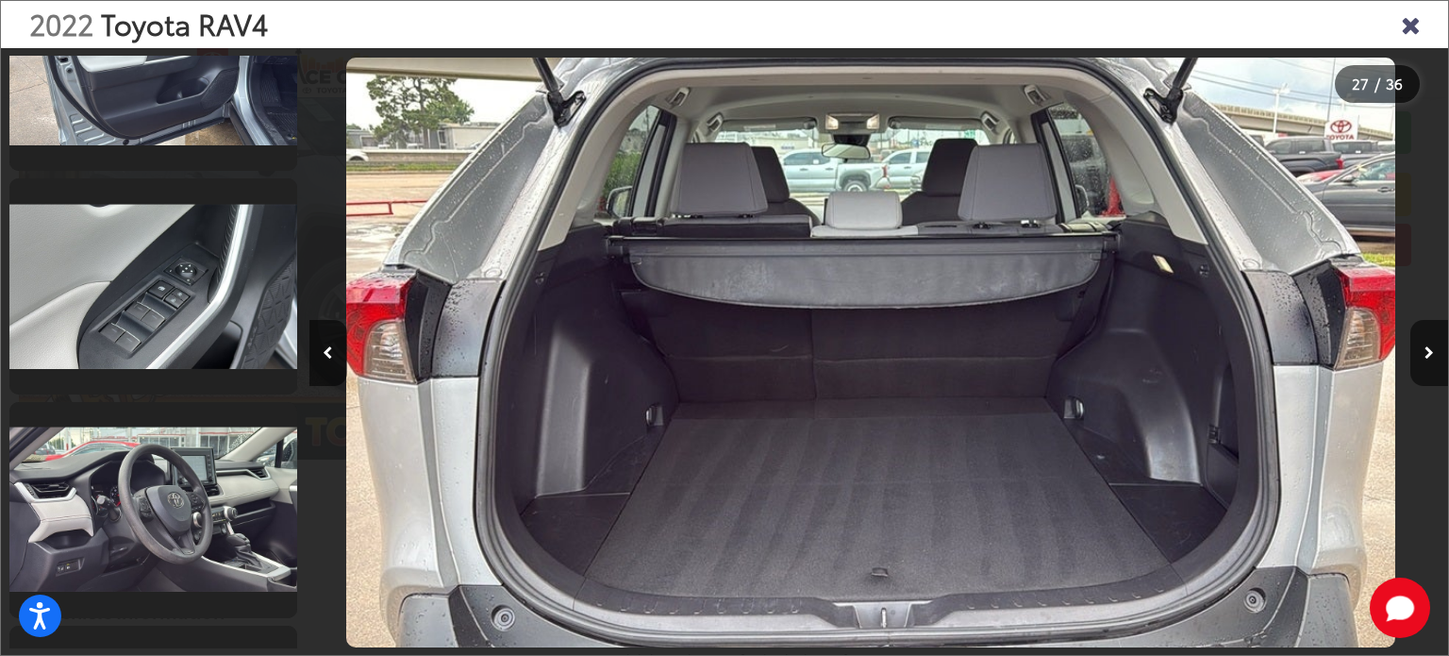
scroll to position [1982, 0]
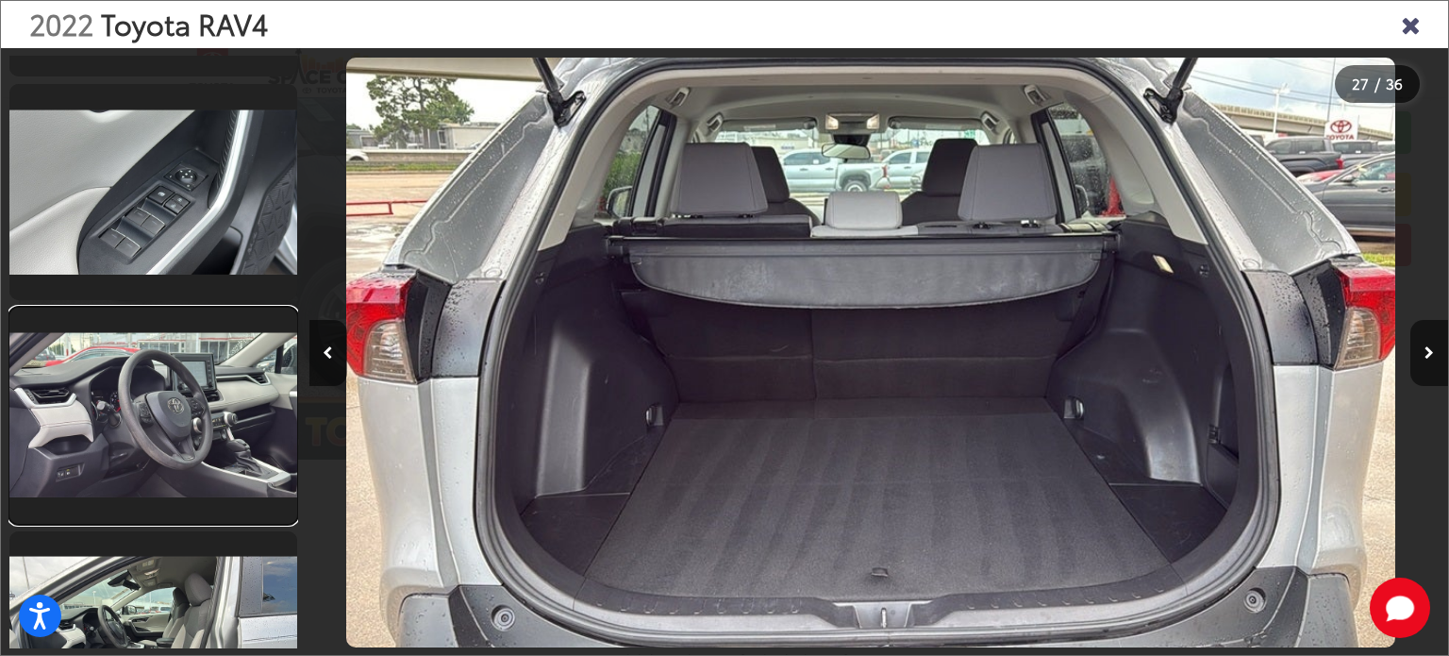
click at [170, 410] on link at bounding box center [153, 416] width 288 height 216
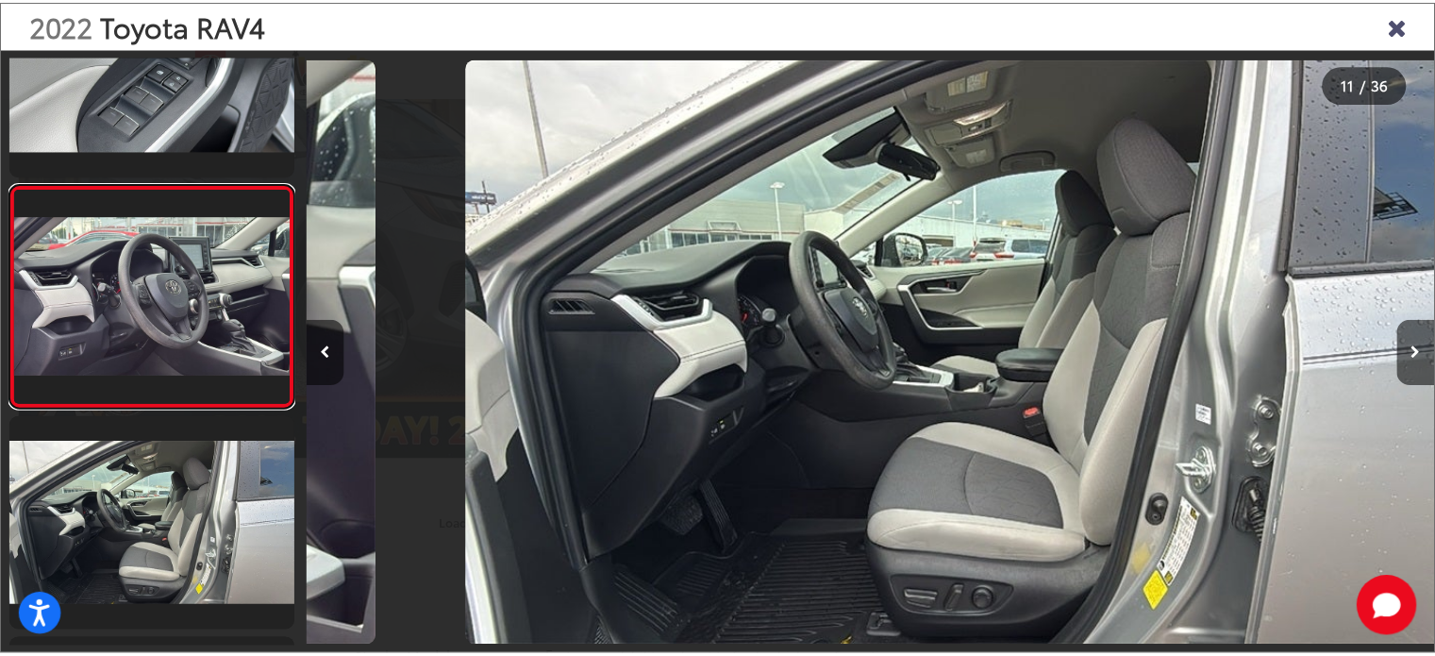
scroll to position [0, 11395]
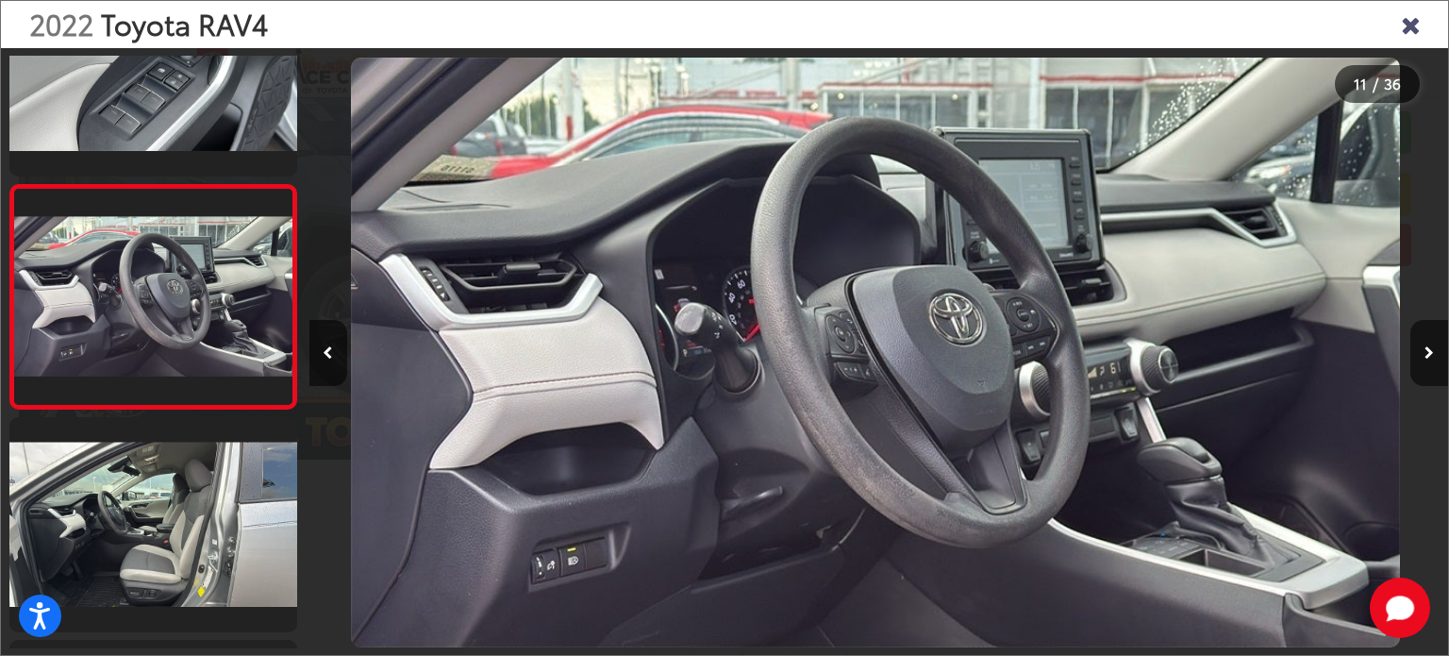
click at [671, 497] on img "2022 Toyota RAV4 XLE 10" at bounding box center [875, 353] width 1049 height 591
click at [887, 462] on img "2022 Toyota RAV4 XLE 10" at bounding box center [875, 353] width 1049 height 591
click at [1409, 27] on icon "Close gallery" at bounding box center [1410, 23] width 19 height 25
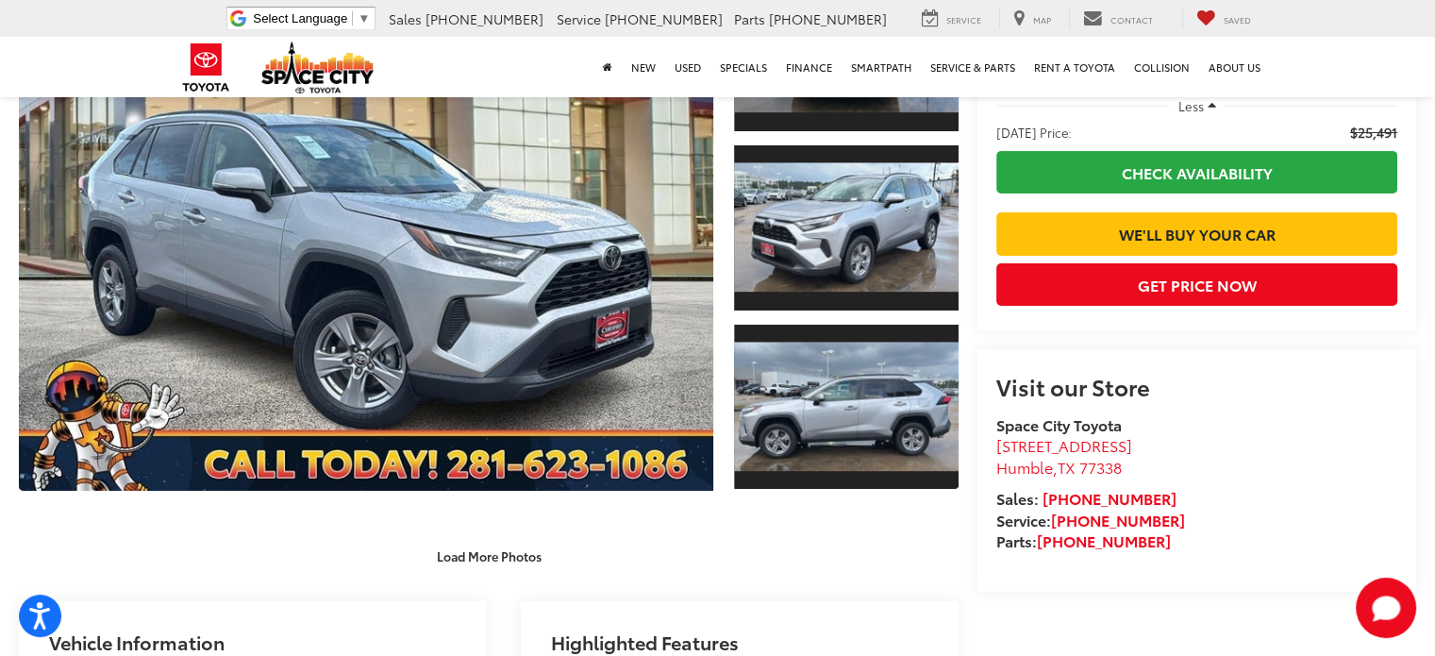
scroll to position [566, 0]
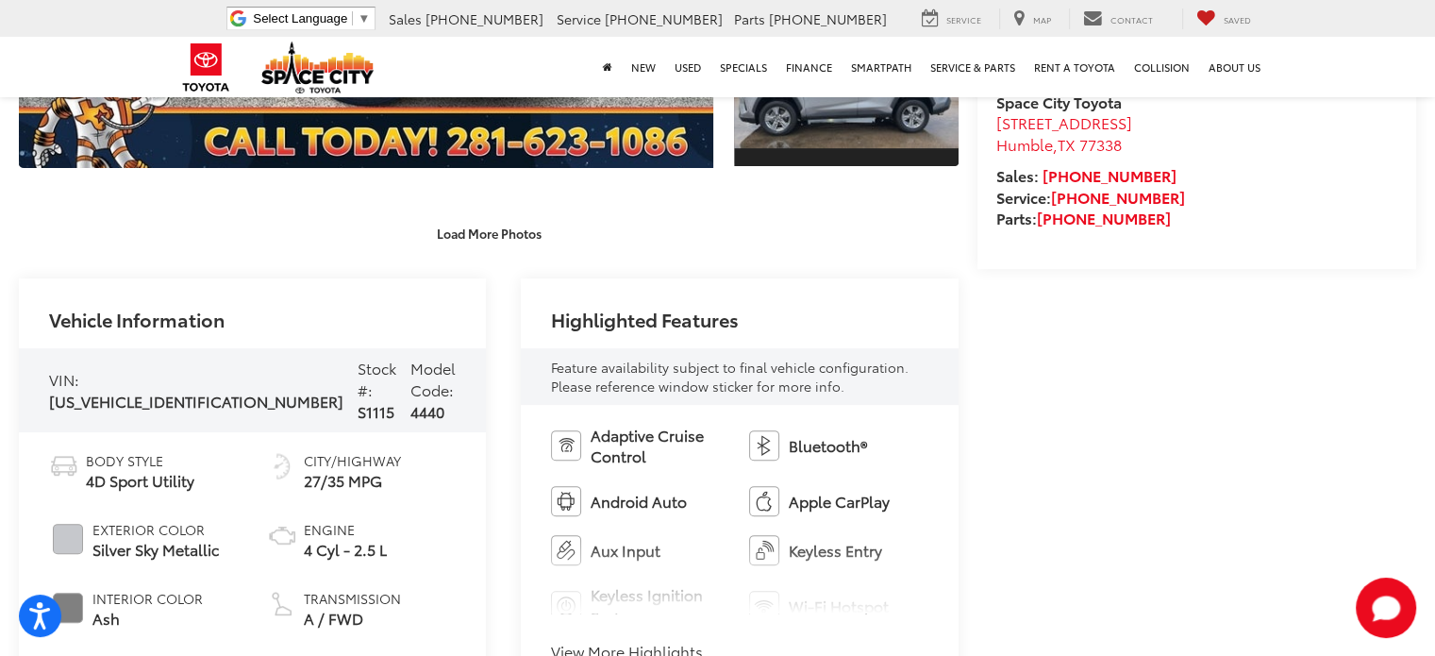
click at [121, 392] on span "2T3W1RFV4NW208657" at bounding box center [196, 401] width 294 height 22
copy span "2T3W1RFV4NW208657"
click at [325, 286] on div "Vehicle Information" at bounding box center [252, 313] width 467 height 70
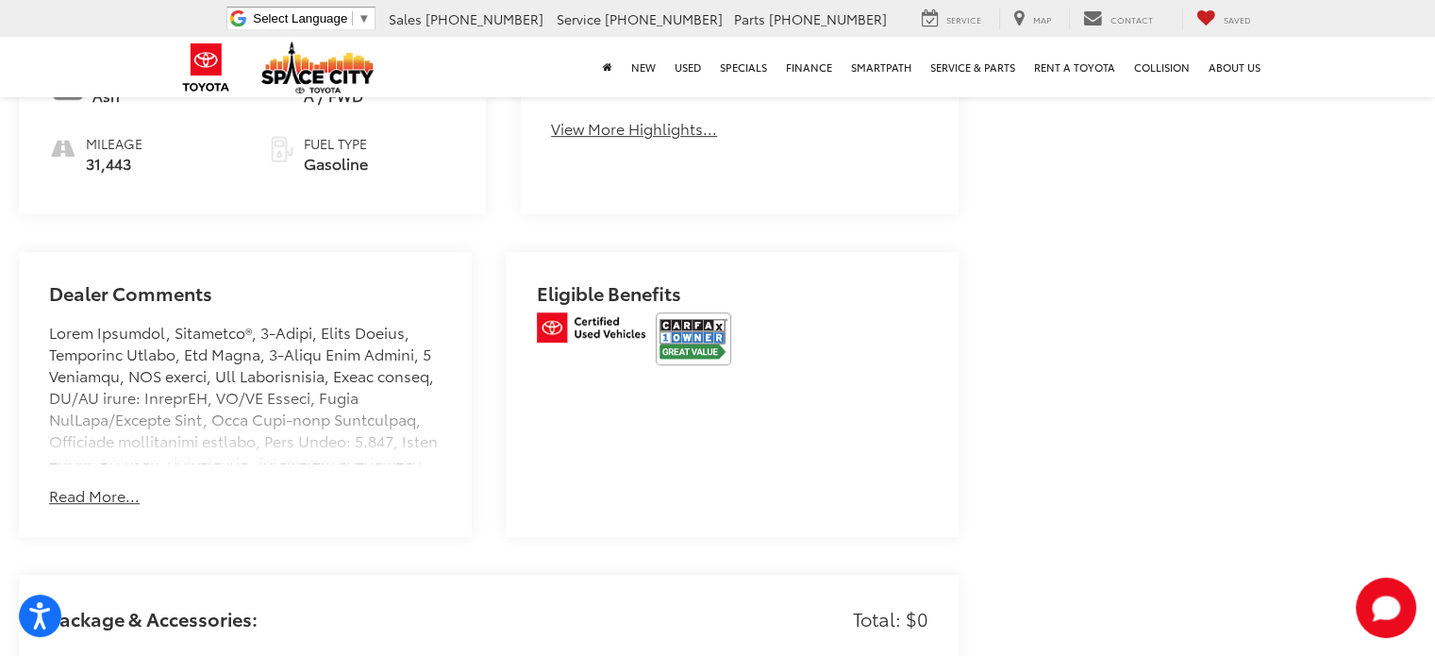
scroll to position [1132, 0]
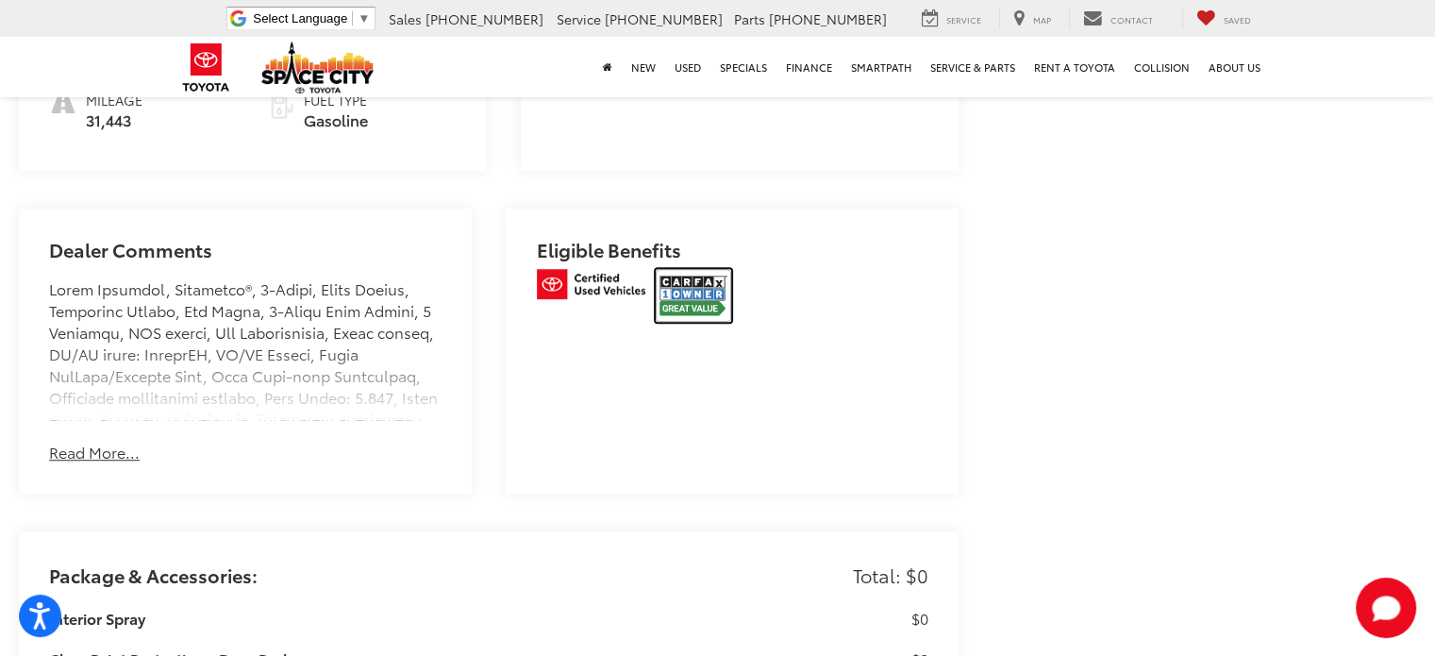
click at [694, 269] on img at bounding box center [693, 295] width 75 height 53
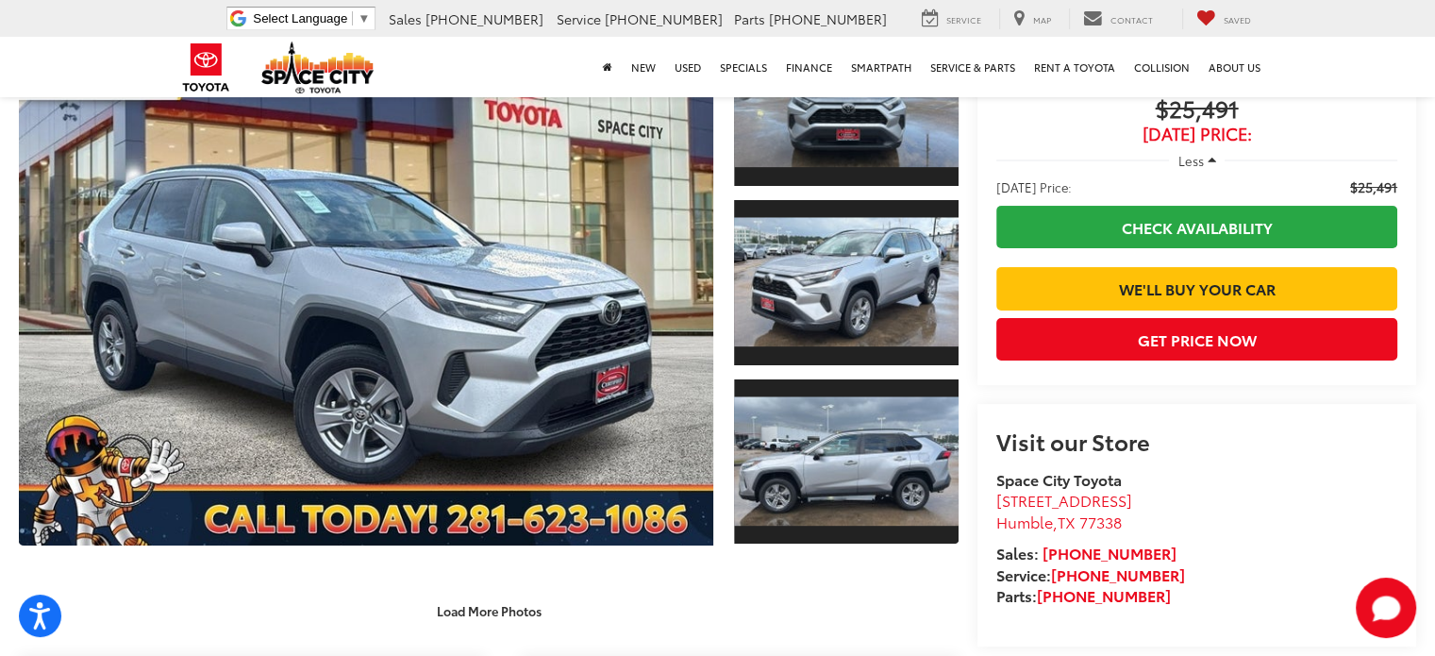
scroll to position [0, 0]
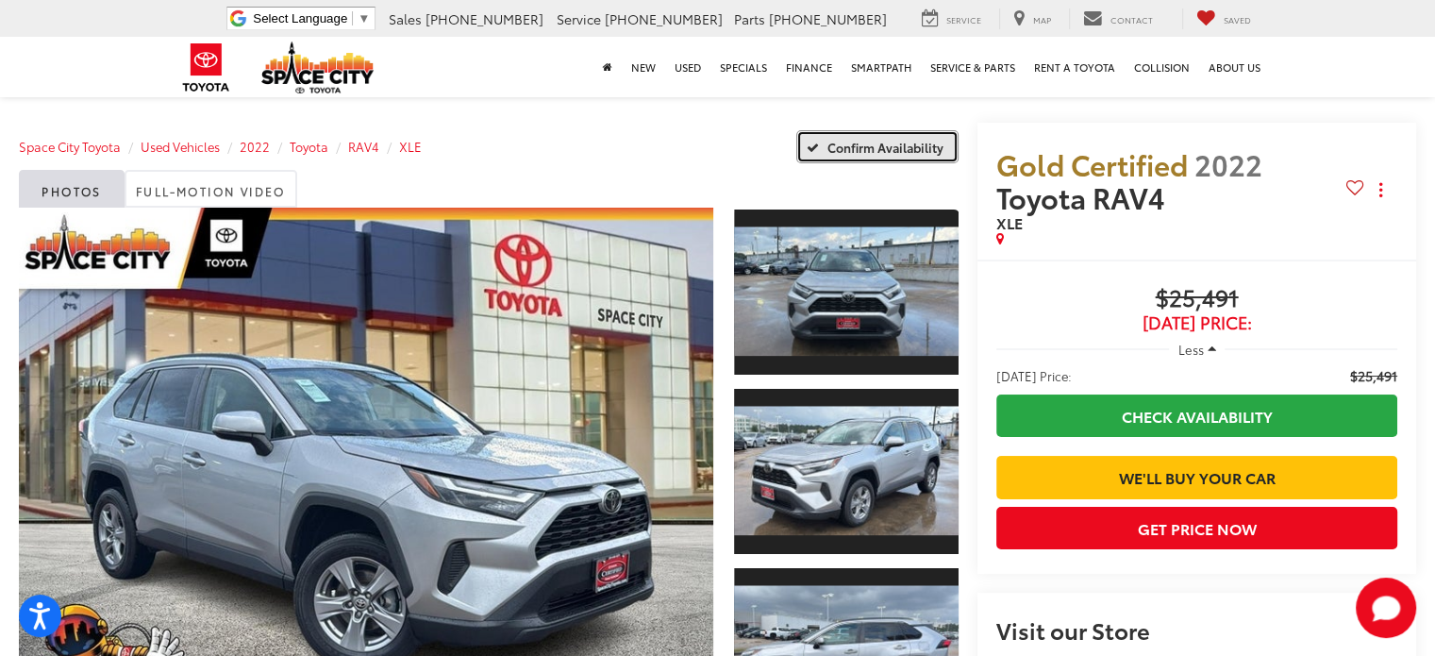
click at [884, 148] on span "Confirm Availability" at bounding box center [886, 147] width 116 height 17
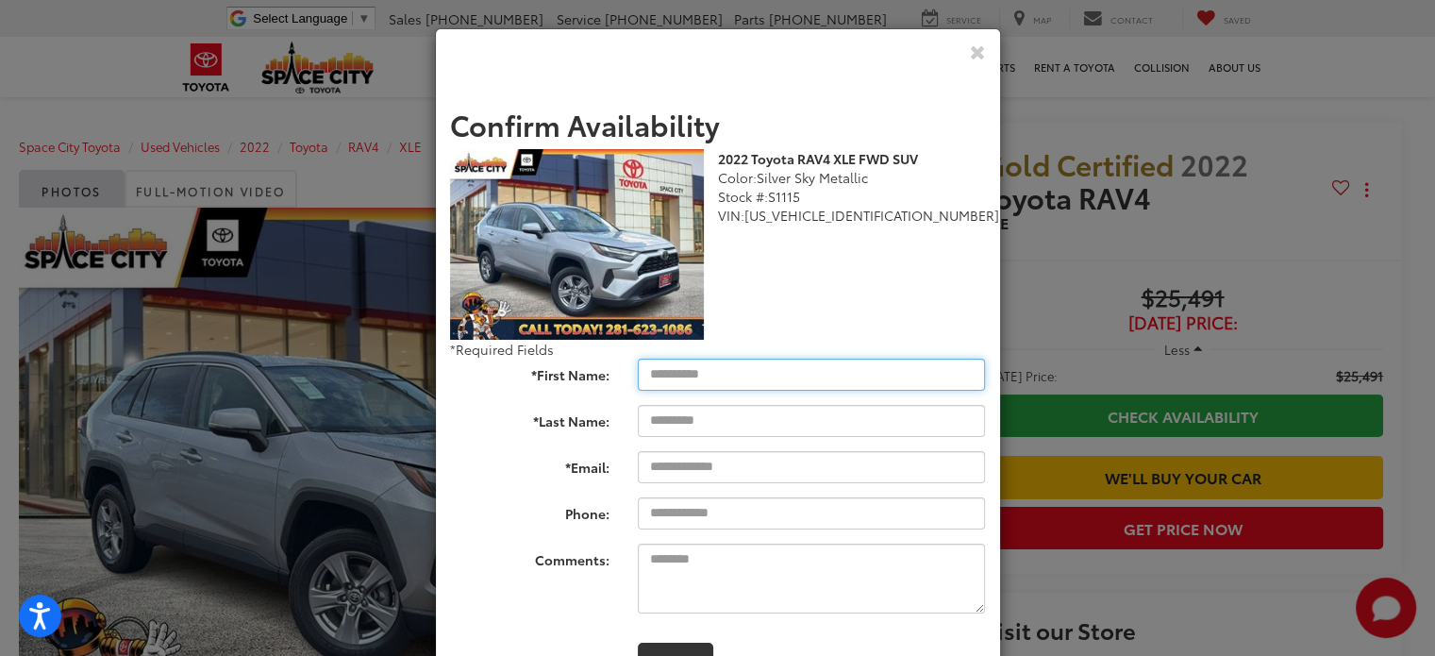
click at [710, 371] on input "*First Name:" at bounding box center [812, 375] width 348 height 32
type input "******"
type input "*******"
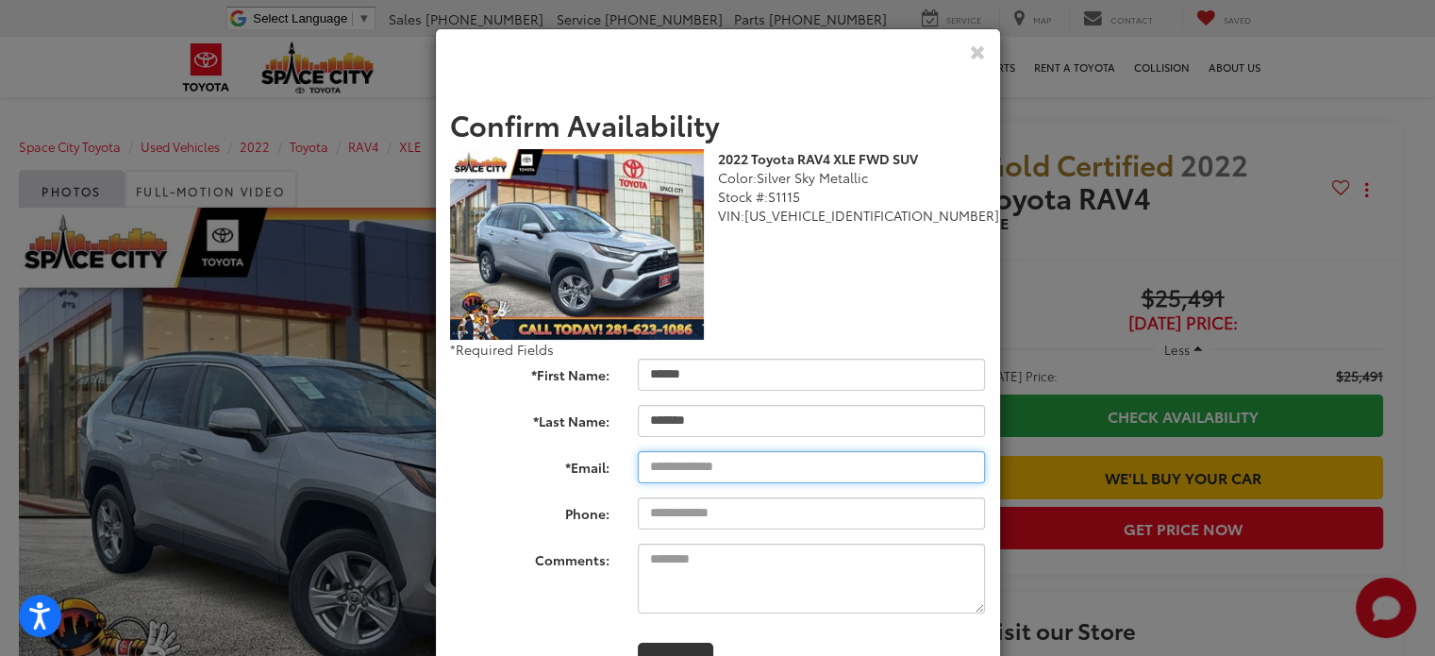
type input "**********"
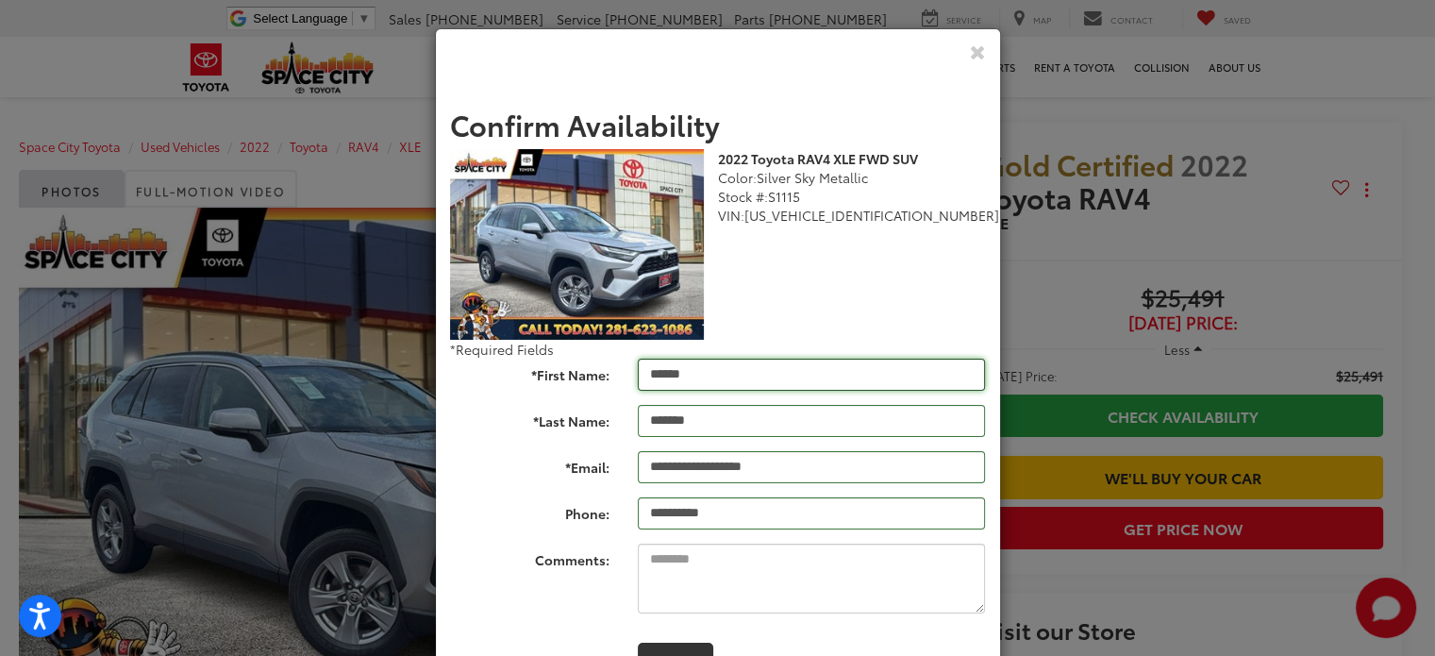
type input "**********"
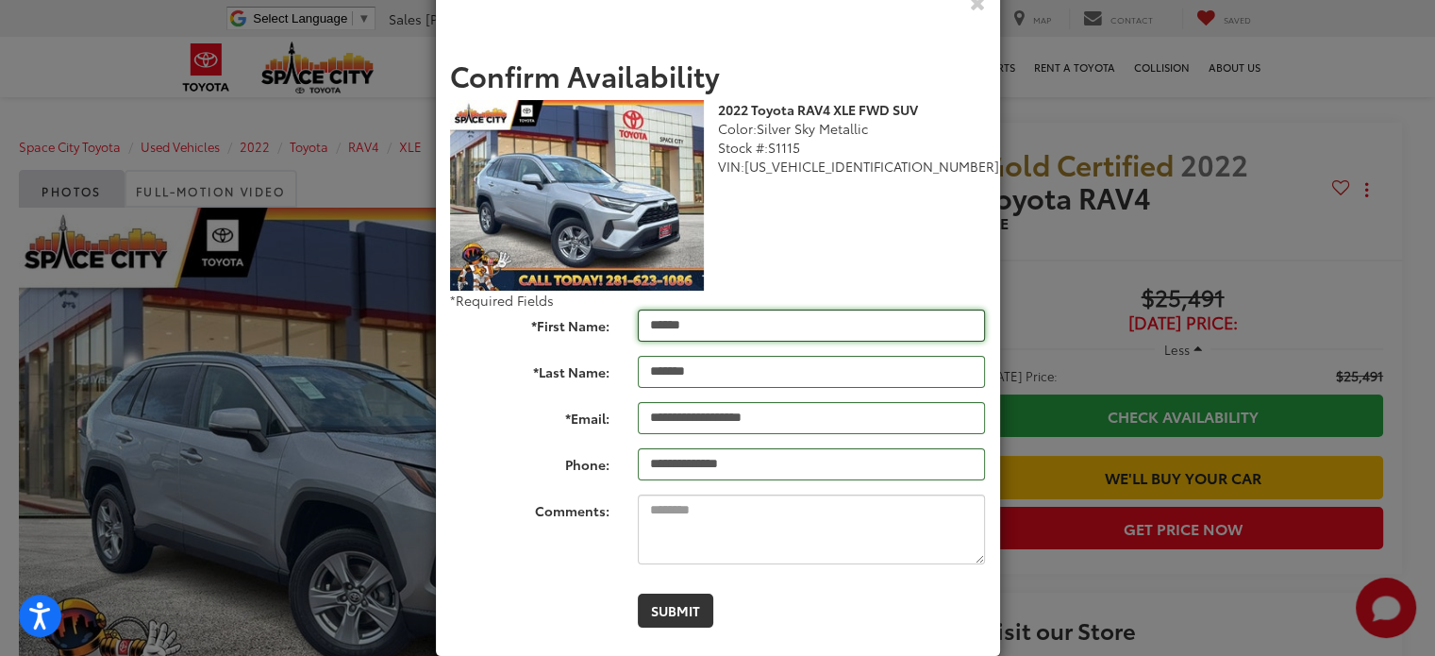
scroll to position [76, 0]
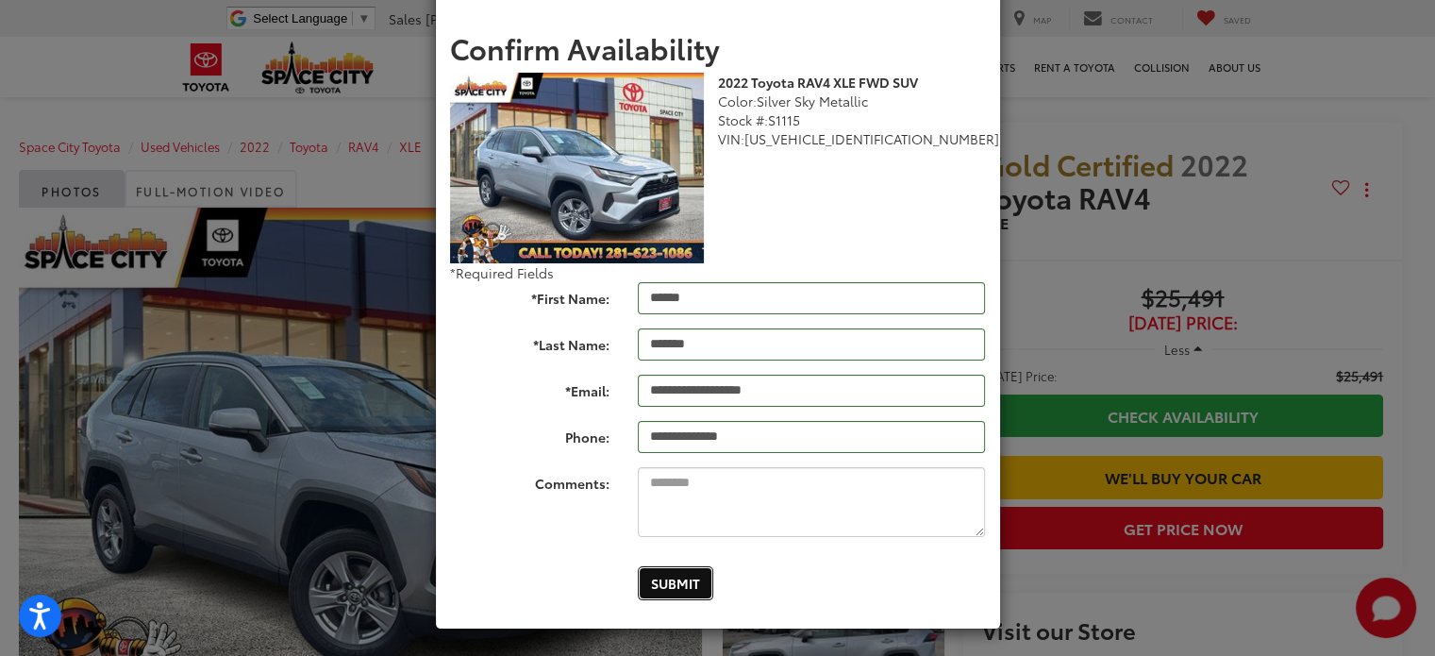
click at [665, 579] on button "Submit" at bounding box center [675, 583] width 75 height 34
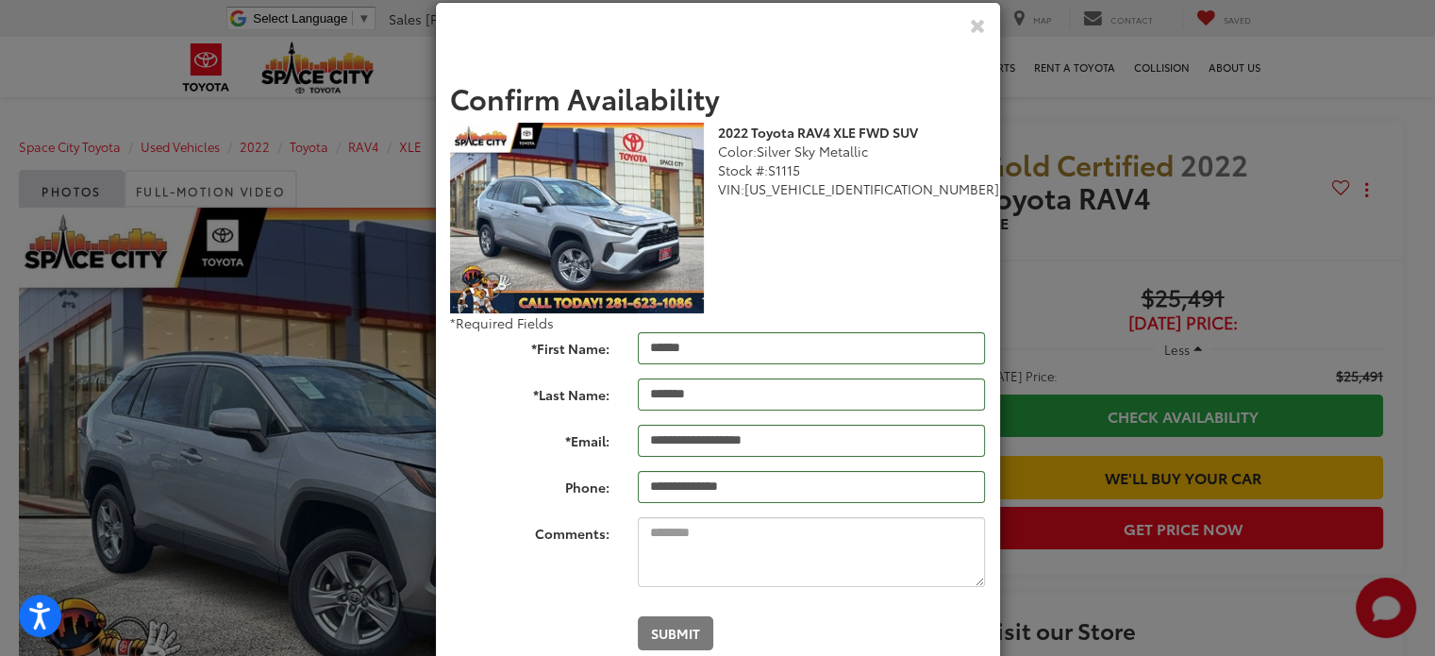
scroll to position [0, 0]
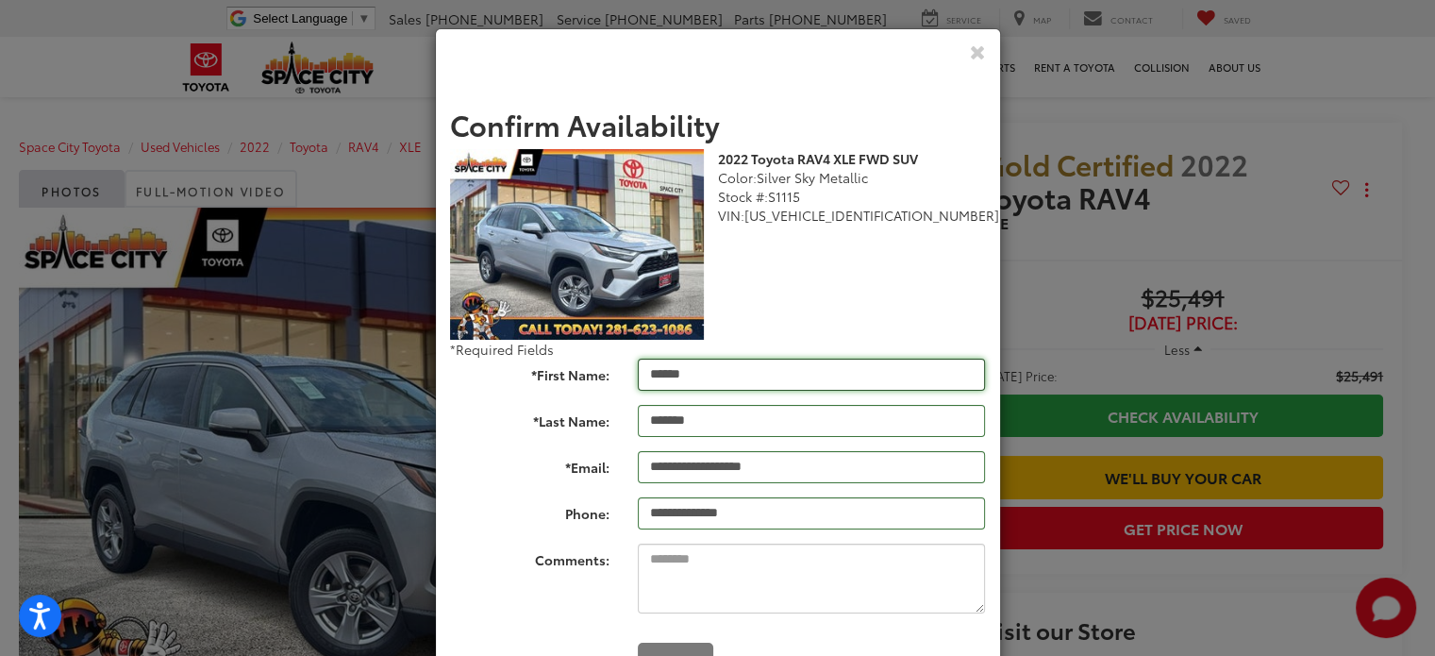
click at [832, 376] on input "******" at bounding box center [812, 375] width 348 height 32
click at [848, 316] on div "2022 Toyota RAV4 XLE FWD SUV Color: Silver Sky Metallic Stock #: S1115 VIN: 2T3…" at bounding box center [718, 244] width 564 height 191
click at [978, 56] on icon "Close" at bounding box center [978, 52] width 16 height 20
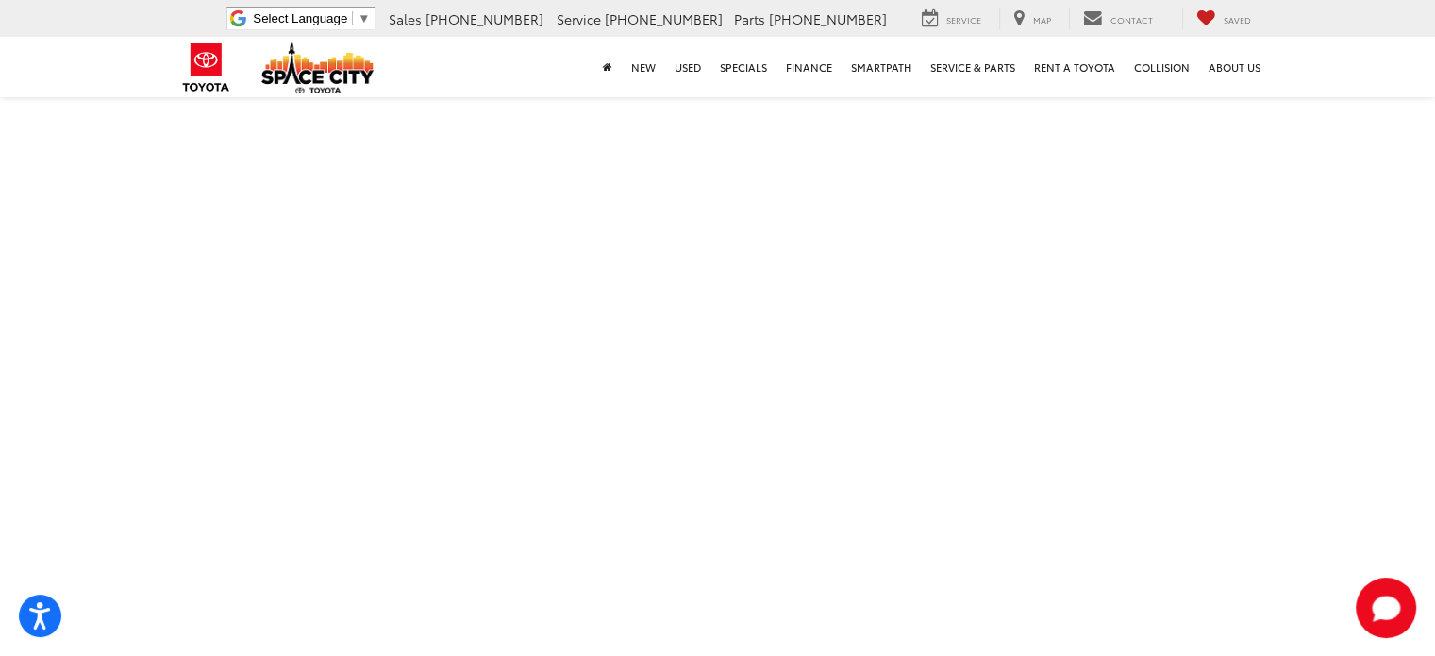
scroll to position [189, 0]
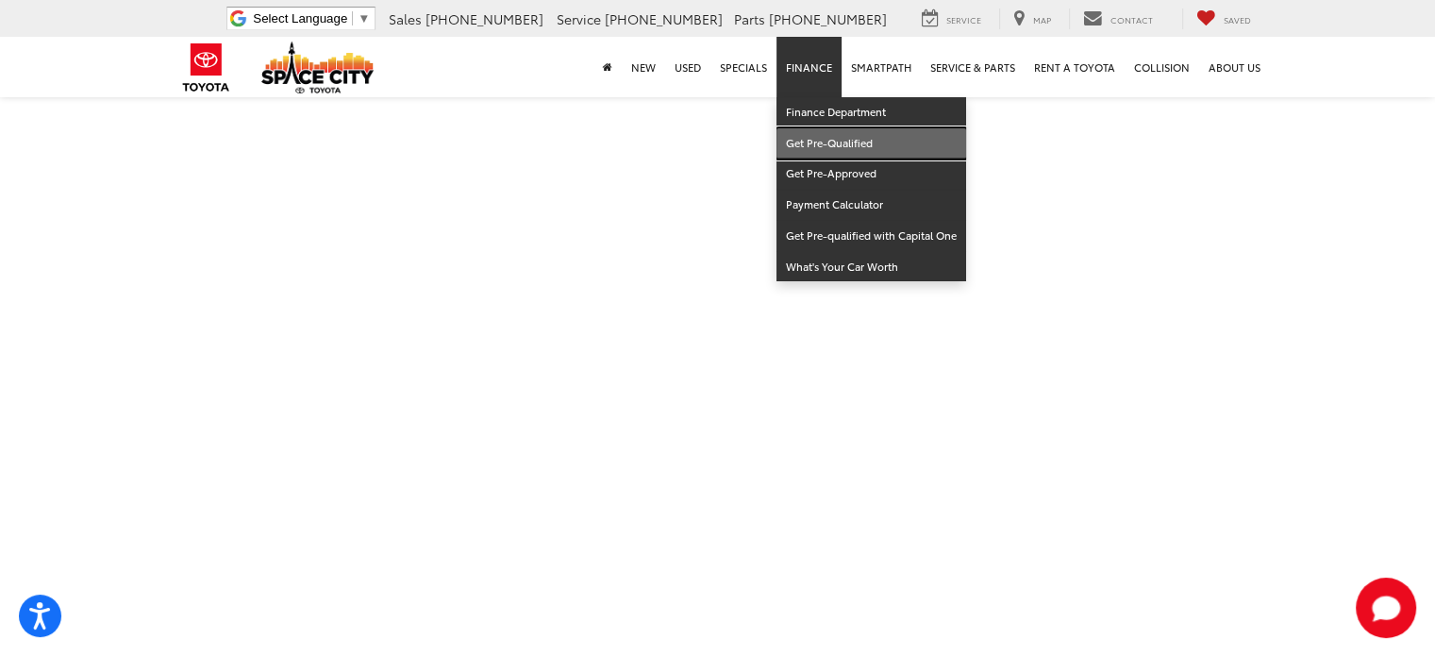
click at [833, 130] on link "Get Pre-Qualified" at bounding box center [872, 143] width 190 height 31
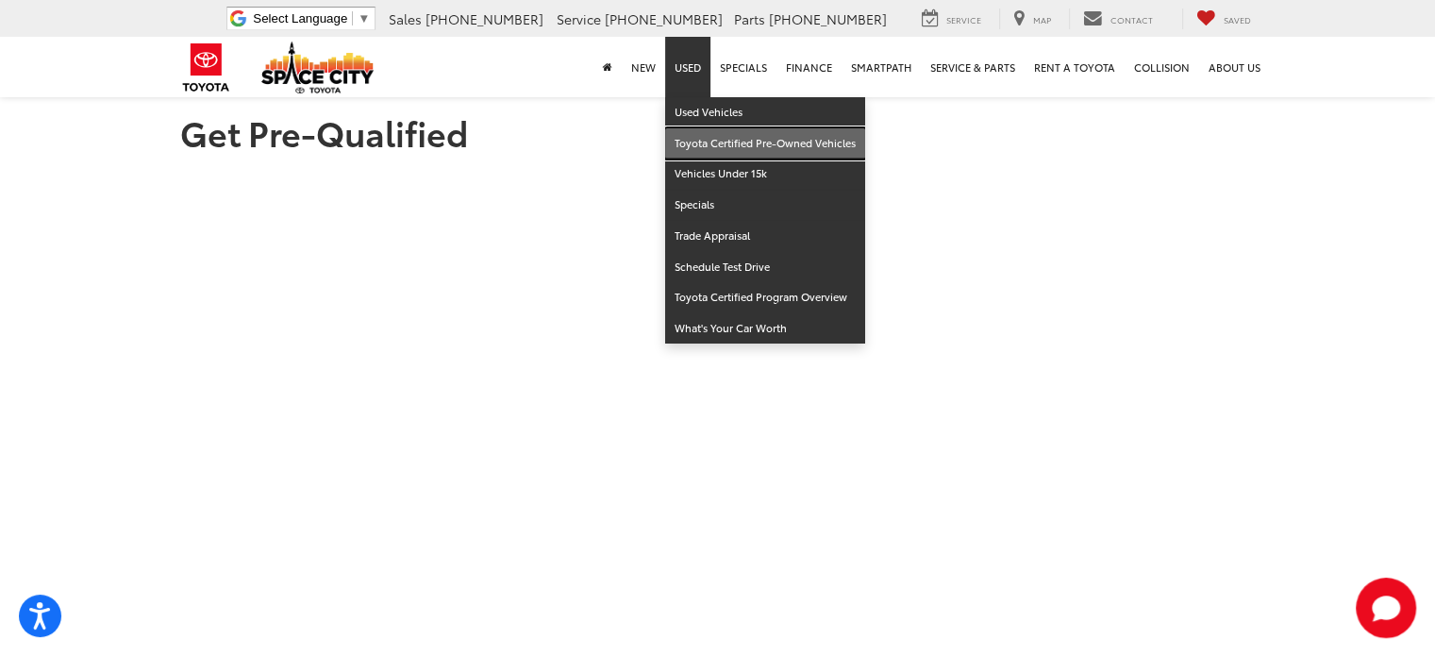
click at [714, 142] on link "Toyota Certified Pre-Owned Vehicles" at bounding box center [765, 143] width 200 height 31
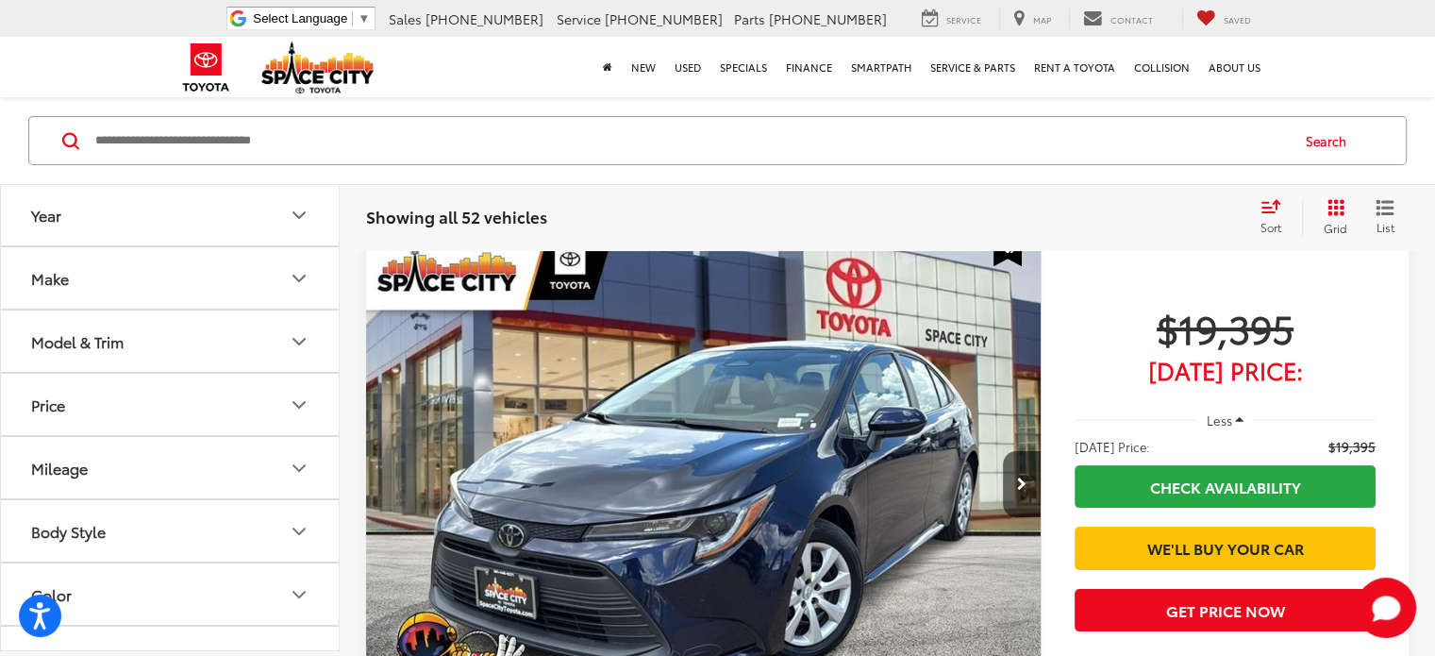
scroll to position [189, 0]
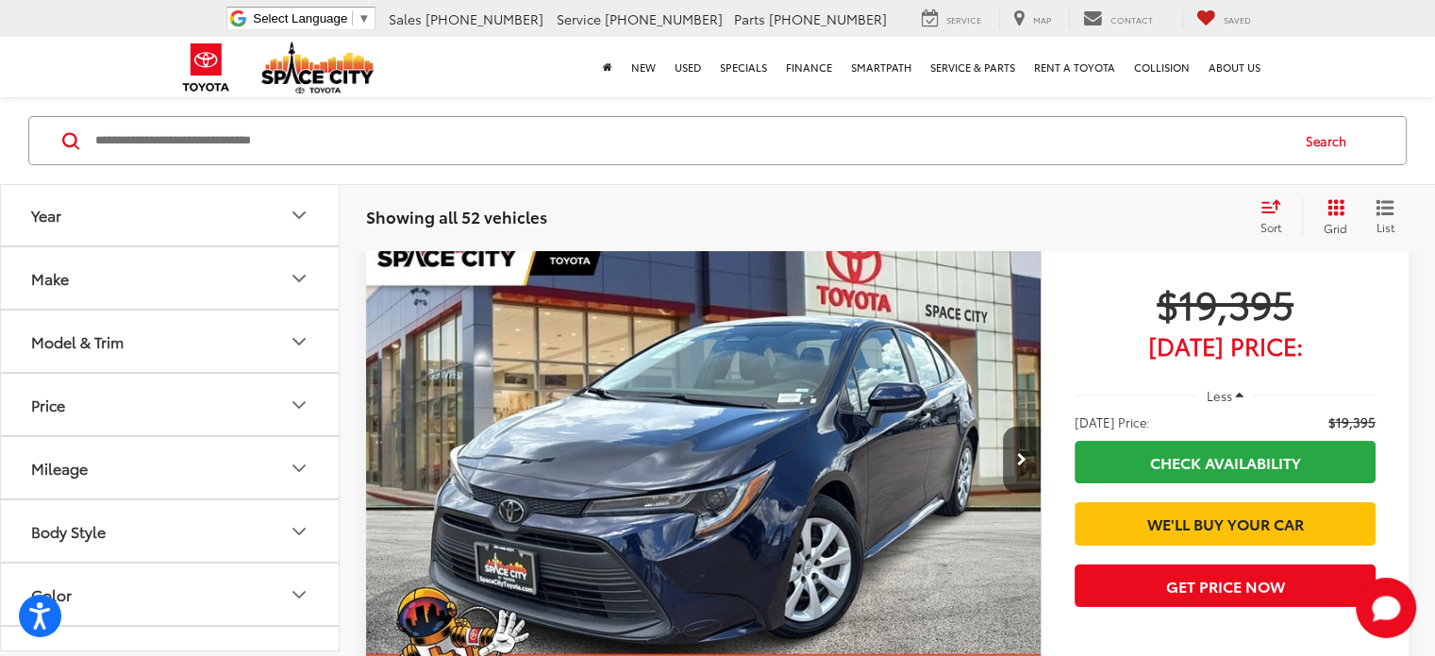
click at [293, 261] on button "Make" at bounding box center [171, 278] width 340 height 61
click at [293, 262] on button "Make" at bounding box center [171, 278] width 340 height 61
click at [276, 327] on button "Model & Trim" at bounding box center [171, 341] width 340 height 61
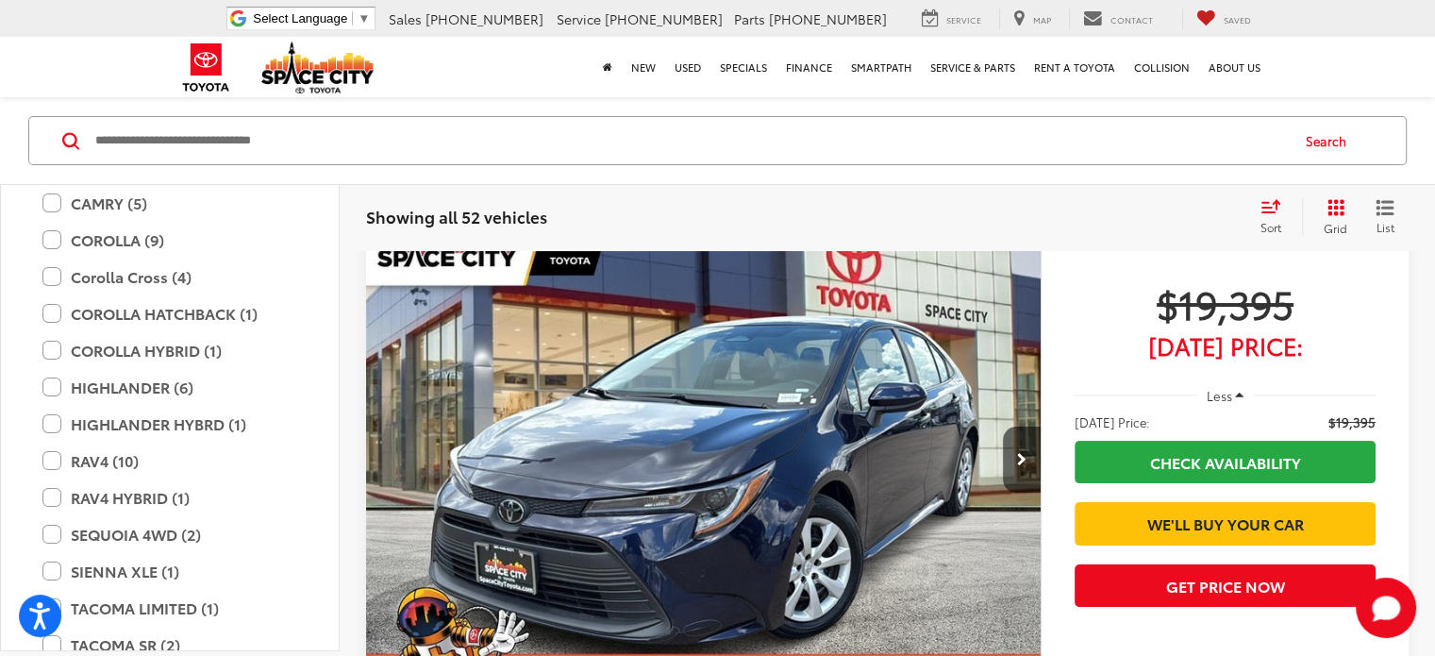
scroll to position [377, 0]
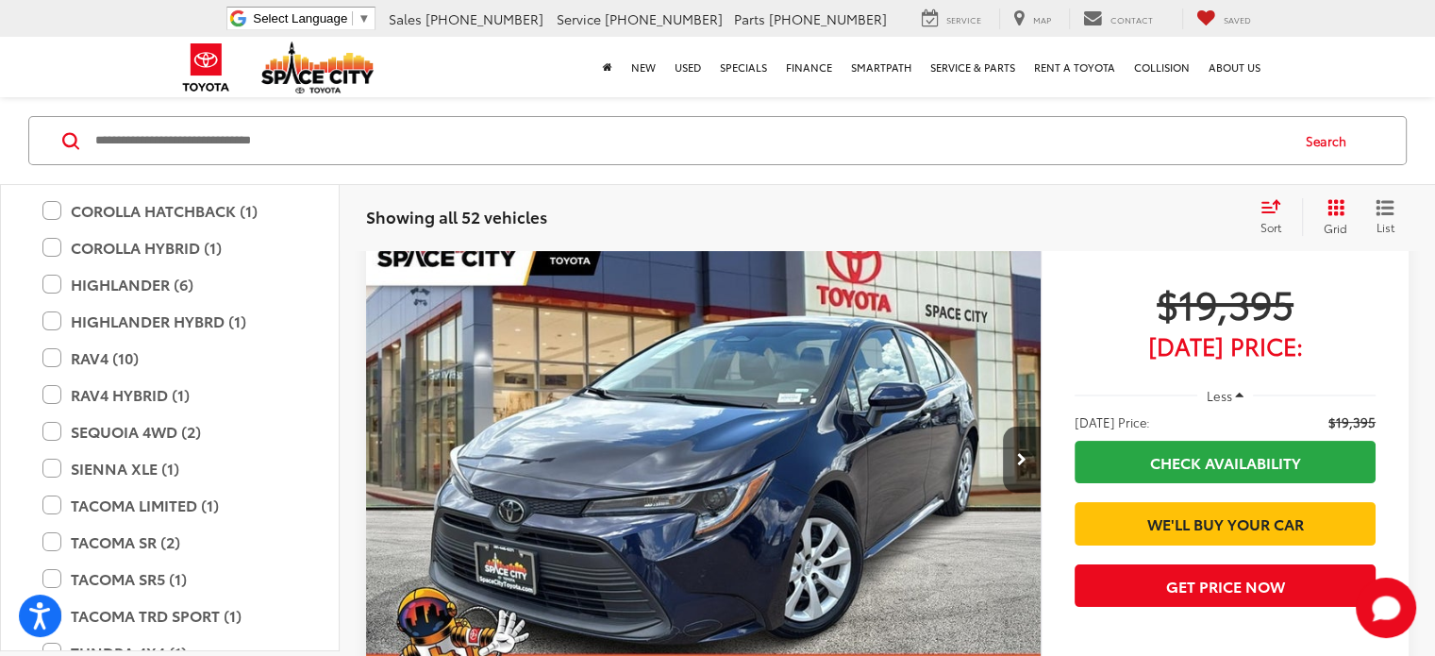
click at [55, 355] on label "RAV4 (10)" at bounding box center [169, 358] width 255 height 33
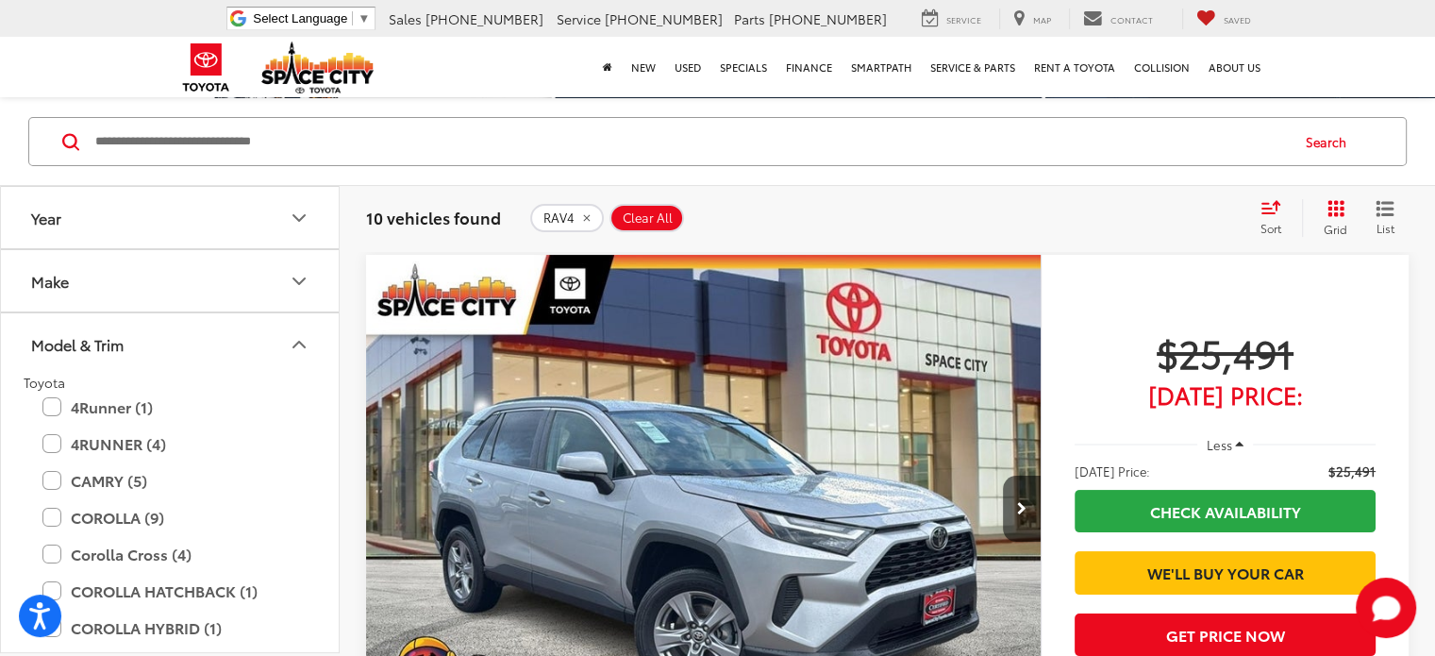
click at [297, 259] on button "Make" at bounding box center [171, 280] width 340 height 61
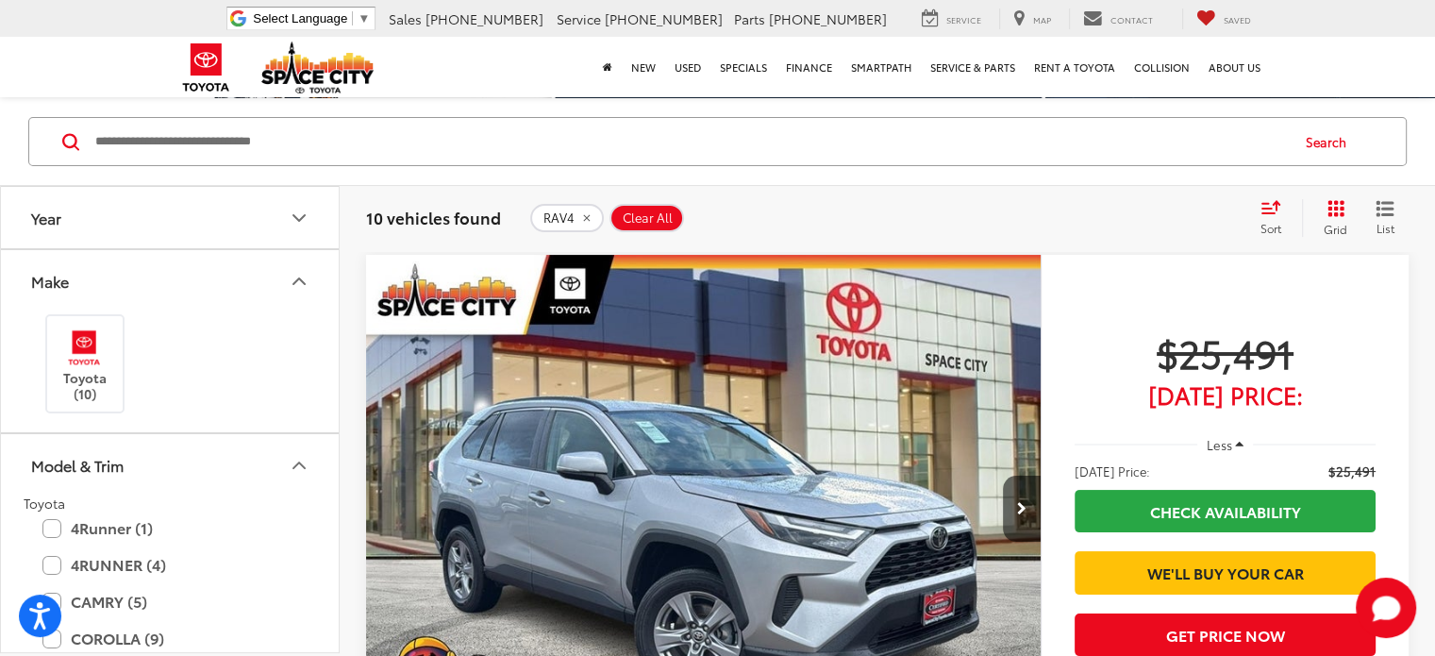
click at [291, 281] on icon "Make" at bounding box center [299, 281] width 23 height 23
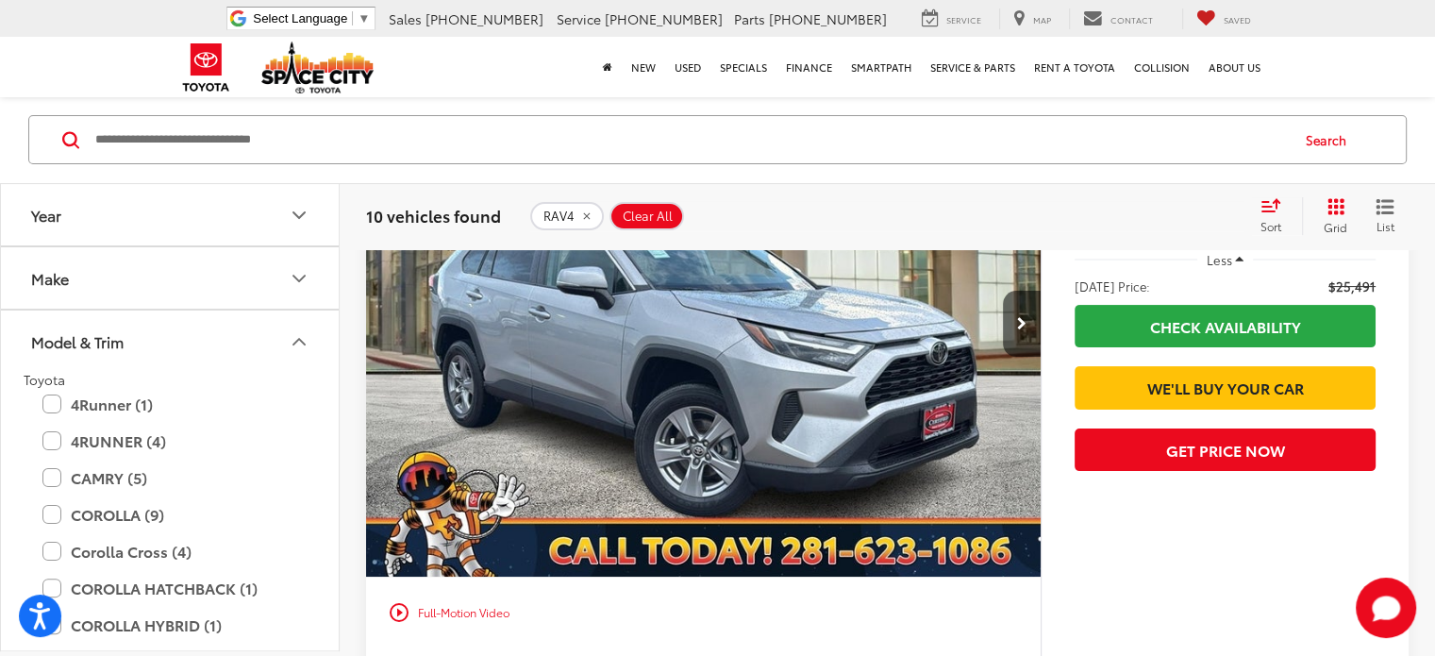
scroll to position [328, 0]
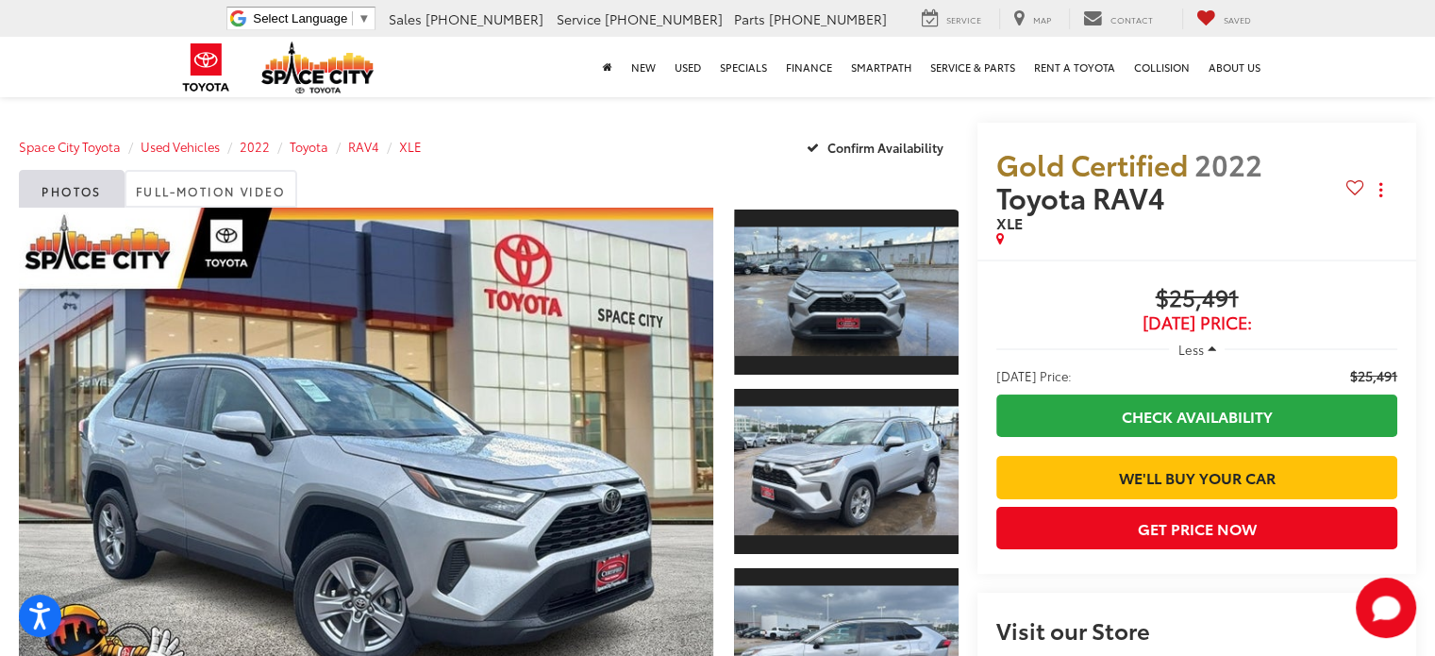
click at [1126, 176] on span "Toyota RAV4" at bounding box center [1085, 196] width 176 height 41
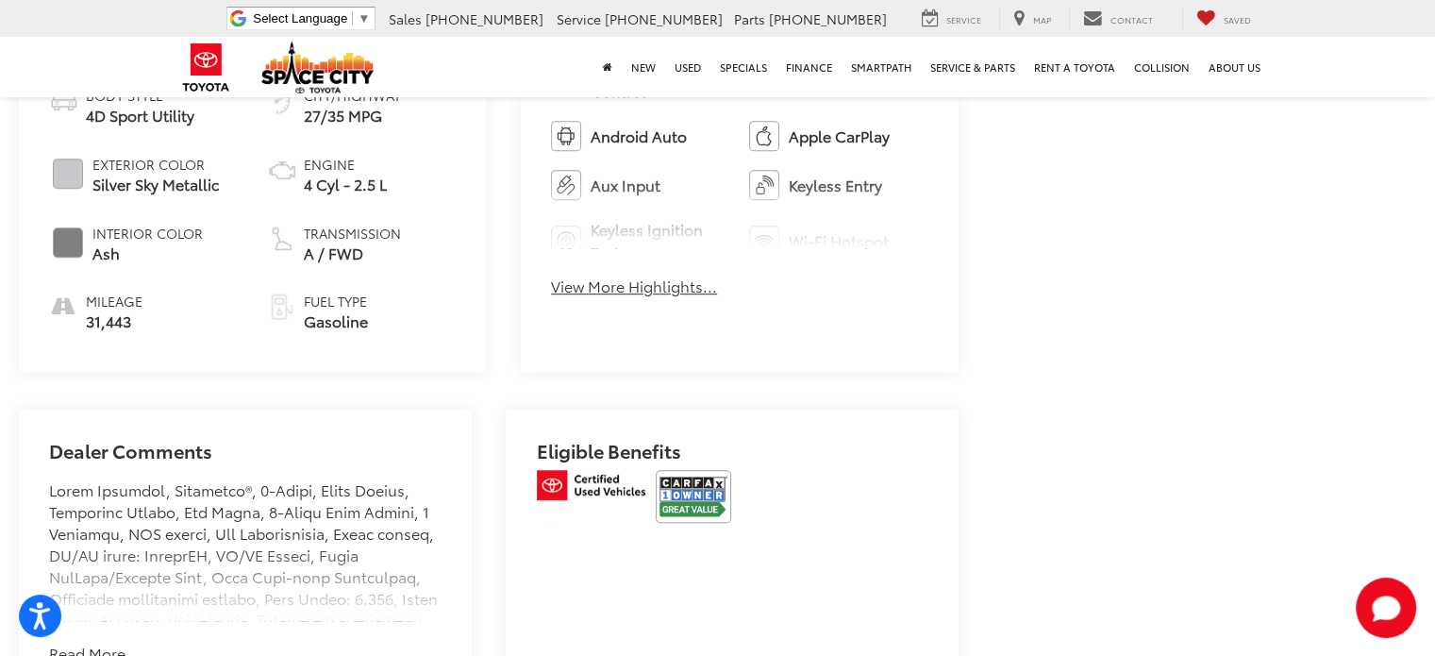
scroll to position [944, 0]
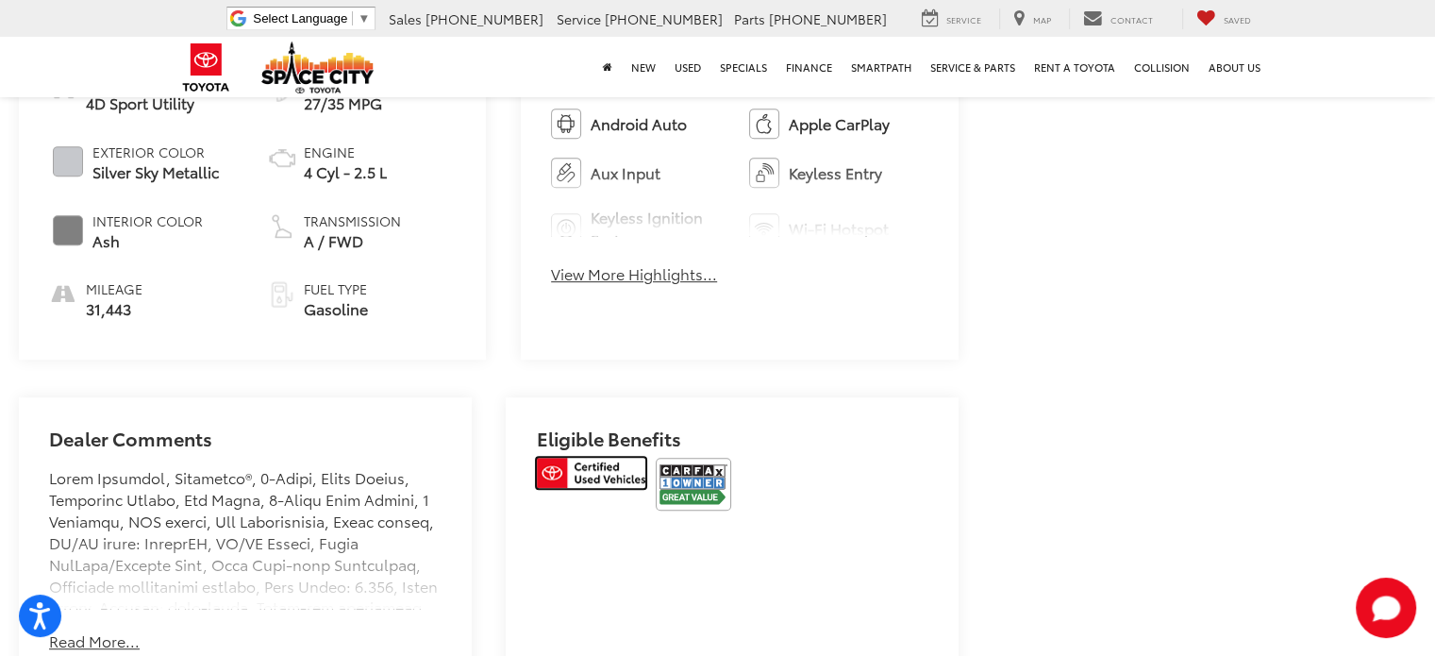
click at [615, 458] on img at bounding box center [591, 473] width 109 height 30
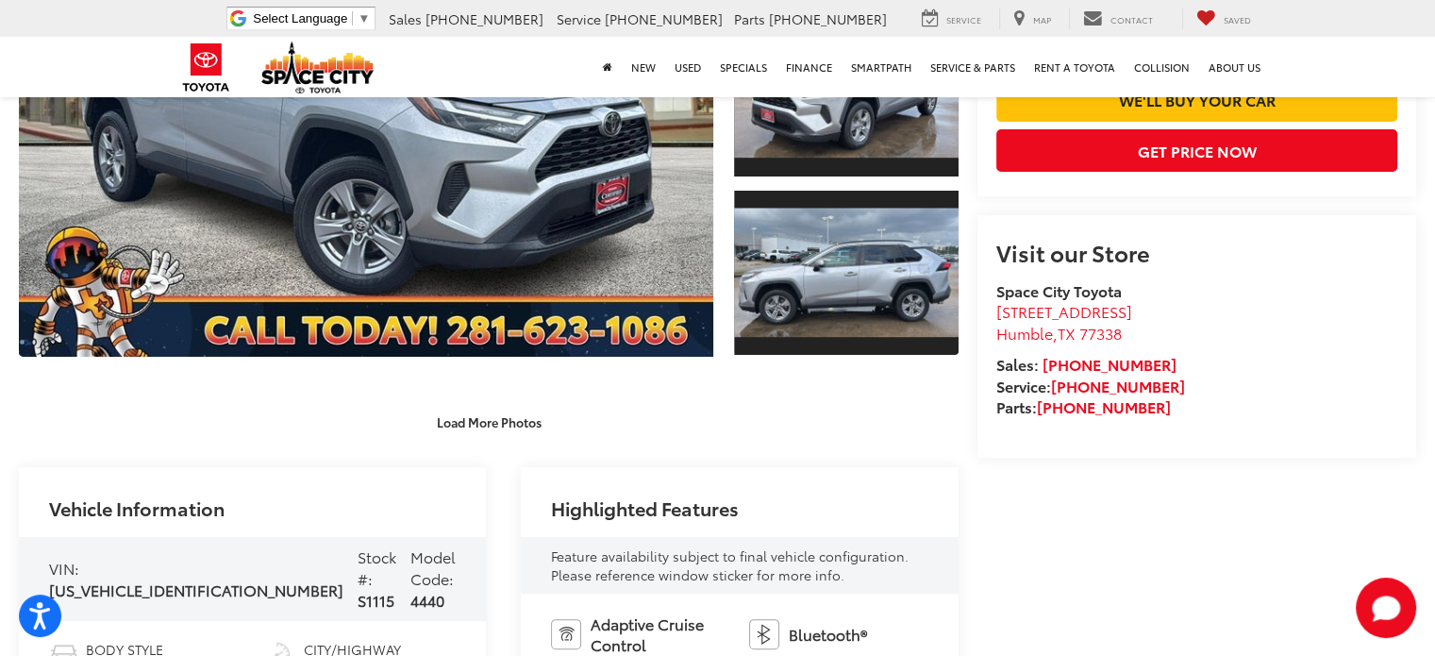
scroll to position [0, 0]
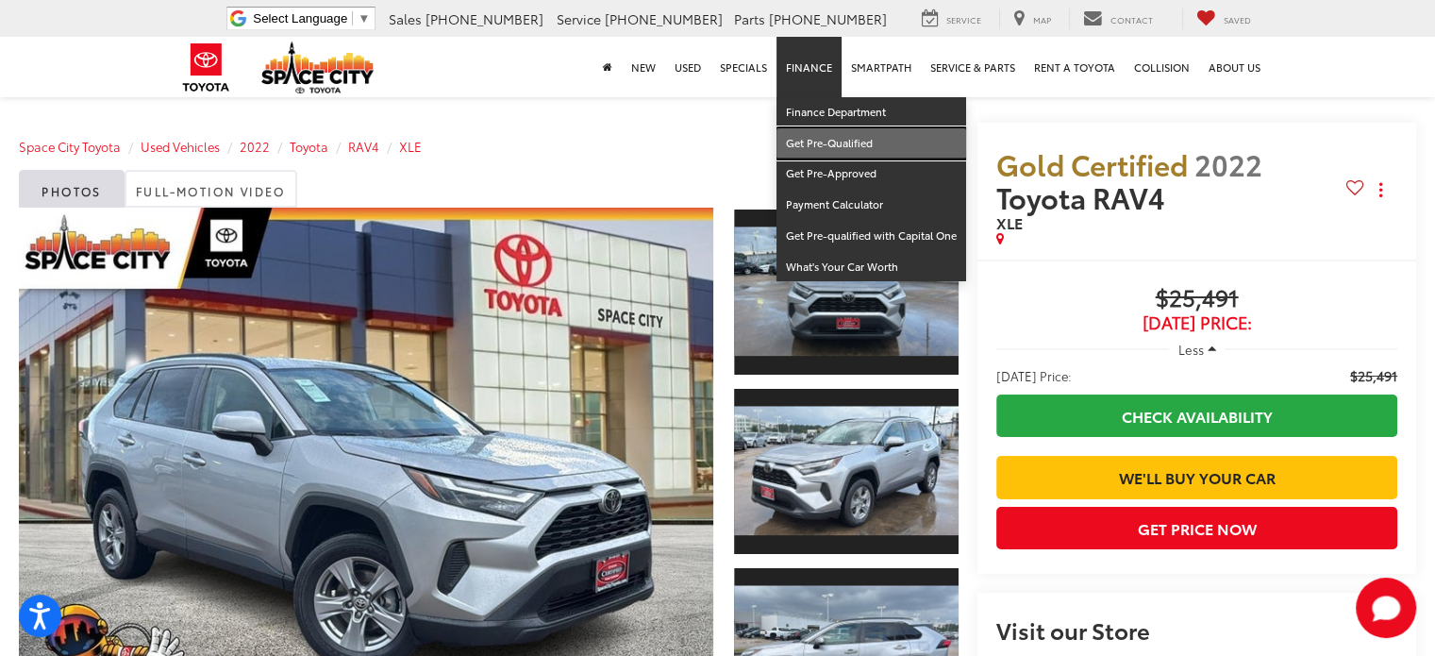
click at [819, 144] on link "Get Pre-Qualified" at bounding box center [872, 143] width 190 height 31
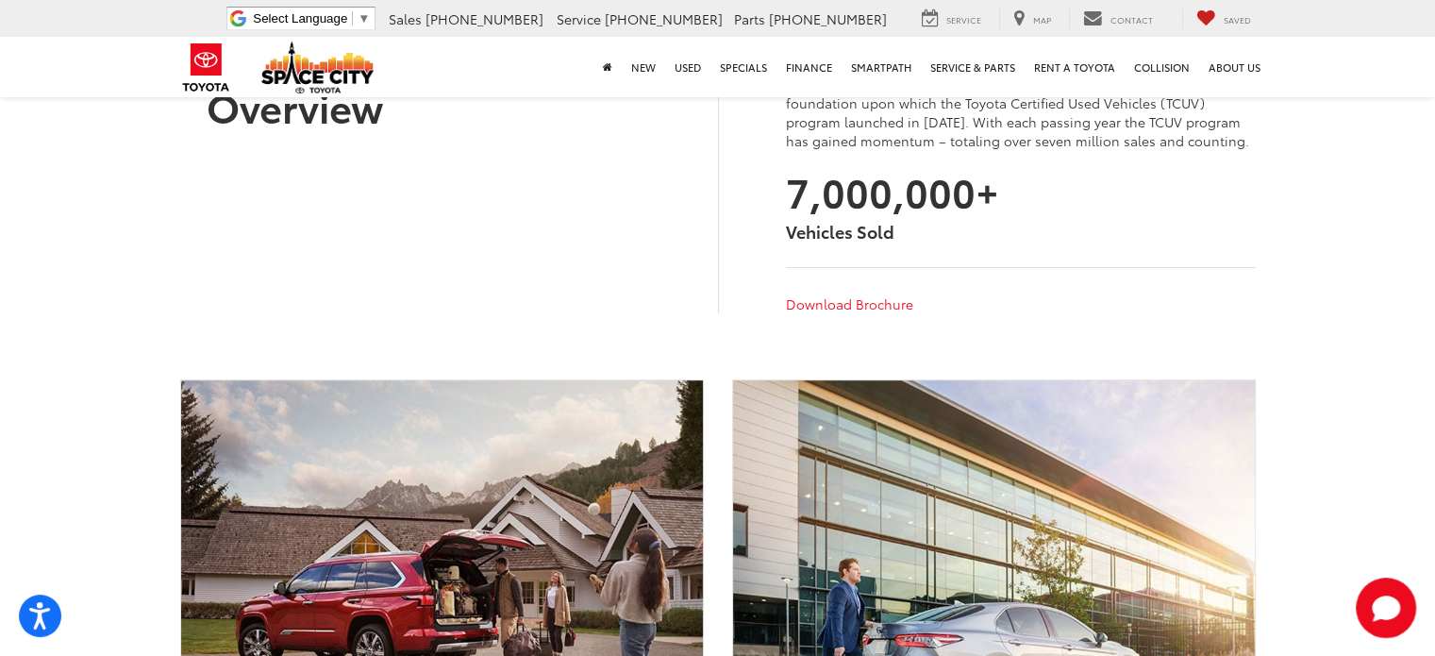
scroll to position [283, 0]
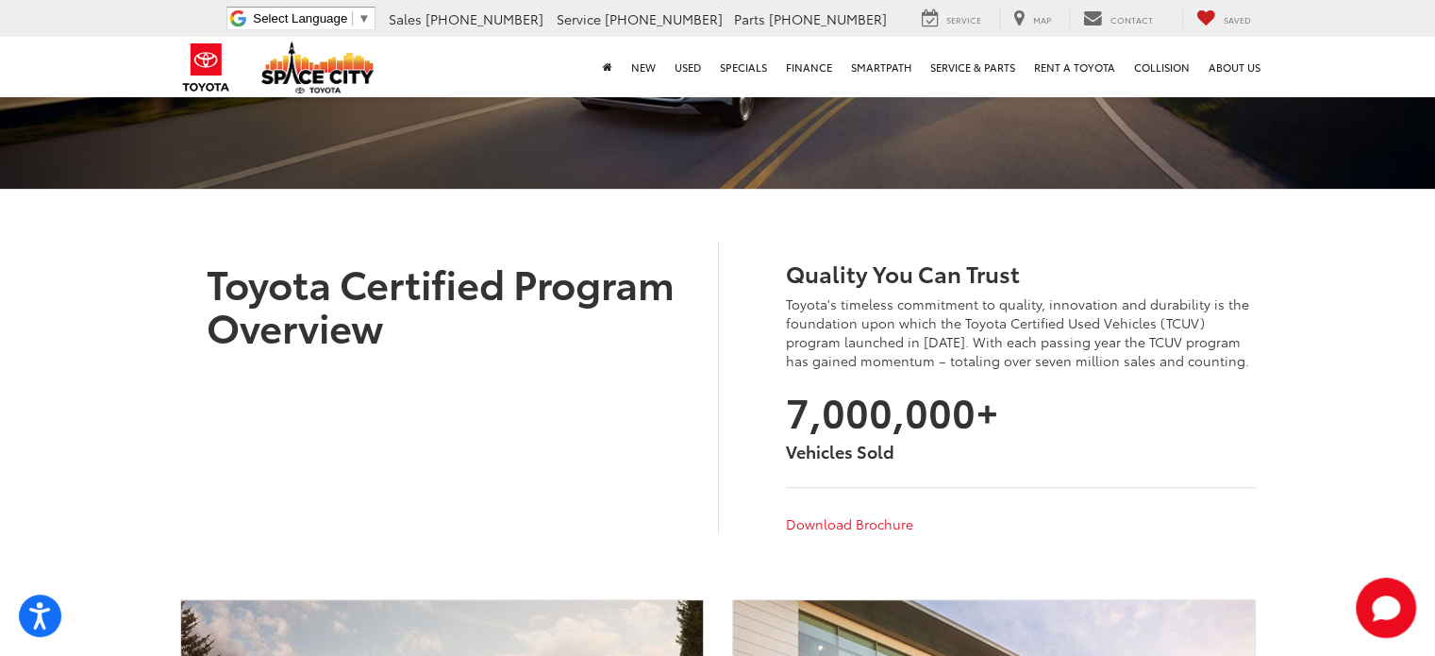
drag, startPoint x: 230, startPoint y: 298, endPoint x: 387, endPoint y: 41, distance: 301.5
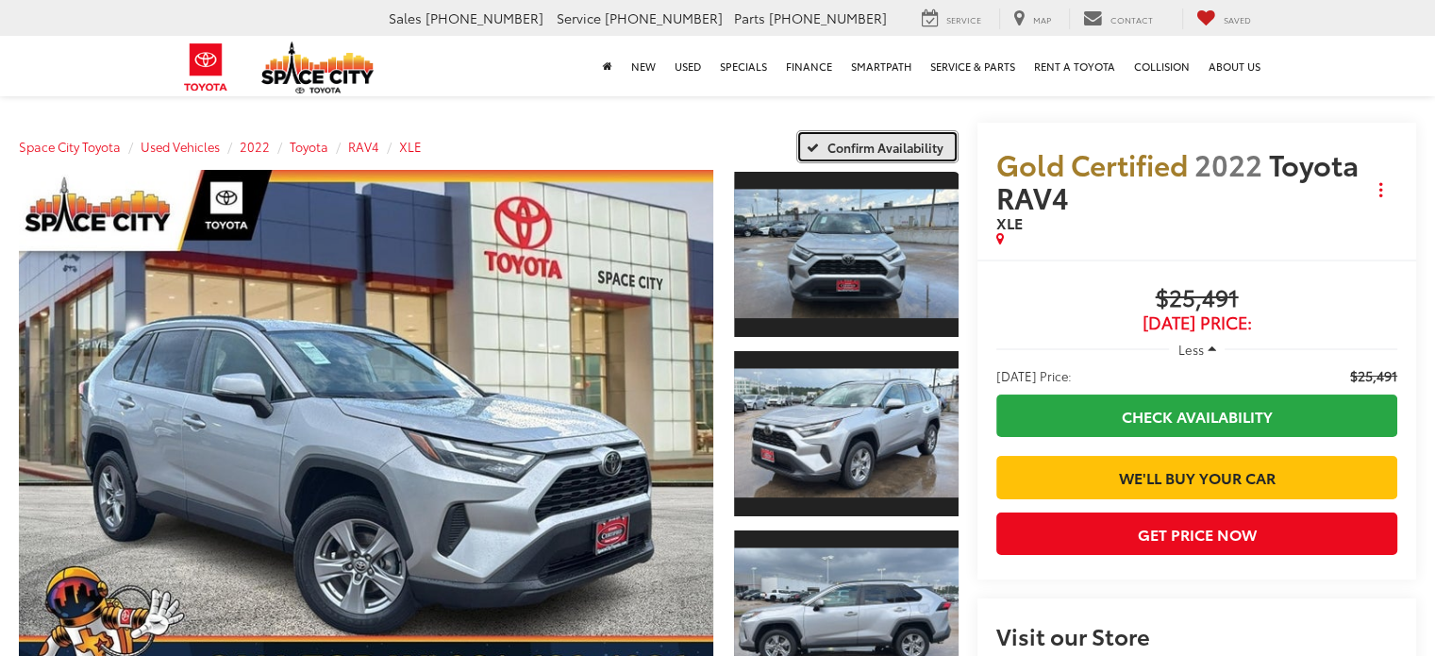
click at [861, 146] on span "Confirm Availability" at bounding box center [886, 147] width 116 height 17
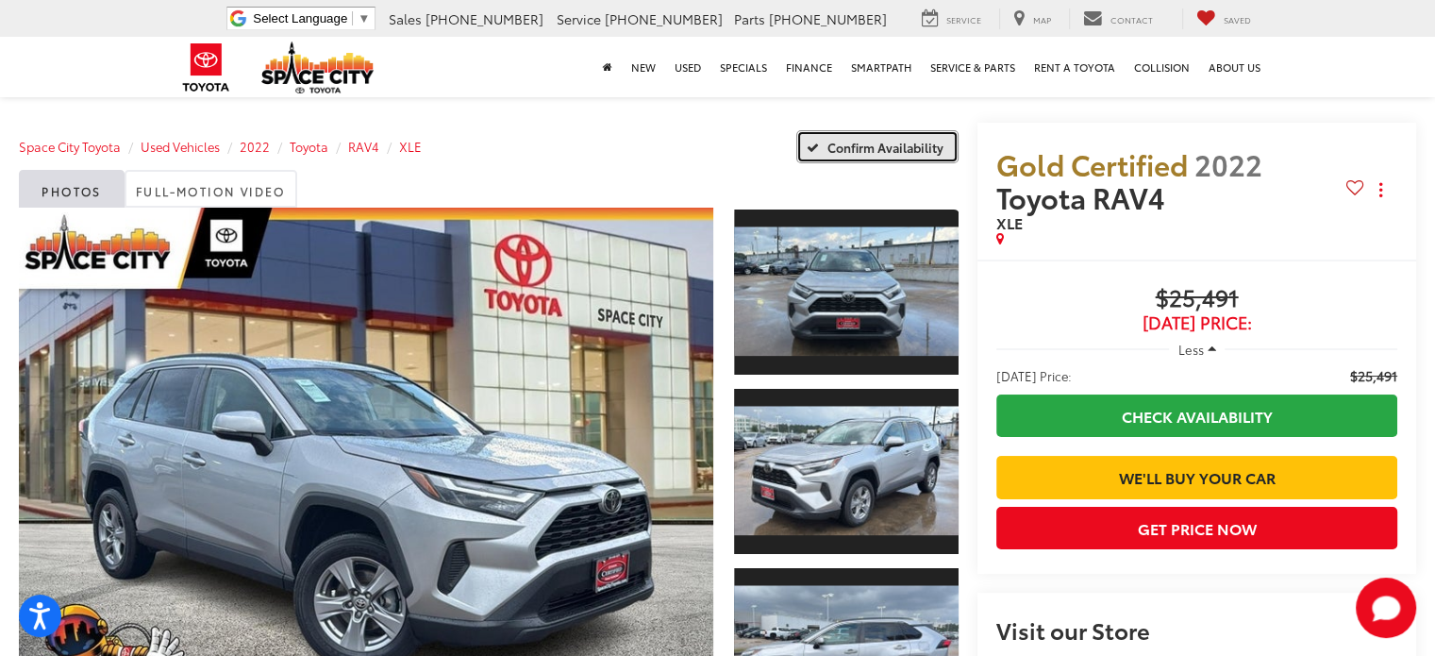
click at [848, 139] on span "Confirm Availability" at bounding box center [886, 147] width 116 height 17
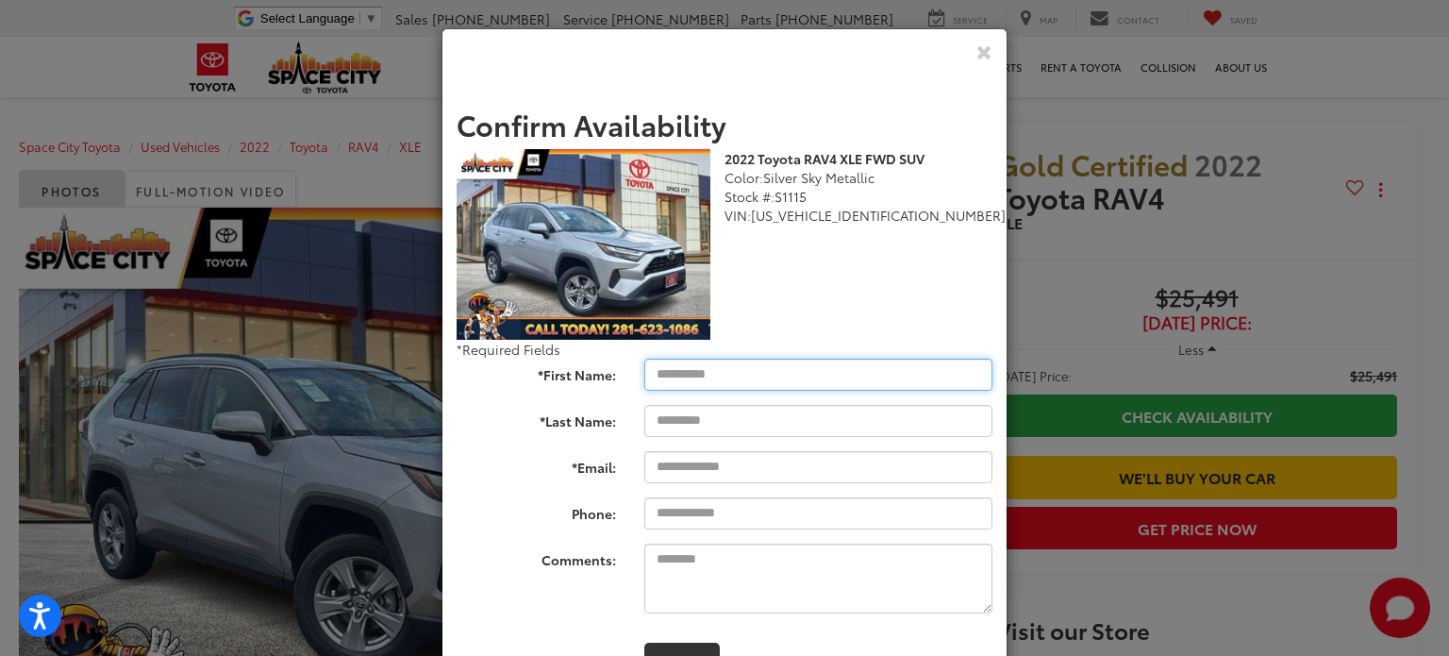
click at [736, 361] on input "*First Name:" at bounding box center [819, 375] width 348 height 32
type input "******"
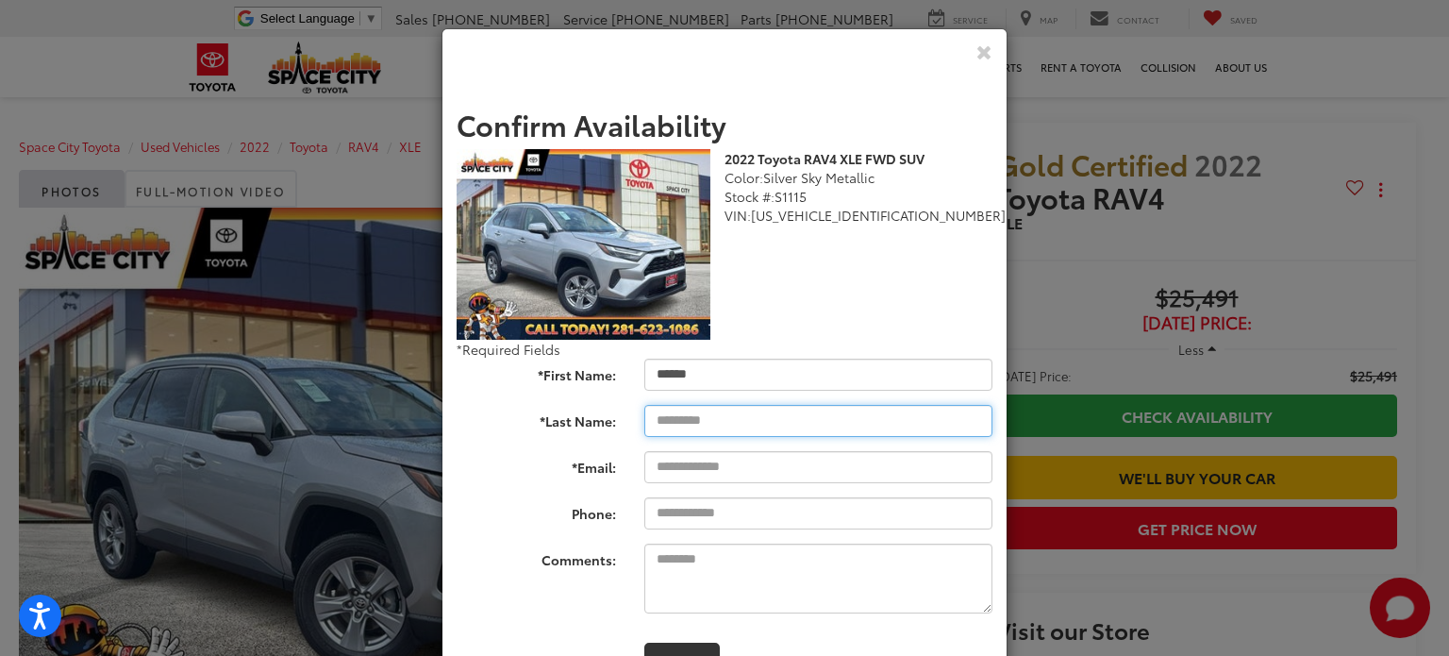
type input "*******"
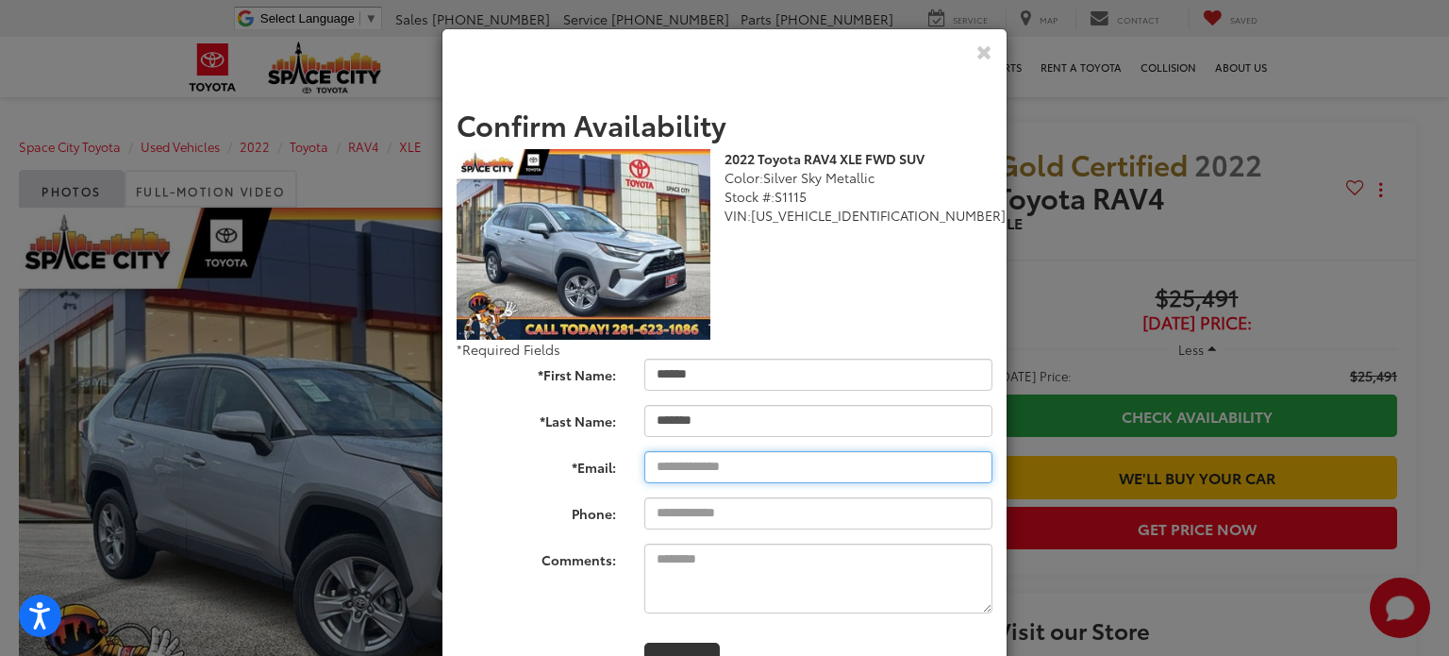
type input "**********"
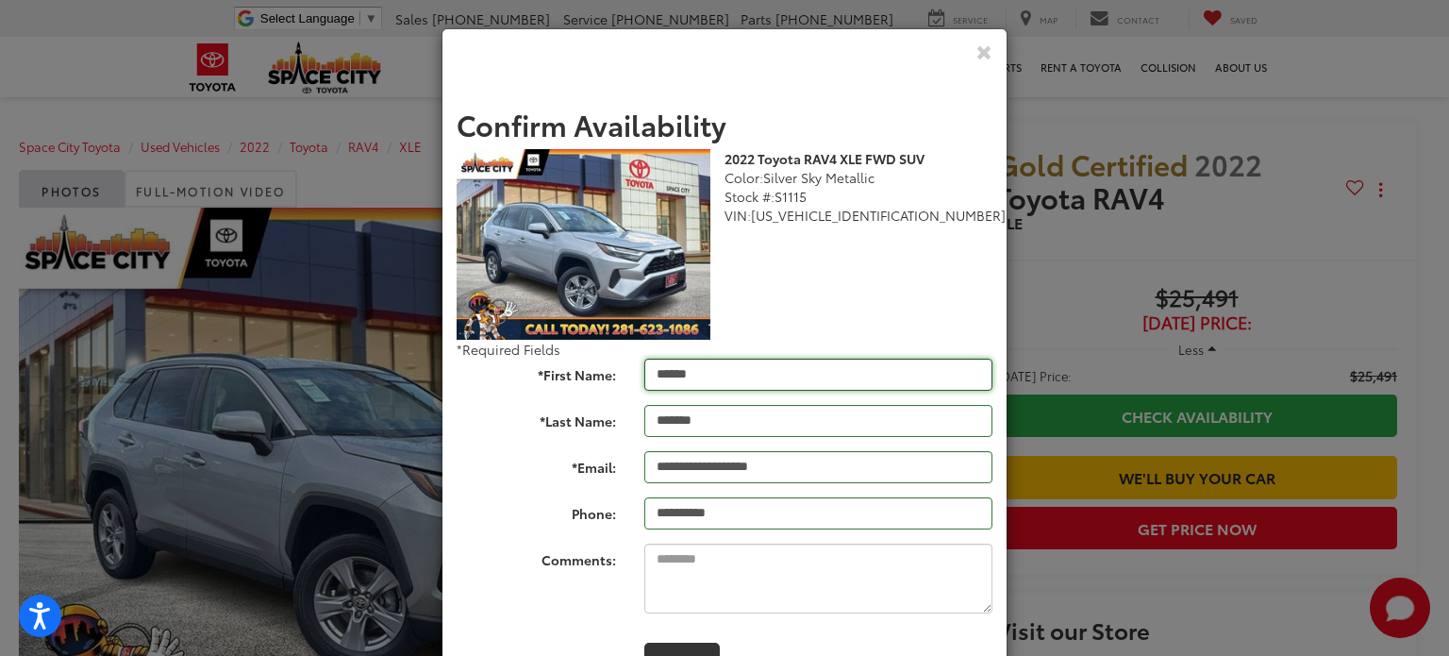
click at [757, 373] on input "******" at bounding box center [819, 375] width 348 height 32
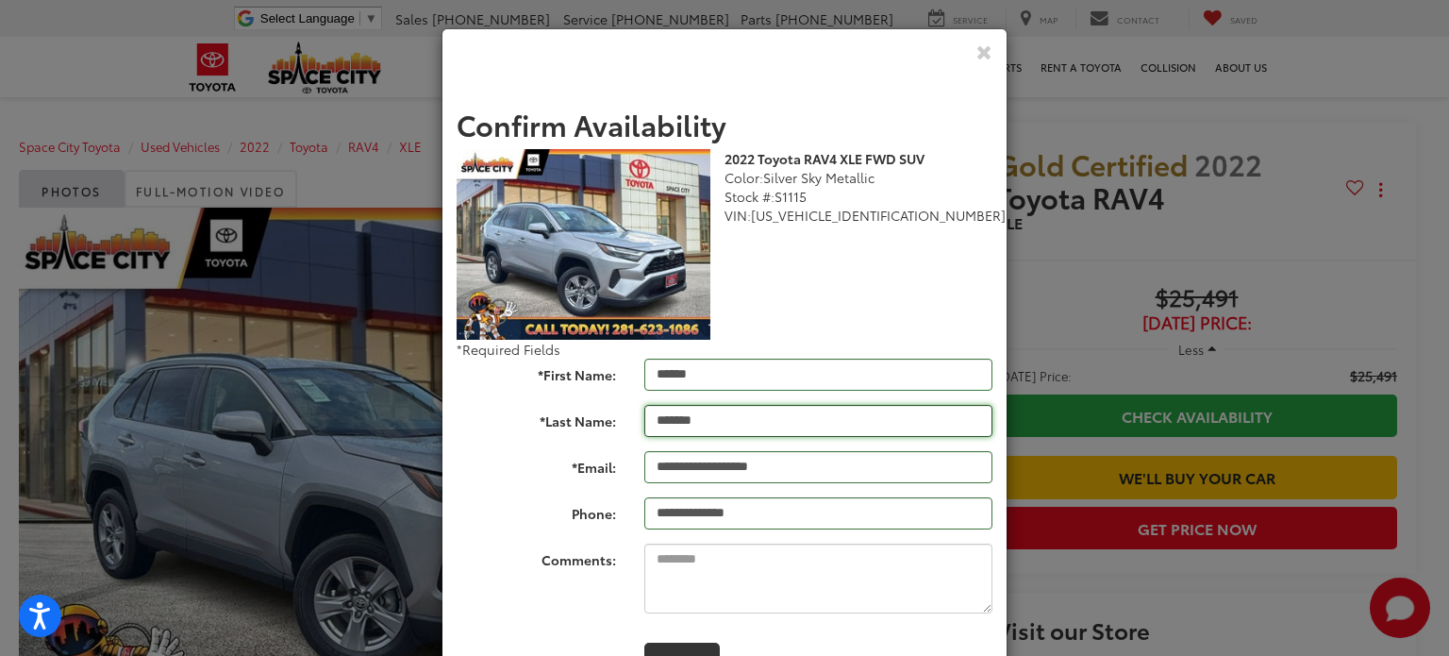
click at [712, 420] on input "*******" at bounding box center [819, 421] width 348 height 32
click at [708, 475] on input "**********" at bounding box center [819, 467] width 348 height 32
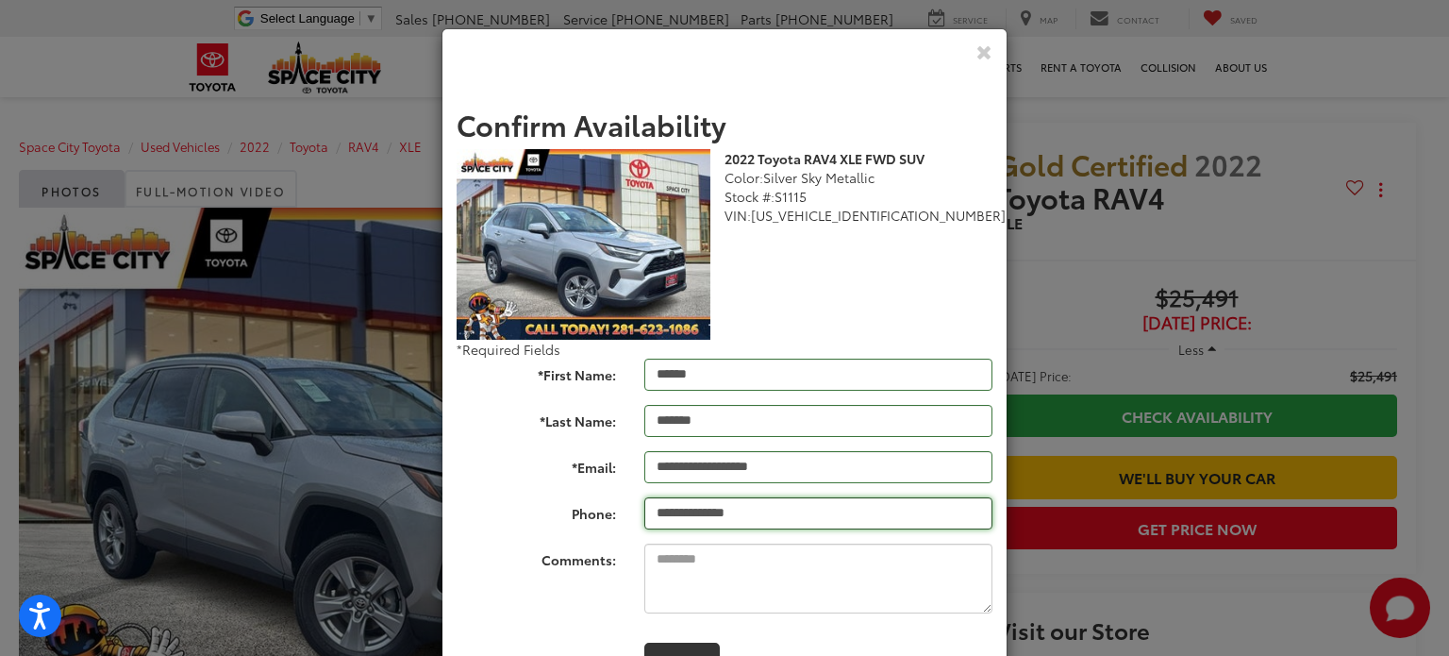
click at [696, 518] on input "**********" at bounding box center [819, 513] width 348 height 32
click at [560, 496] on form "**********" at bounding box center [725, 393] width 536 height 568
type input "**********"
click at [773, 510] on input "**********" at bounding box center [819, 513] width 348 height 32
click at [578, 485] on form "**********" at bounding box center [725, 393] width 536 height 568
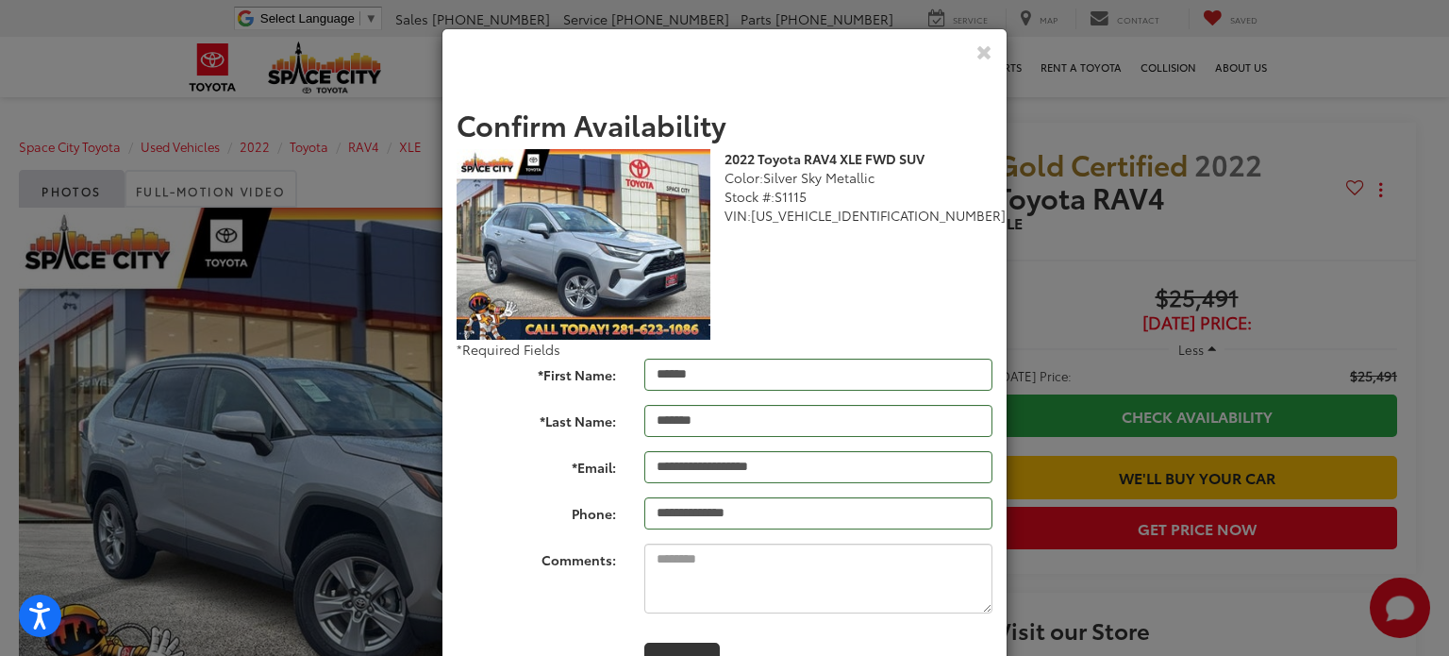
scroll to position [76, 0]
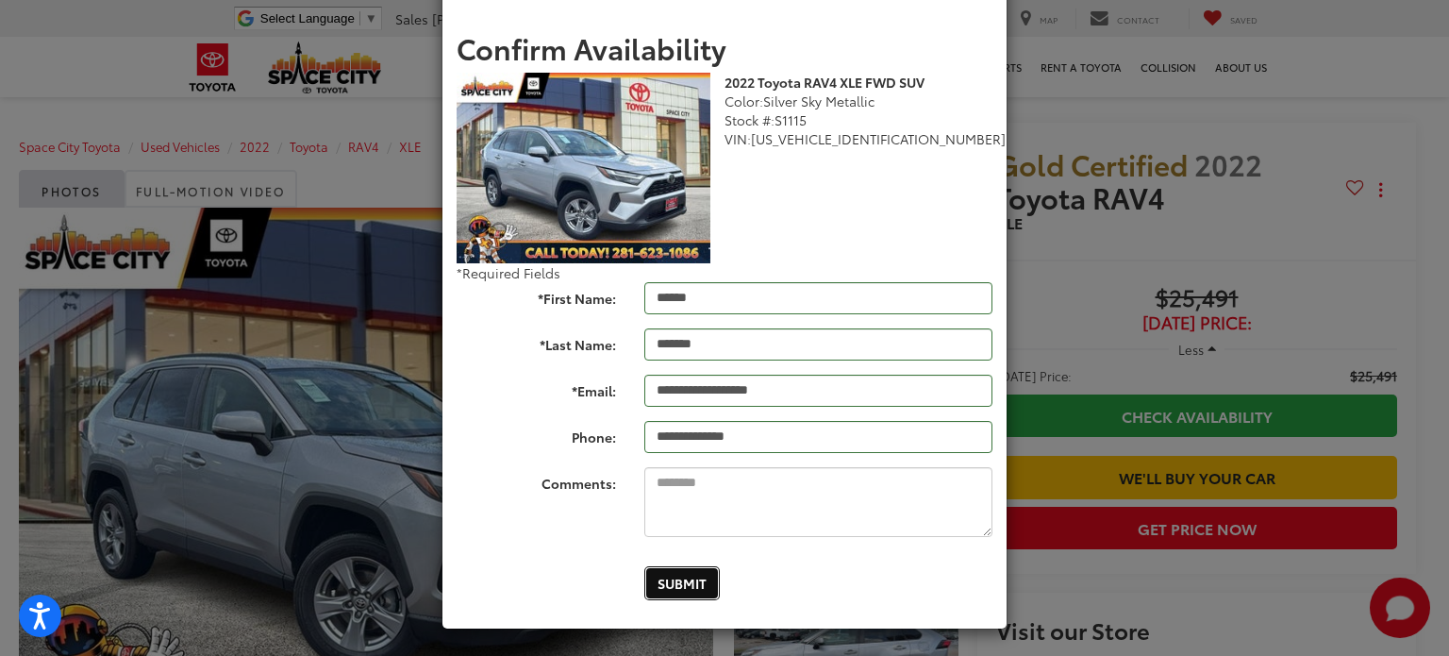
click at [668, 580] on button "Submit" at bounding box center [682, 583] width 75 height 34
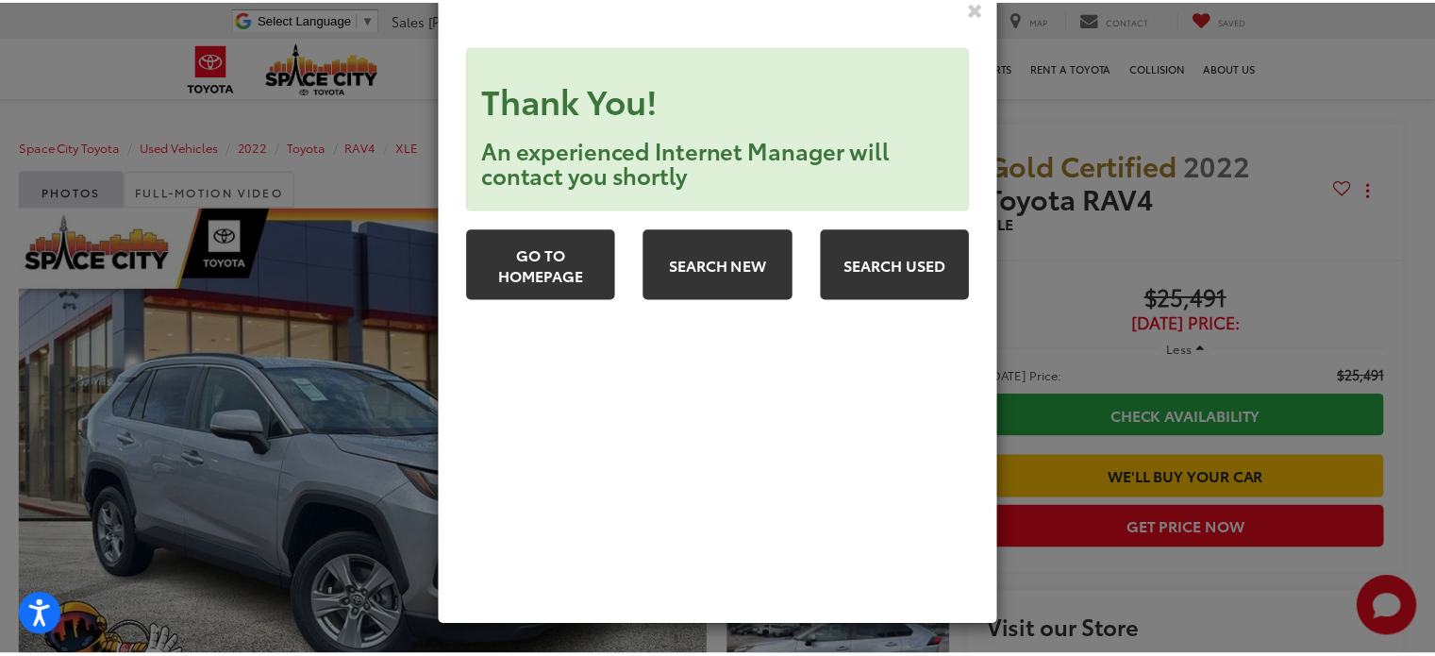
scroll to position [43, 0]
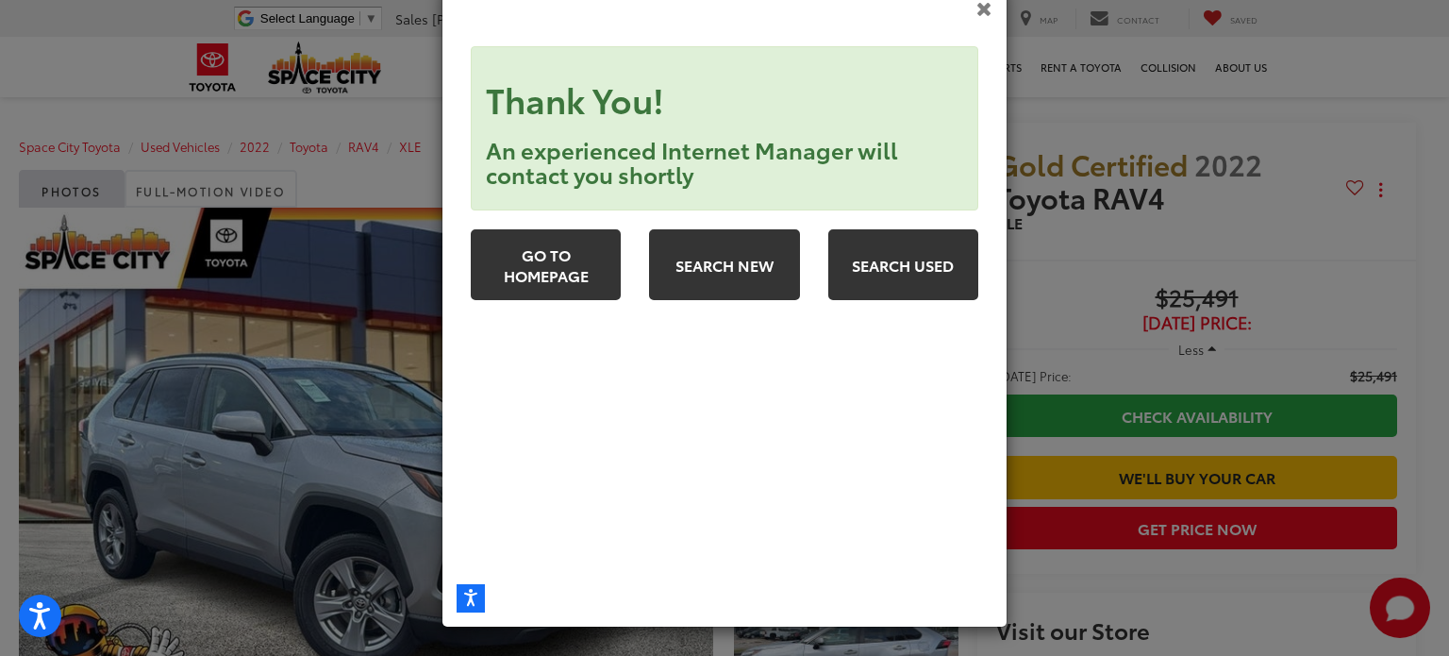
click at [982, 9] on icon "Close" at bounding box center [985, 8] width 16 height 20
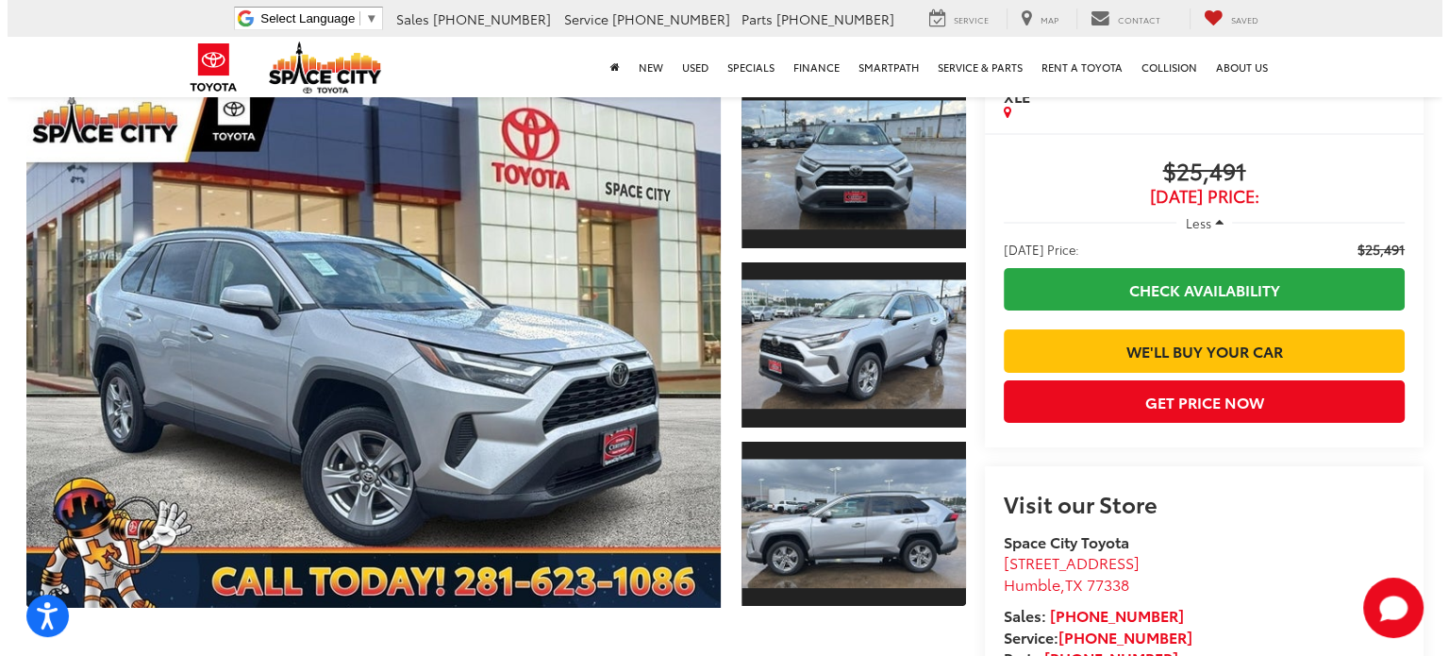
scroll to position [94, 0]
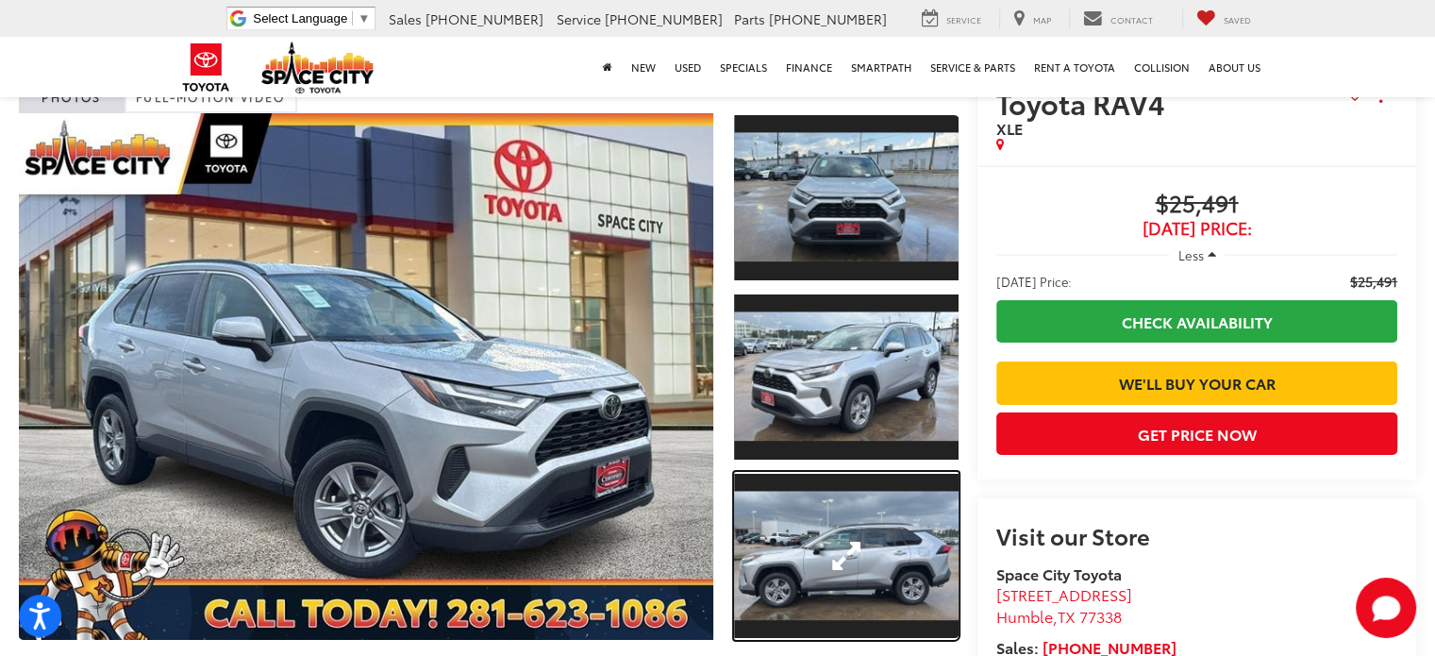
click at [830, 549] on link "Expand Photo 3" at bounding box center [846, 556] width 225 height 169
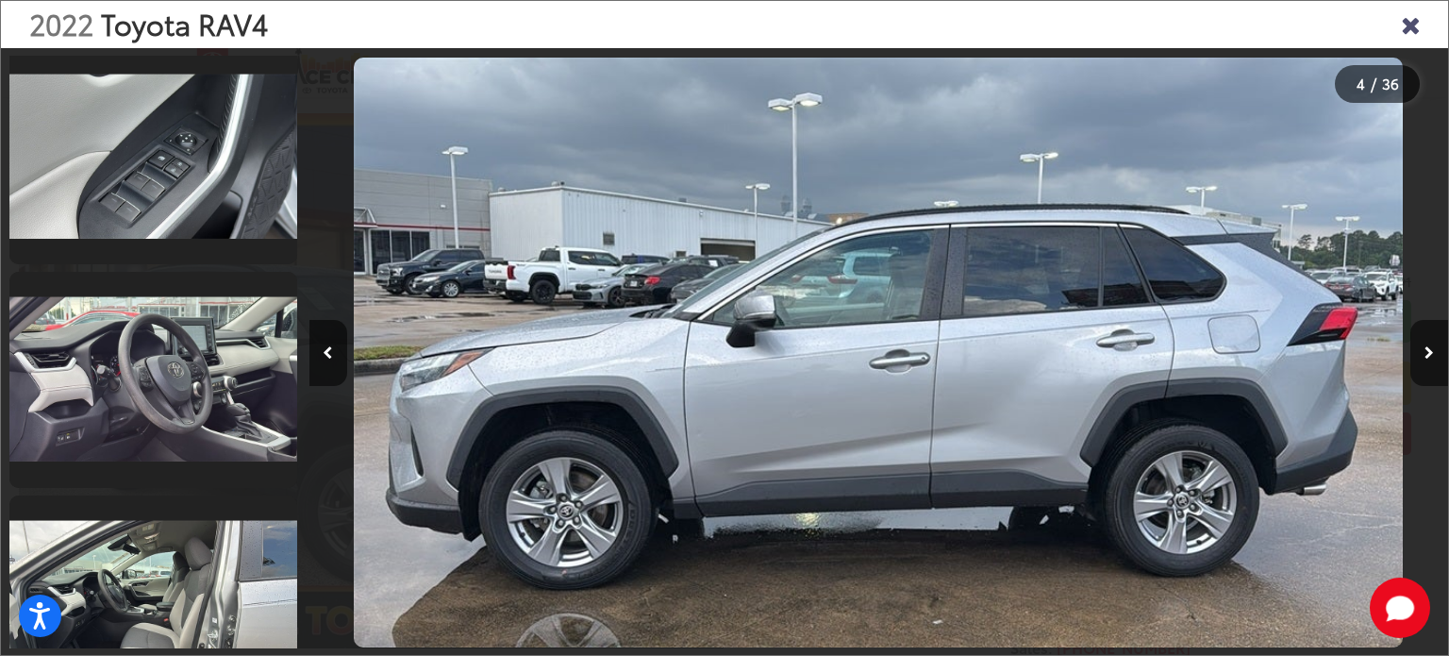
scroll to position [2051, 0]
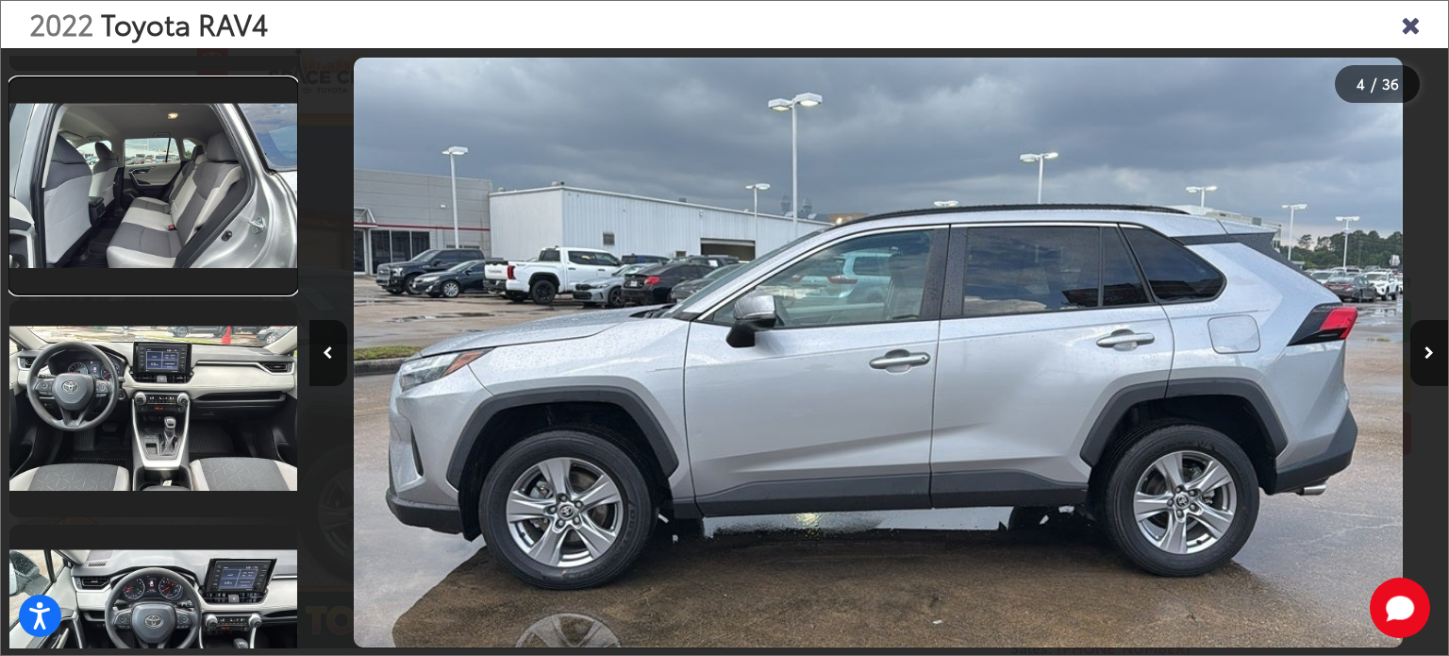
click at [260, 226] on link at bounding box center [153, 186] width 288 height 216
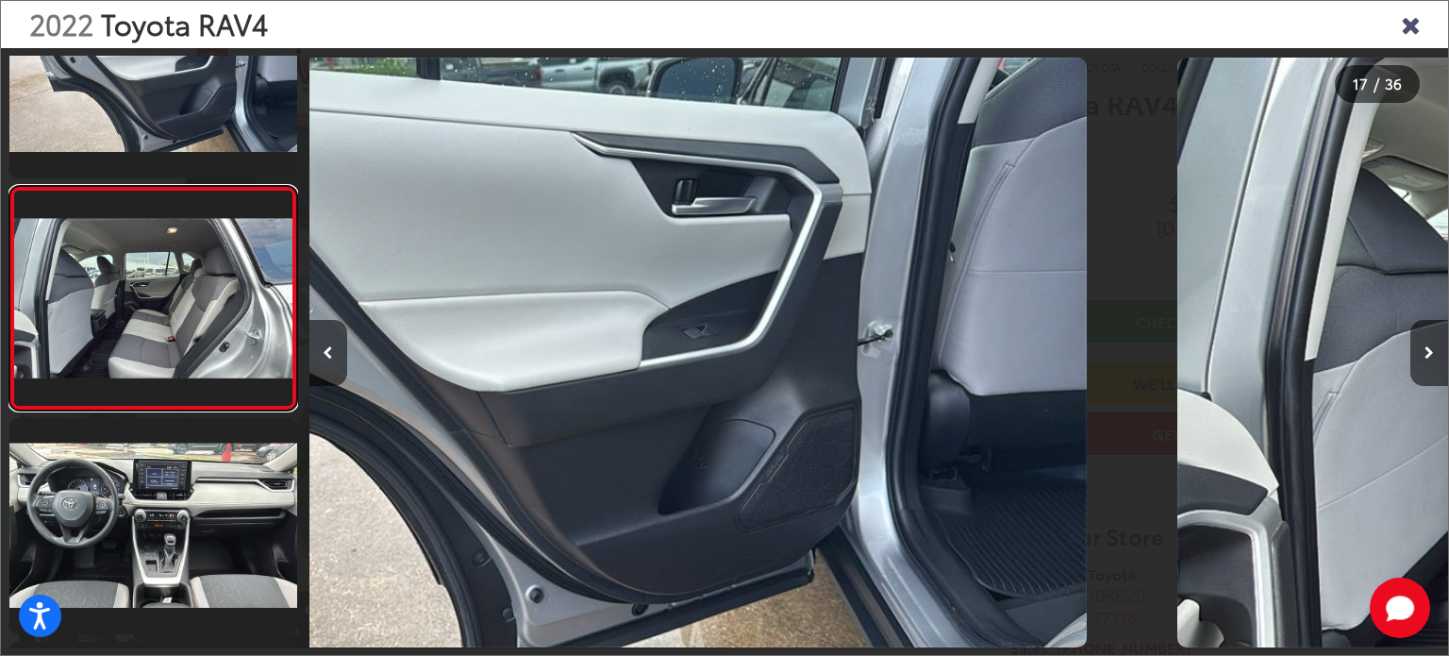
scroll to position [0, 18232]
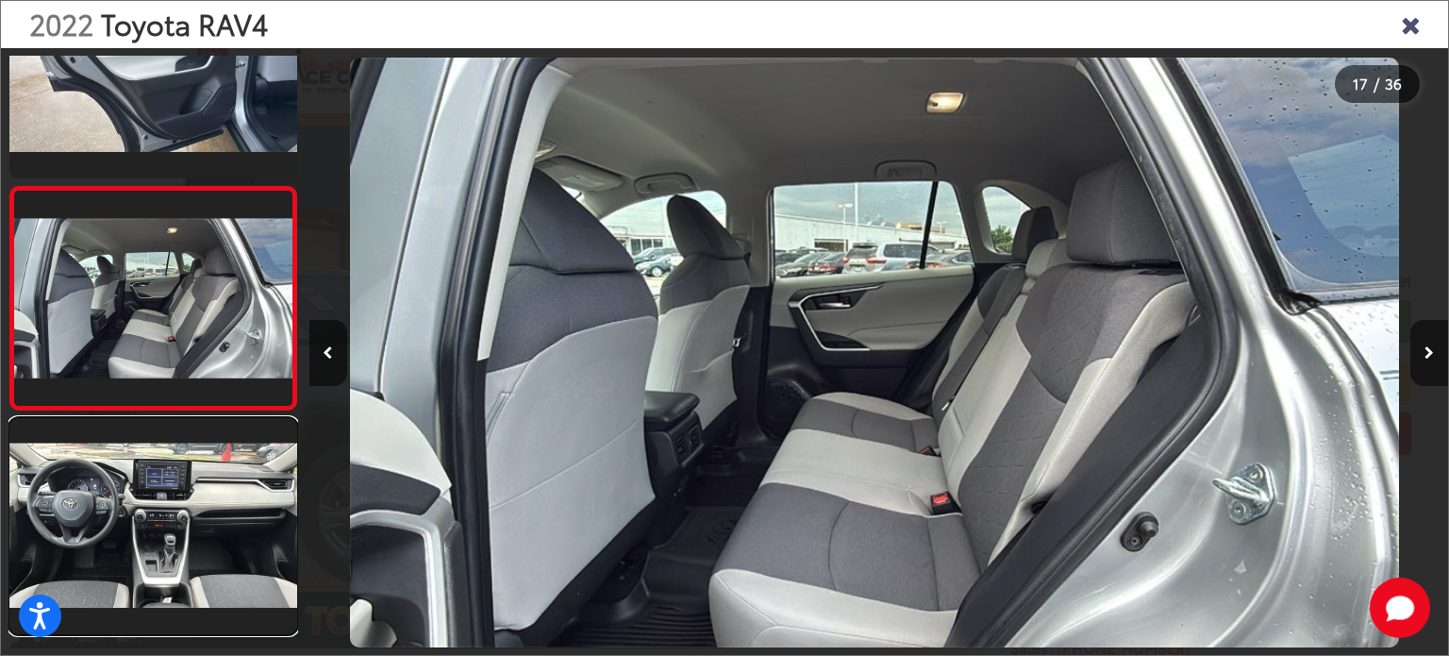
click at [159, 482] on link at bounding box center [153, 526] width 288 height 216
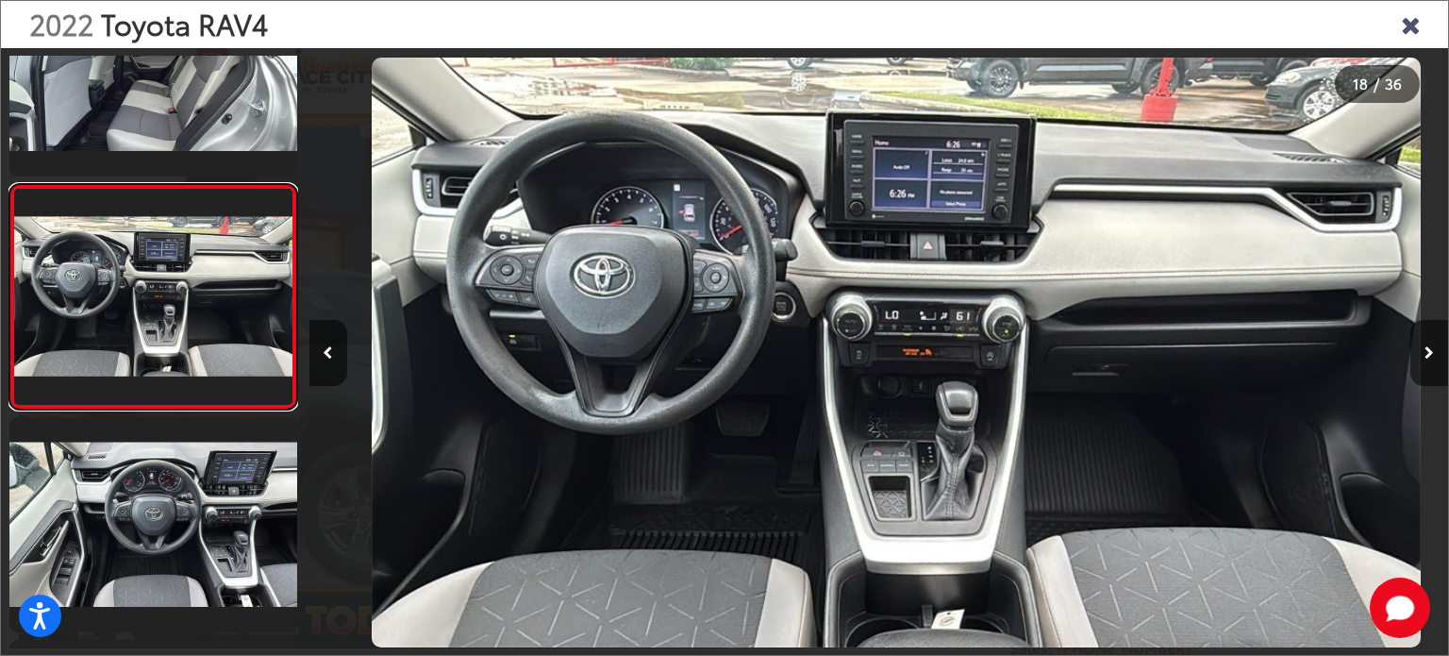
scroll to position [0, 19372]
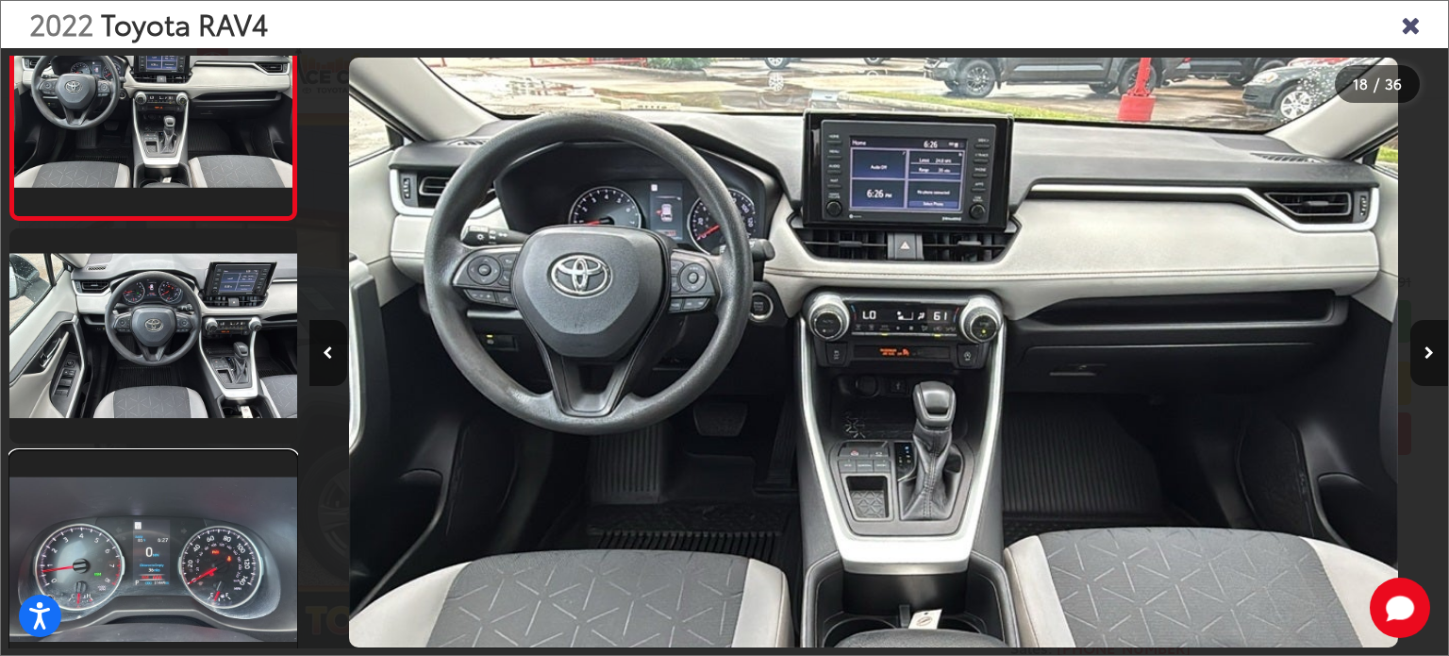
click at [164, 528] on link at bounding box center [153, 559] width 288 height 216
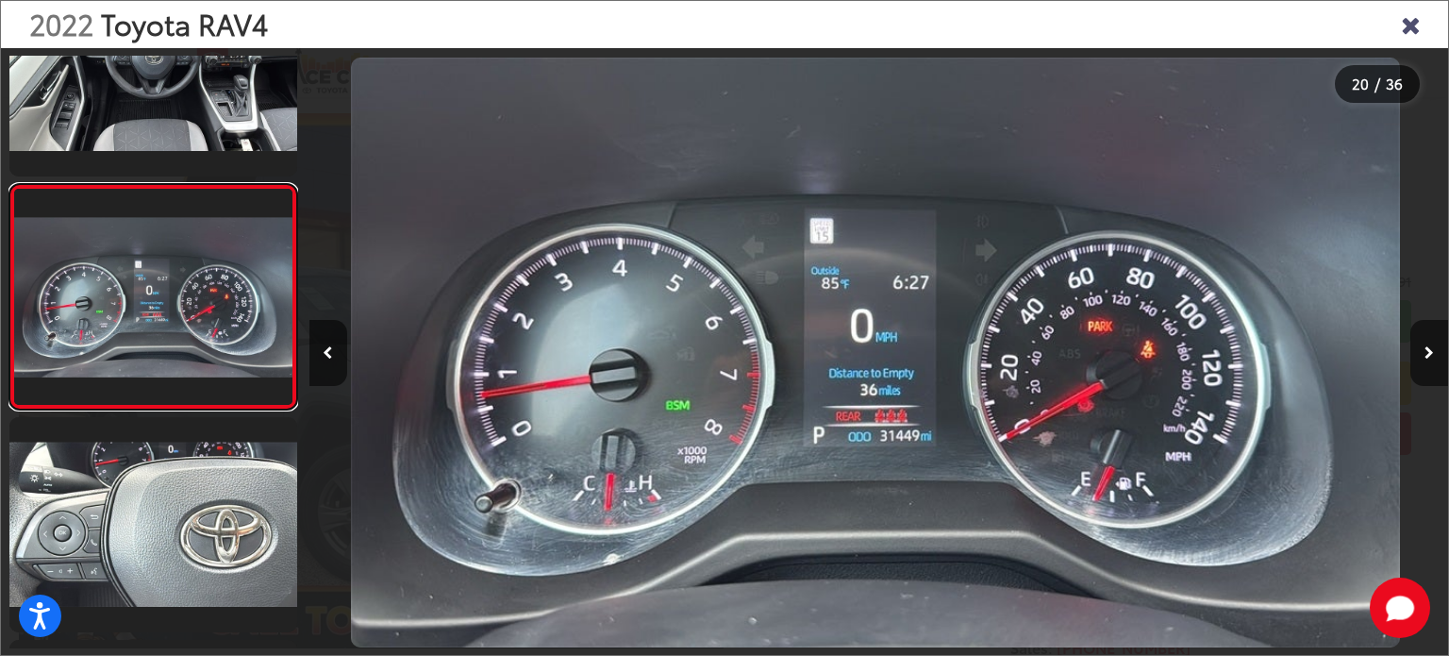
scroll to position [0, 21650]
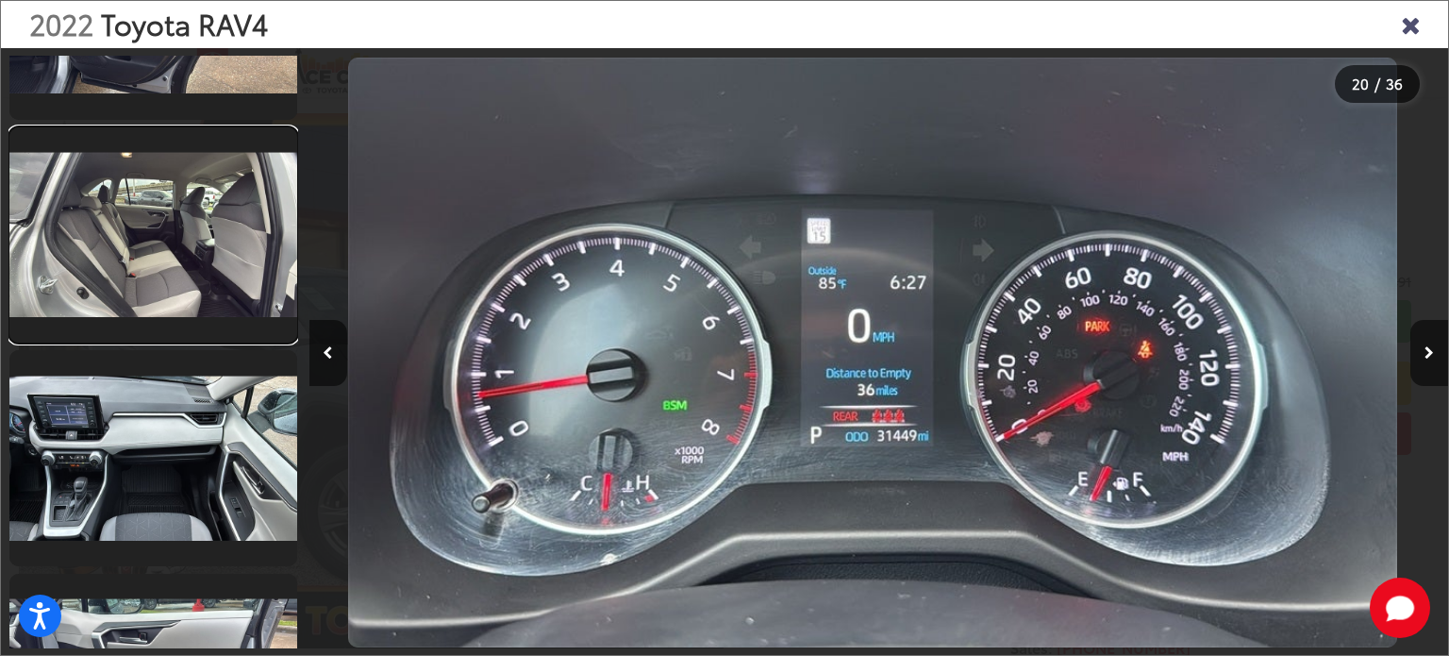
click at [217, 260] on link at bounding box center [153, 235] width 288 height 216
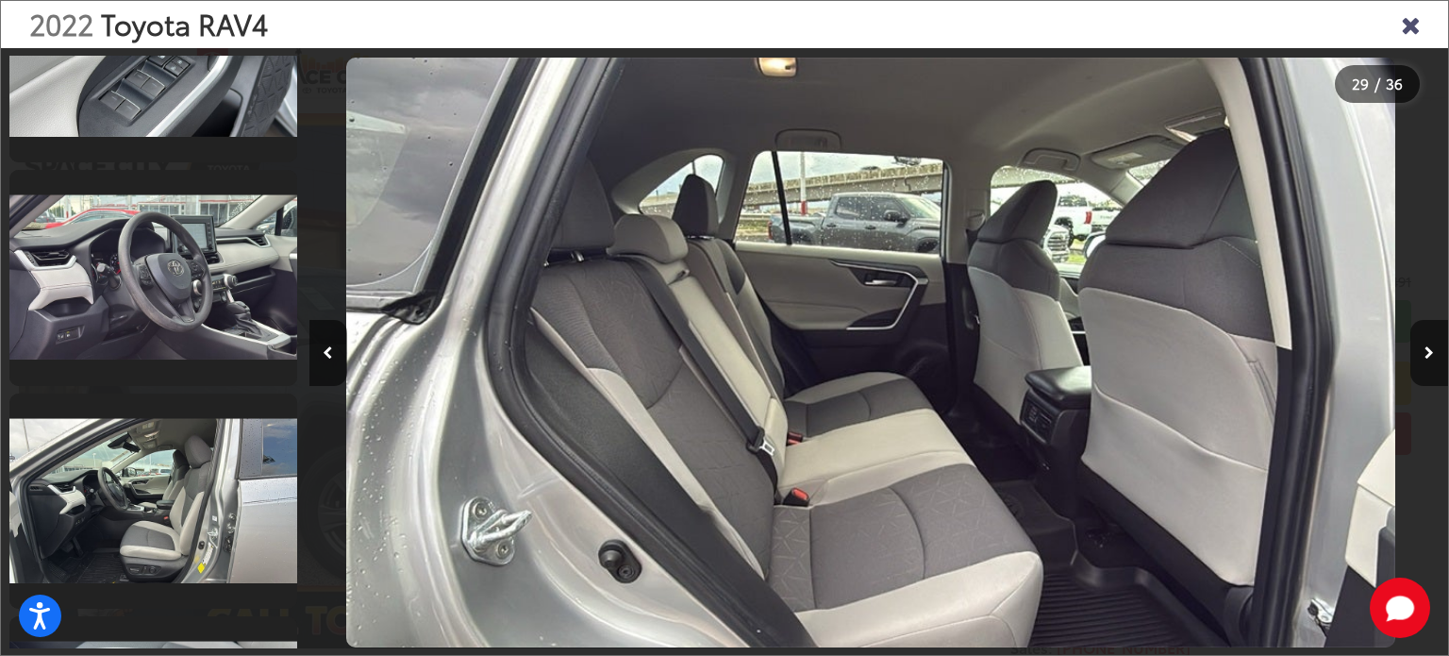
scroll to position [2265, 0]
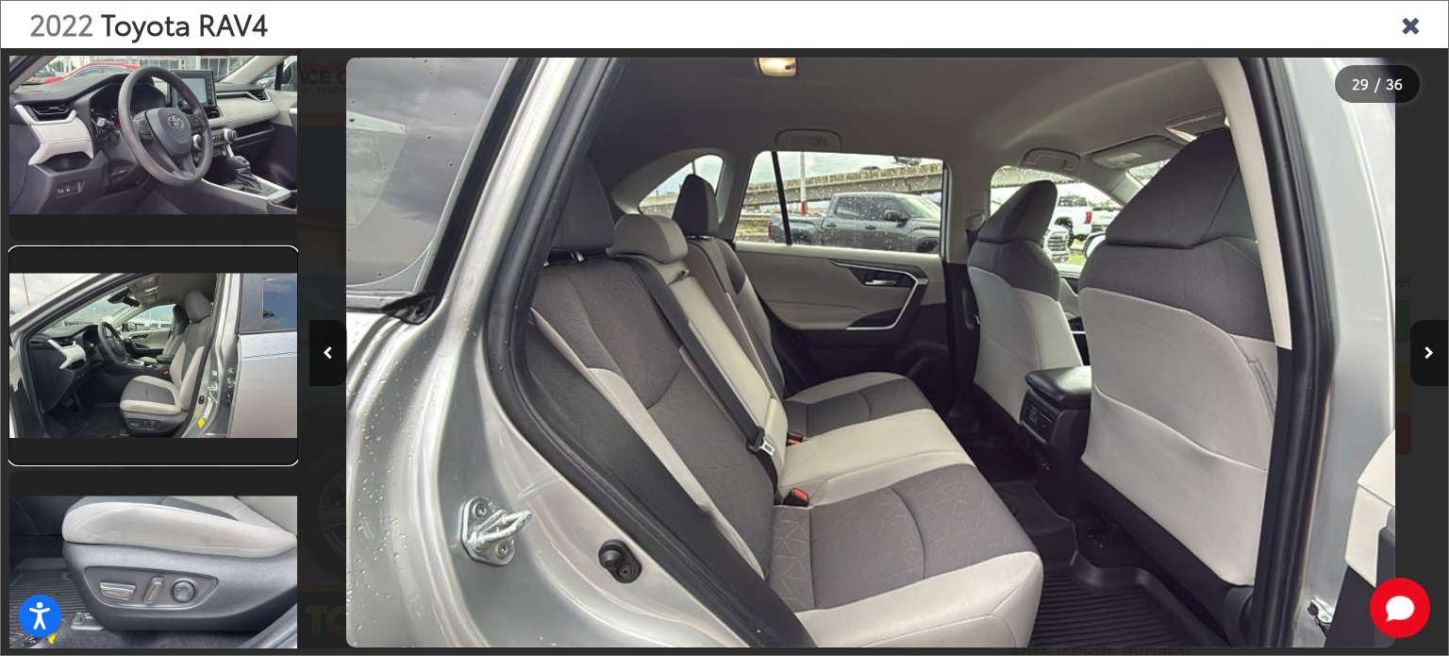
click at [196, 344] on link at bounding box center [153, 356] width 288 height 216
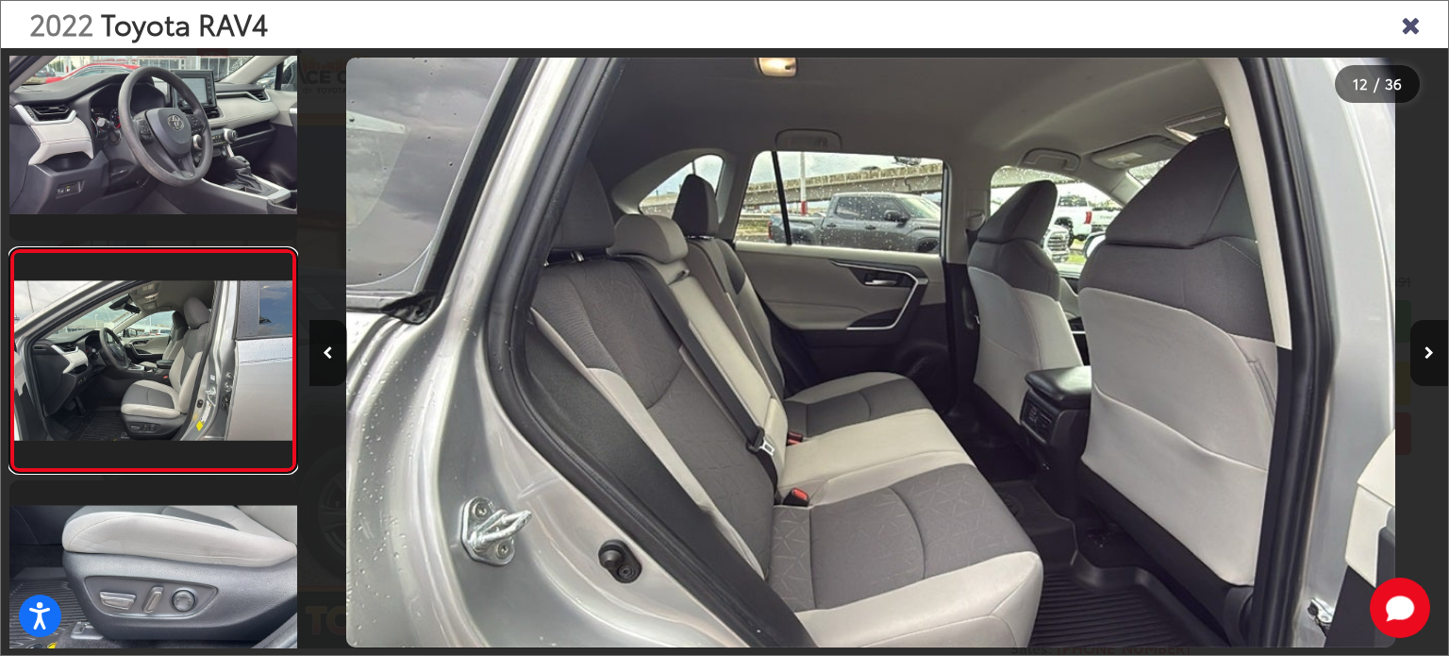
scroll to position [0, 0]
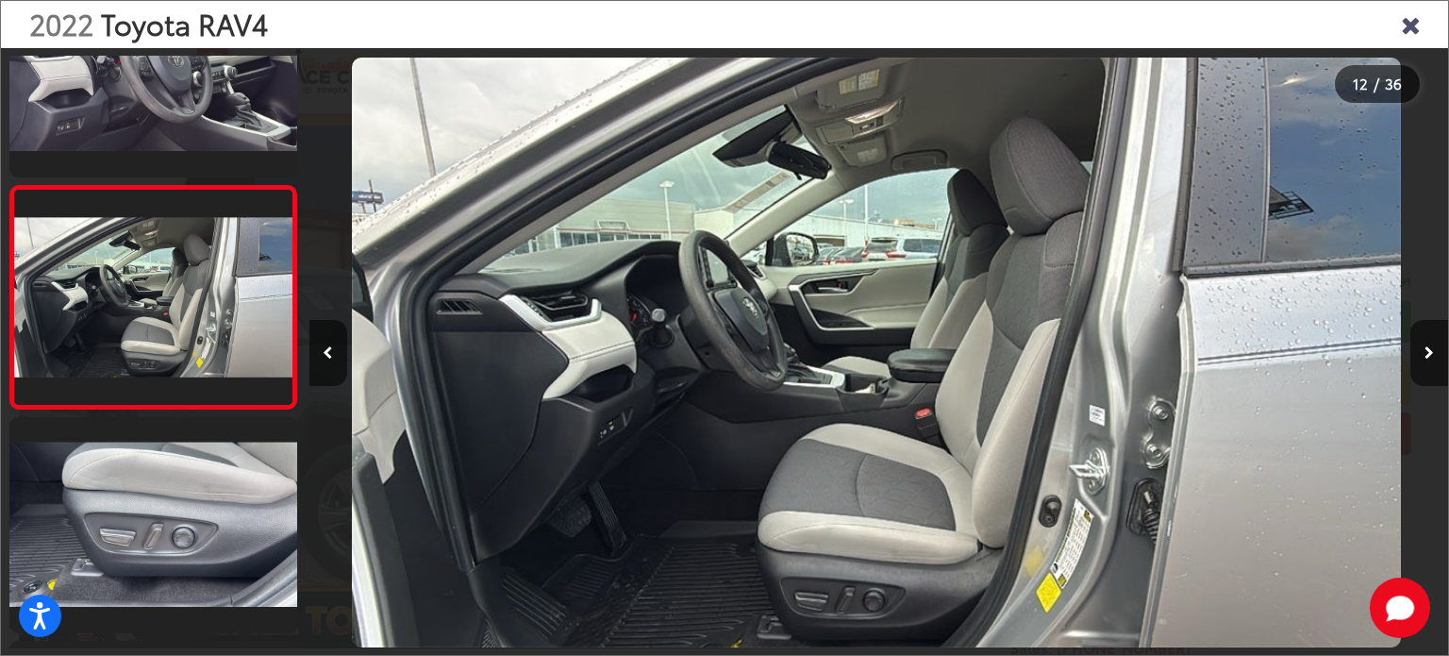
click at [1409, 25] on icon "Close gallery" at bounding box center [1410, 23] width 19 height 25
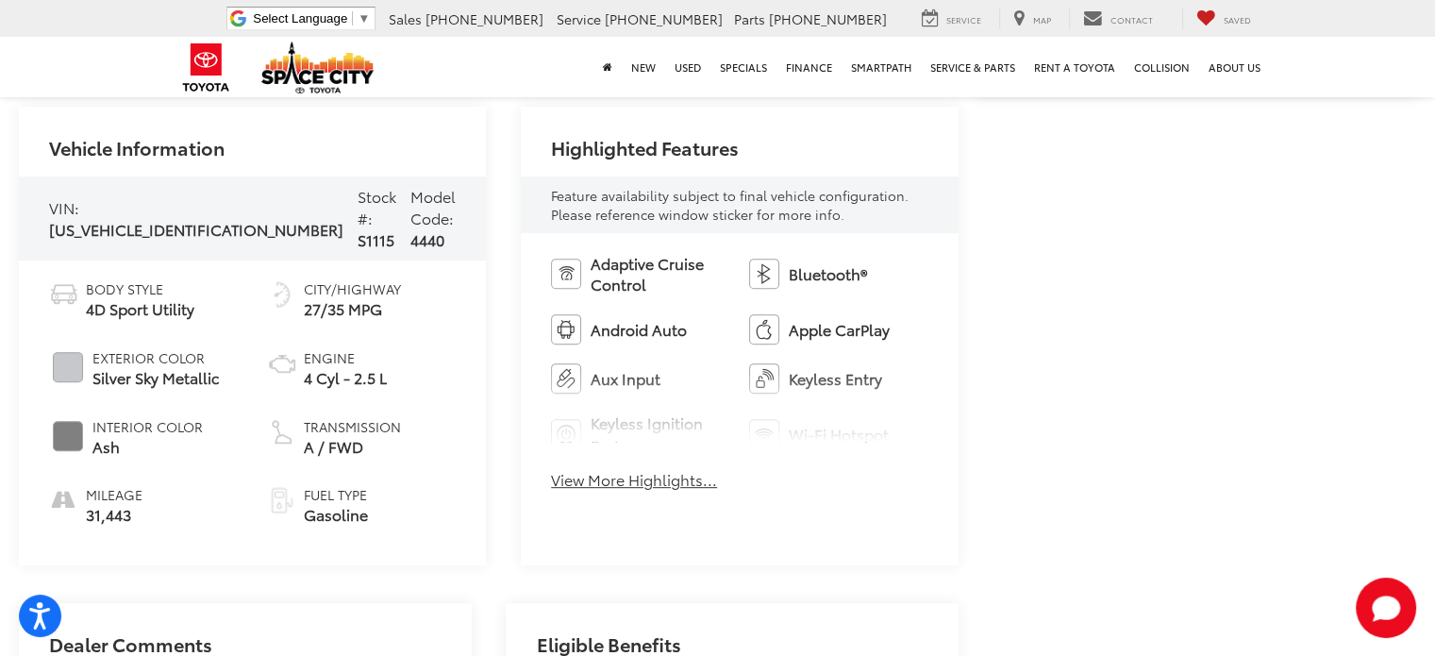
scroll to position [755, 0]
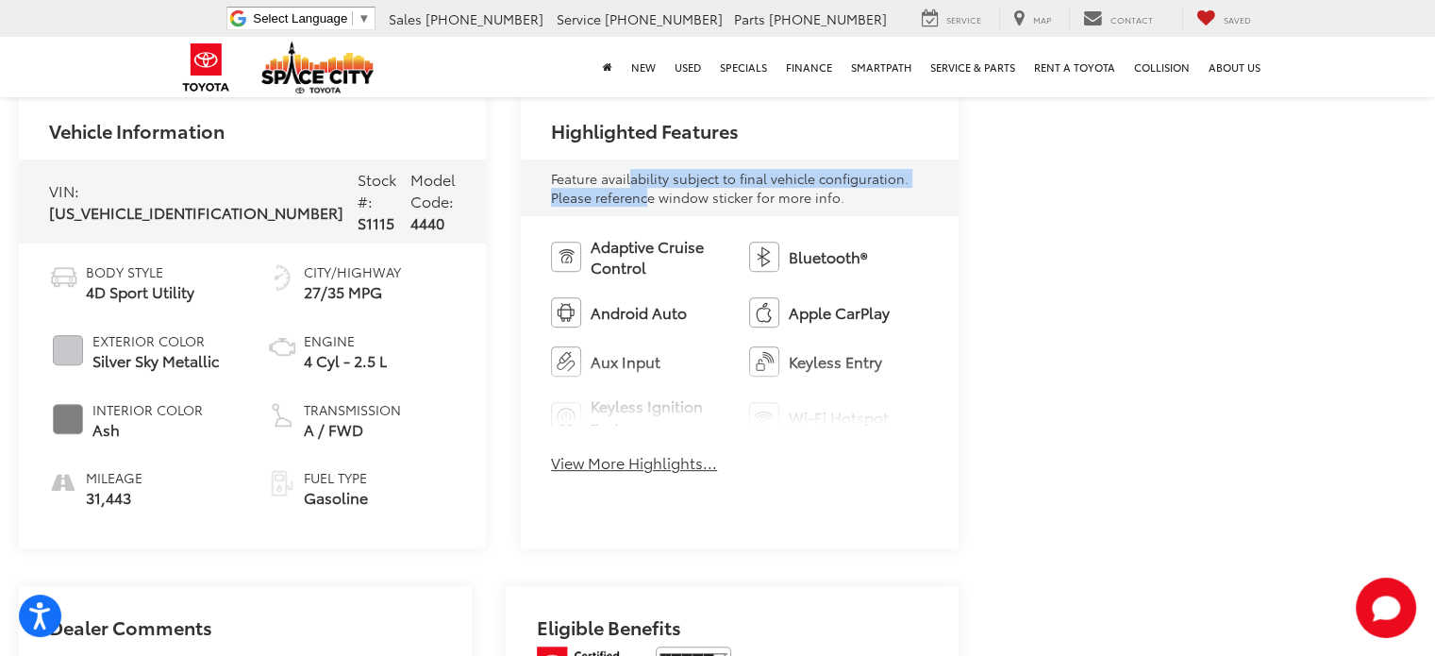
drag, startPoint x: 618, startPoint y: 182, endPoint x: 630, endPoint y: 191, distance: 14.9
click at [630, 191] on span "Feature availability subject to final vehicle configuration. Please reference w…" at bounding box center [730, 188] width 358 height 38
click at [644, 197] on span "Feature availability subject to final vehicle configuration. Please reference w…" at bounding box center [730, 188] width 358 height 38
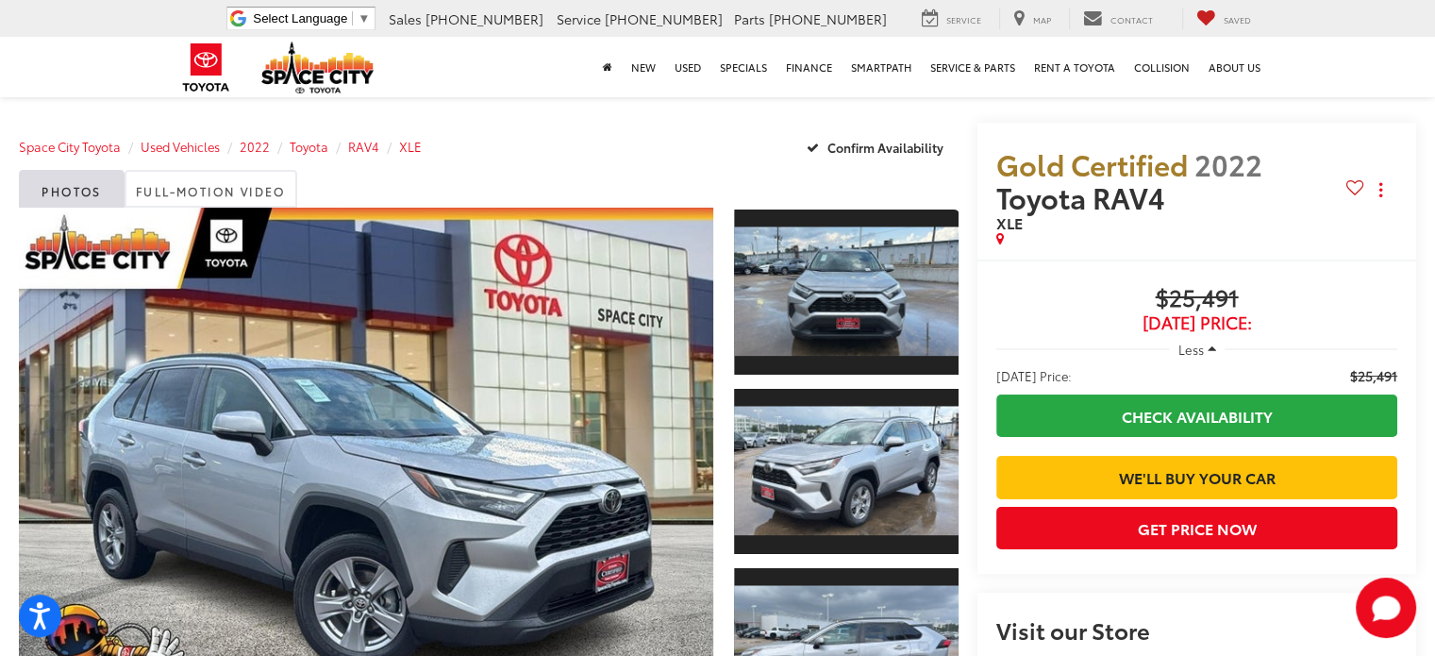
scroll to position [0, 0]
